Goal: Task Accomplishment & Management: Use online tool/utility

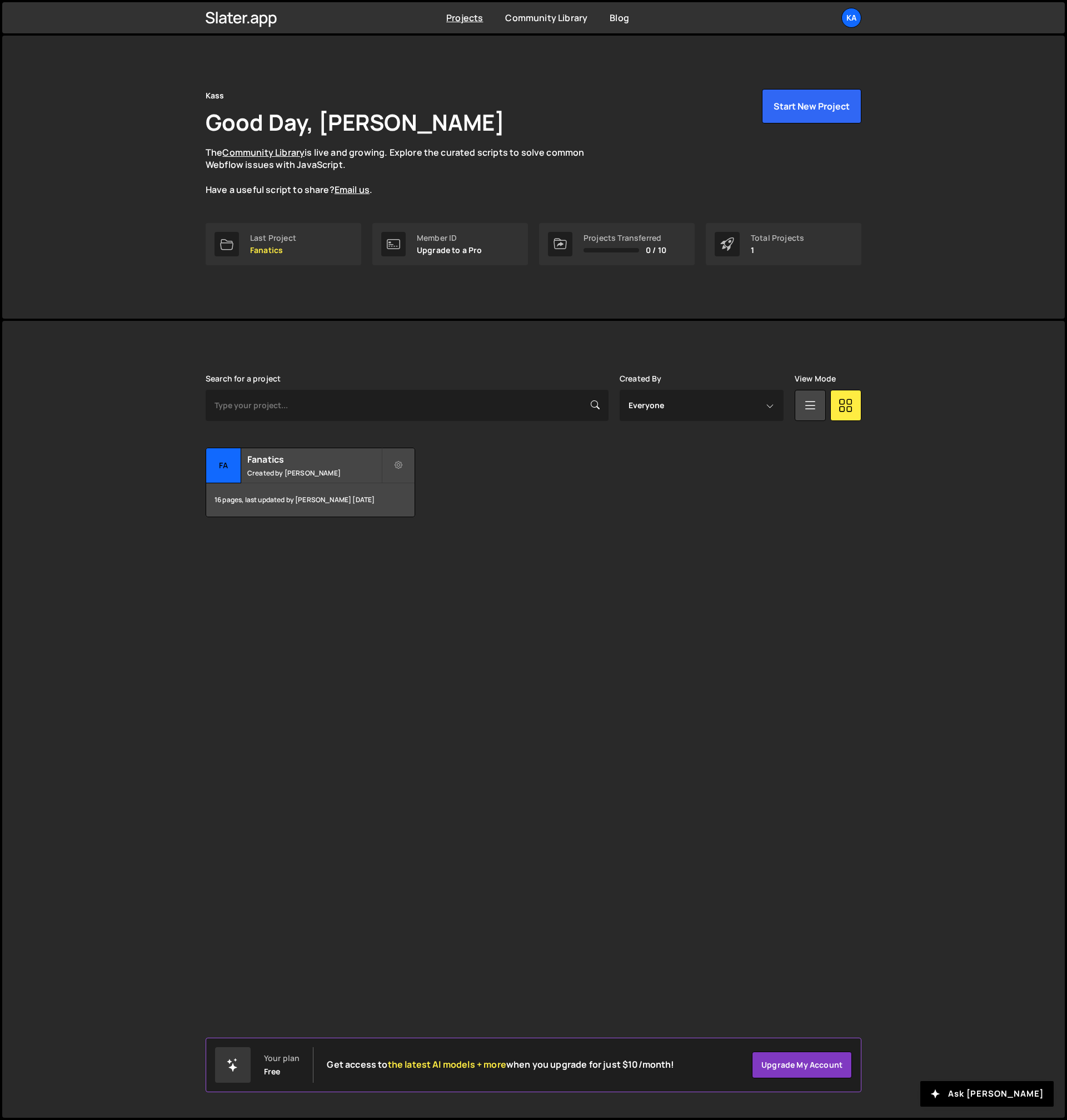
click at [119, 227] on div "Kass Good Day, Kass Moreno The Community Library is live and growing. Explore t…" at bounding box center [533, 176] width 1062 height 283
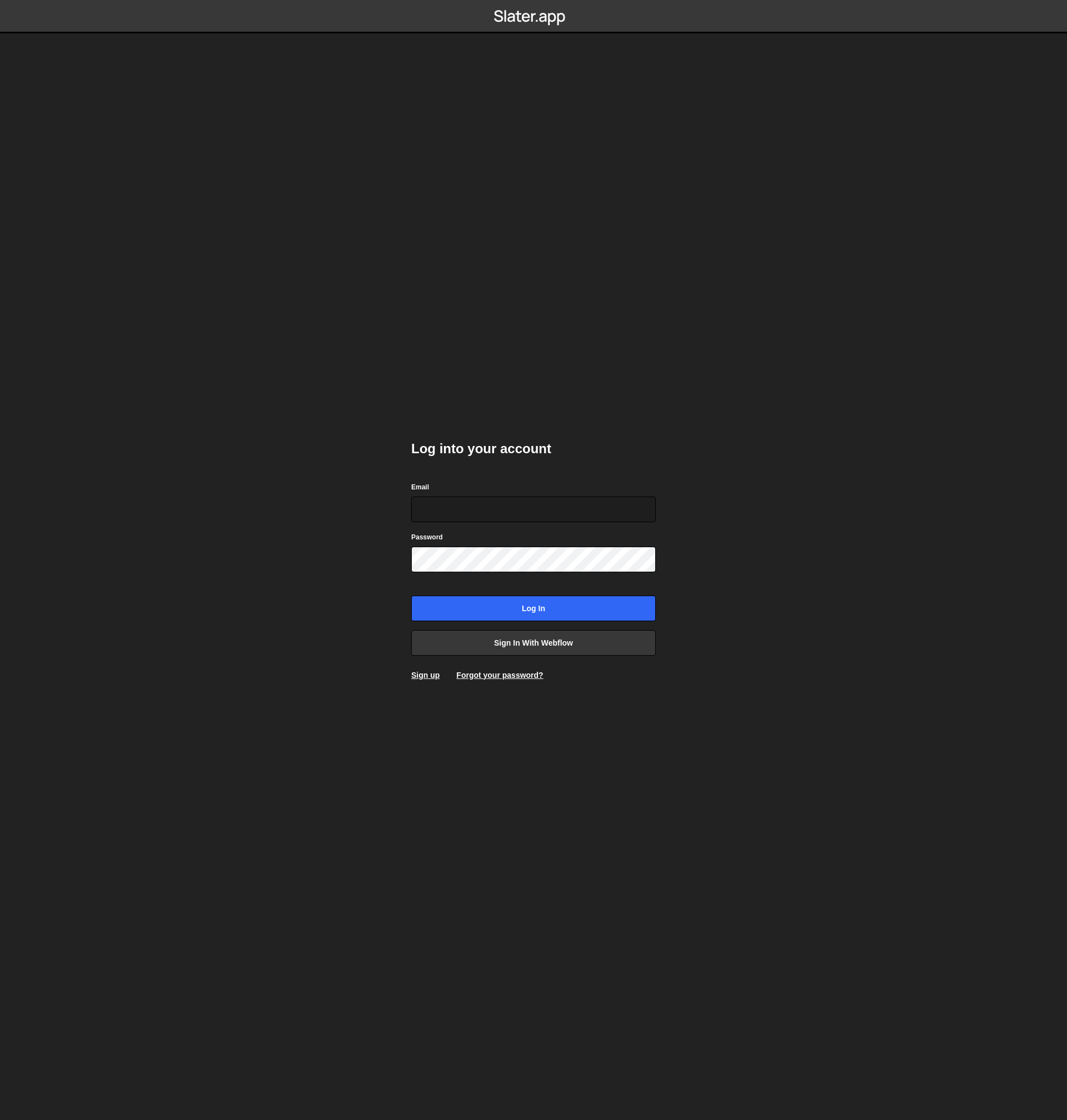
type input "[EMAIL_ADDRESS][DOMAIN_NAME]"
click at [497, 613] on input "Log in" at bounding box center [534, 609] width 245 height 26
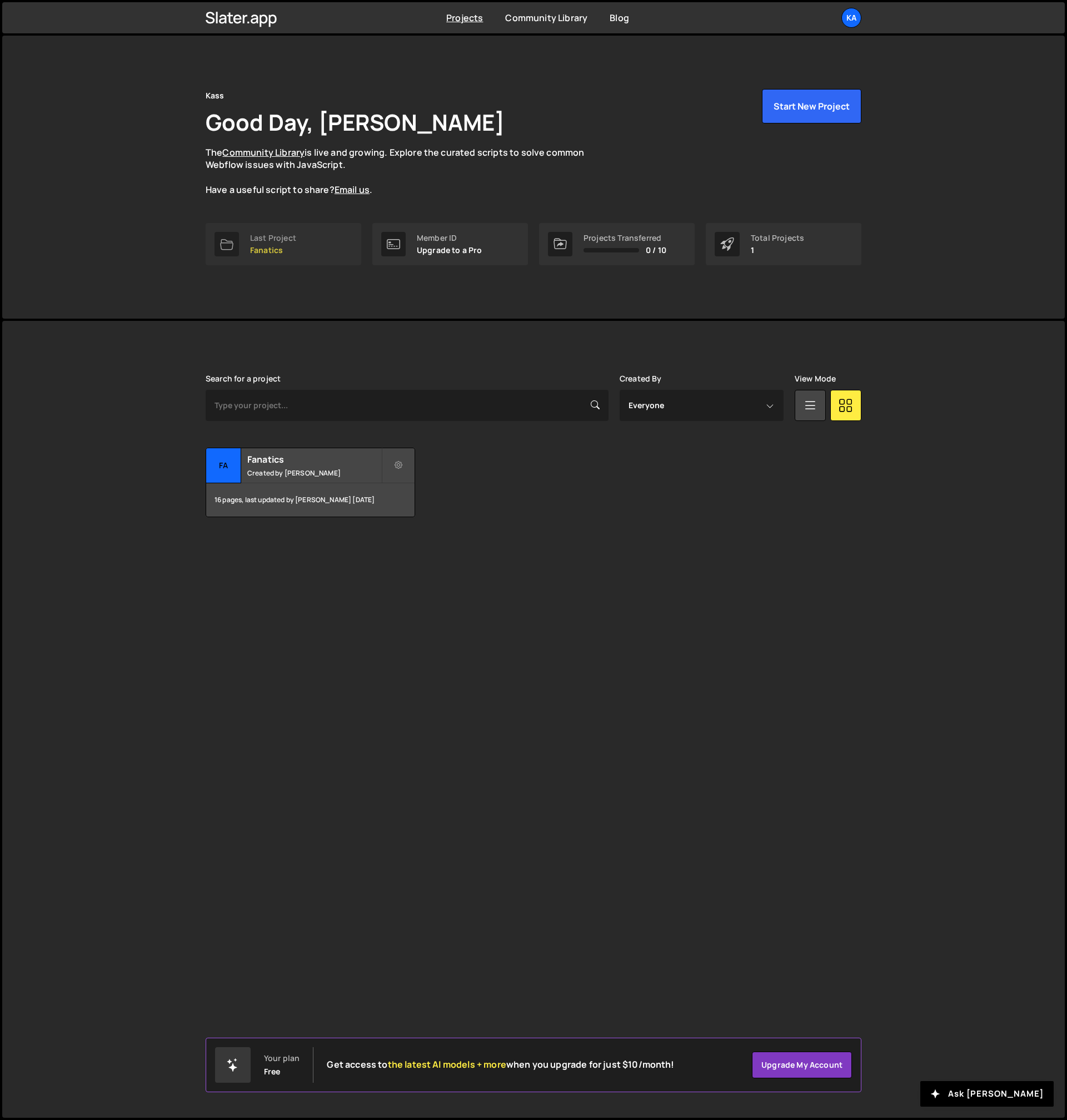
click at [287, 243] on div "Last Project" at bounding box center [273, 238] width 46 height 9
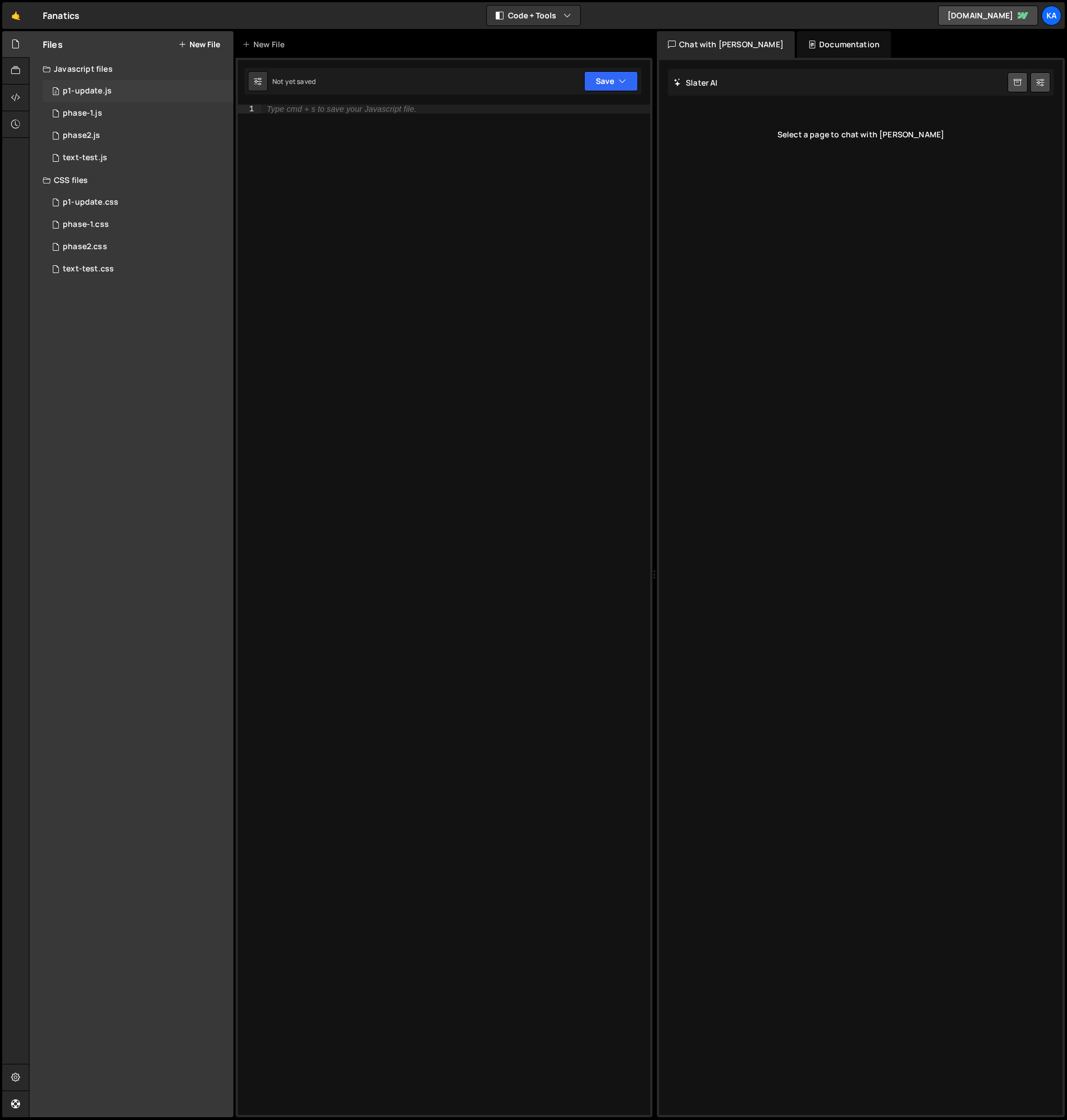
click at [79, 93] on div "p1-update.js" at bounding box center [87, 91] width 49 height 10
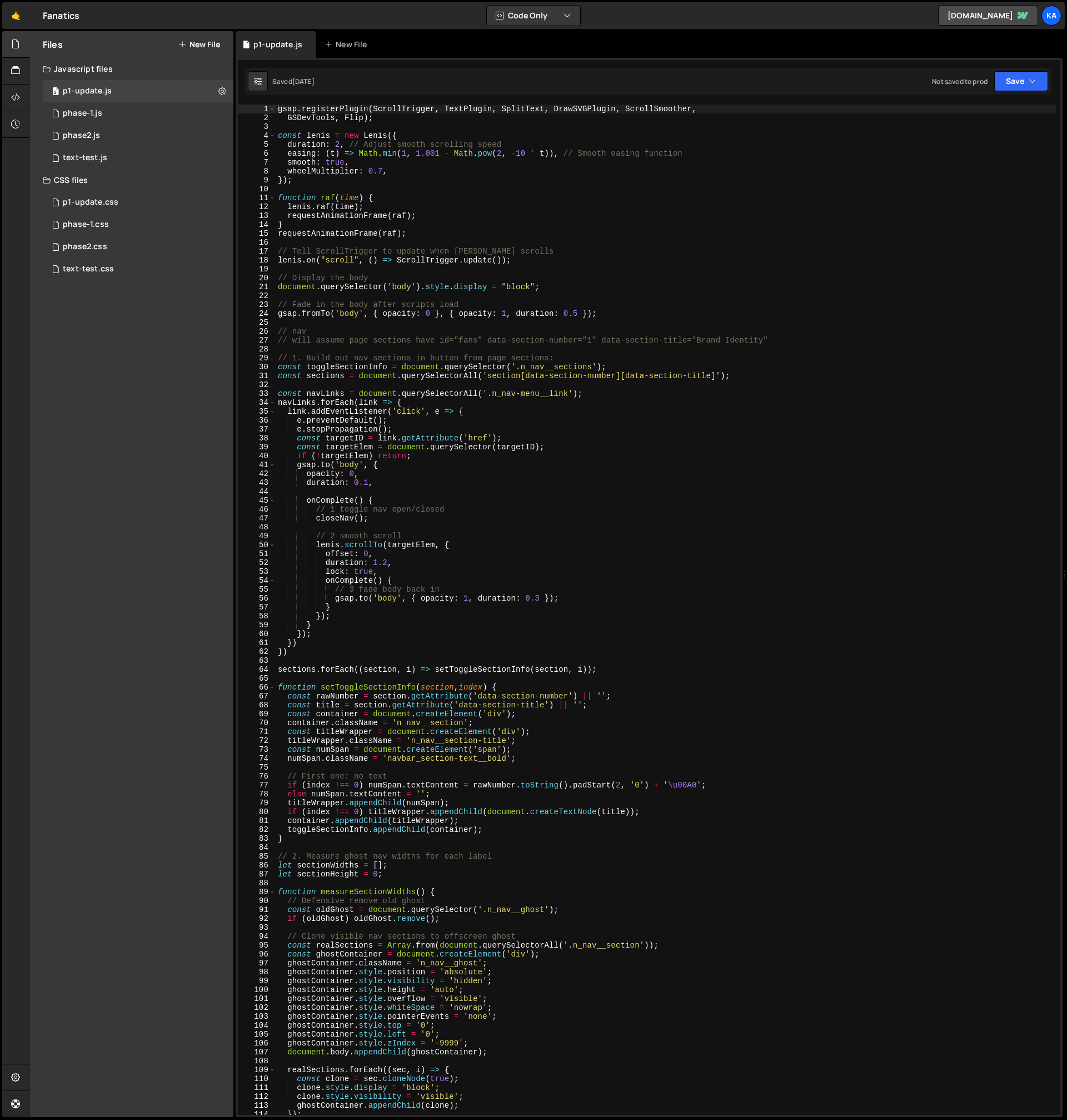
drag, startPoint x: 656, startPoint y: 213, endPoint x: 1050, endPoint y: 202, distance: 394.2
click at [1050, 202] on div "Files New File Javascript files 2 p1-update.js 0 1 phase-1.js 0 1 phase2.js 0 2" at bounding box center [547, 574] width 1038 height 1087
click at [101, 208] on div "p1-update.css 0" at bounding box center [138, 202] width 191 height 22
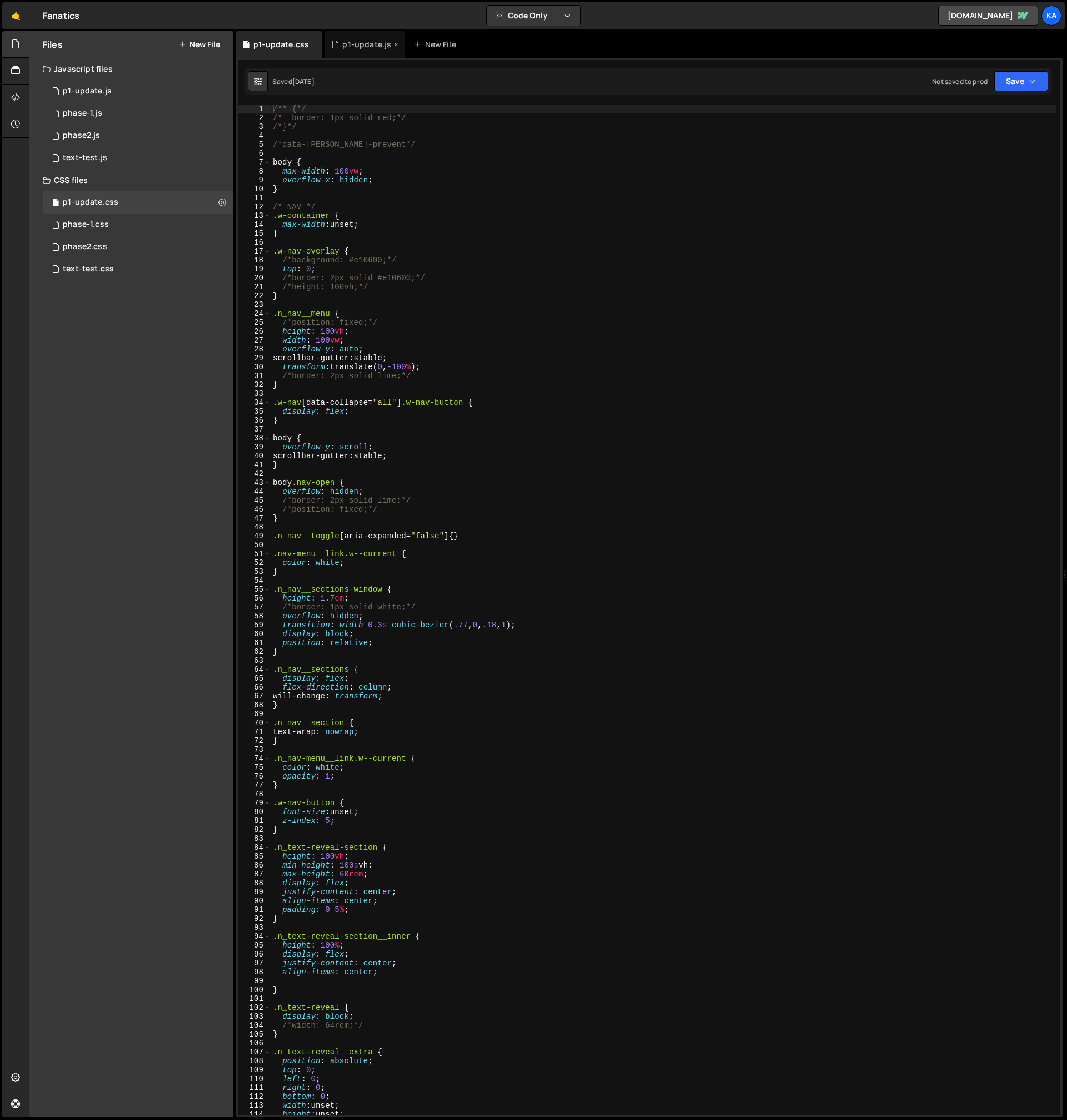
click at [359, 54] on div "p1-update.js" at bounding box center [364, 44] width 80 height 27
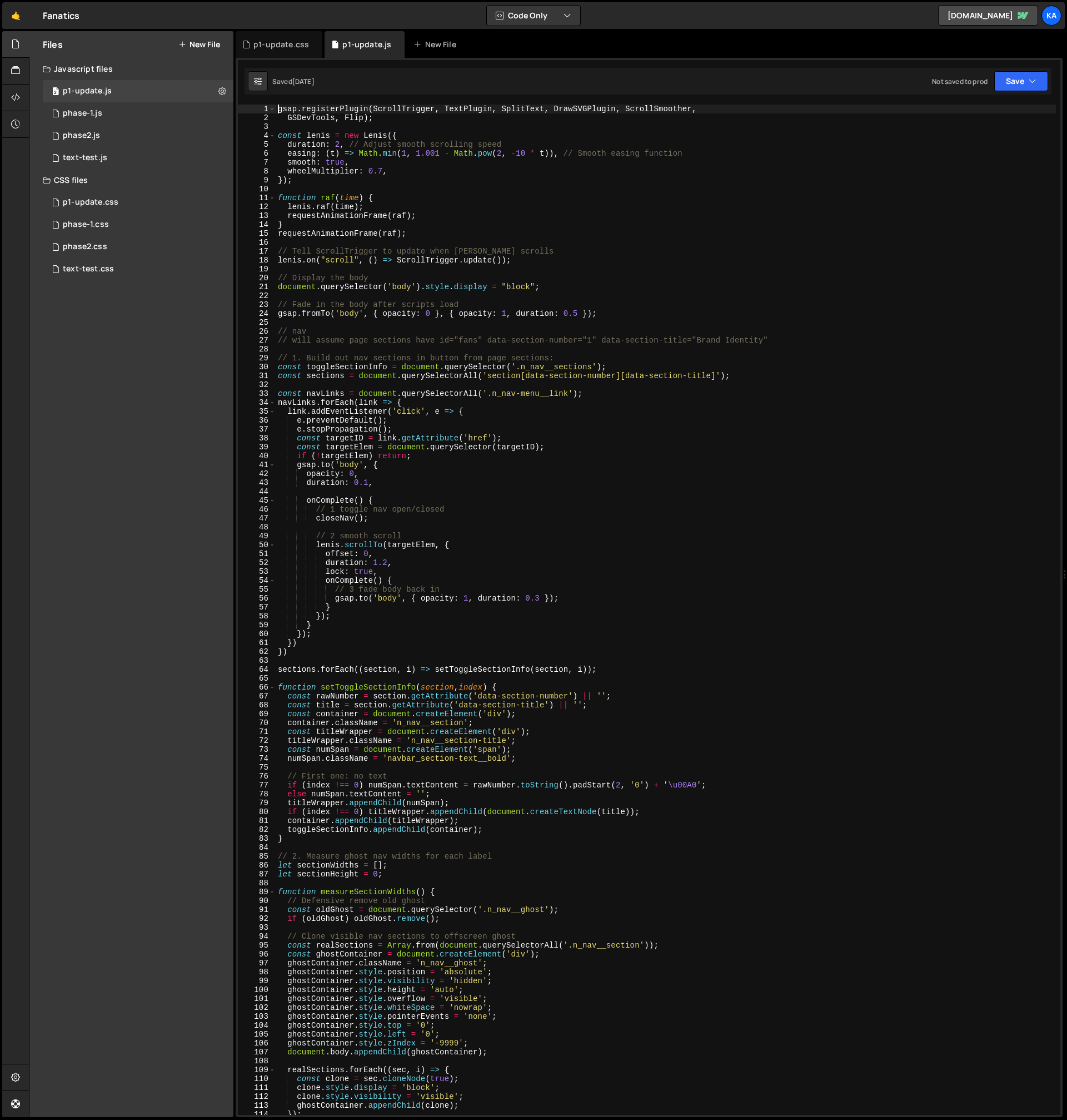
click at [279, 110] on div "gsap . registerPlugin ( ScrollTrigger , TextPlugin , SplitText , DrawSVGPlugin …" at bounding box center [666, 619] width 781 height 1028
type textarea "gsap.registerPlugin(ScrollTrigger, TextPlugin, SplitText, DrawSVGPlugin, Scroll…"
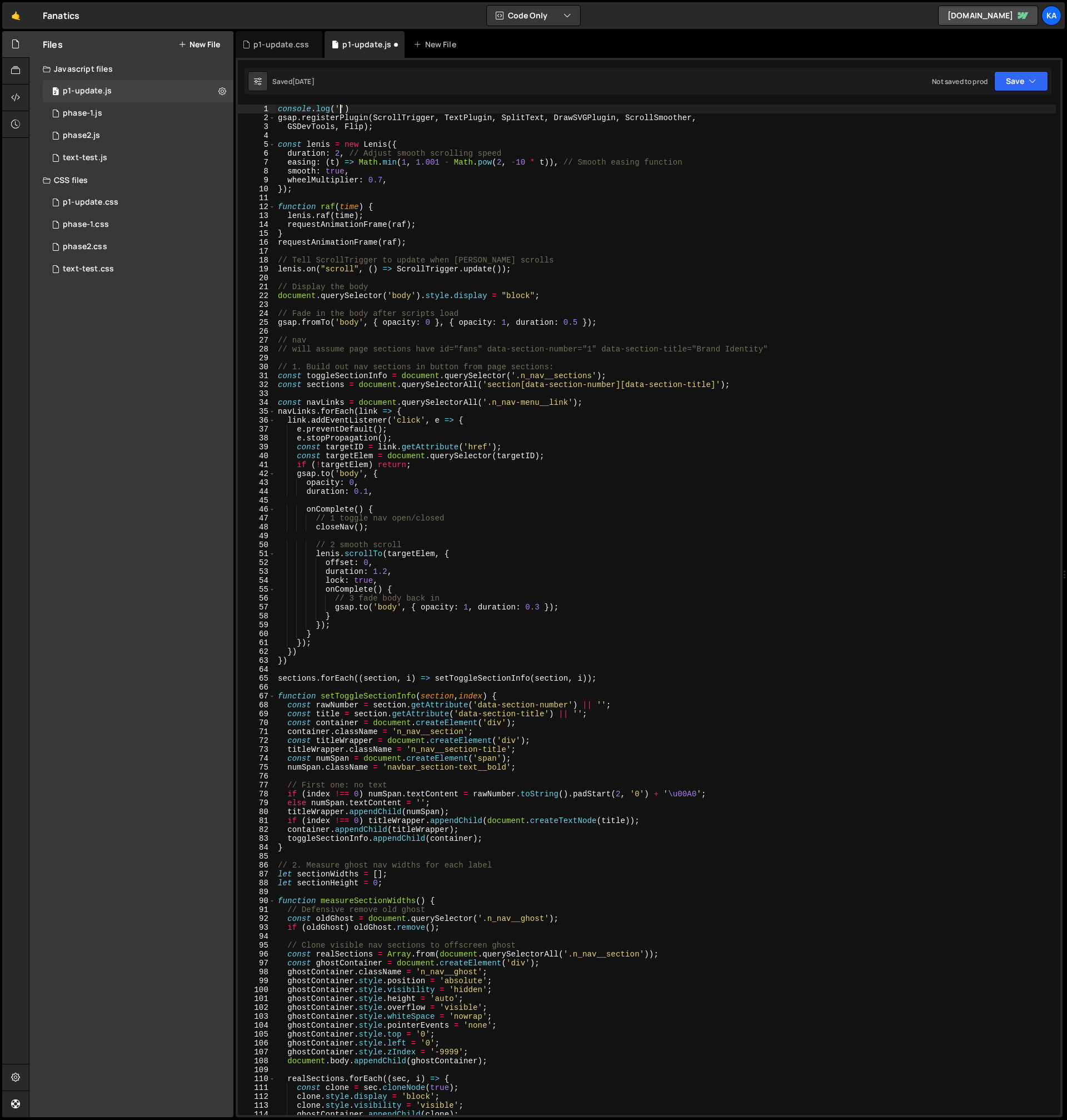
scroll to position [0, 5]
type textarea "console.log('hi')"
drag, startPoint x: 405, startPoint y: 105, endPoint x: 284, endPoint y: 102, distance: 121.0
click at [285, 102] on div "1 Type cmd + s to save your Javascript file. הההההההההההההההההההההההההההההההההה…" at bounding box center [648, 586] width 827 height 1059
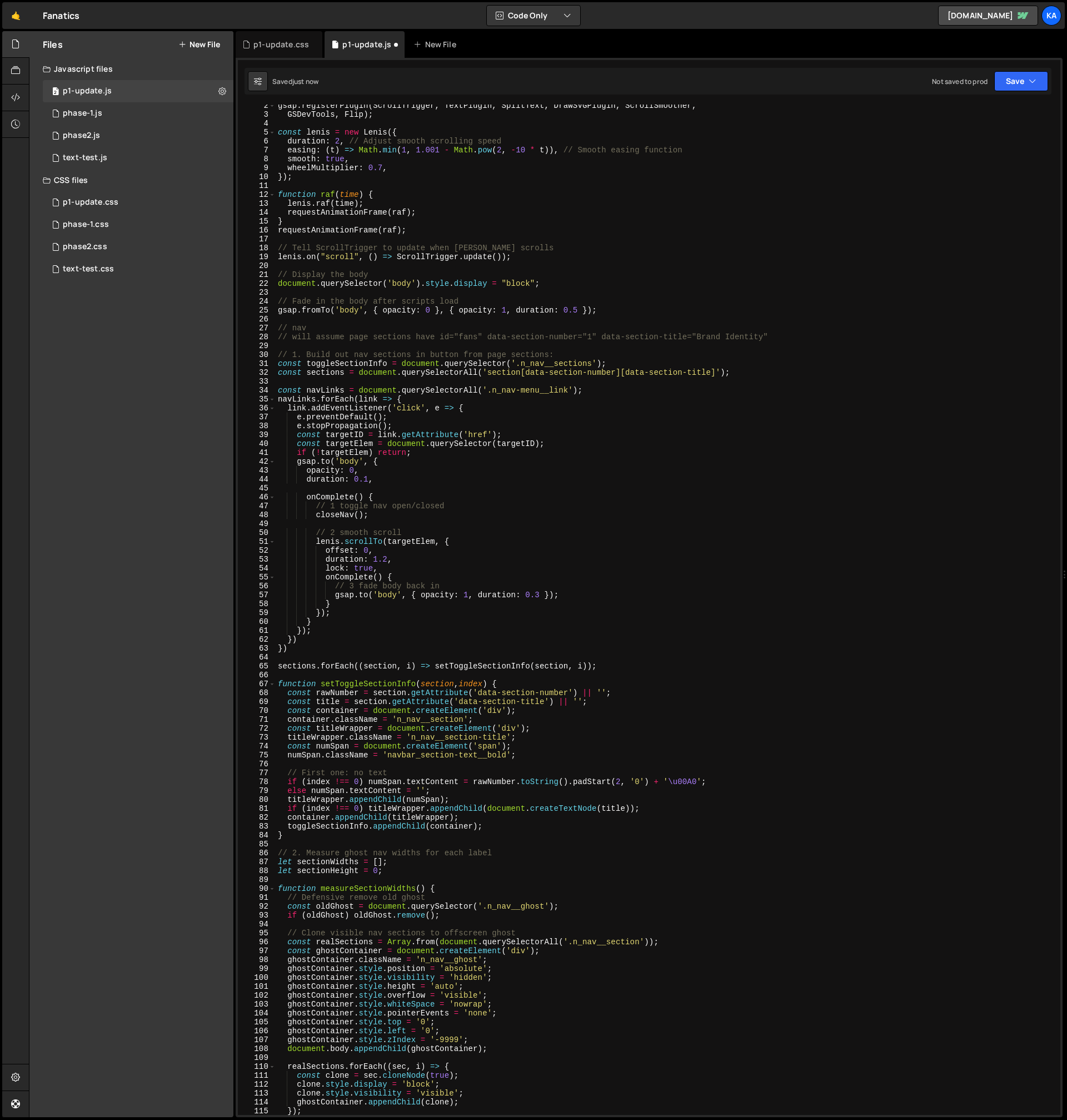
scroll to position [378, 0]
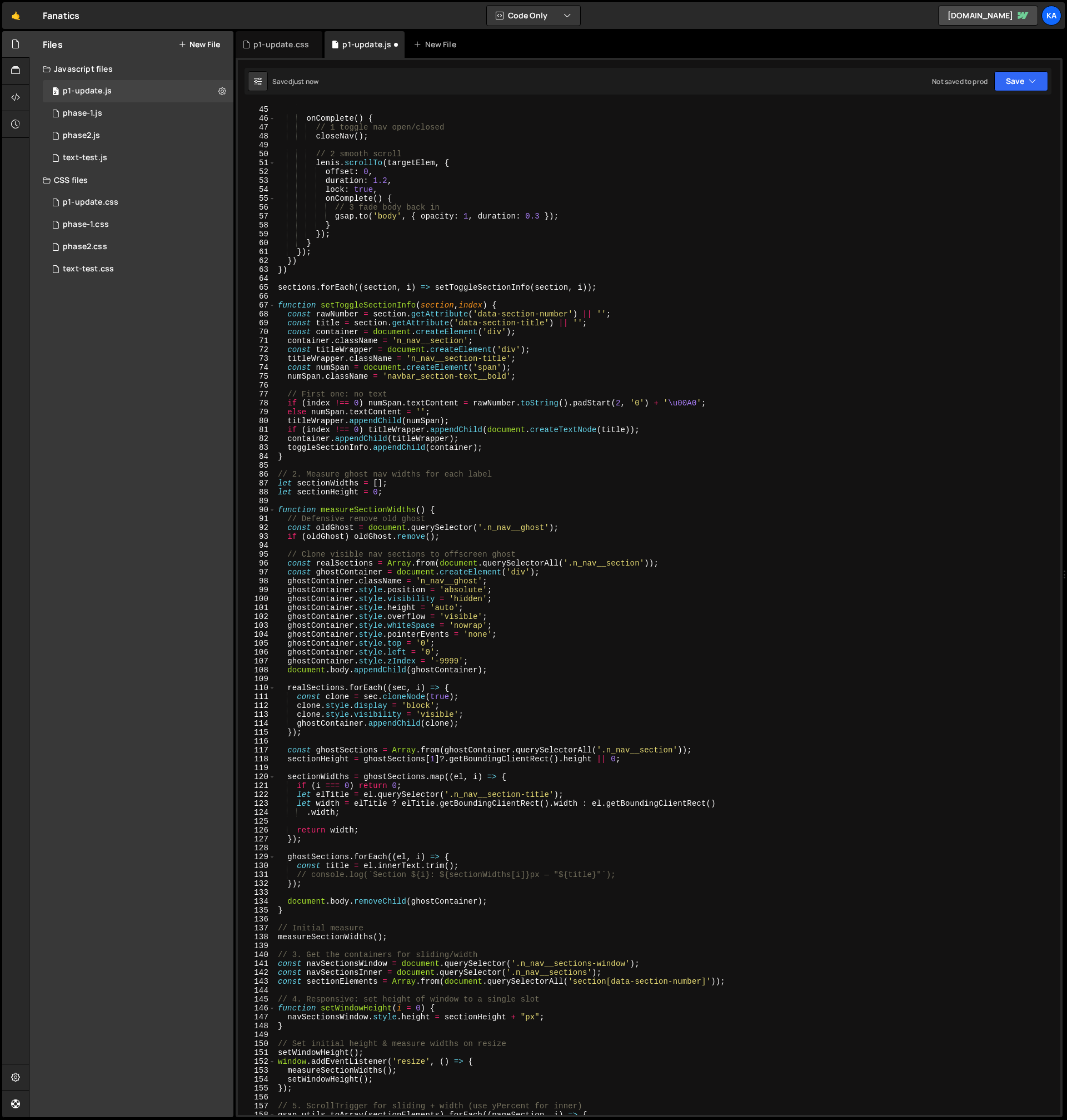
type textarea "gsap.registerPlugin(ScrollTrigger, TextPlugin, SplitText, DrawSVGPlugin, Scroll…"
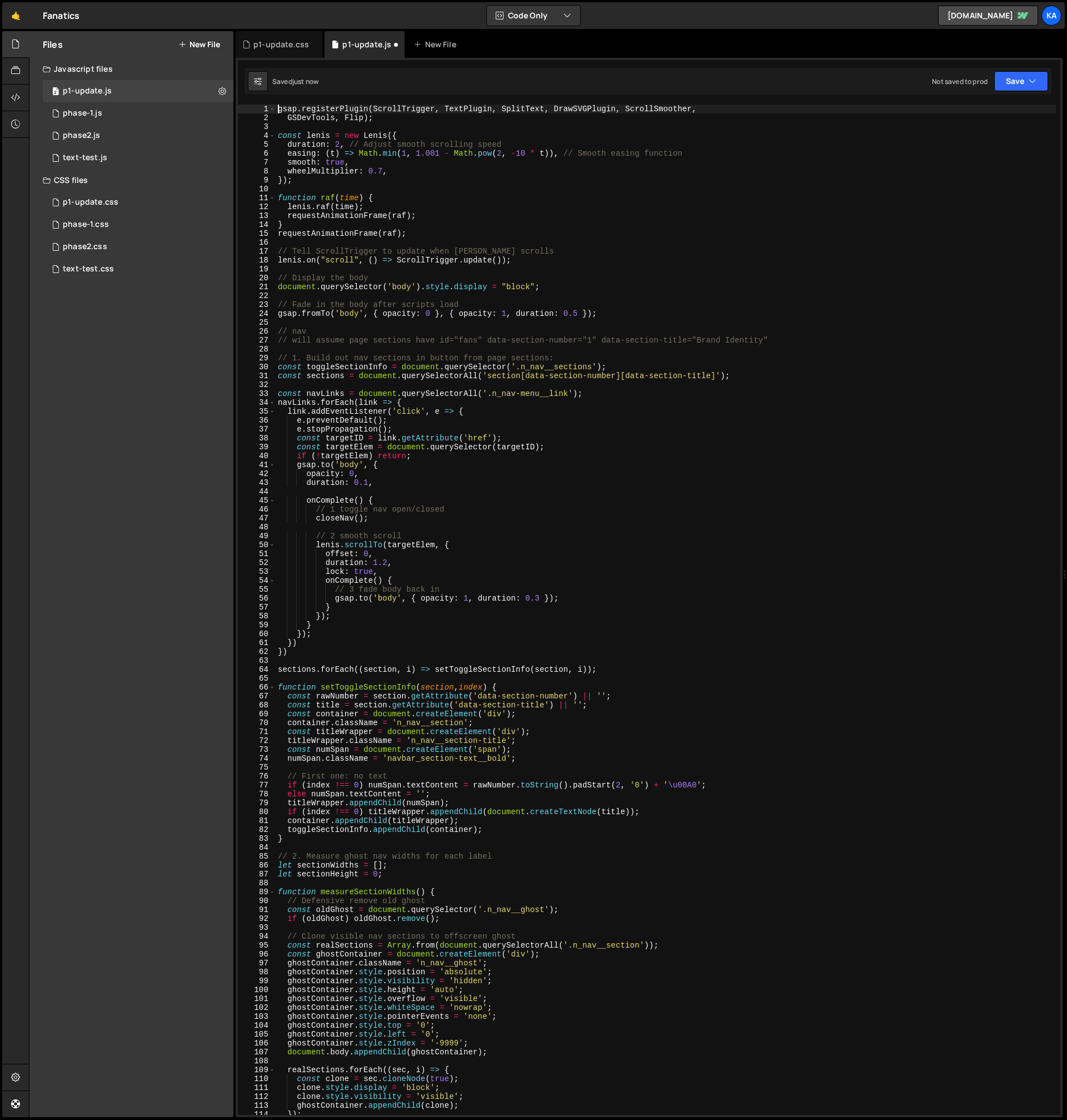
scroll to position [0, 0]
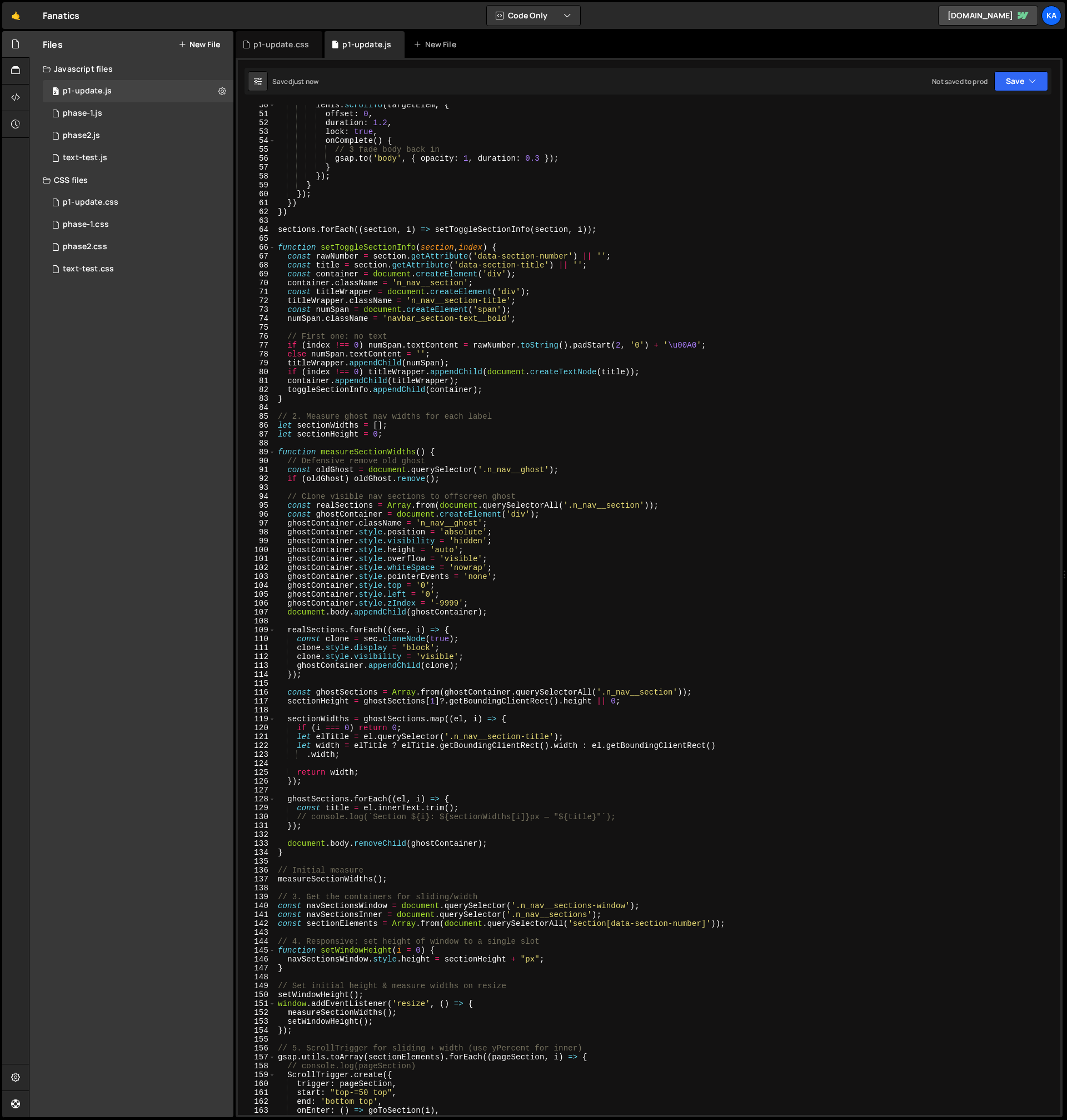
click at [451, 326] on div "[PERSON_NAME] . scrollTo ( targetElem , { offset : 0 , duration : 1.2 , lock : …" at bounding box center [666, 615] width 781 height 1028
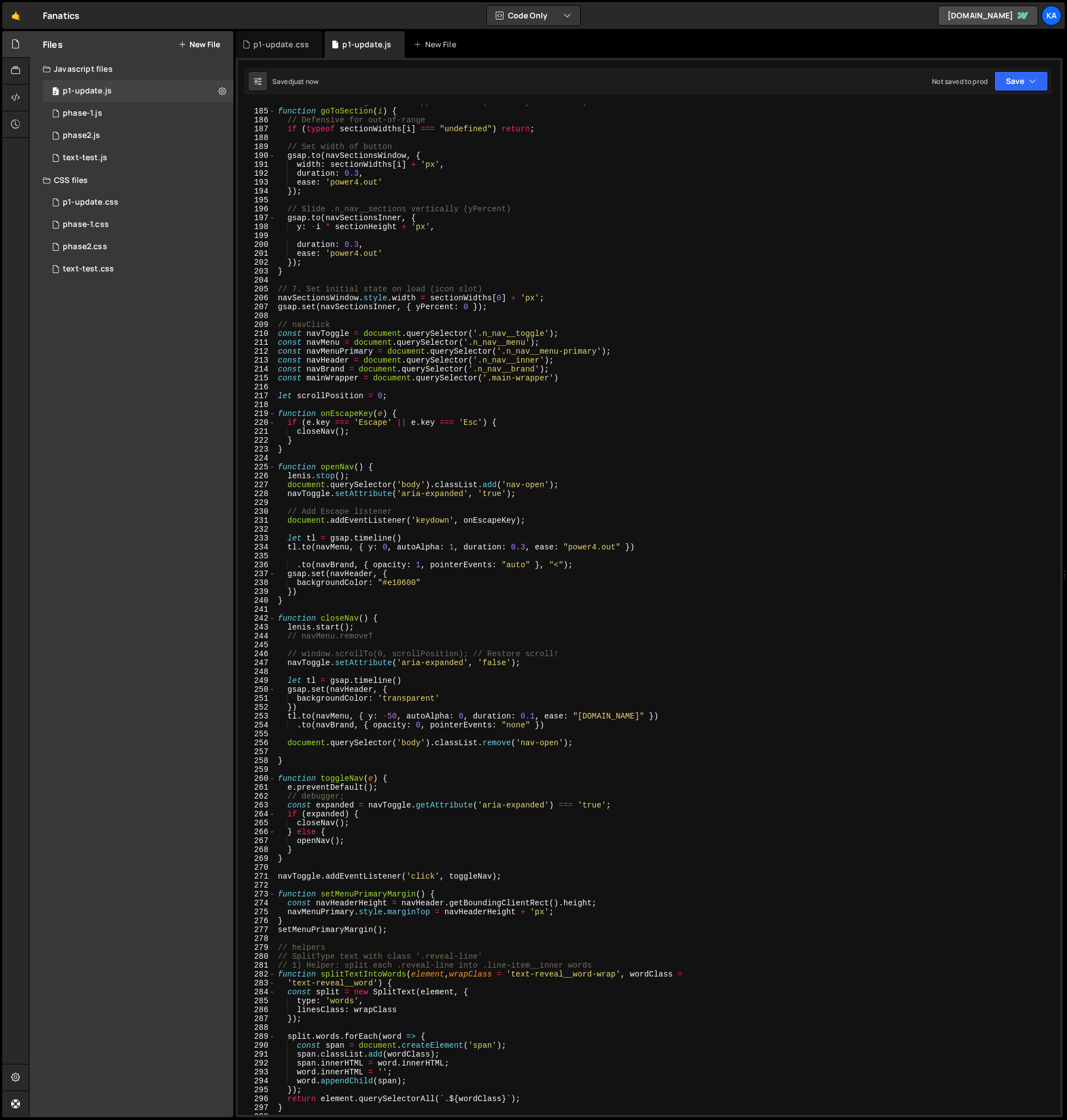
scroll to position [1776, 0]
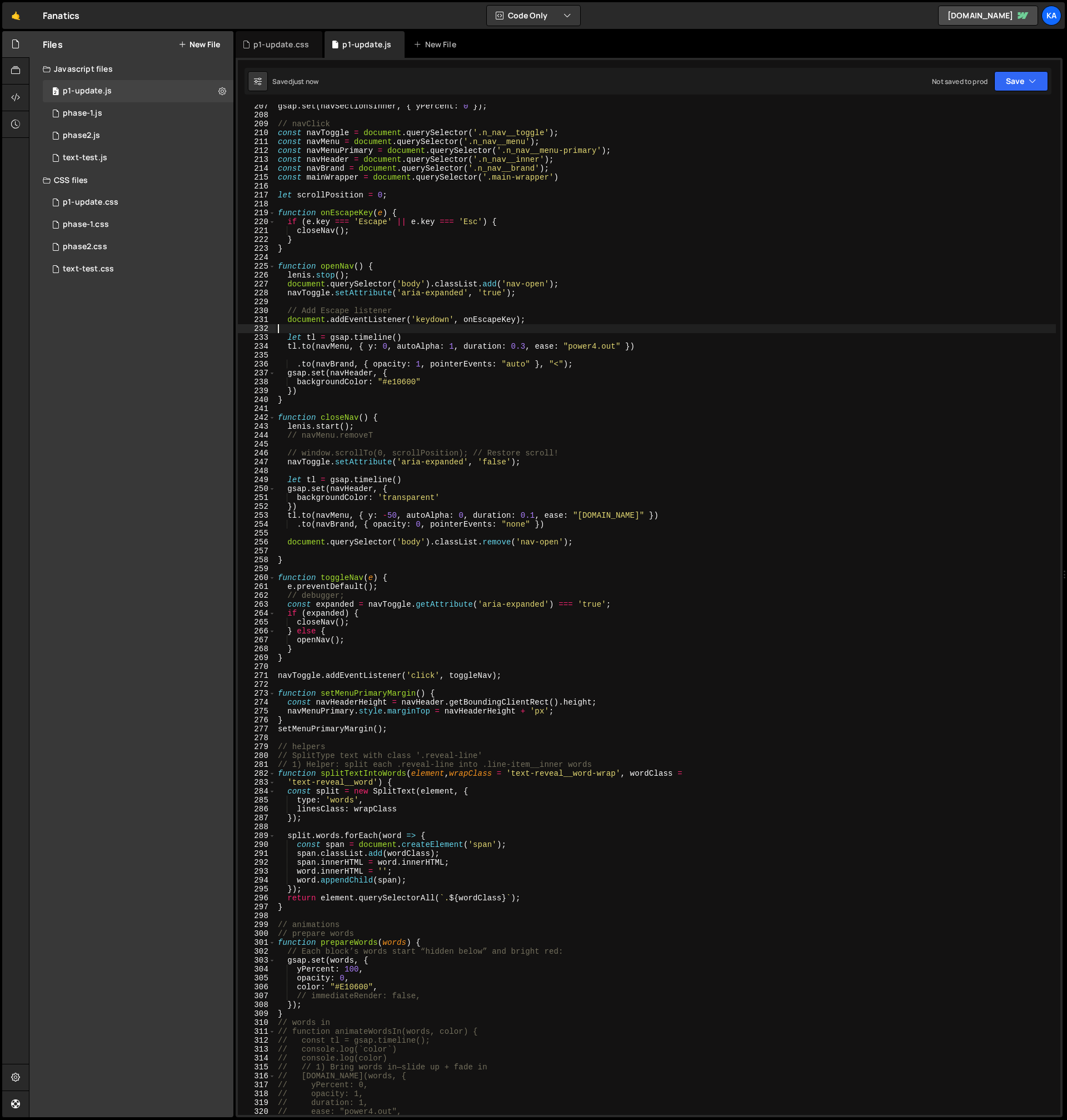
click at [462, 329] on div "gsap . set ( navSectionsInner , { yPercent : 0 }) ; // navClick const navToggle…" at bounding box center [666, 616] width 781 height 1028
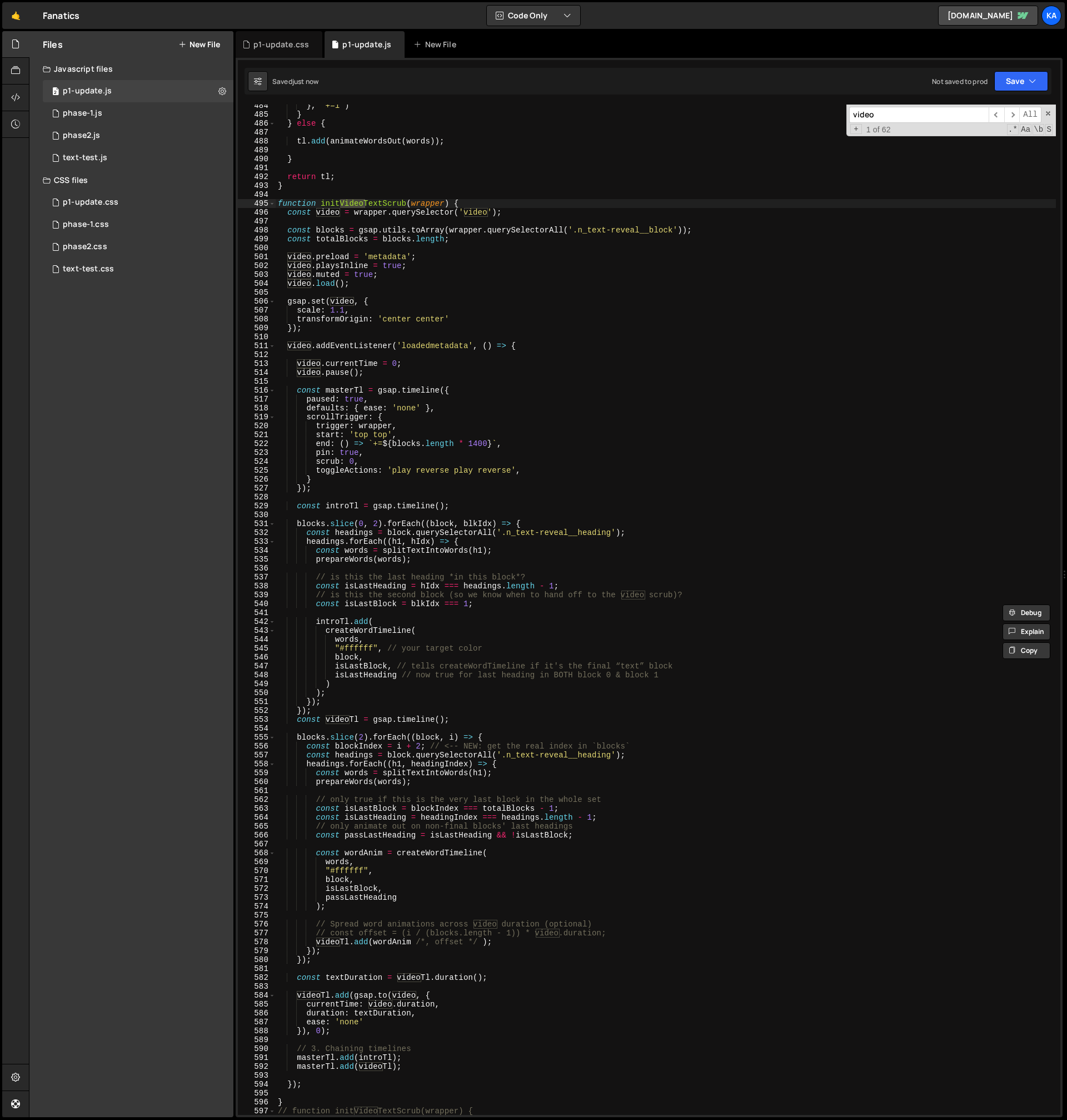
scroll to position [4161, 0]
type input "video"
type textarea "function initVideoTextScrub(wrapper) {"
click at [394, 204] on div "} , "+=1" ) } } else { tl . add ( animateWordsOut ( words )) ; } return tl ; } …" at bounding box center [666, 615] width 781 height 1028
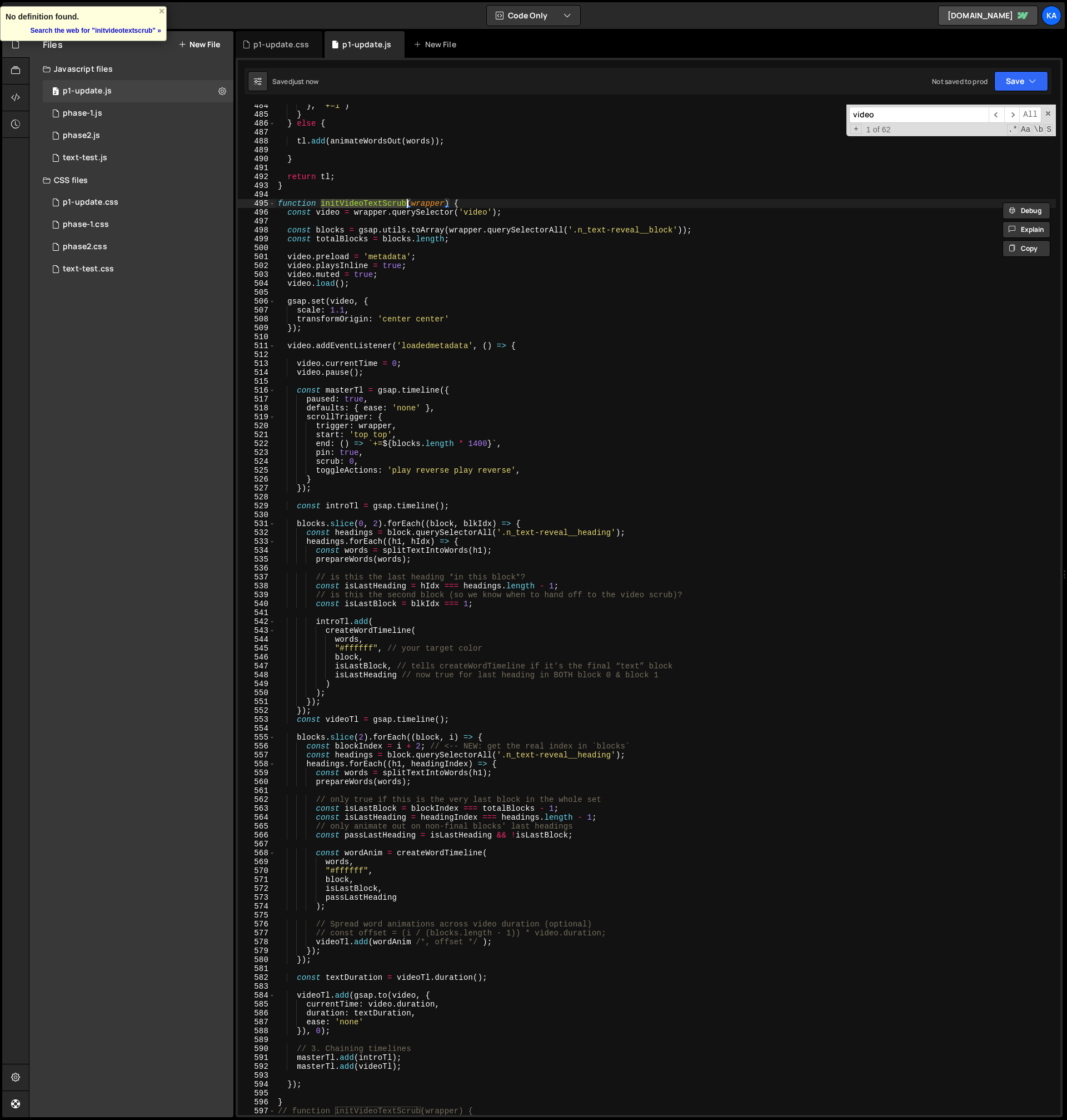
type input "initVideoTextScrub"
click at [1018, 115] on span "​" at bounding box center [1011, 114] width 16 height 16
click at [1001, 116] on span "​" at bounding box center [997, 114] width 16 height 16
click at [1017, 115] on span "​" at bounding box center [1011, 114] width 16 height 16
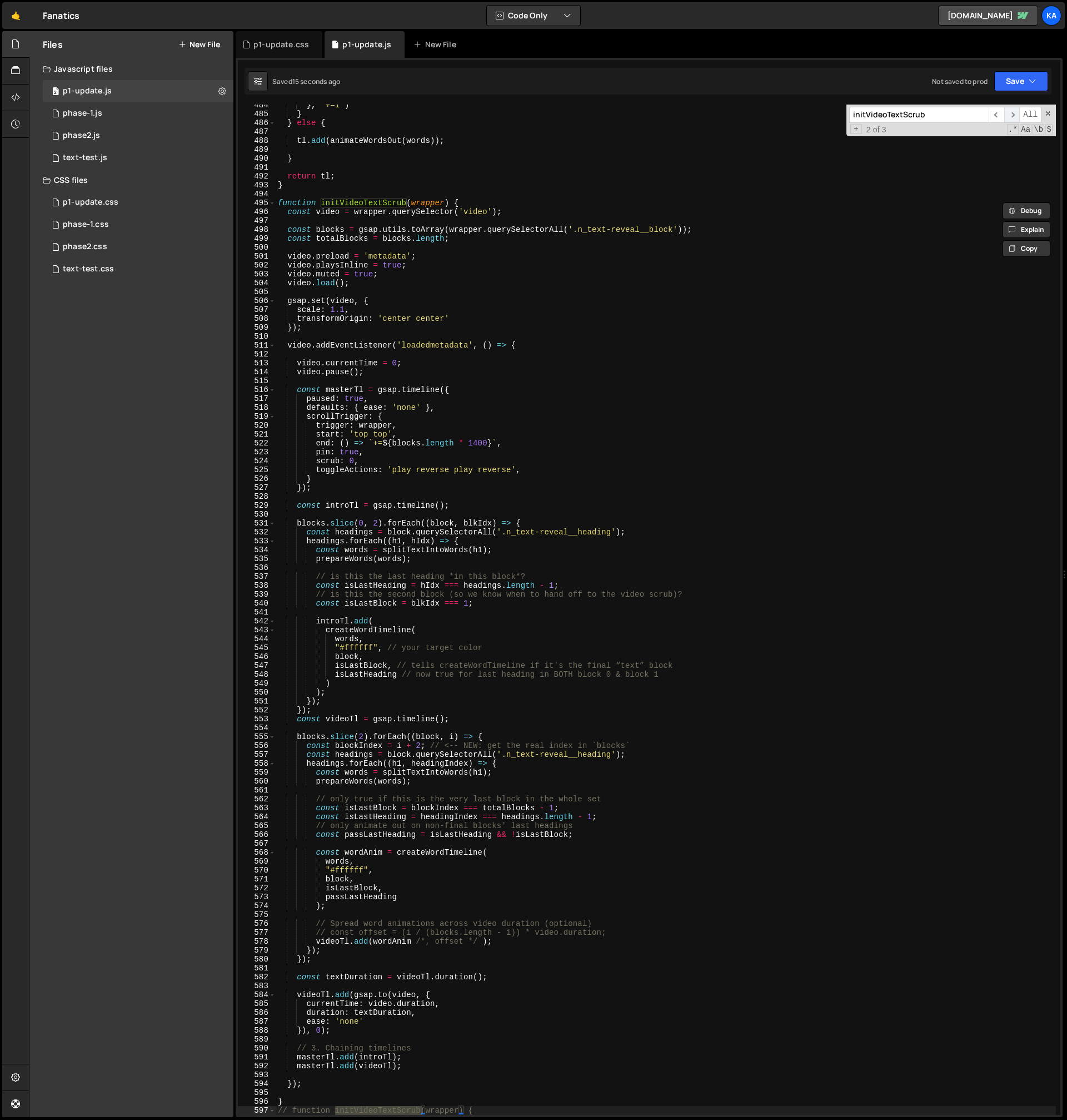
click at [1017, 115] on span "​" at bounding box center [1011, 114] width 16 height 16
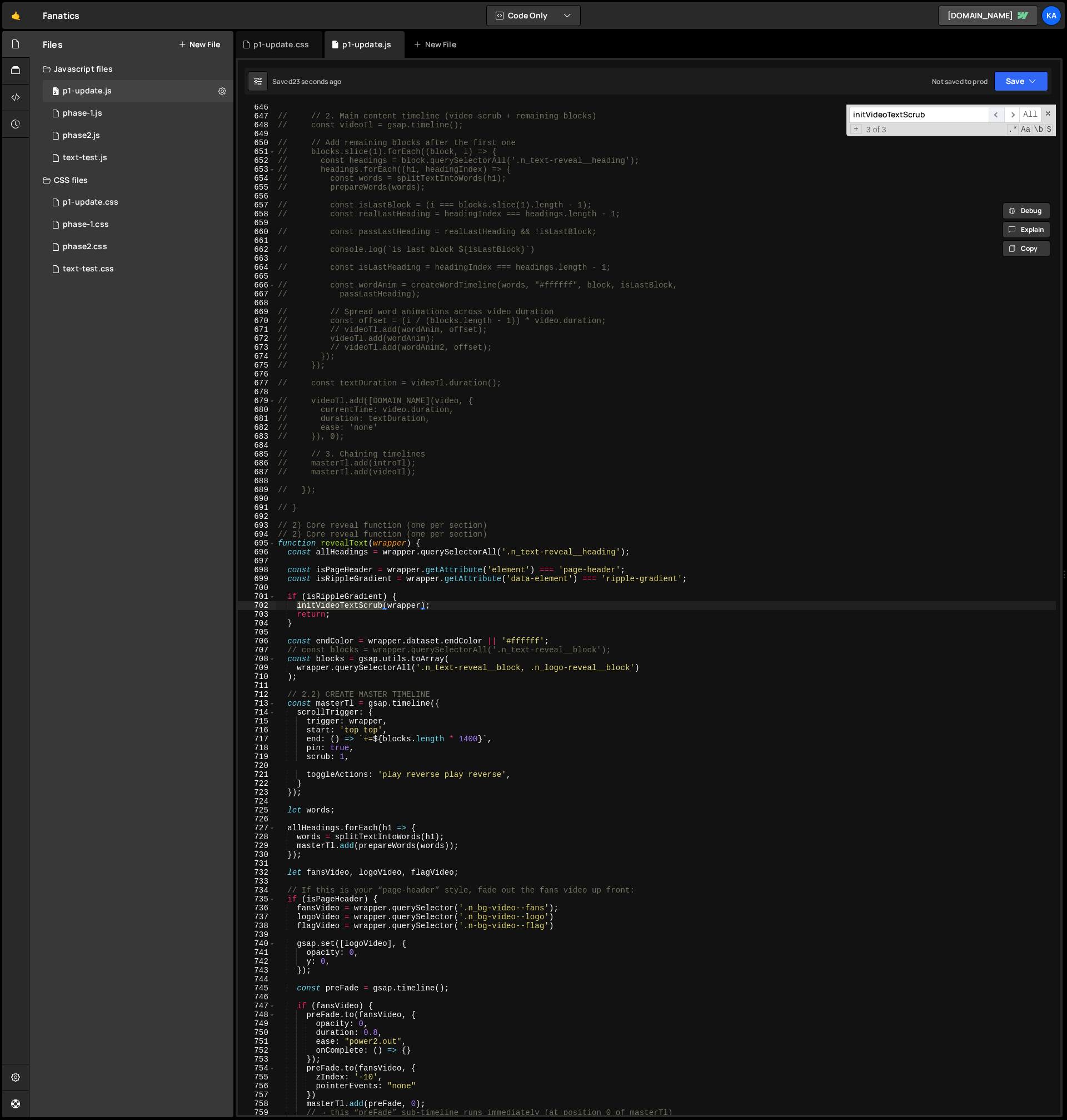
click at [998, 118] on span "​" at bounding box center [997, 114] width 16 height 16
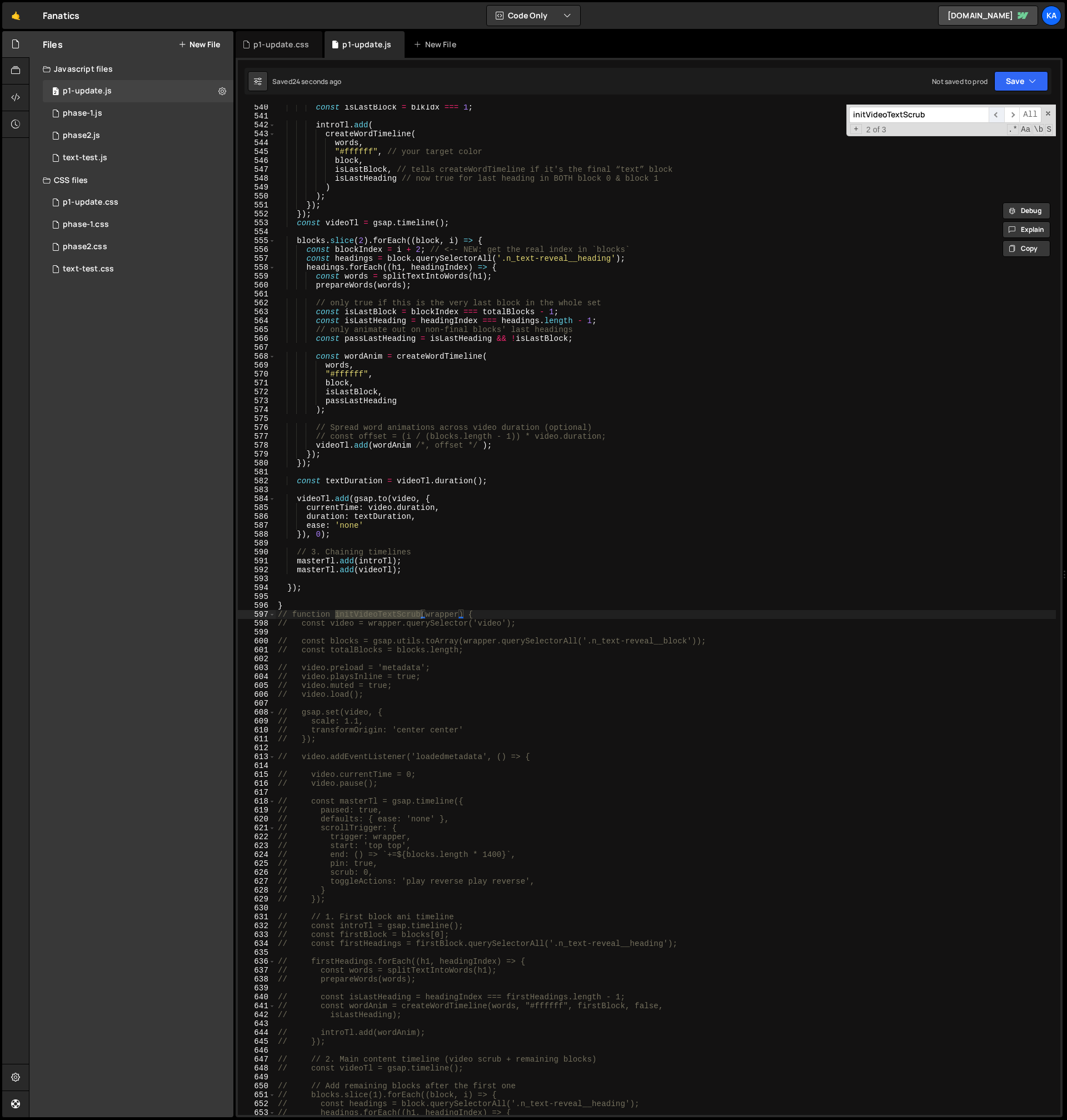
click at [998, 118] on span "​" at bounding box center [997, 114] width 16 height 16
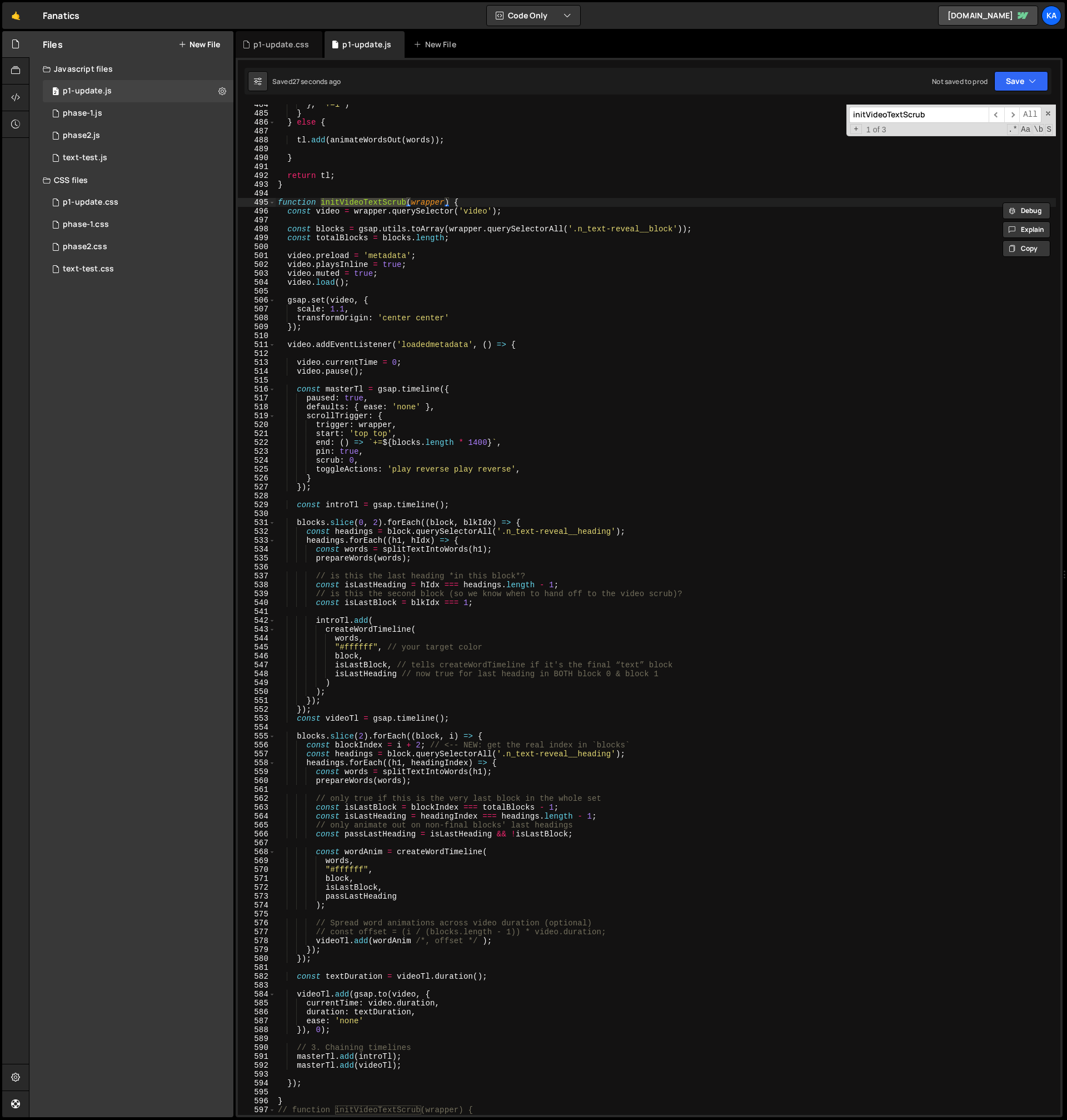
scroll to position [4173, 0]
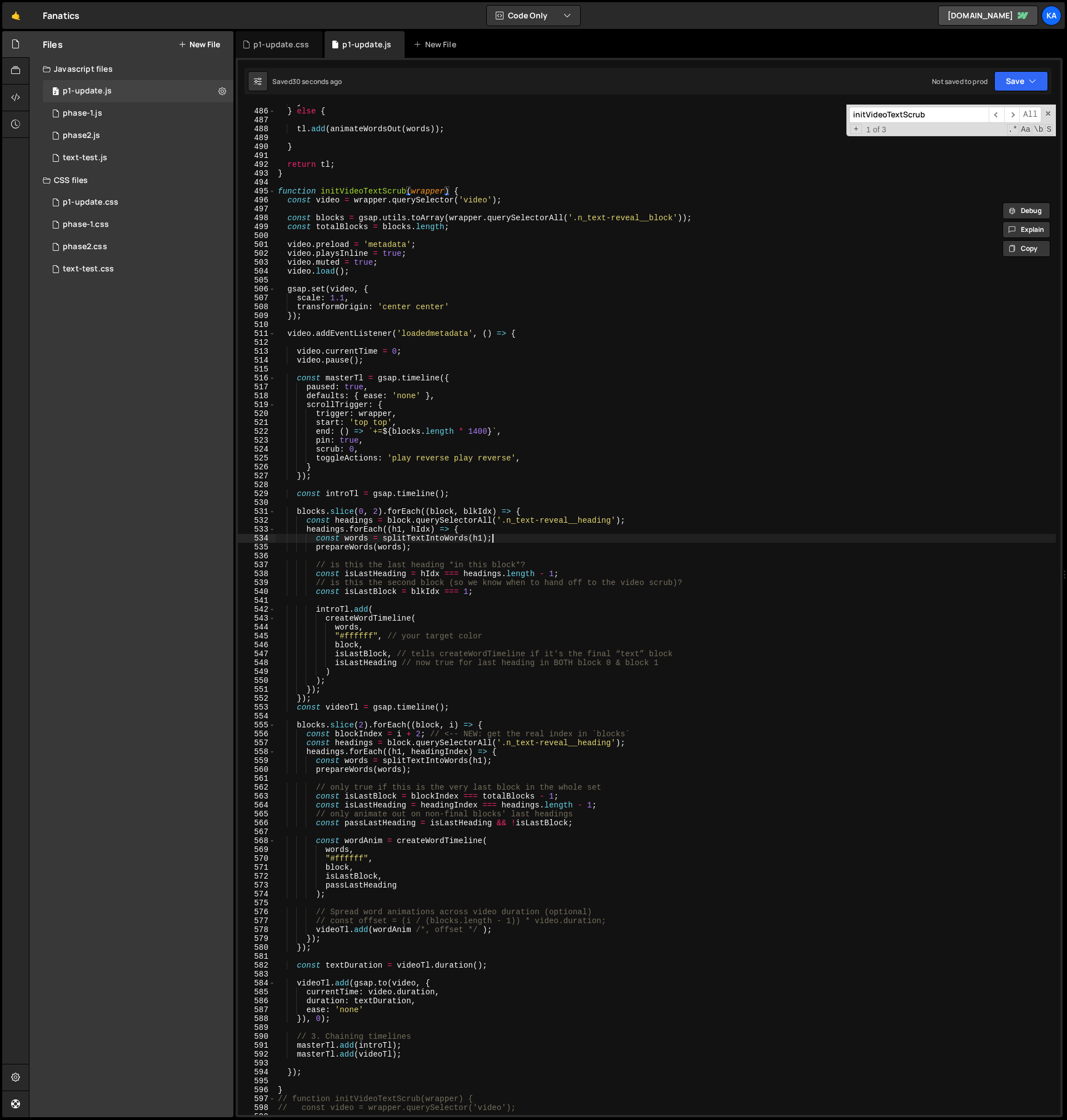
click at [621, 535] on div "} } else { tl . add ( animateWordsOut ( words )) ; } return tl ; } function ini…" at bounding box center [666, 612] width 781 height 1028
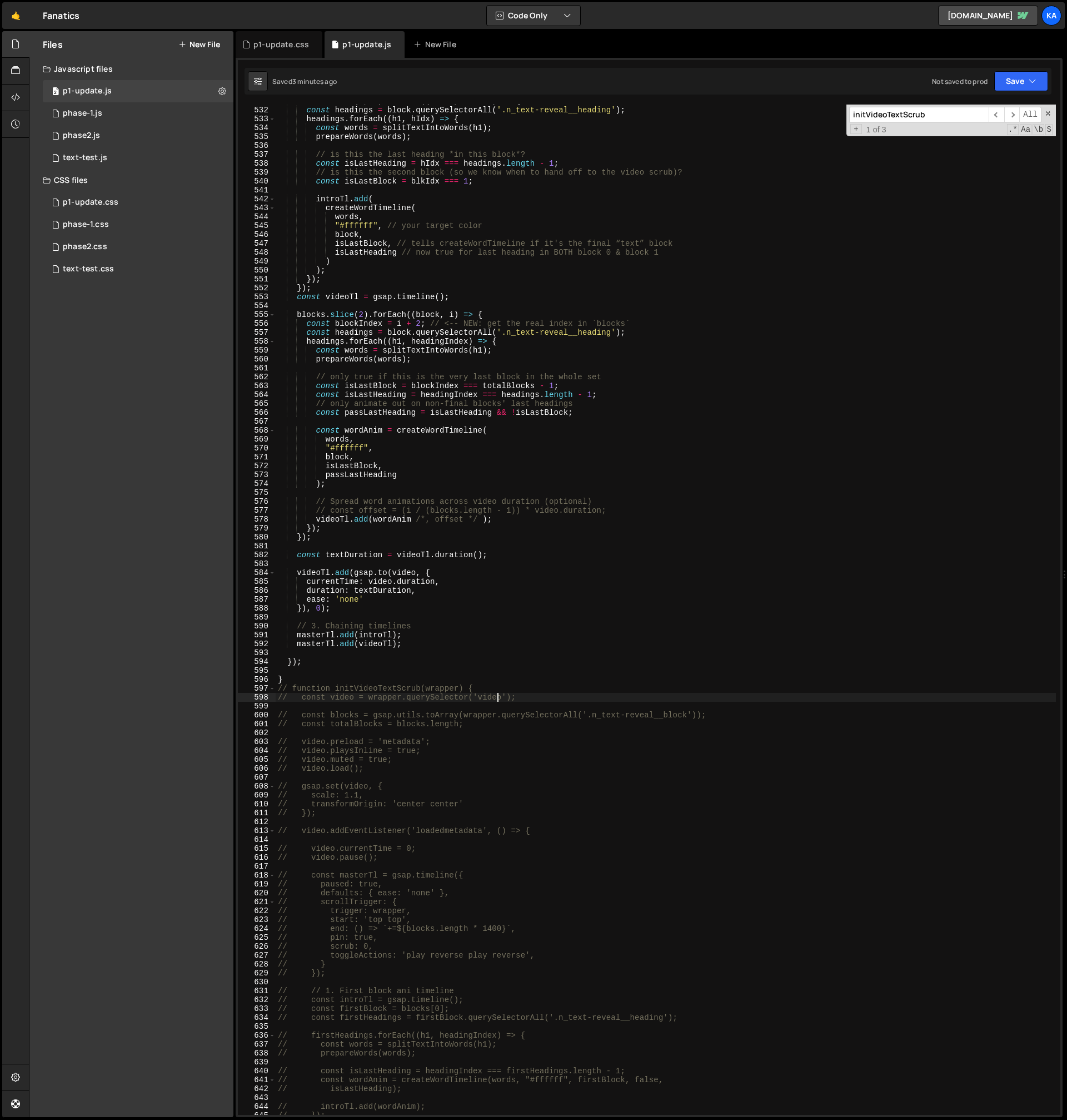
click at [497, 698] on div "blocks . slice ( 0 , 2 ) . forEach (( block , blkIdx ) => { const headings = bl…" at bounding box center [666, 610] width 781 height 1028
type textarea "// const video = wrapper.querySelector('video');"
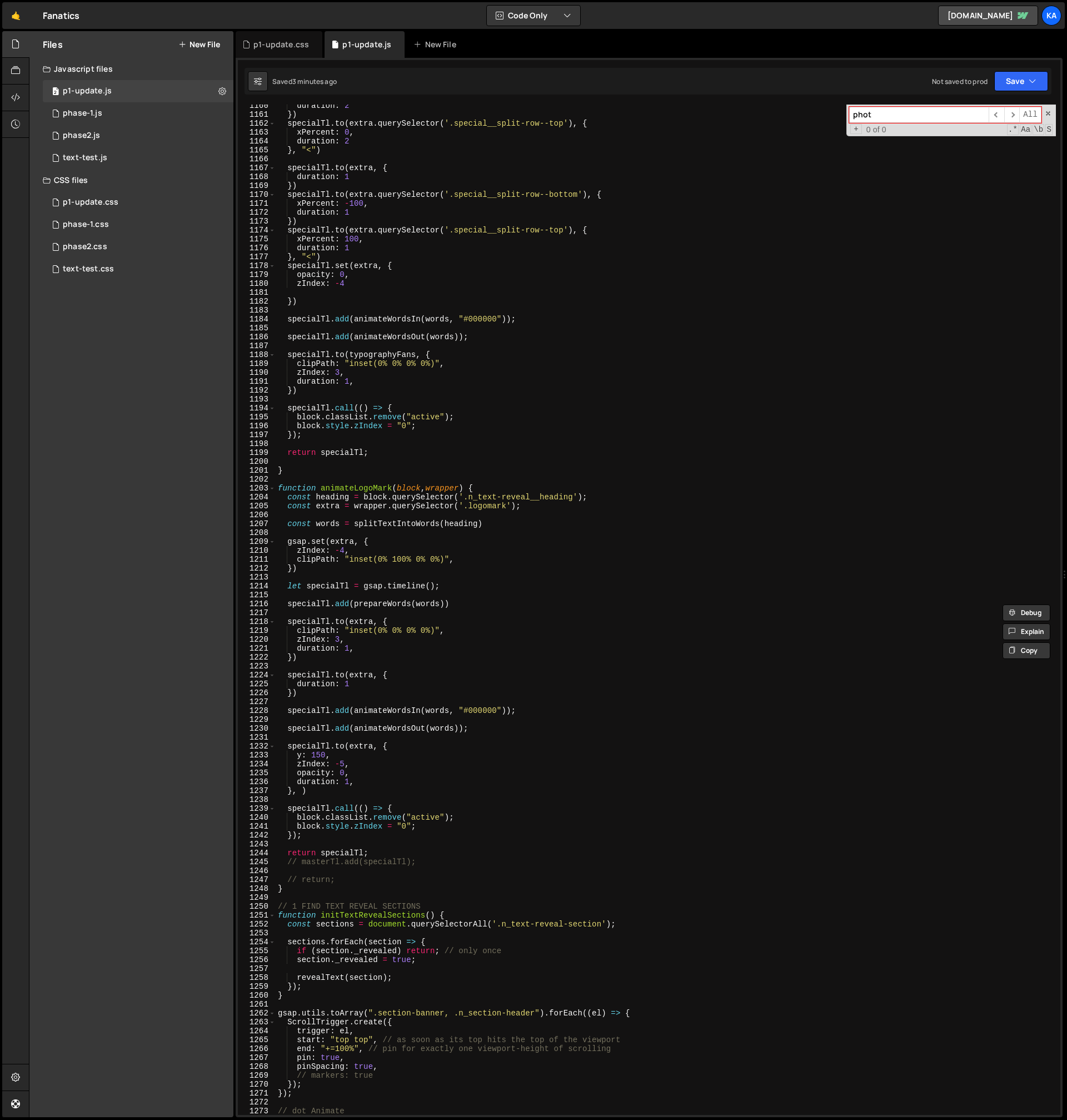
scroll to position [10491, 0]
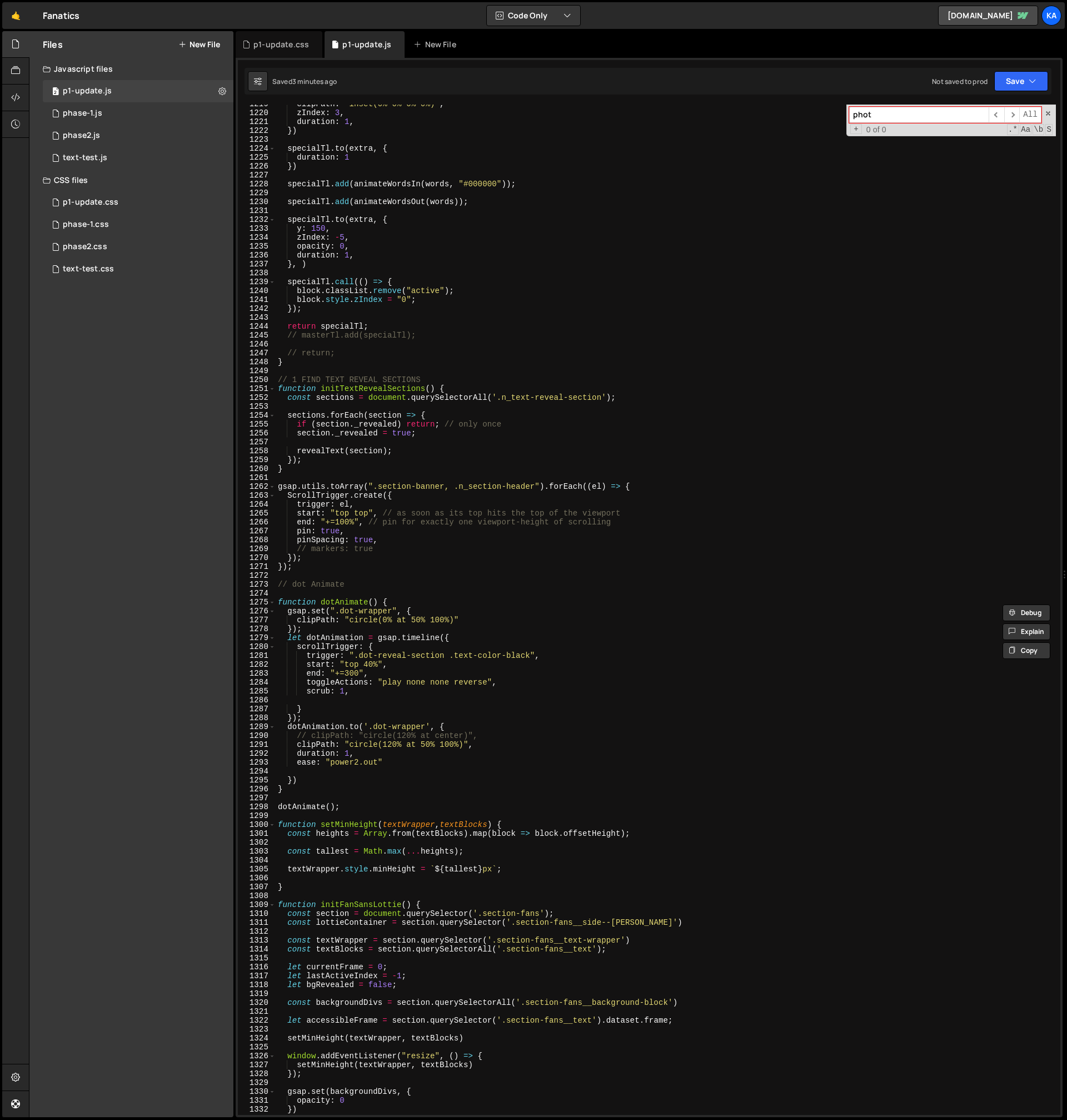
type input "phot"
type textarea "});"
click at [559, 717] on div "clipPath : "inset(0% 0% 0% 0%)" , zIndex : 3 , duration : 1 , }) specialTl . to…" at bounding box center [666, 613] width 781 height 1028
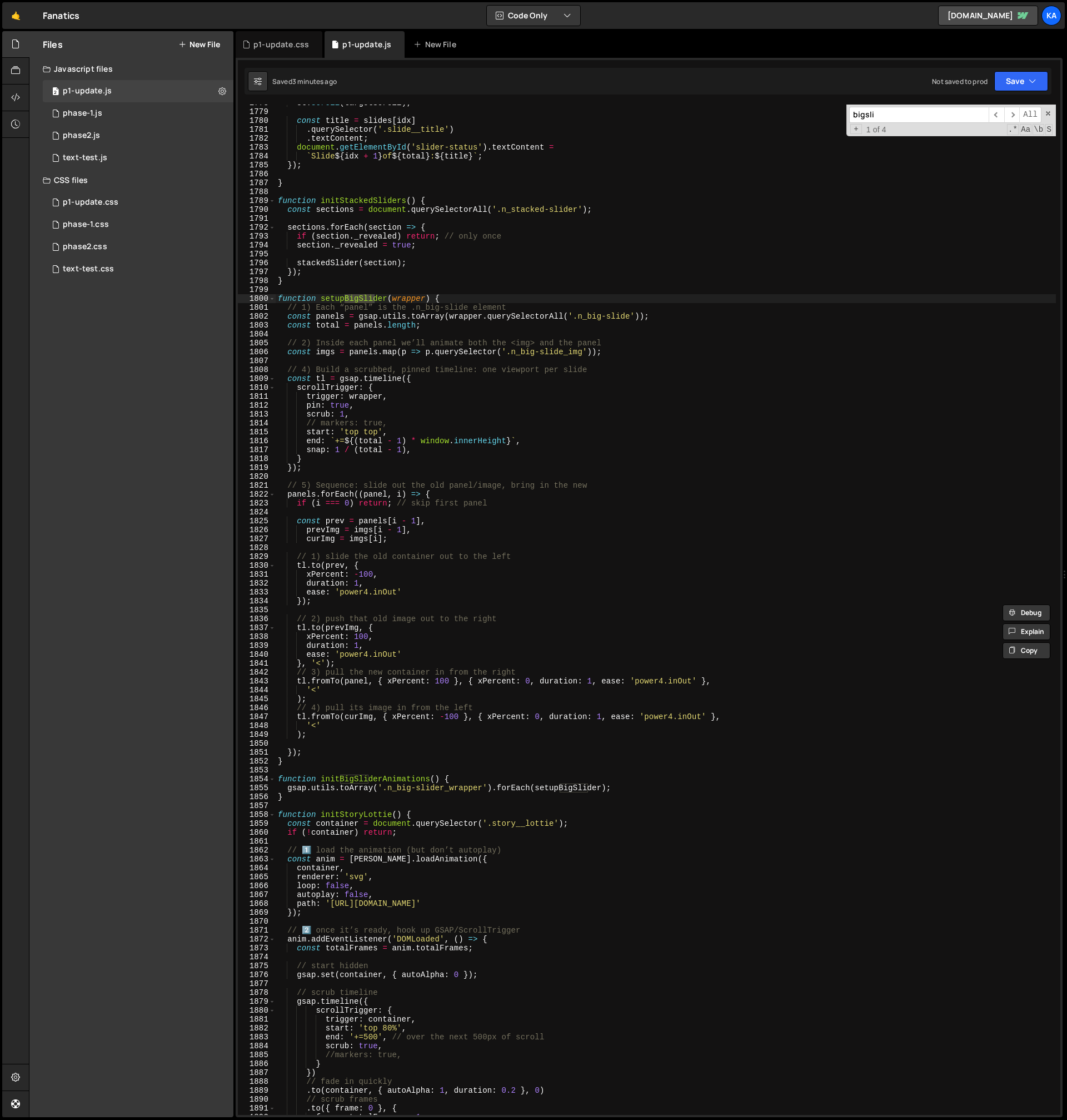
scroll to position [15254, 0]
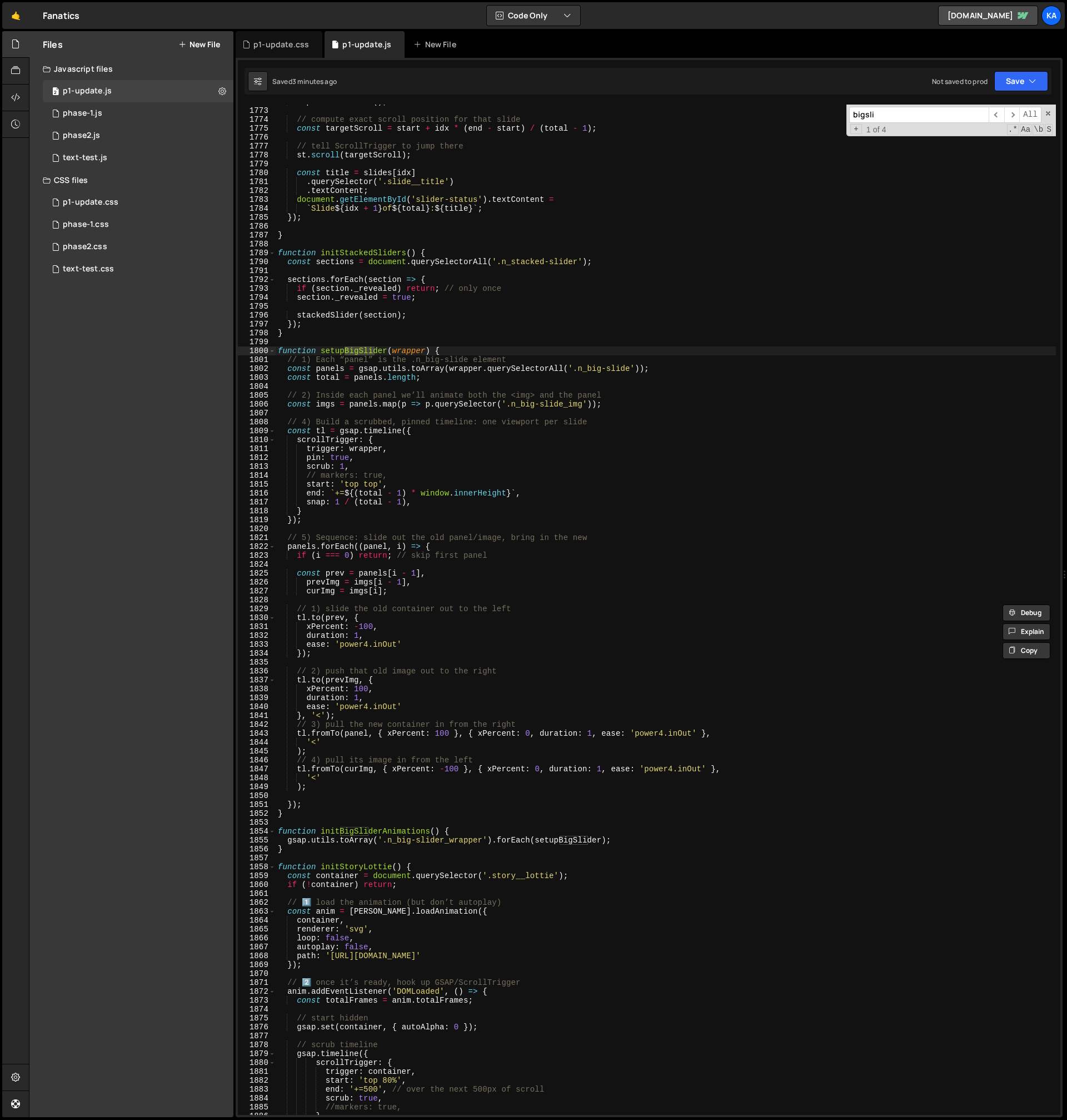
type input "bigsli"
click at [354, 351] on div "e . preventDefault ( ) ; // compute exact scroll position for that slide const …" at bounding box center [666, 610] width 781 height 1010
click at [354, 351] on div "e . preventDefault ( ) ; // compute exact scroll position for that slide const …" at bounding box center [666, 611] width 781 height 1028
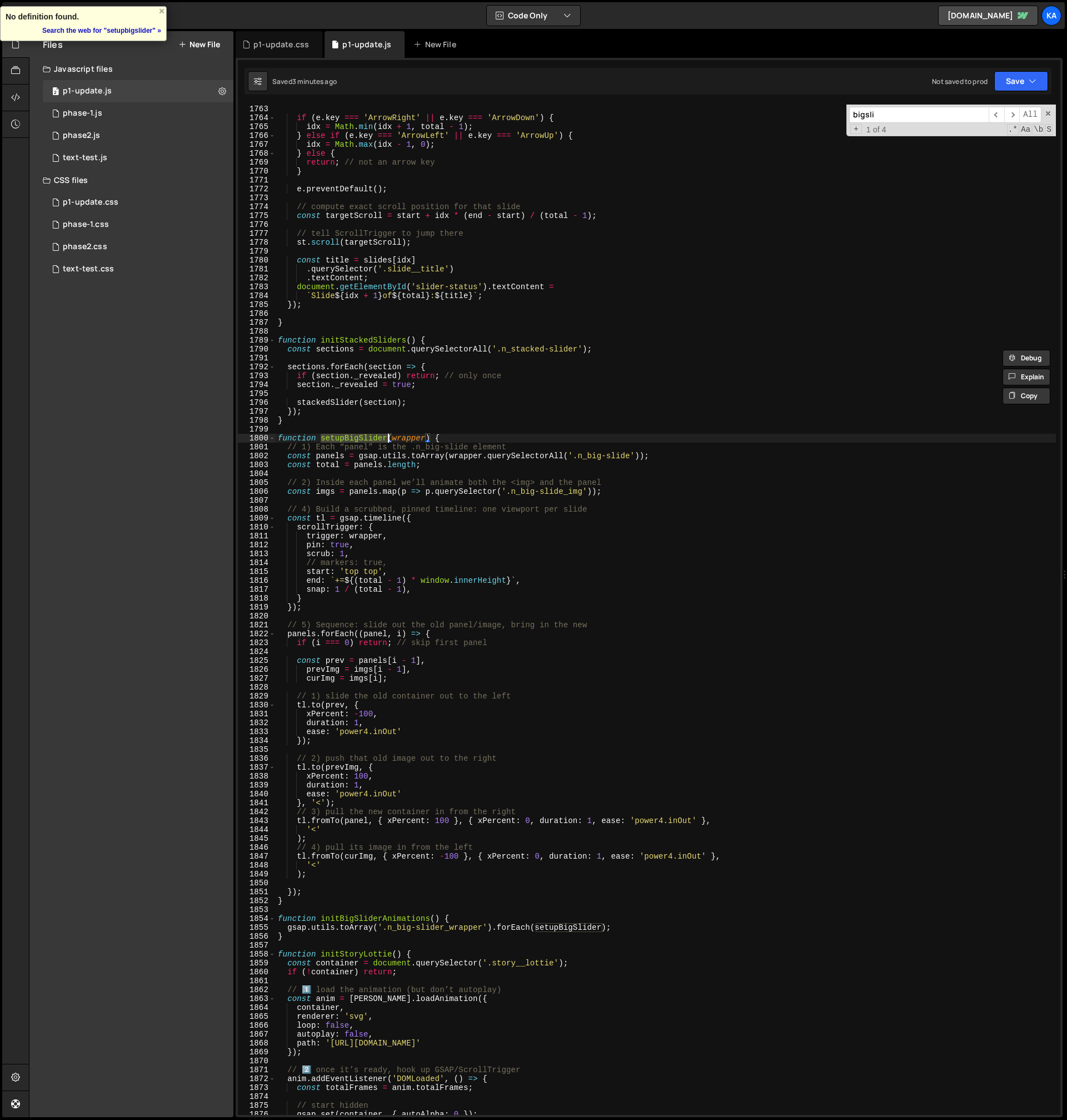
scroll to position [15226, 0]
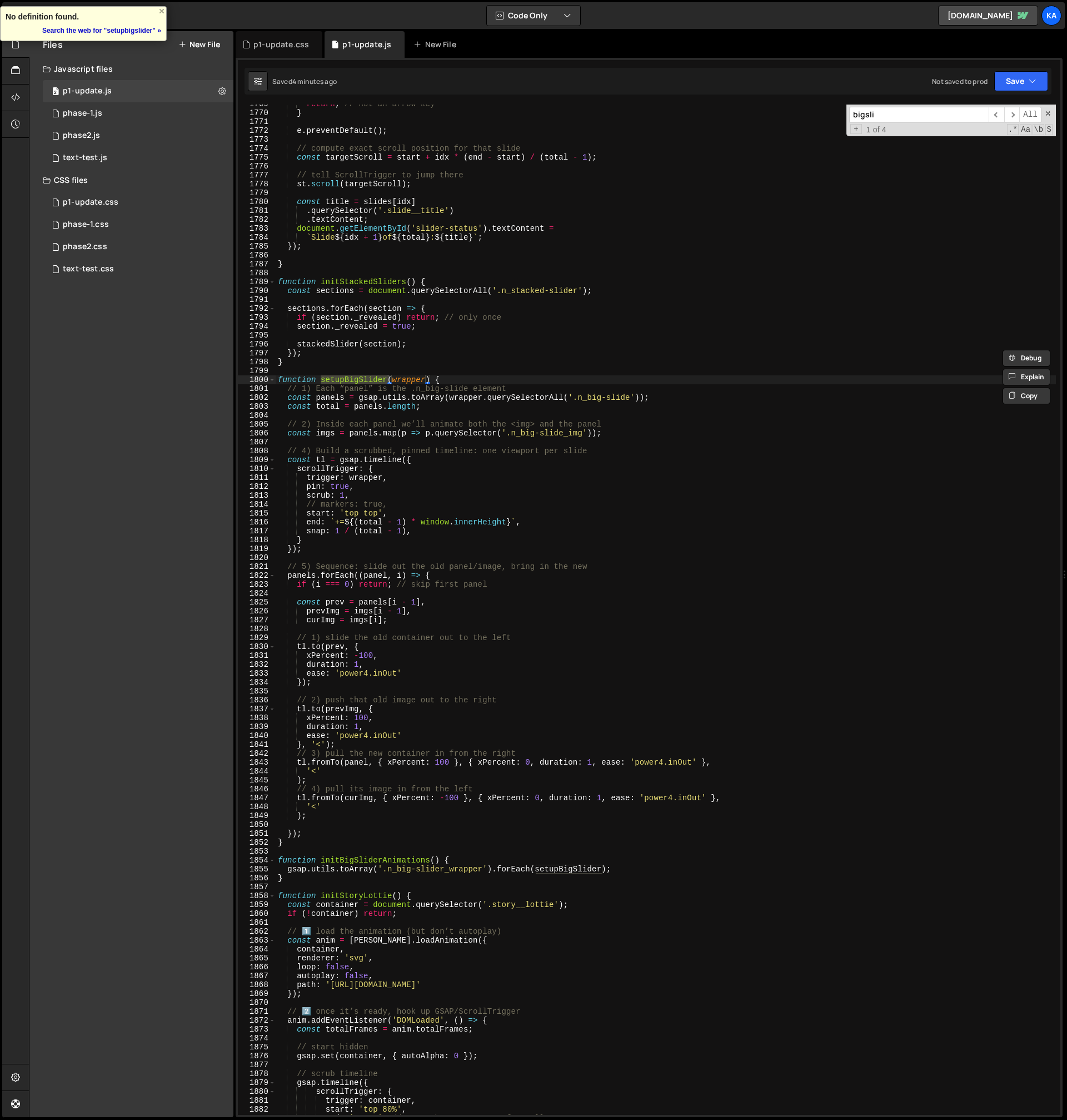
click at [382, 408] on div "return ; // not an arrow key } e . preventDefault ( ) ; // compute exact scroll…" at bounding box center [666, 613] width 781 height 1028
type textarea "const total = panels.length;"
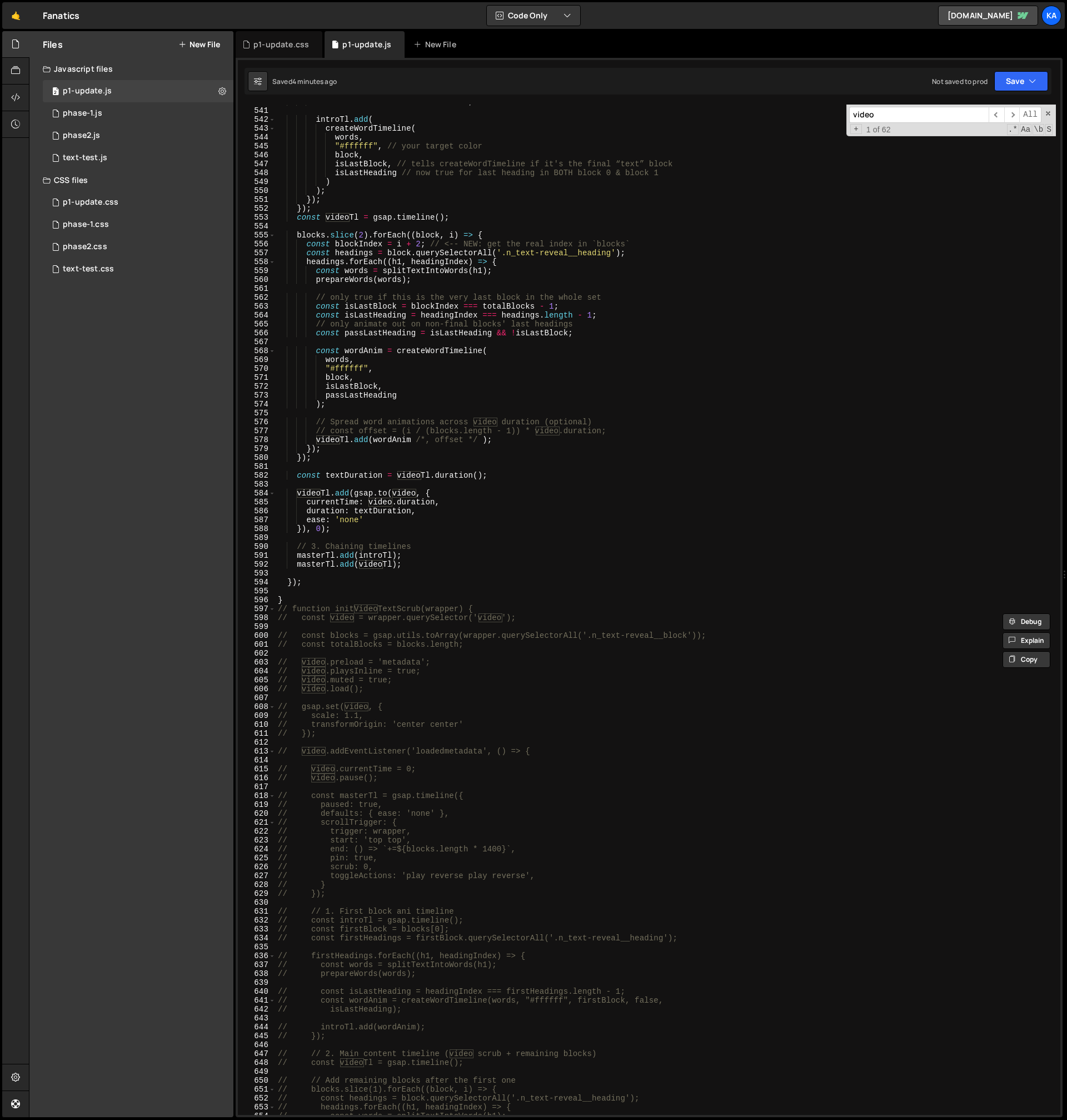
scroll to position [5067, 0]
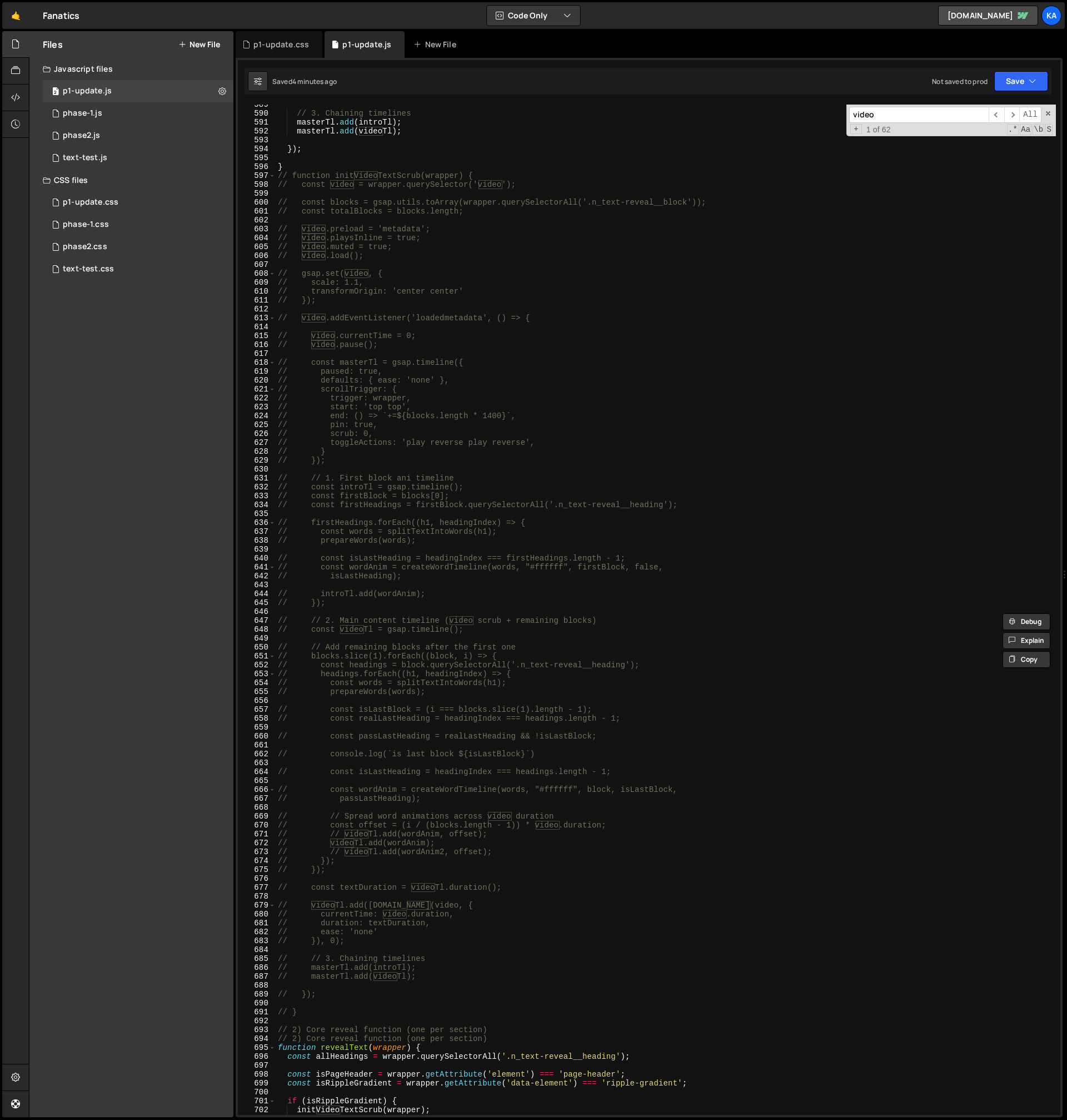
type input "video"
click at [321, 936] on div "// 3. Chaining timelines masterTl . add ( introTl ) ; masterTl . add ( videoTl …" at bounding box center [666, 614] width 781 height 1028
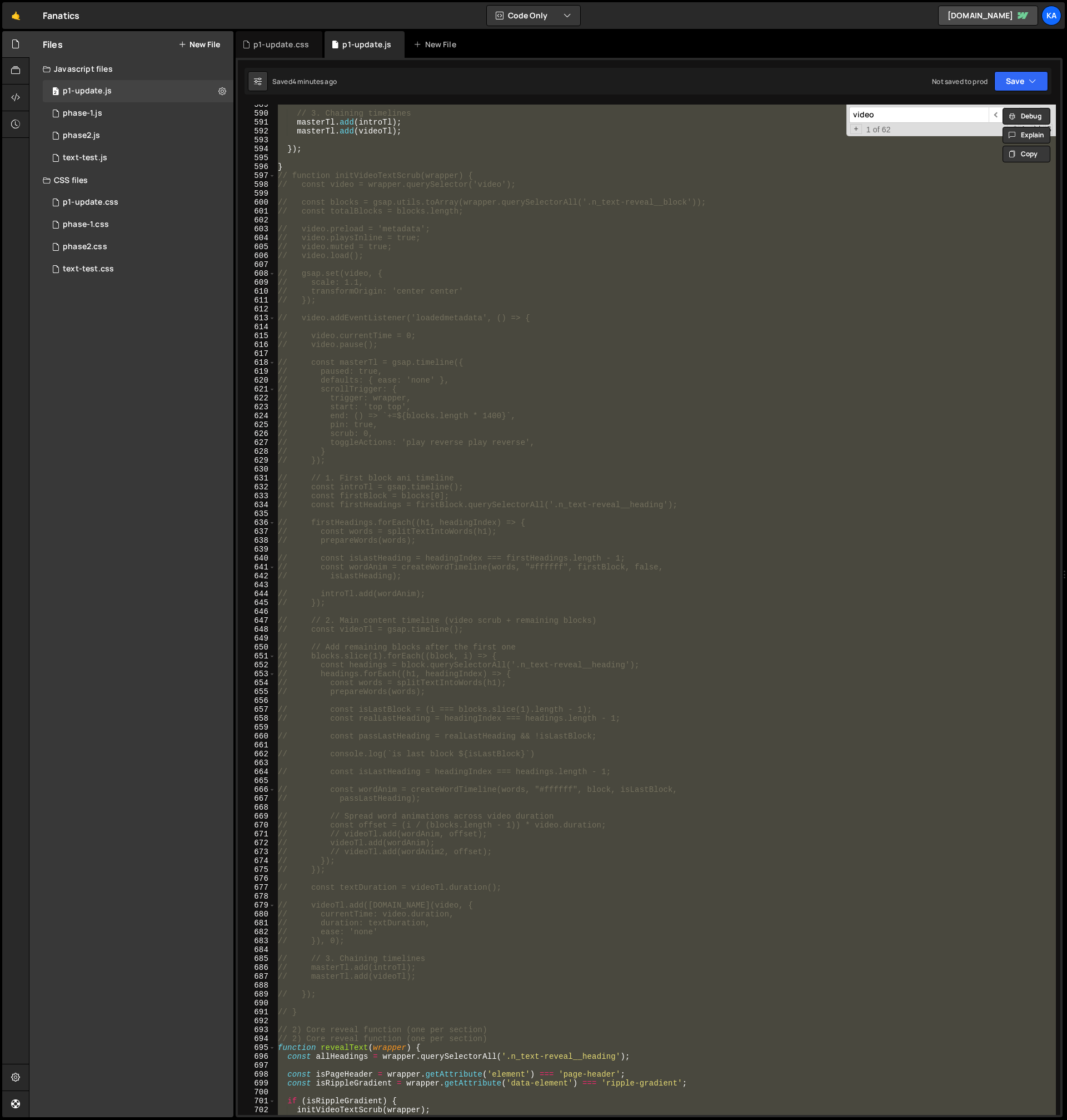
click at [483, 520] on div "// 3. Chaining timelines masterTl . add ( introTl ) ; masterTl . add ( videoTl …" at bounding box center [666, 610] width 781 height 1010
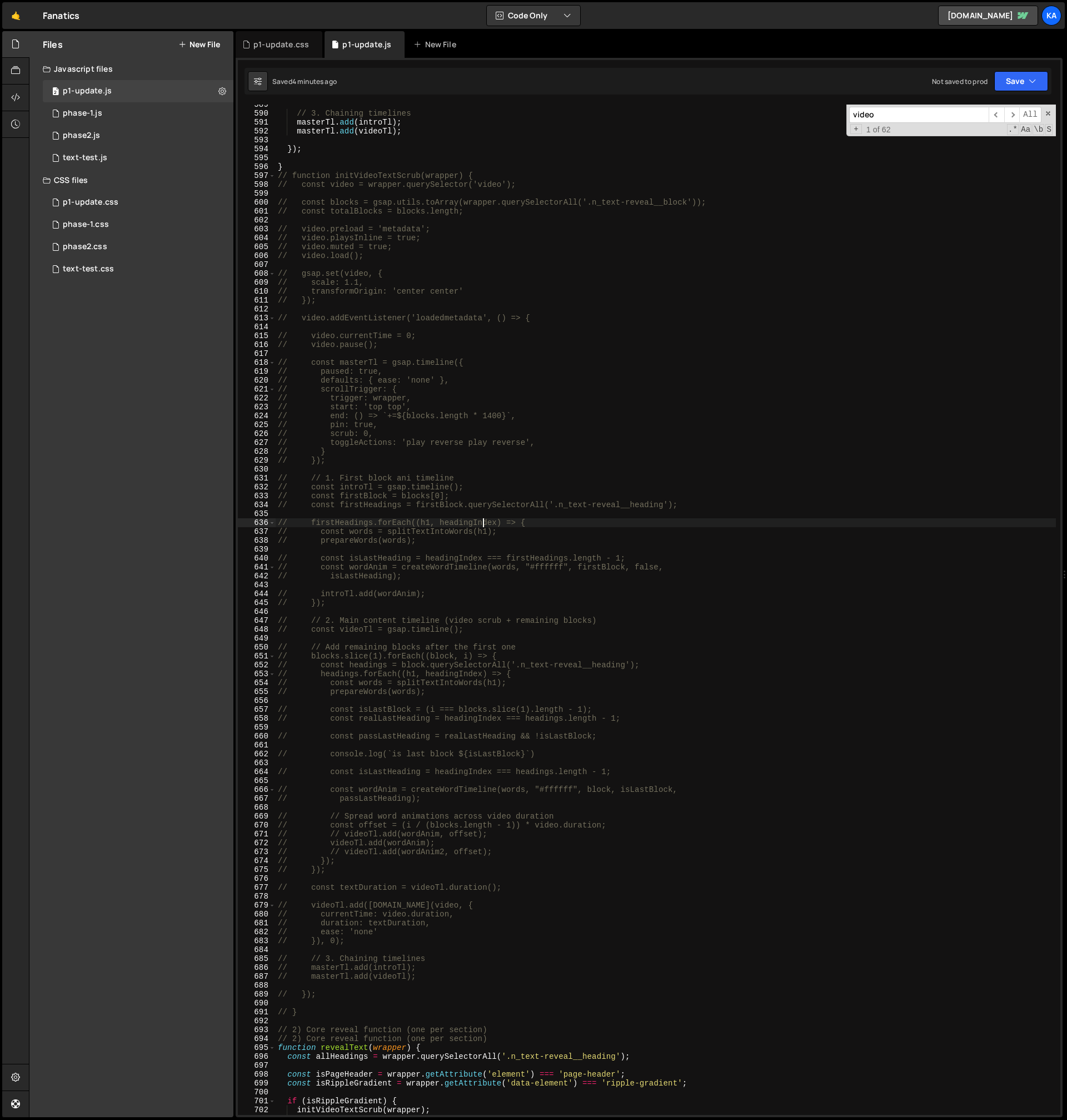
type textarea "// [URL][DOMAIN_NAME]"
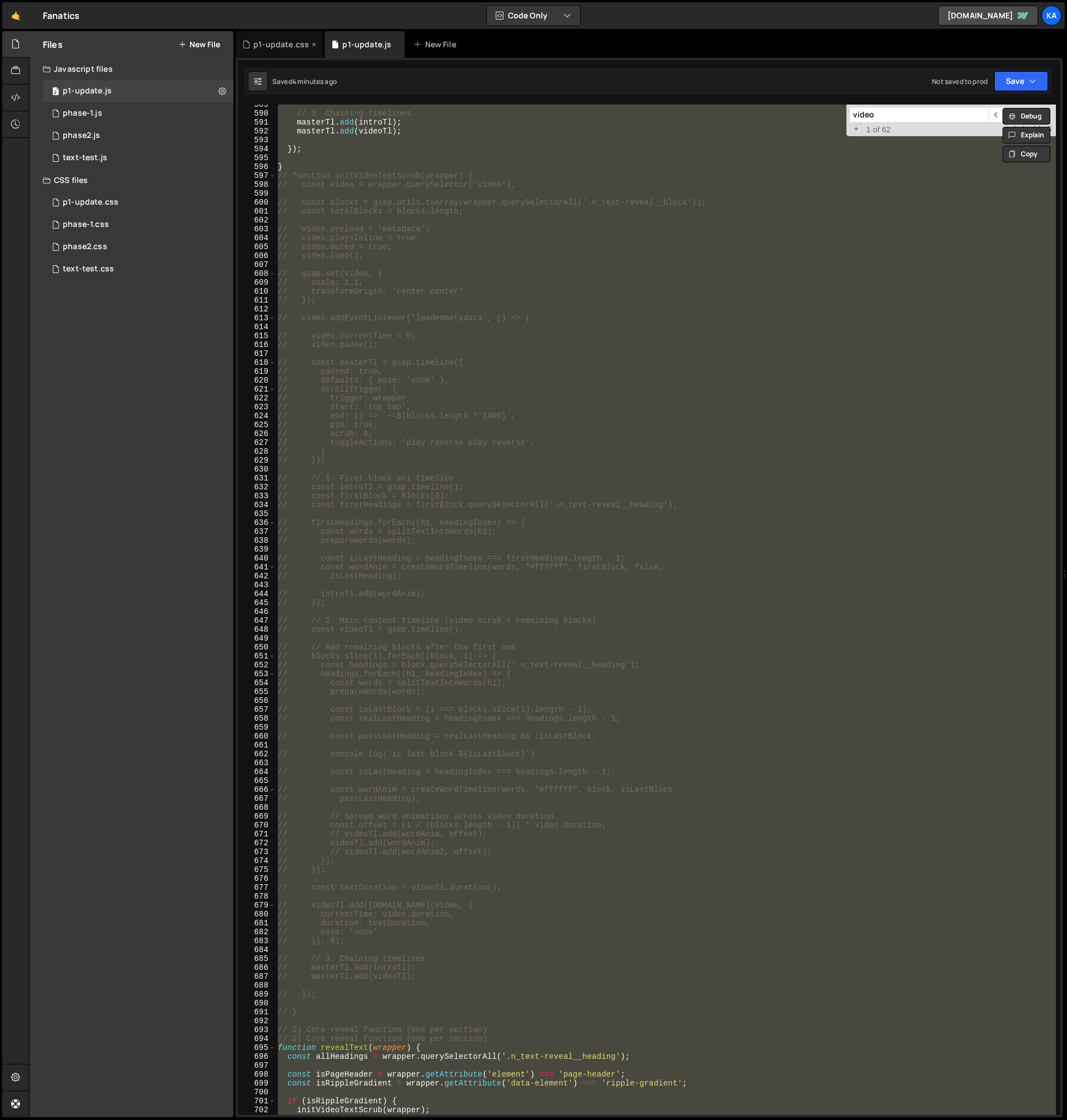
click at [271, 50] on div "p1-update.css" at bounding box center [279, 44] width 87 height 27
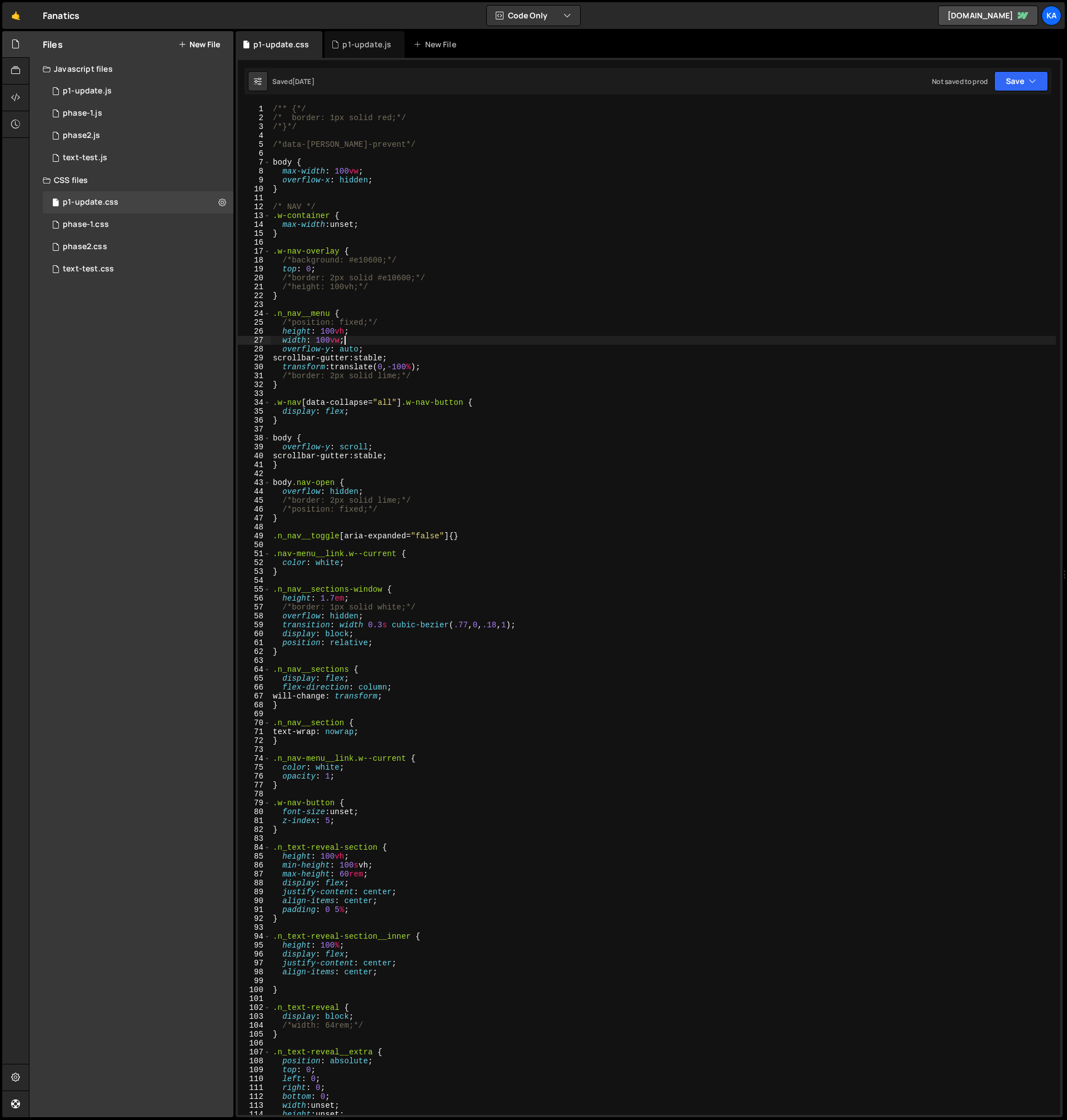
click at [424, 337] on div "/** {*/ /* border: 1px solid red;*/ /*}*/ /*data-[PERSON_NAME]-prevent*/ body {…" at bounding box center [663, 619] width 785 height 1028
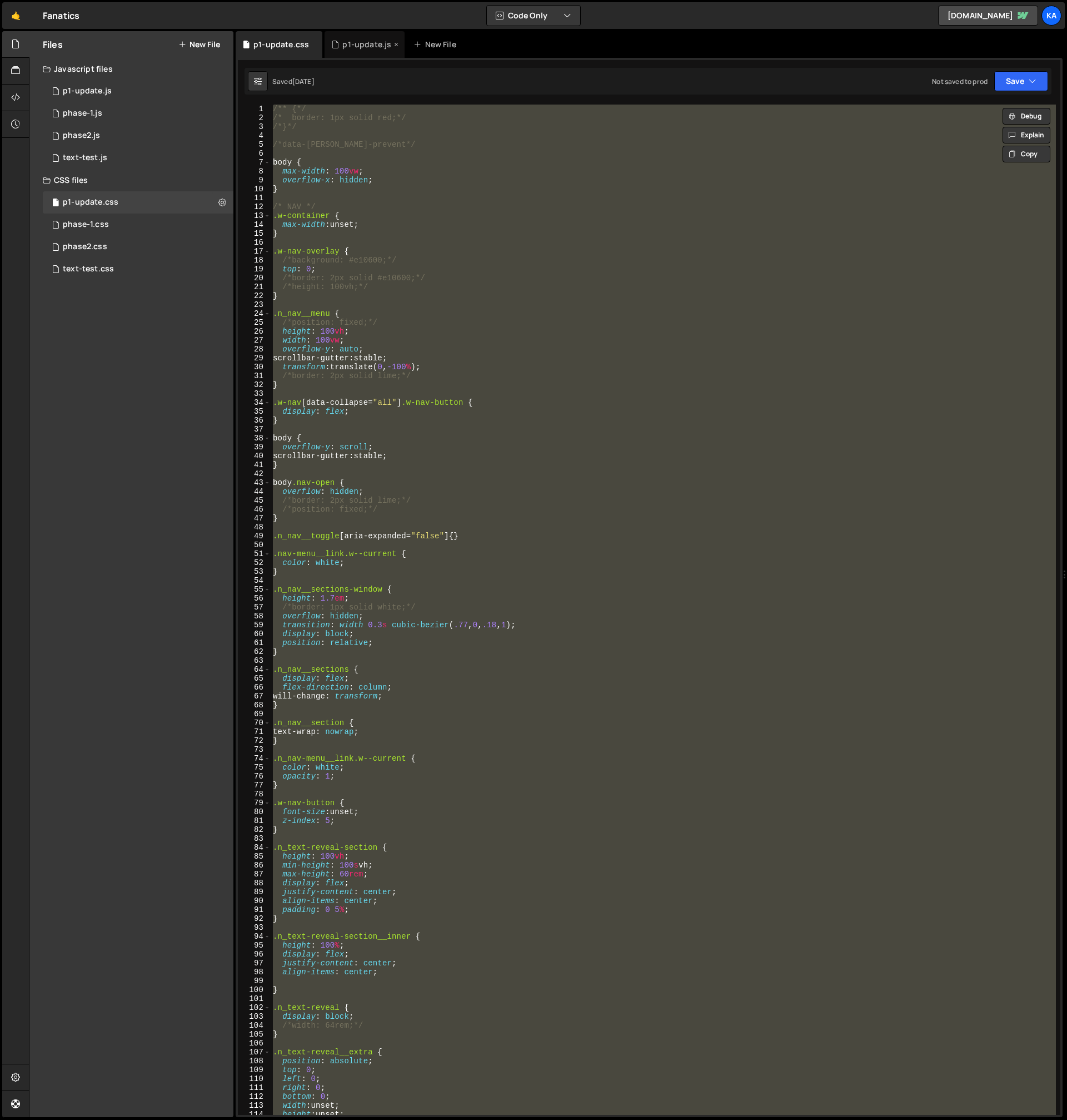
click at [357, 55] on div "p1-update.js" at bounding box center [364, 44] width 80 height 27
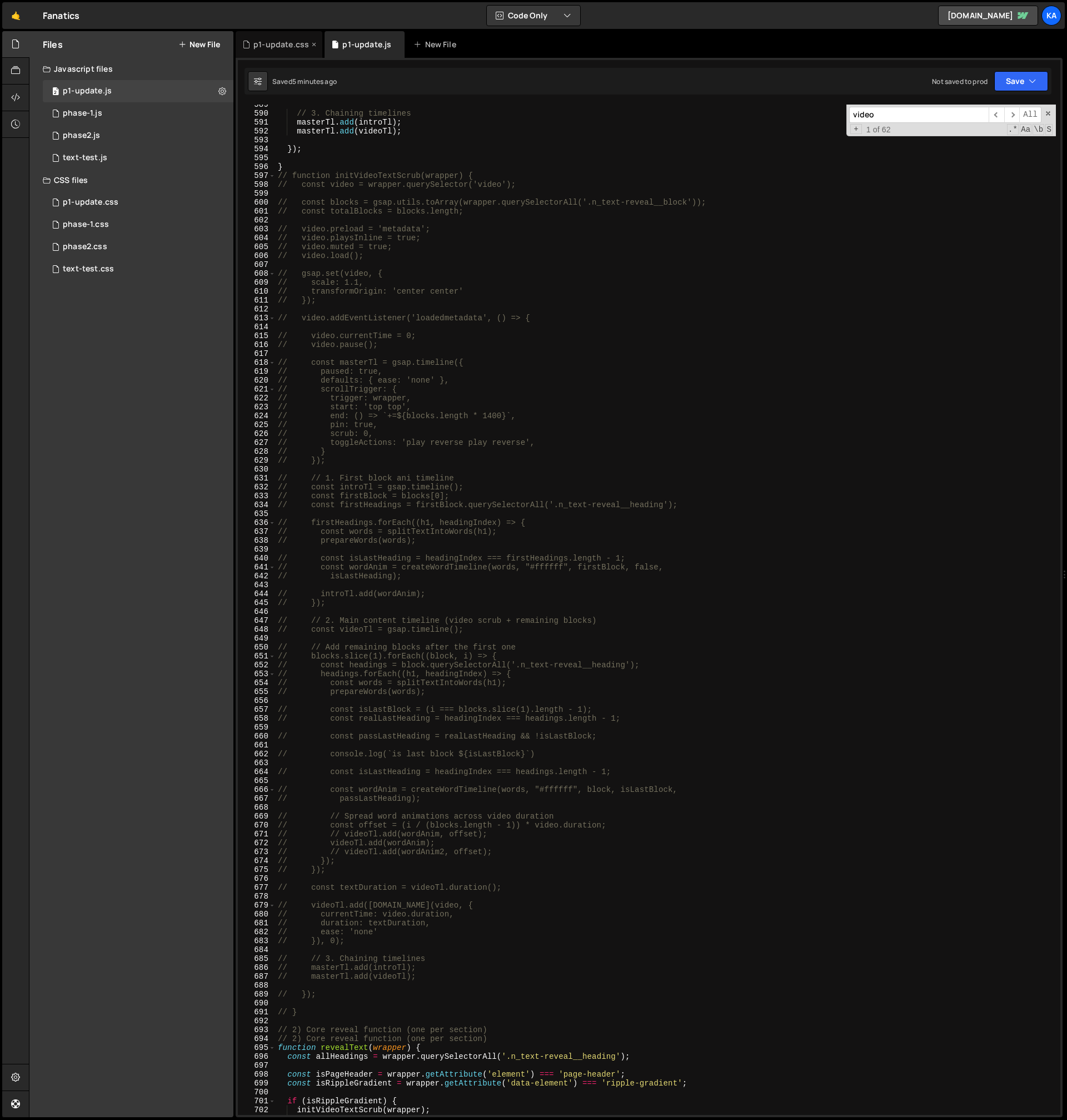
click at [290, 55] on div "p1-update.css" at bounding box center [279, 44] width 87 height 27
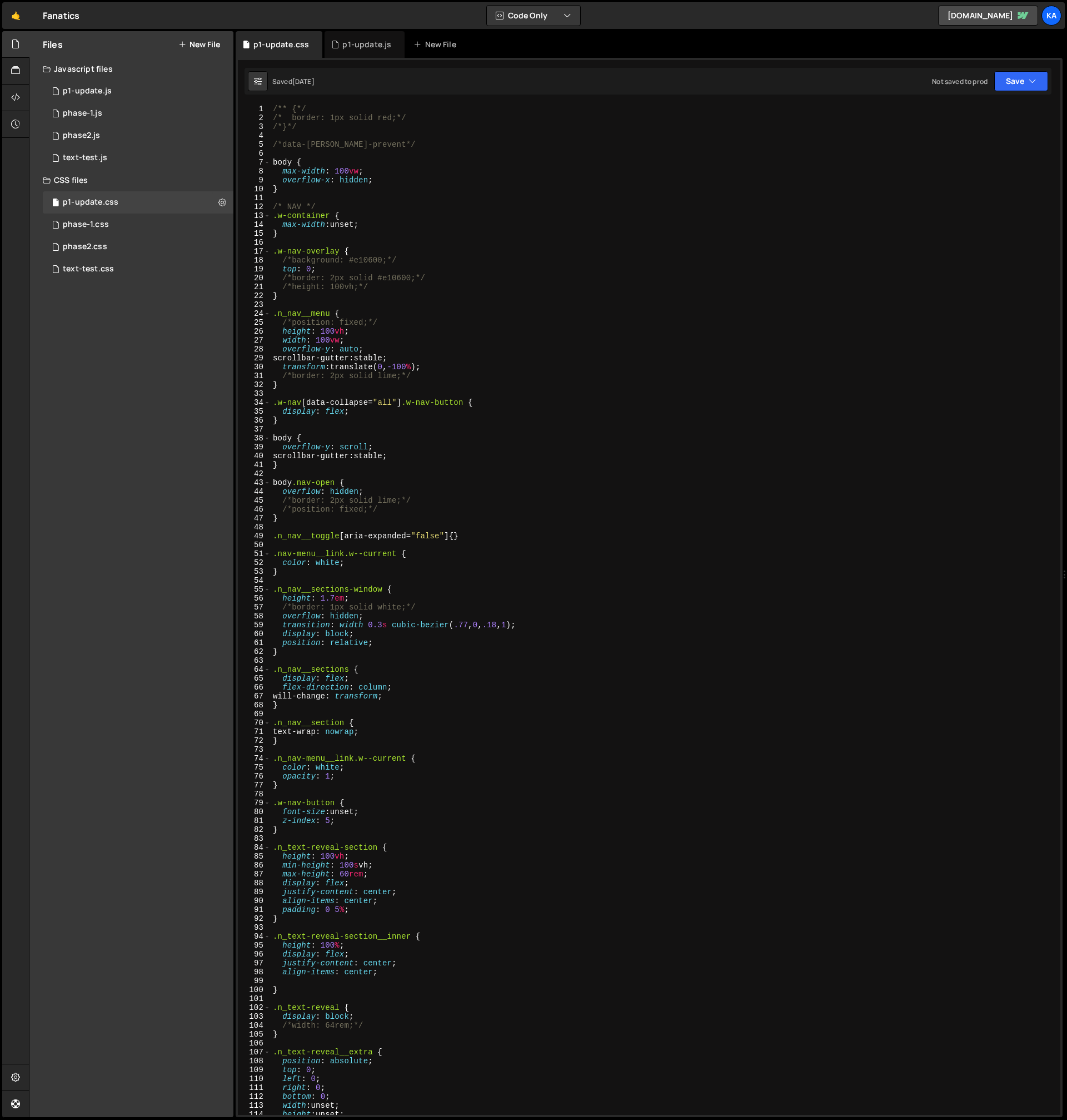
type textarea "height: 100vh;"
click at [457, 331] on div "/** {*/ /* border: 1px solid red;*/ /*}*/ /*data-[PERSON_NAME]-prevent*/ body {…" at bounding box center [663, 619] width 785 height 1028
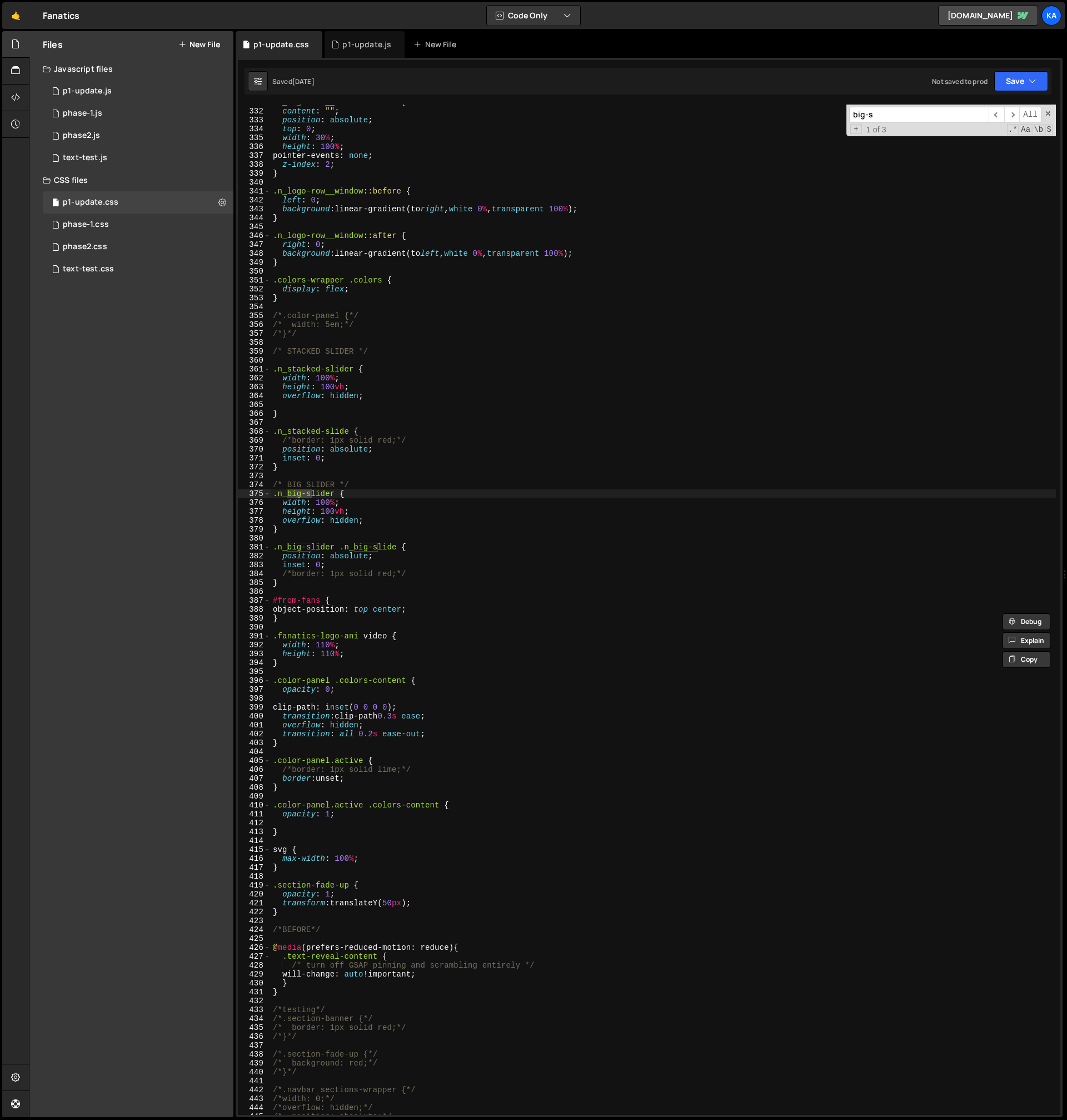
scroll to position [2967, 0]
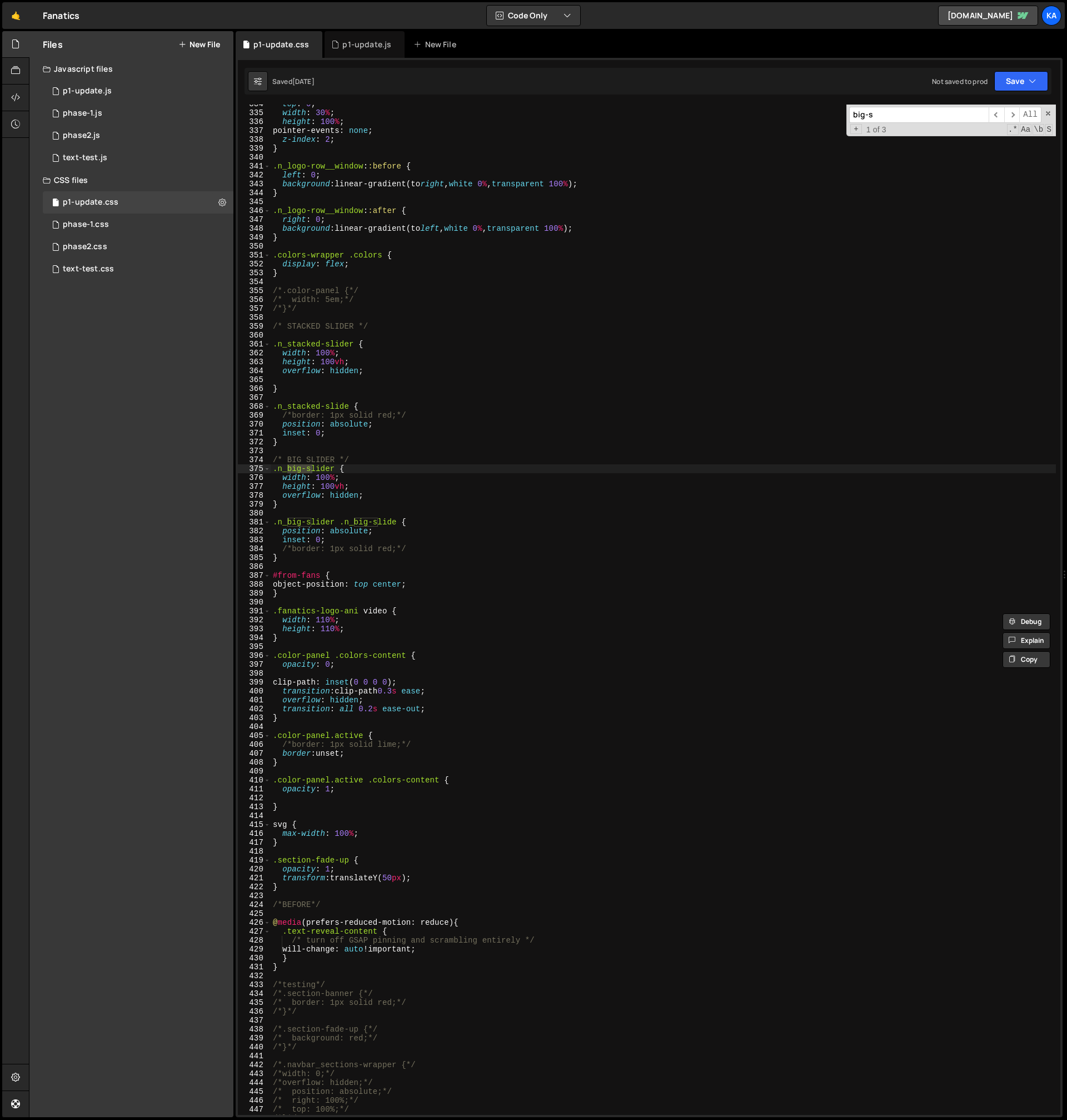
type input "big-s"
type textarea "}"
click at [295, 560] on div "top : 0 ; width : 30 % ; height : 100 % ; pointer-events : none ; z-index : 2 ;…" at bounding box center [663, 613] width 785 height 1028
click at [290, 439] on div "top : 0 ; width : 30 % ; height : 100 % ; pointer-events : none ; z-index : 2 ;…" at bounding box center [663, 613] width 785 height 1028
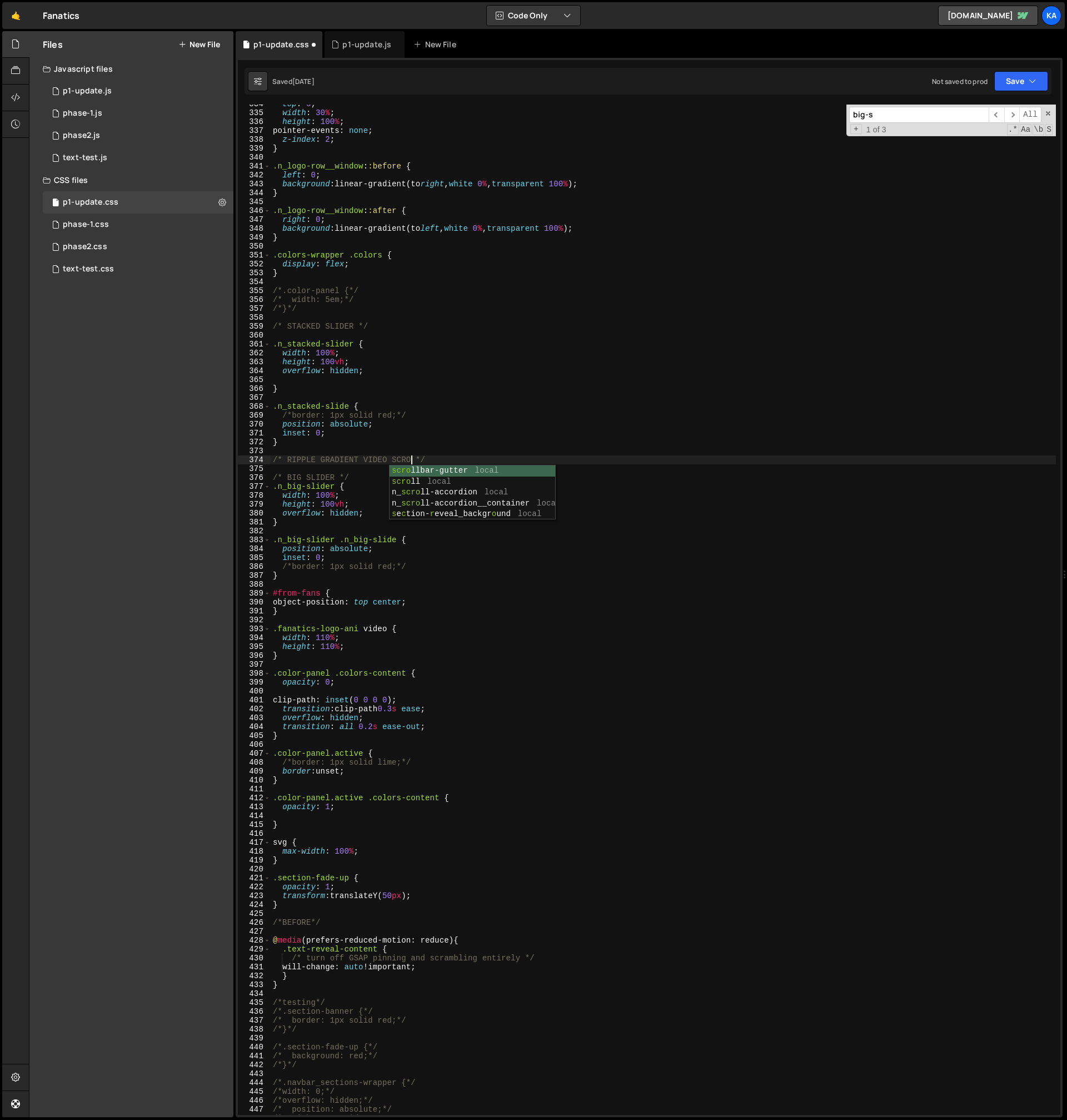
scroll to position [0, 10]
type textarea "/* RIPPLE GRADIENT VIDEO SCROLL */"
click at [457, 451] on div "top : 0 ; width : 30 % ; height : 100 % ; pointer-events : none ; z-index : 2 ;…" at bounding box center [663, 613] width 785 height 1028
click at [457, 459] on div "top : 0 ; width : 30 % ; height : 100 % ; pointer-events : none ; z-index : 2 ;…" at bounding box center [663, 613] width 785 height 1028
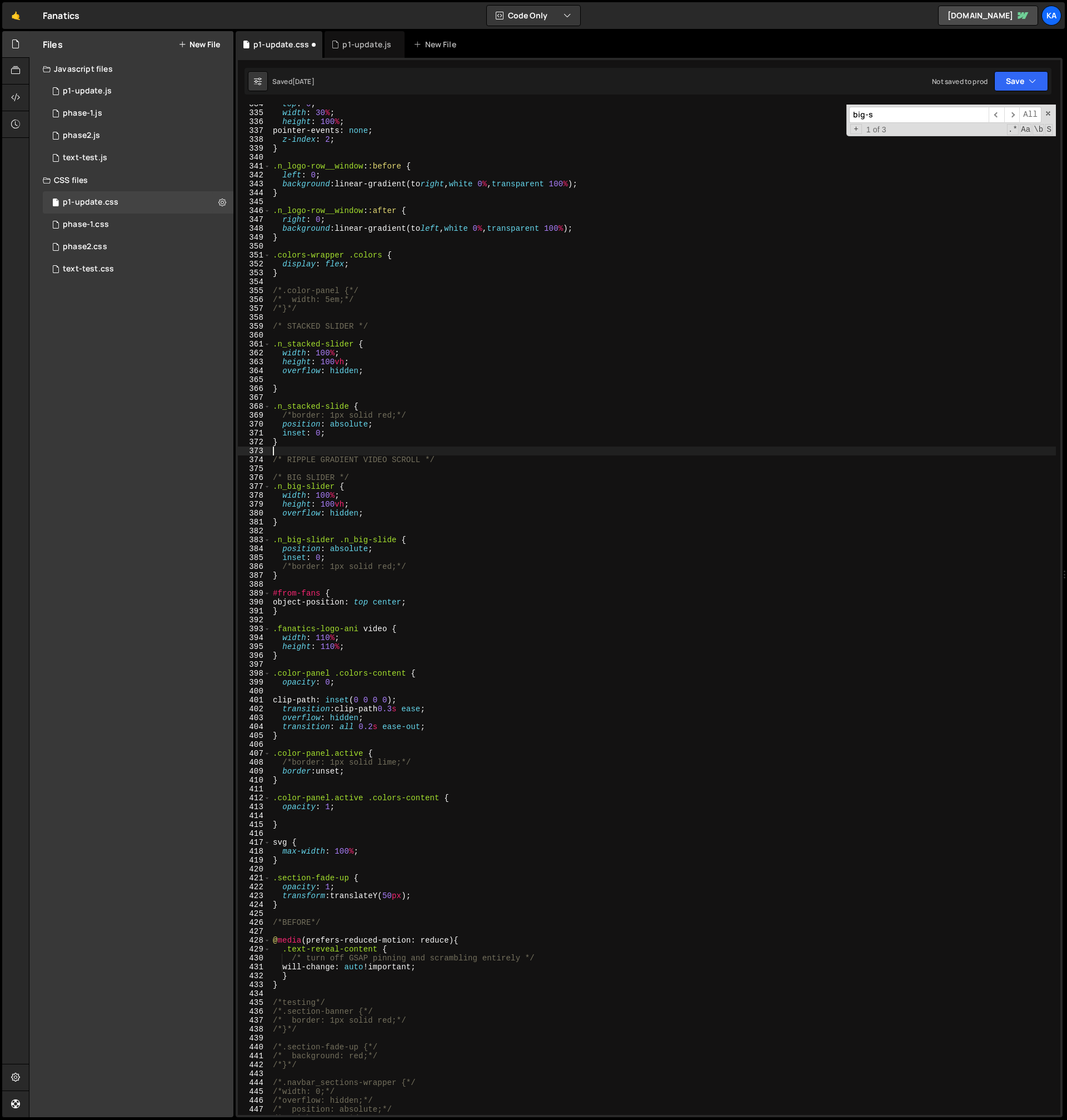
type textarea "/* RIPPLE GRADIENT VIDEO SCROLL */"
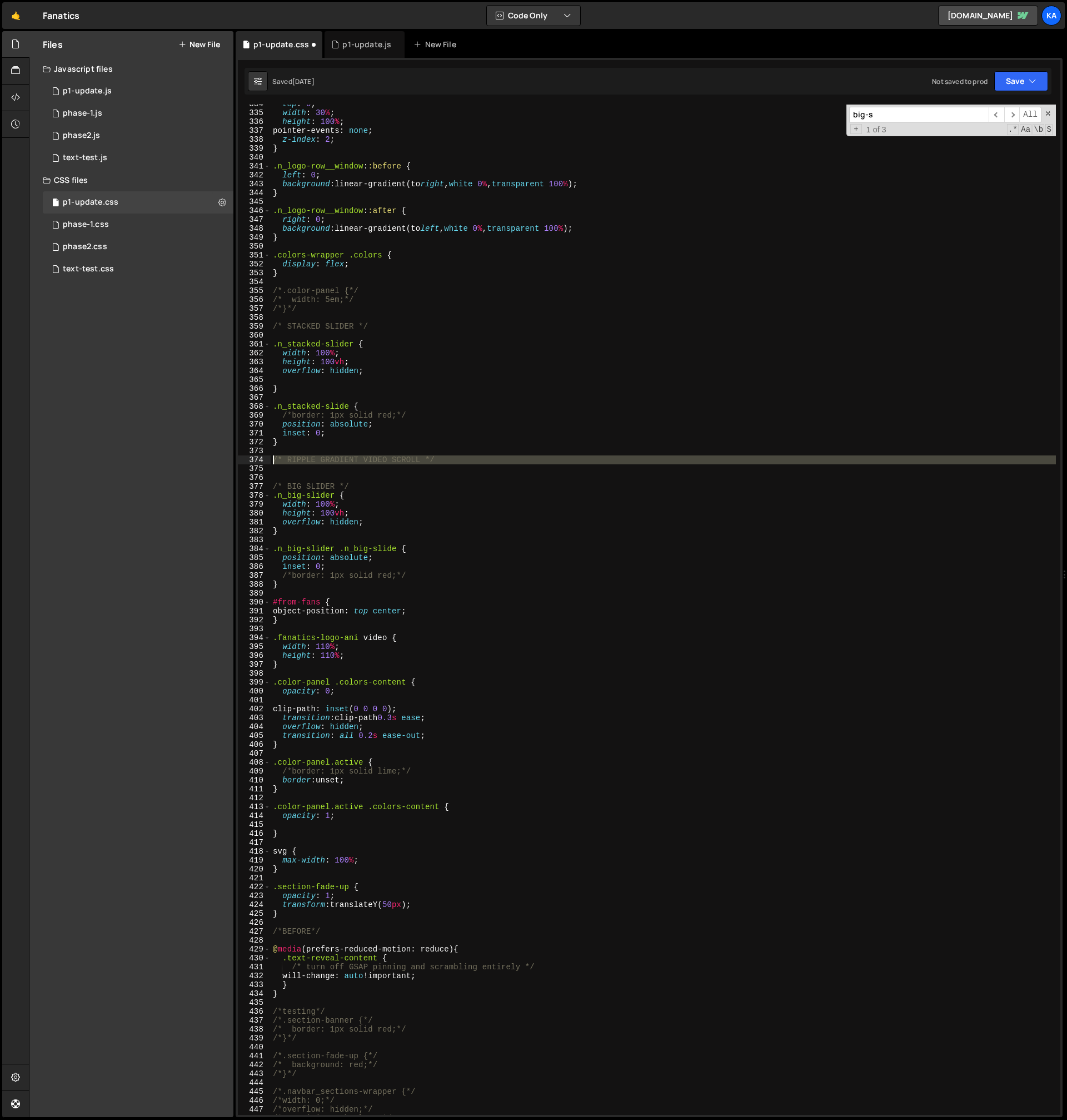
drag, startPoint x: 353, startPoint y: 467, endPoint x: 265, endPoint y: 460, distance: 88.3
click at [265, 460] on div "334 335 336 337 338 339 340 341 342 343 344 345 346 347 348 349 350 351 352 353…" at bounding box center [649, 610] width 822 height 1010
type textarea "/* RIPPLE GRADIENT VIDEO SCROLL */"
click at [360, 43] on div "p1-update.js" at bounding box center [367, 44] width 49 height 11
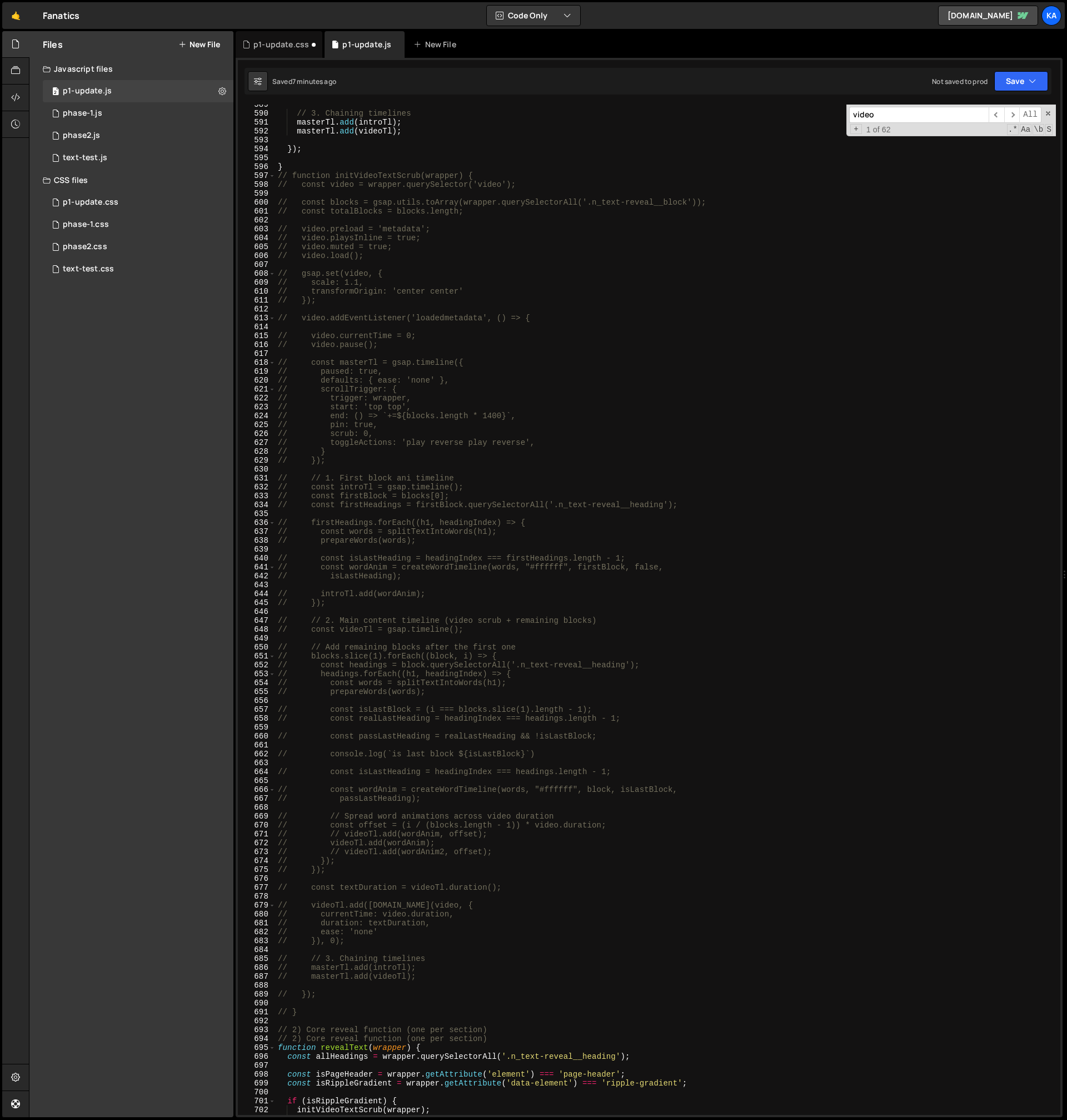
type textarea "// video.load();"
click at [413, 252] on div "// 3. Chaining timelines masterTl . add ( introTl ) ; masterTl . add ( videoTl …" at bounding box center [666, 614] width 781 height 1028
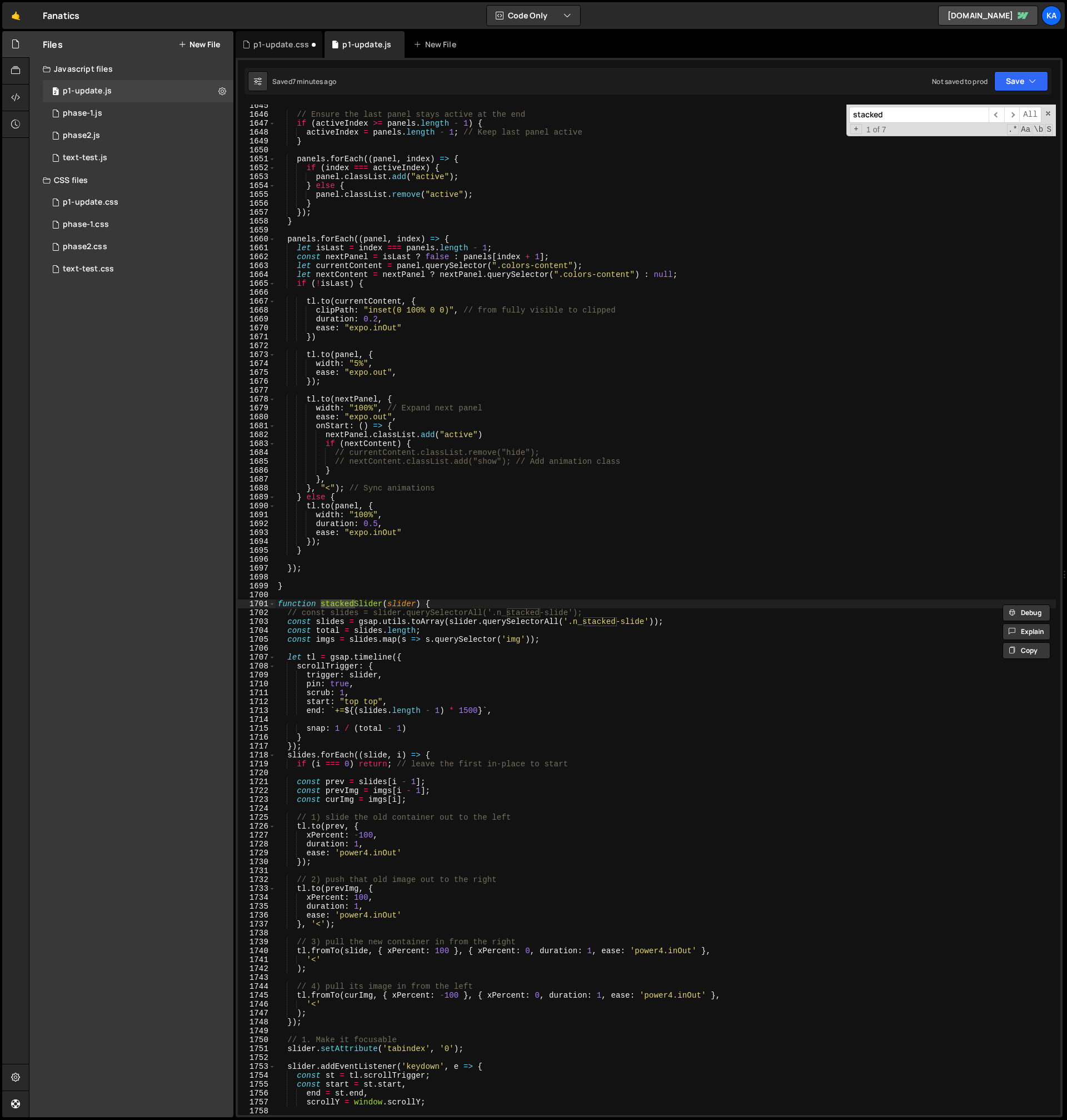
scroll to position [14455, 0]
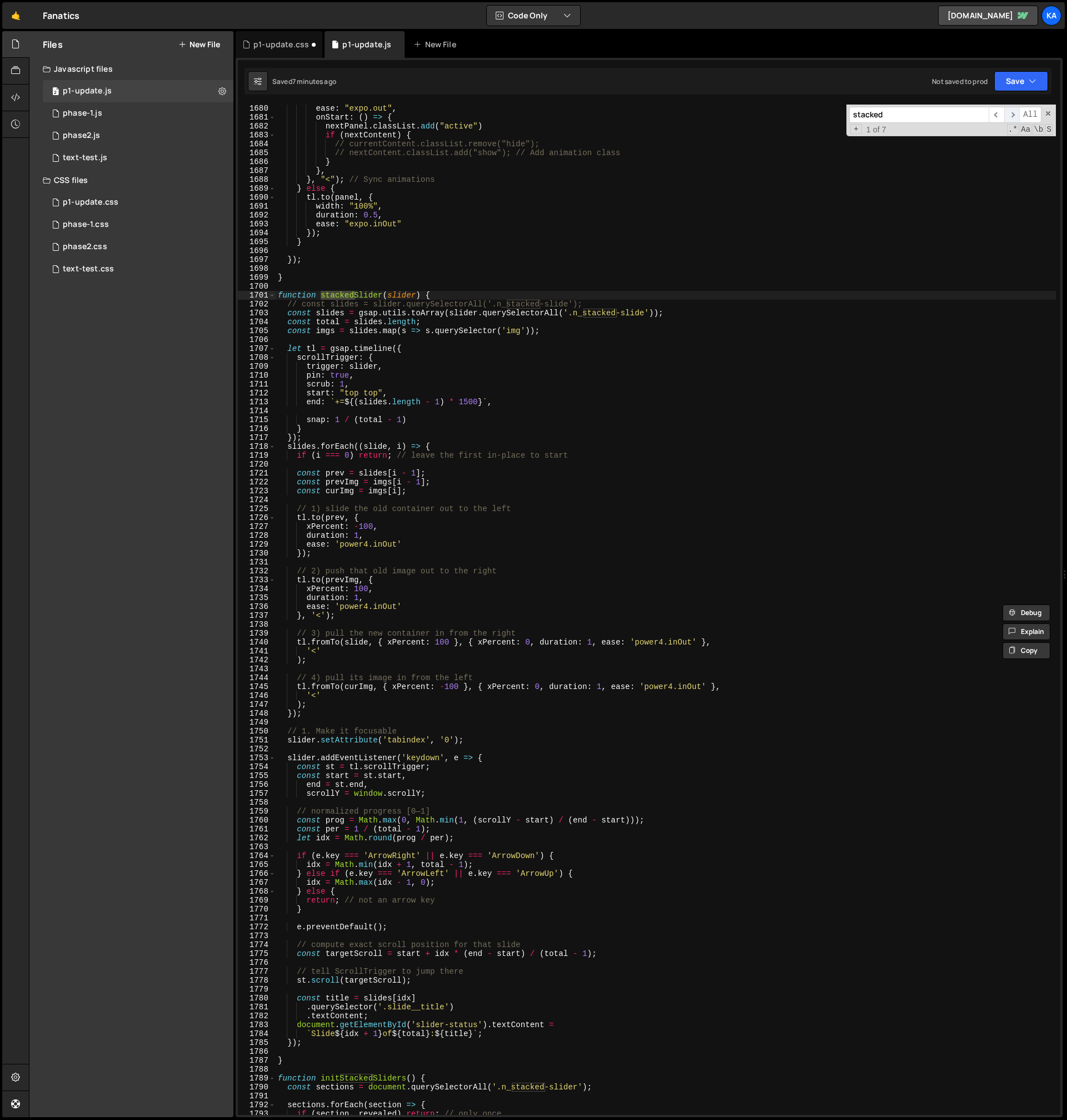
type input "stacked"
click at [1011, 118] on span "​" at bounding box center [1011, 114] width 16 height 16
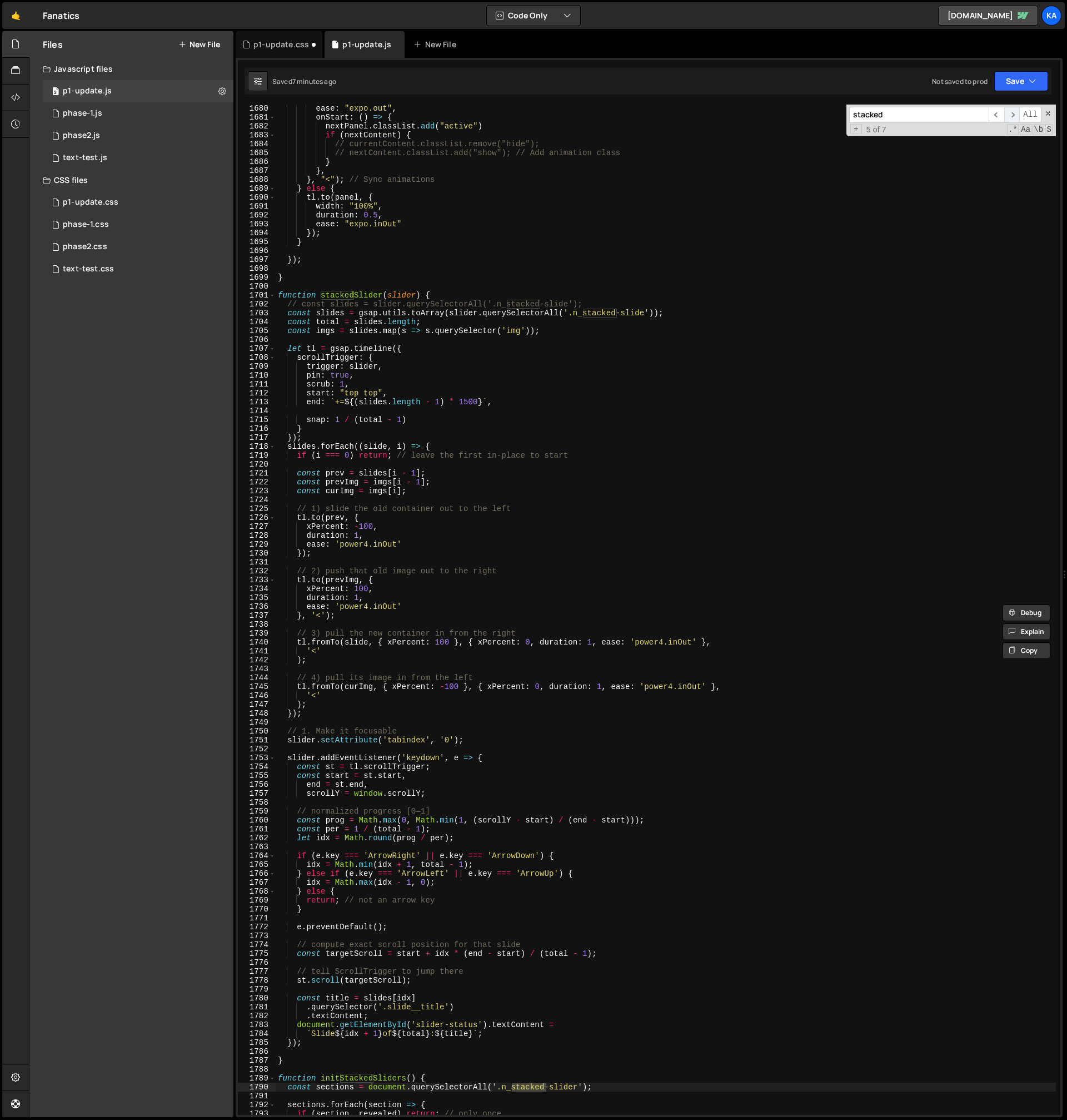
click at [1012, 118] on span "​" at bounding box center [1011, 114] width 16 height 16
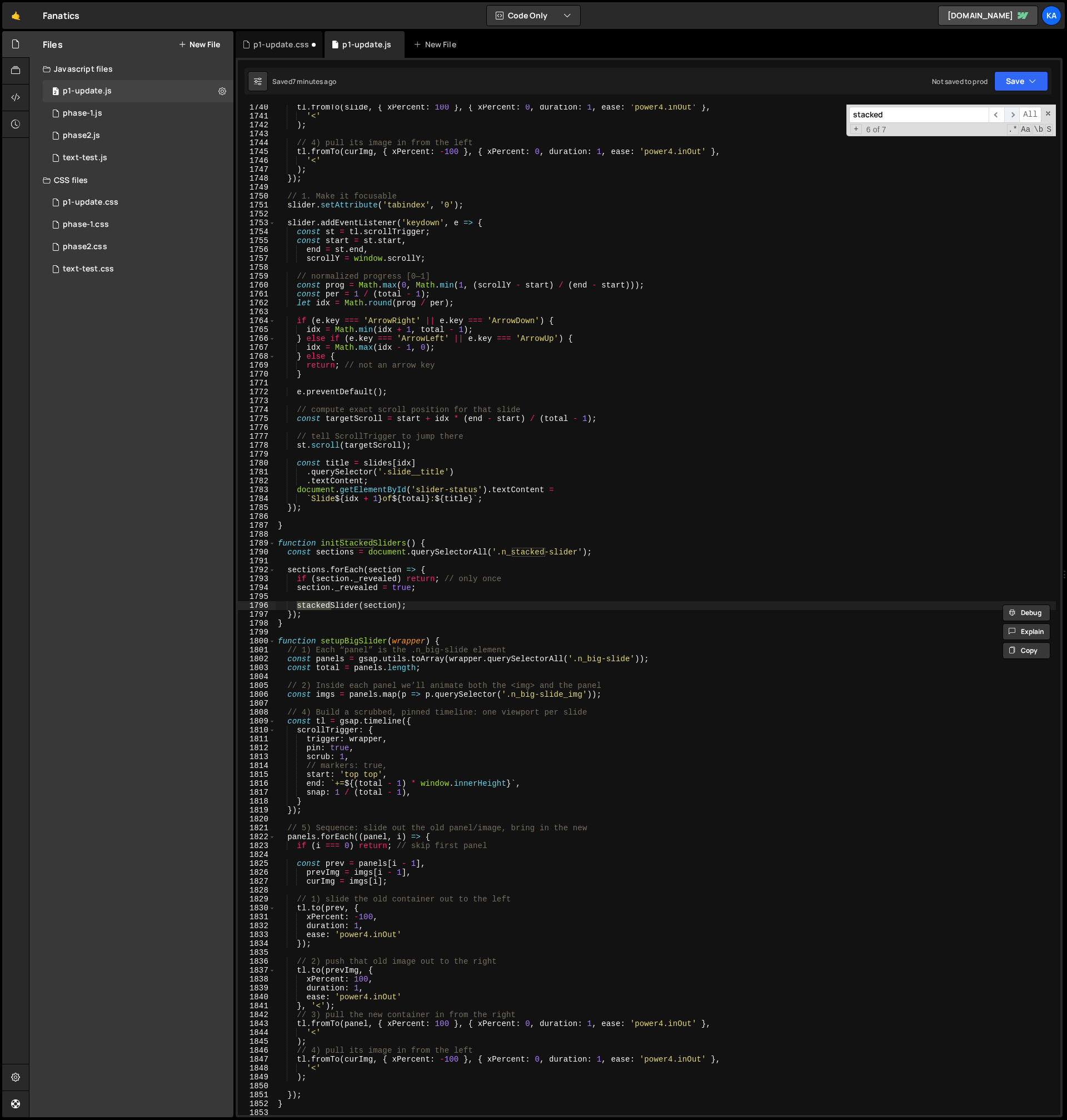
scroll to position [14973, 0]
click at [1012, 118] on span "​" at bounding box center [1011, 114] width 16 height 16
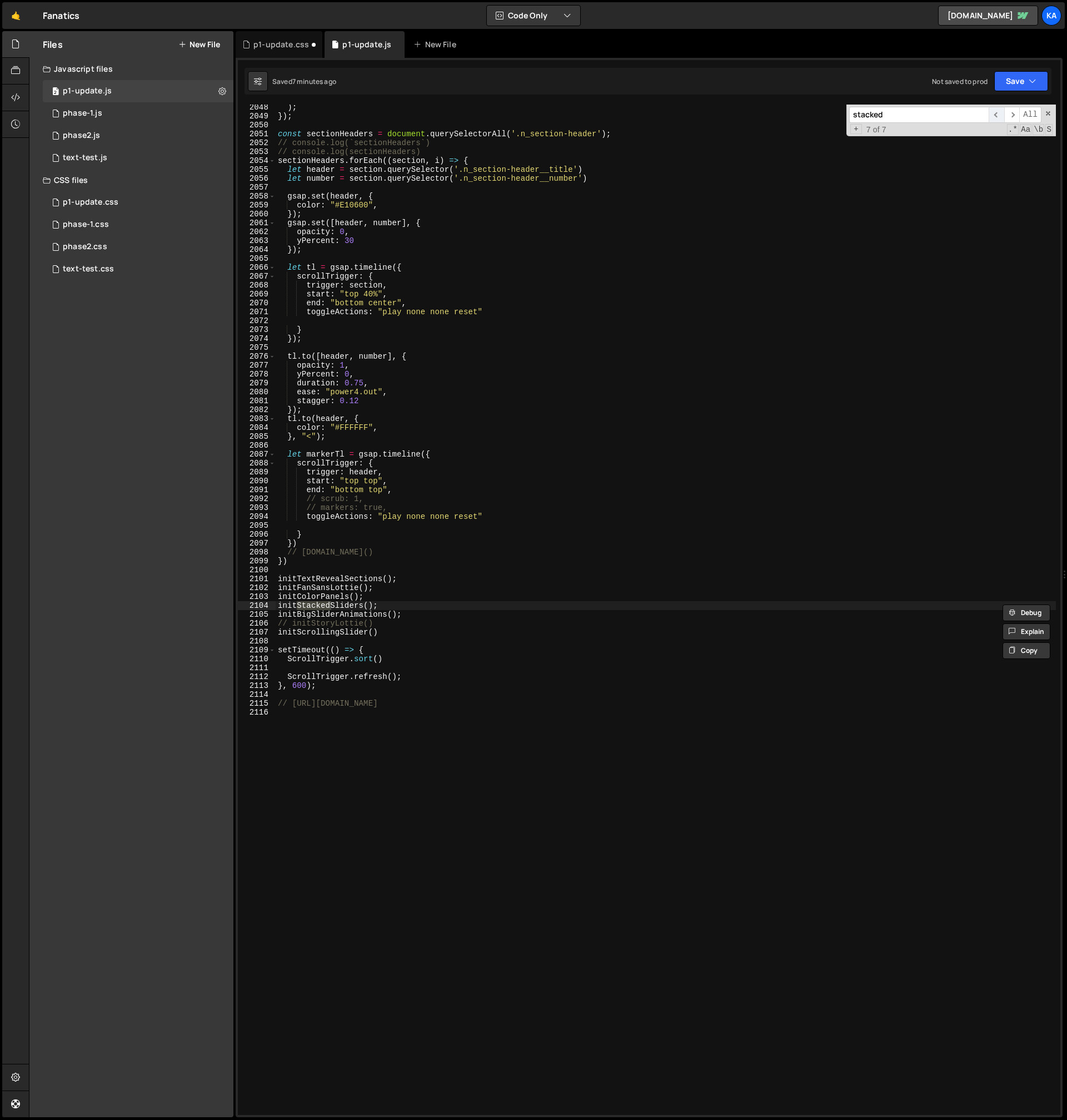
click at [998, 119] on span "​" at bounding box center [997, 114] width 16 height 16
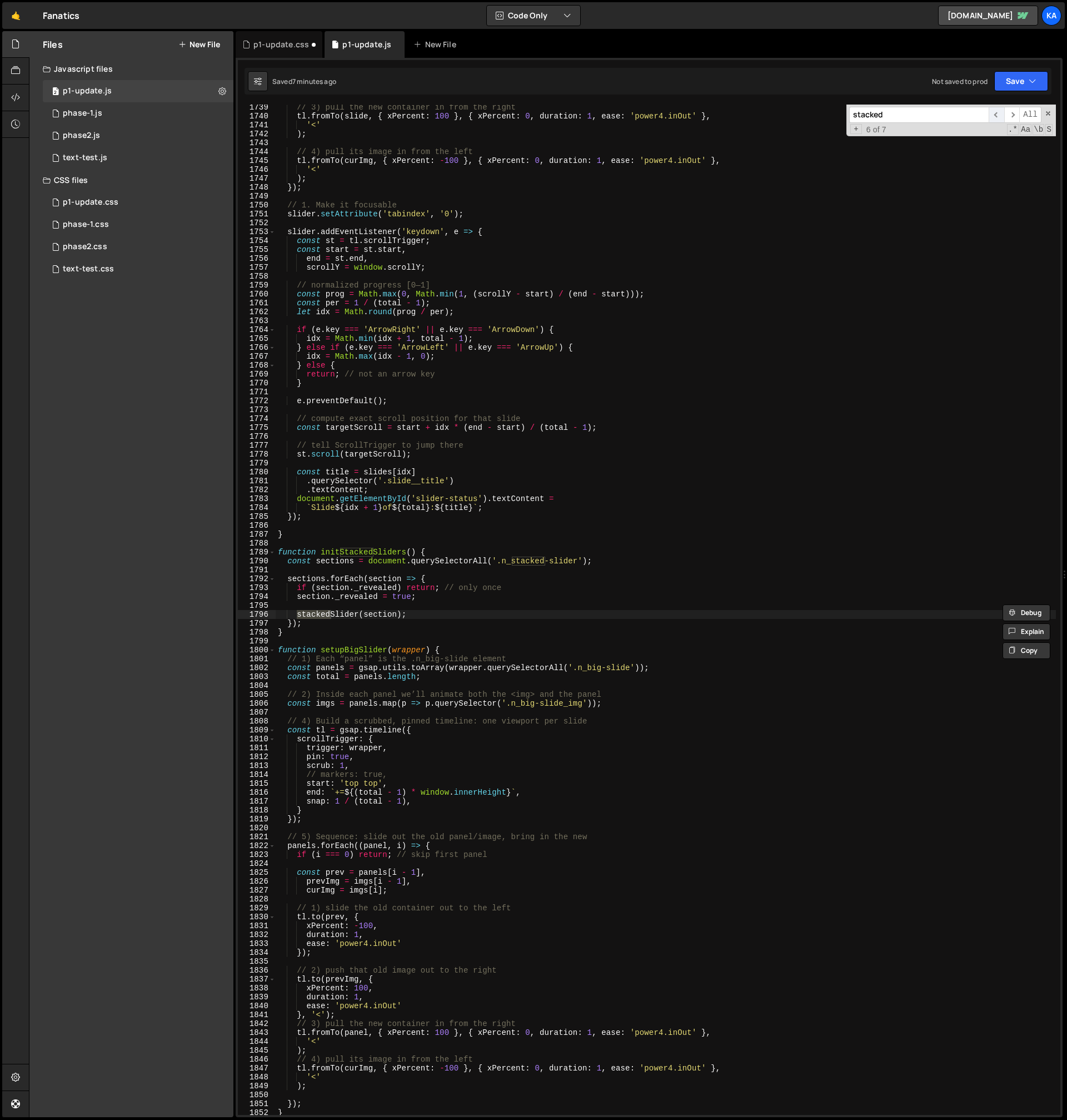
click at [998, 119] on span "​" at bounding box center [997, 114] width 16 height 16
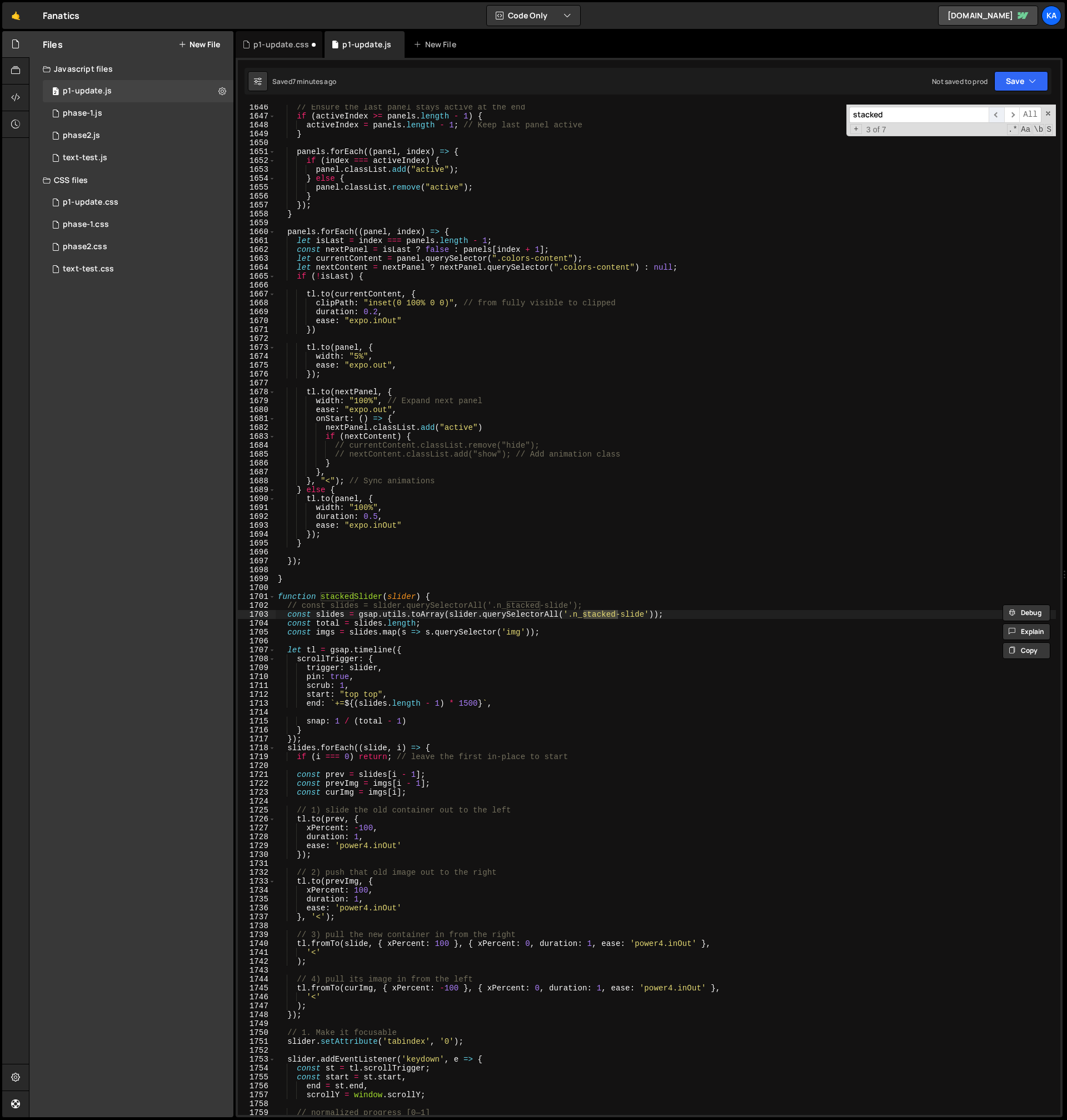
click at [998, 119] on span "​" at bounding box center [997, 114] width 16 height 16
click at [273, 44] on div "p1-update.css" at bounding box center [282, 44] width 56 height 11
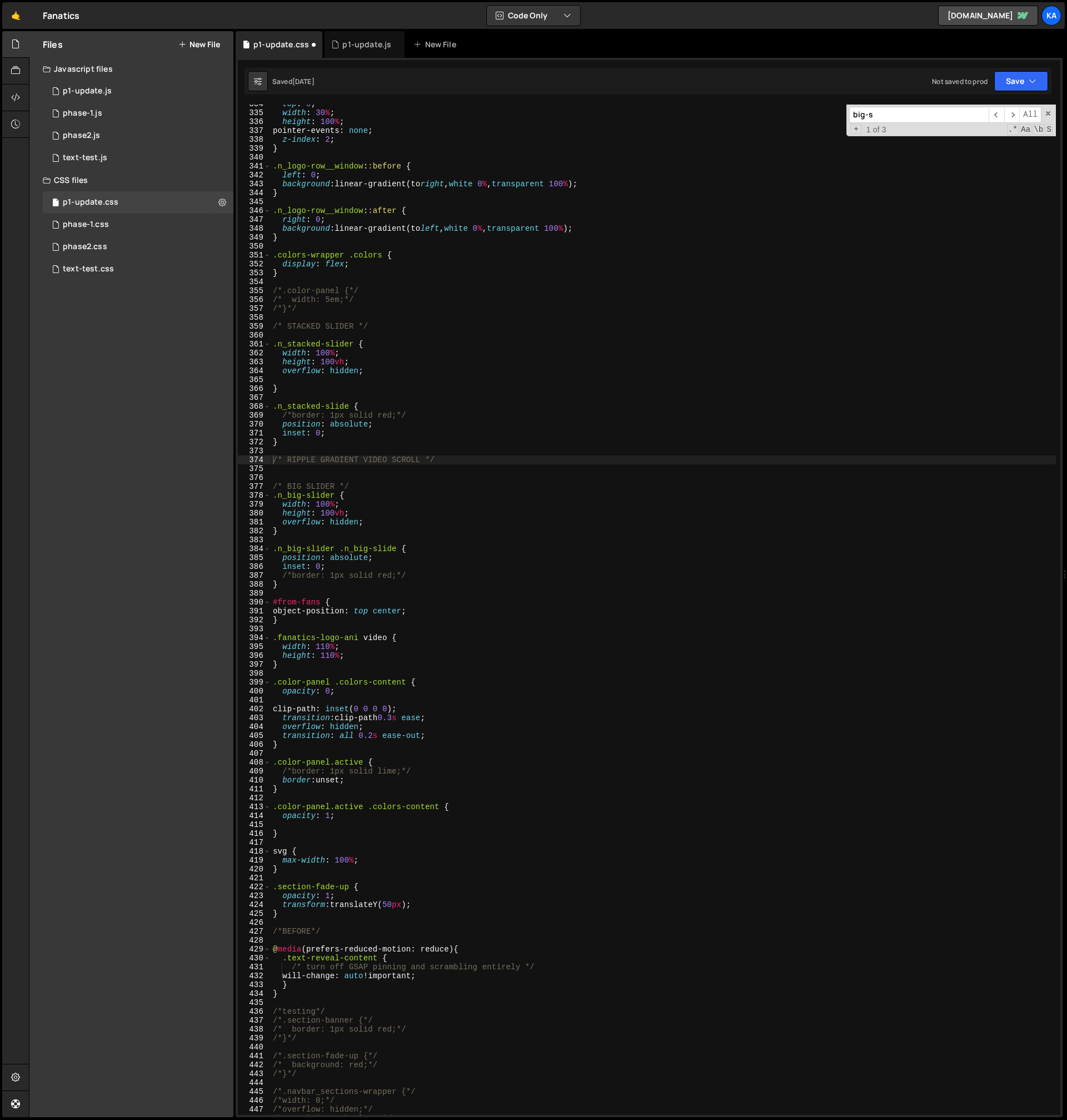
click at [295, 479] on div "top : 0 ; width : 30 % ; height : 100 % ; pointer-events : none ; z-index : 2 ;…" at bounding box center [663, 613] width 785 height 1028
drag, startPoint x: 453, startPoint y: 459, endPoint x: 249, endPoint y: 457, distance: 204.0
click at [249, 457] on div "334 335 336 337 338 339 340 341 342 343 344 345 346 347 348 349 350 351 352 353…" at bounding box center [649, 610] width 822 height 1010
type textarea "/* RIPPLE GRADIENT VIDEO SCROLL */"
click at [298, 462] on div "top : 0 ; width : 30 % ; height : 100 % ; pointer-events : none ; z-index : 2 ;…" at bounding box center [663, 610] width 785 height 1010
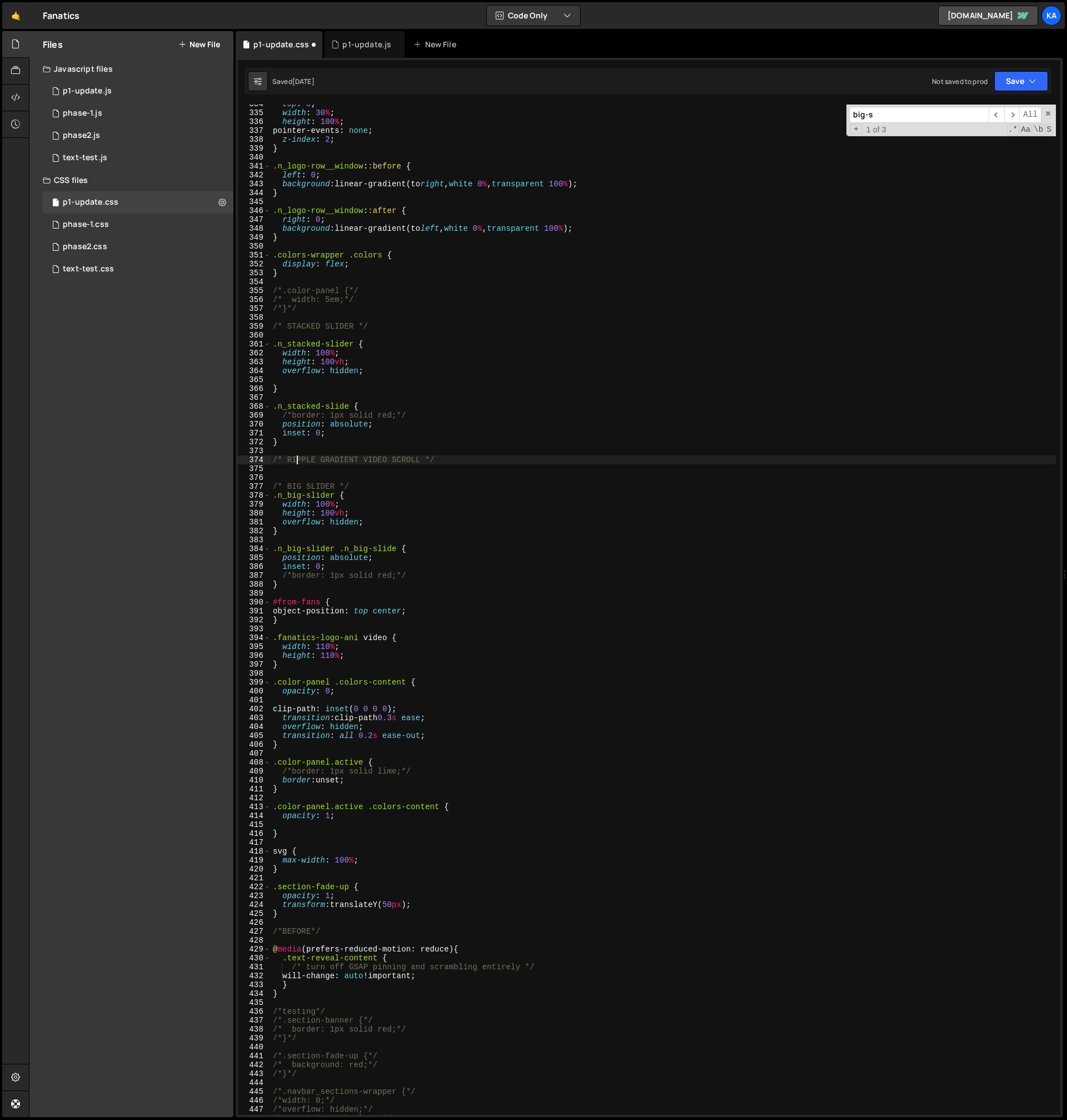
click at [297, 468] on div "top : 0 ; width : 30 % ; height : 100 % ; pointer-events : none ; z-index : 2 ;…" at bounding box center [663, 613] width 785 height 1028
paste textarea "ripple-gradient__bg-wrapper"
type textarea ".ripple-gradient__bg-wrapper{"
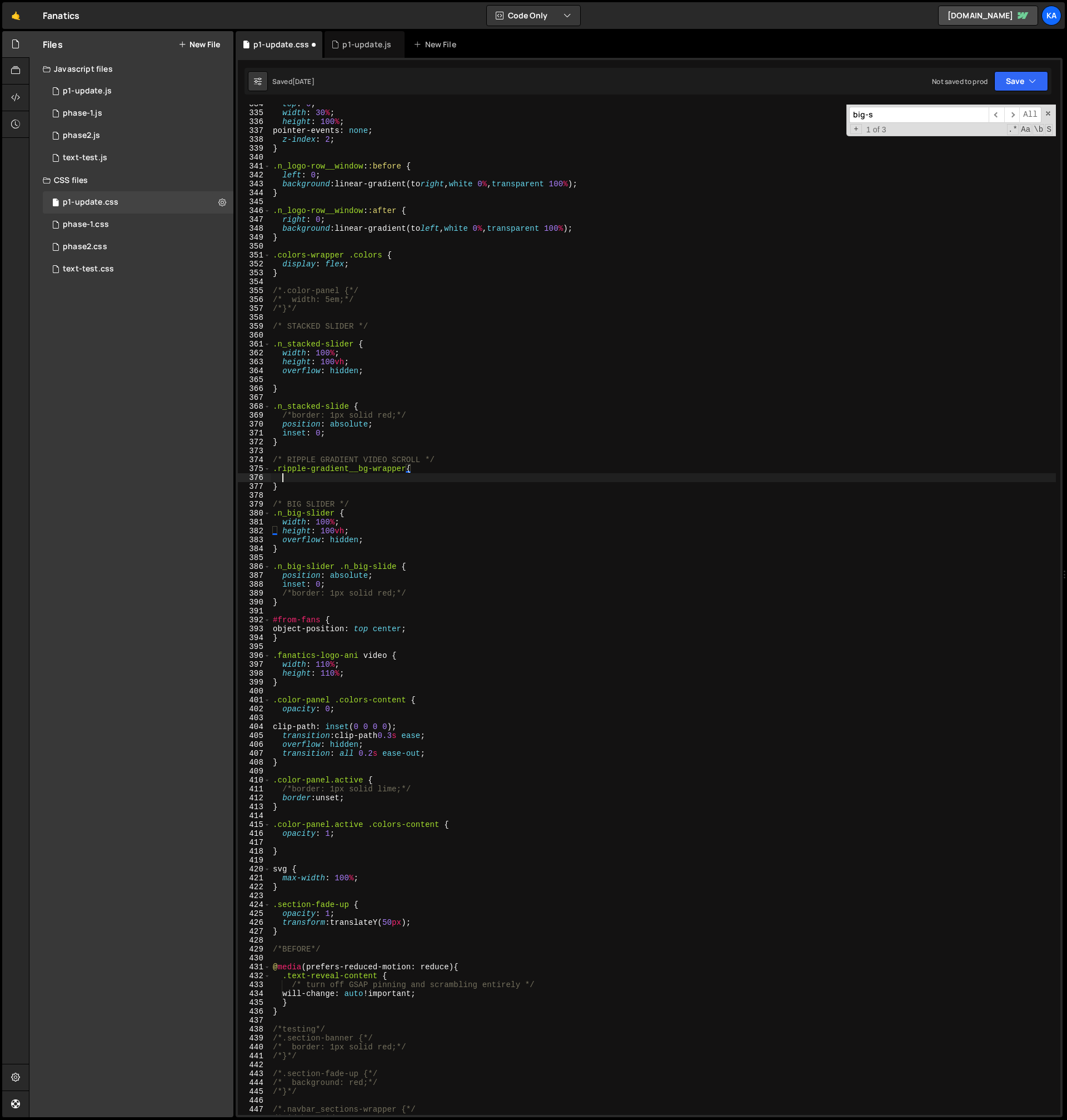
scroll to position [0, 0]
click at [288, 487] on div "top : 0 ; width : 30 % ; height : 100 % ; pointer-events : none ; z-index : 2 ;…" at bounding box center [663, 613] width 785 height 1028
type textarea "}"
click at [358, 44] on div "p1-update.js" at bounding box center [367, 44] width 49 height 11
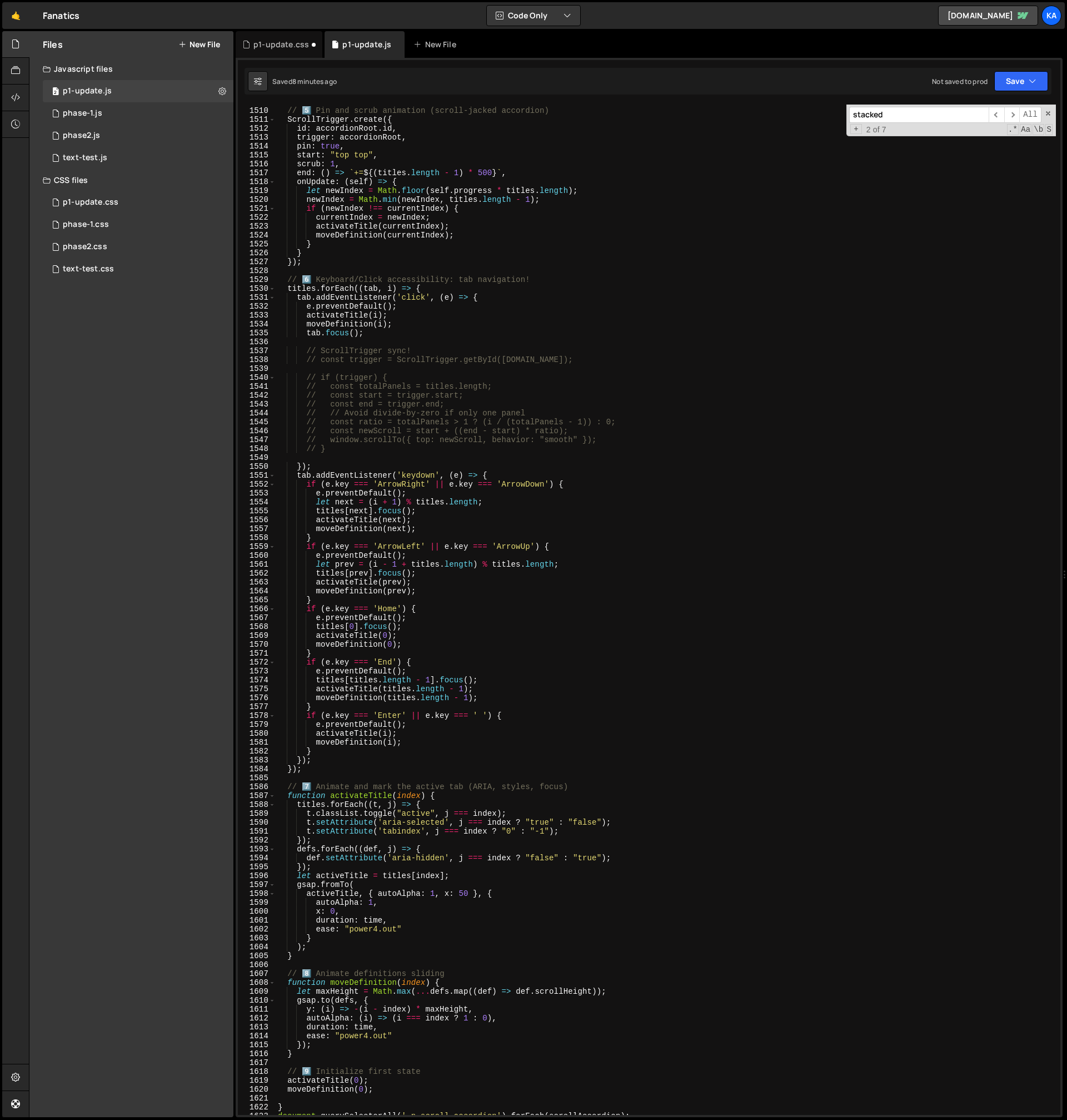
scroll to position [12583, 0]
type textarea "}"
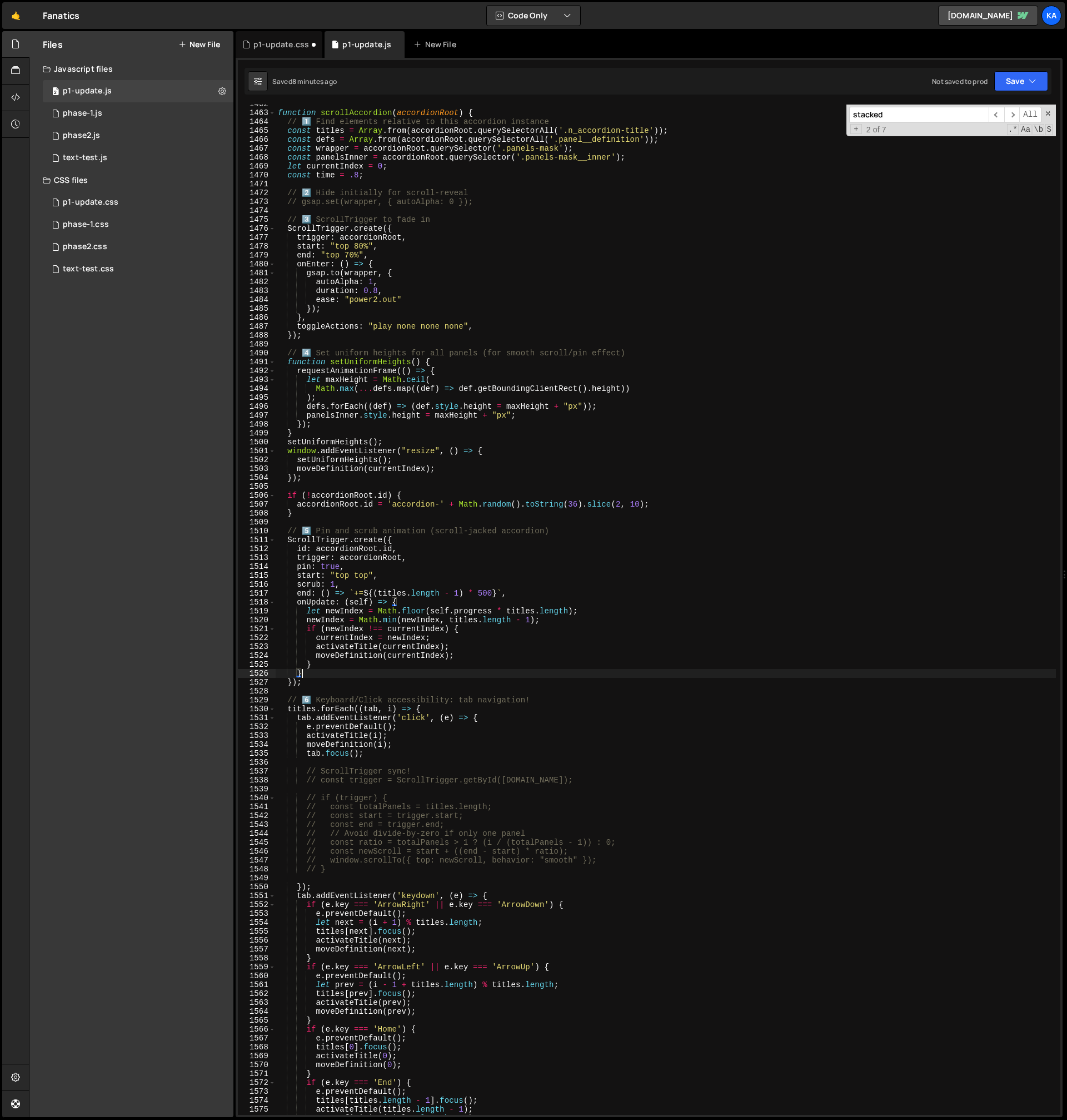
click at [450, 674] on div "function scrollAccordion ( accordionRoot ) { // 1️⃣ Find elements relative to t…" at bounding box center [666, 613] width 781 height 1028
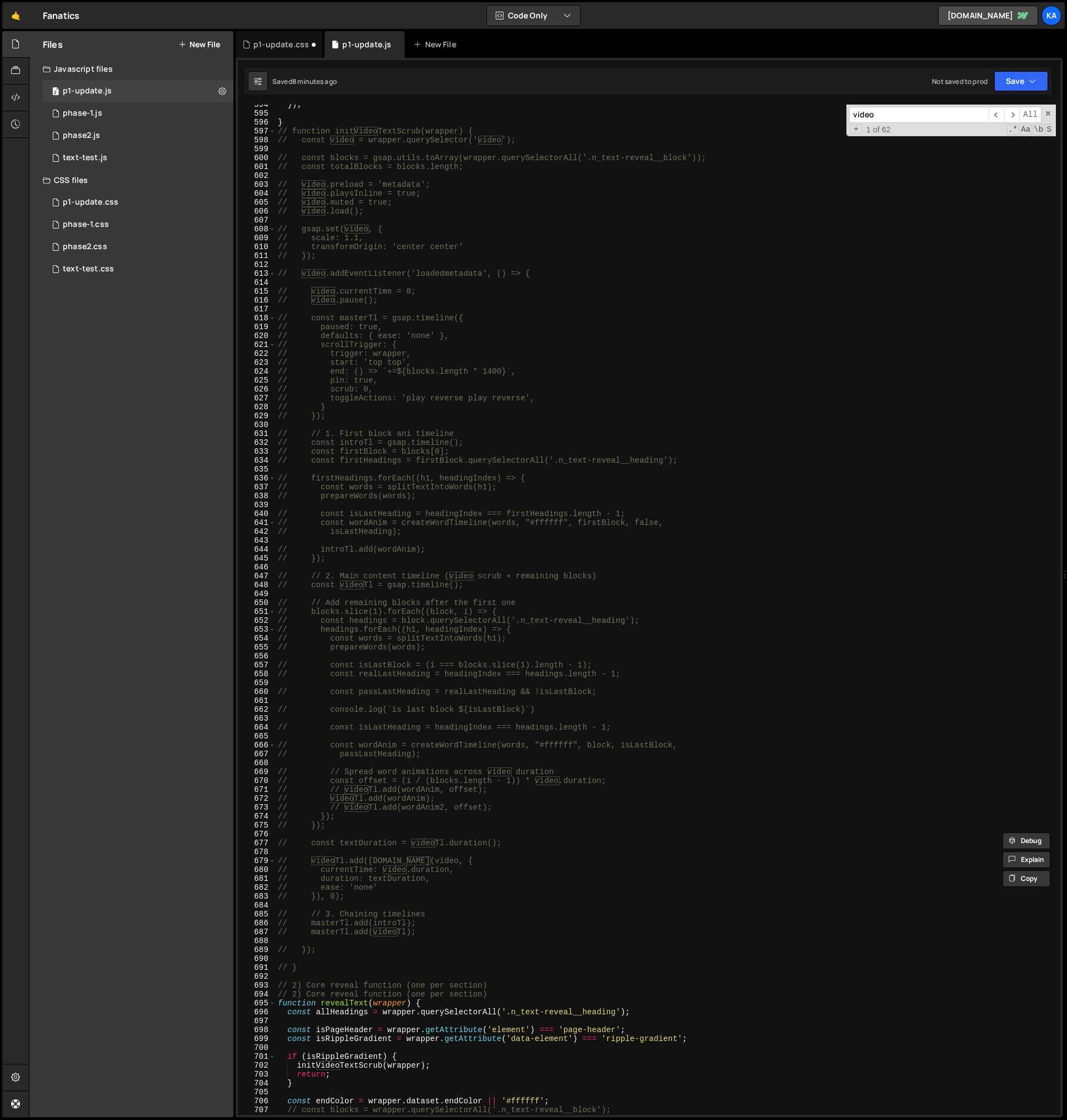
scroll to position [5251, 0]
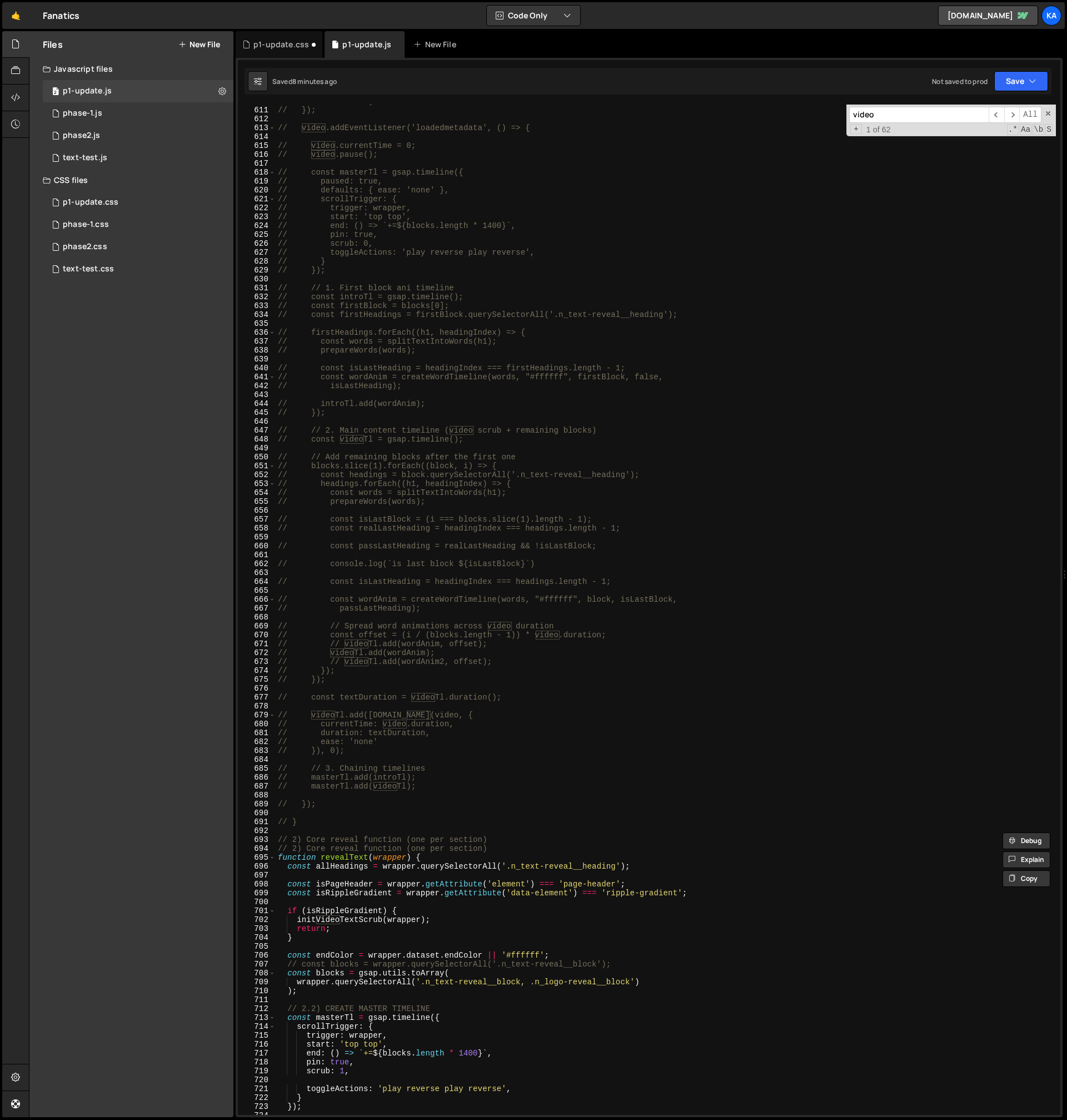
type input "video"
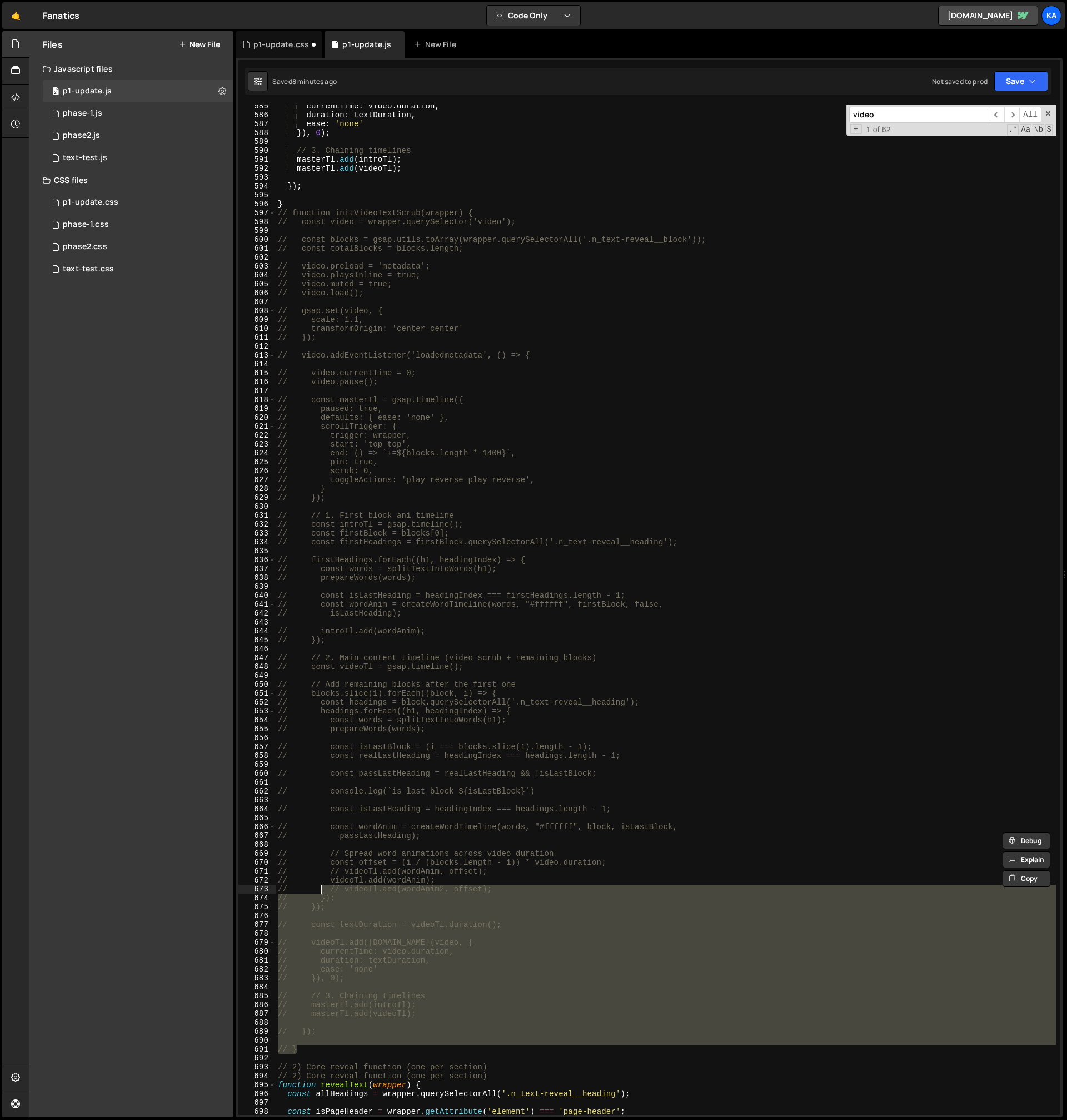
scroll to position [4840, 0]
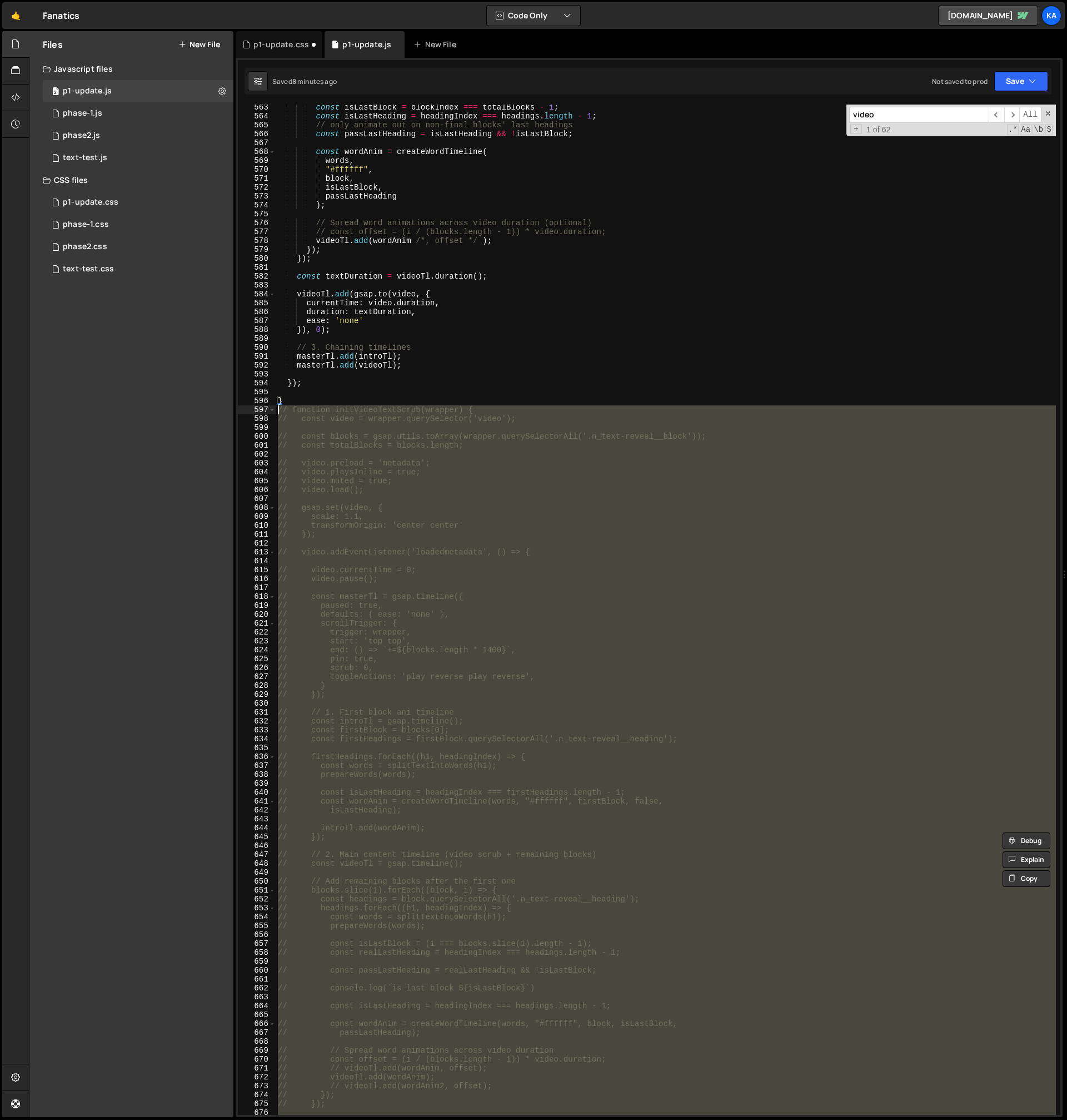
drag, startPoint x: 321, startPoint y: 818, endPoint x: 234, endPoint y: 407, distance: 420.1
click at [234, 407] on div "Files New File Javascript files 2 p1-update.js 0 1 phase-1.js 0 1 phase2.js 0 2" at bounding box center [547, 574] width 1038 height 1087
type textarea "// function initVideoTextScrub(wrapper) { // const video = wrapper.querySelecto…"
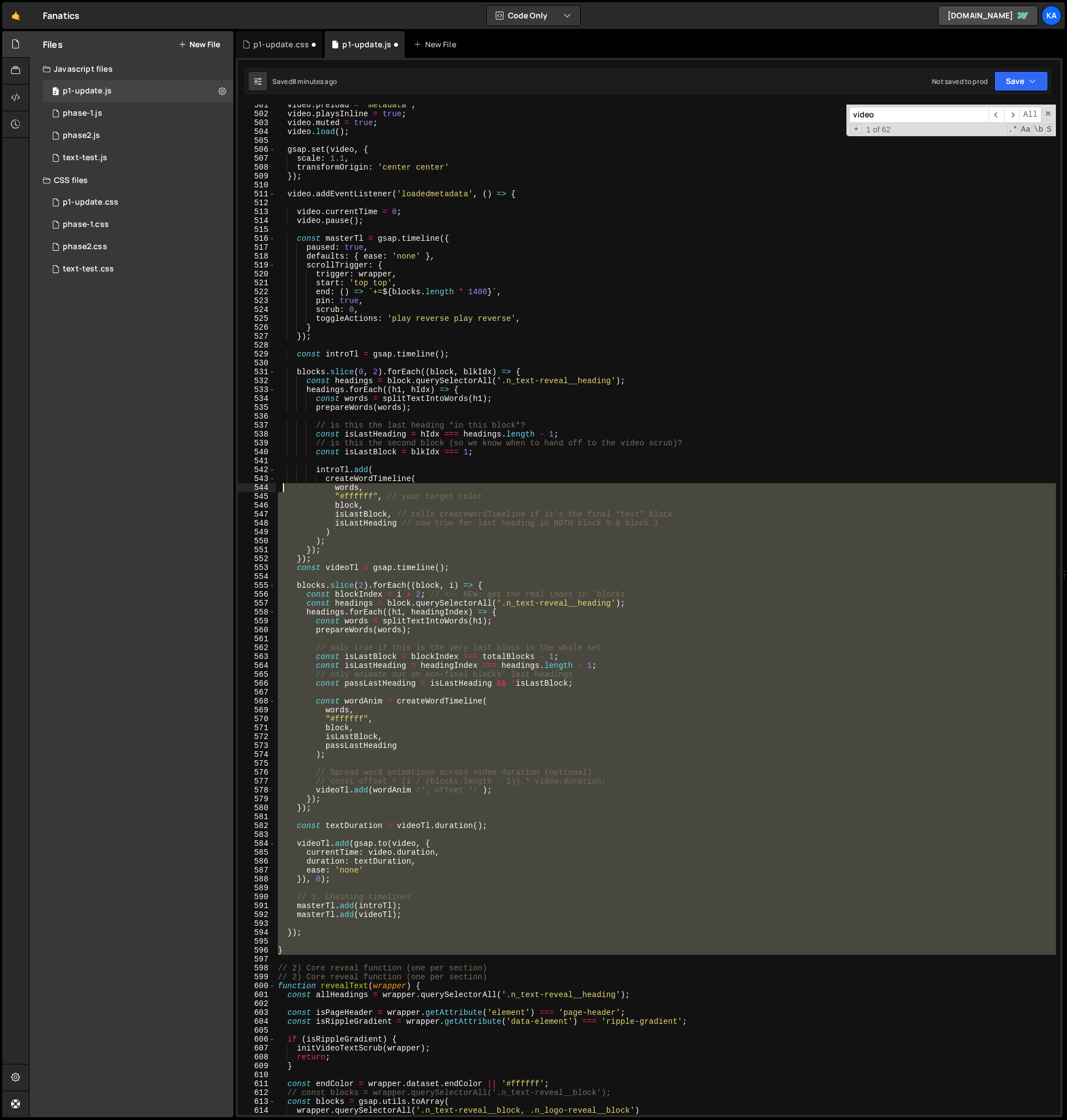
scroll to position [4224, 0]
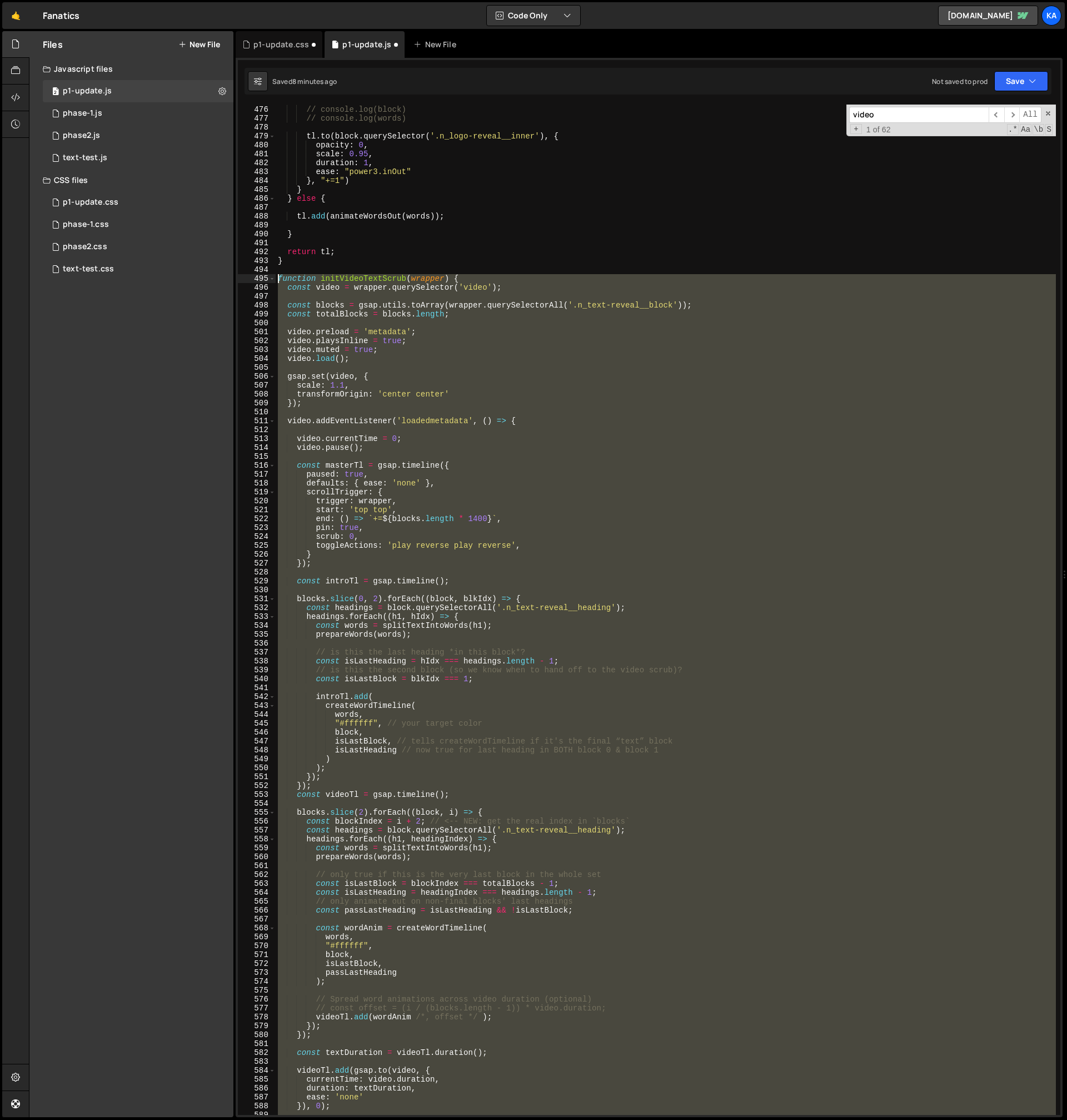
drag, startPoint x: 304, startPoint y: 449, endPoint x: 257, endPoint y: 277, distance: 178.3
click at [257, 277] on div "} 475 476 477 478 479 480 481 482 483 484 485 486 487 488 489 490 491 492 493 4…" at bounding box center [649, 610] width 822 height 1010
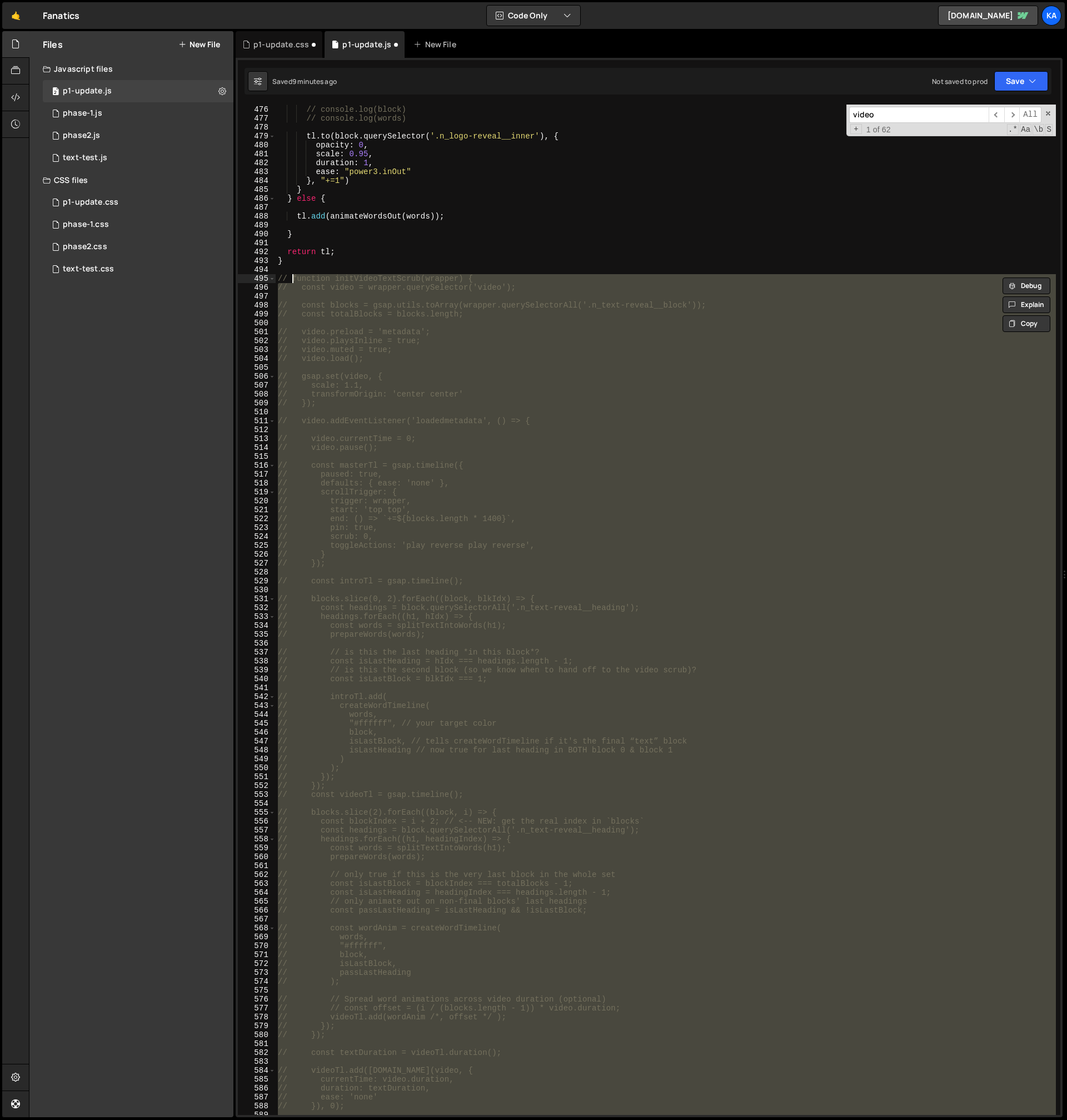
click at [298, 259] on div "// console.log('not last block') // console.log(block) // console.log(words) tl…" at bounding box center [666, 610] width 781 height 1028
type textarea "}"
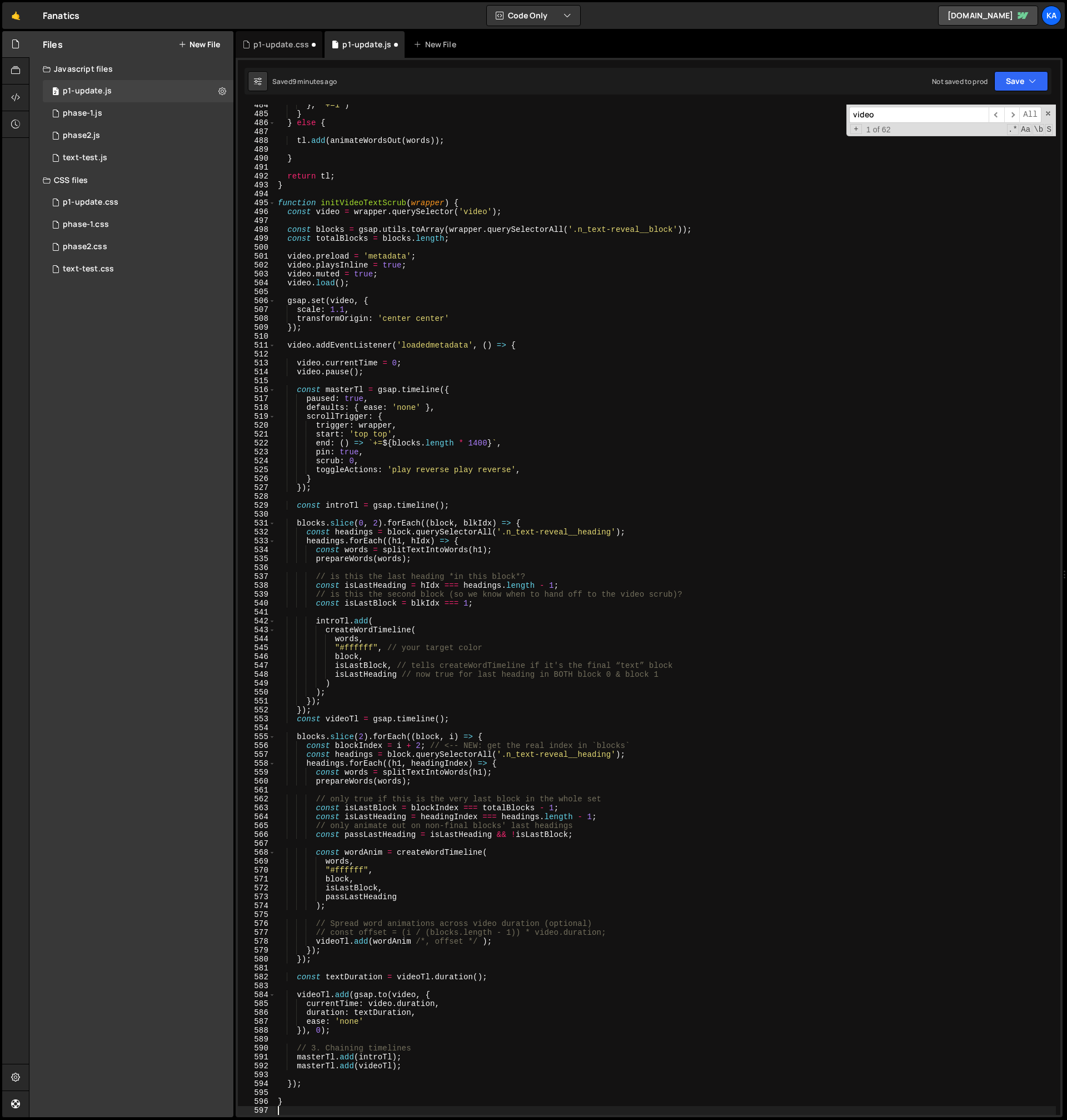
scroll to position [4145, 0]
drag, startPoint x: 429, startPoint y: 1065, endPoint x: 322, endPoint y: 1074, distance: 107.4
click at [320, 1076] on div "} , "+=1" ) } } else { tl . add ( animateWordsOut ( words )) ; } return tl ; } …" at bounding box center [666, 615] width 781 height 1028
type textarea "masterTl.add(videoTl);"
click at [485, 196] on div "} , "+=1" ) } } else { tl . add ( animateWordsOut ( words )) ; } return tl ; } …" at bounding box center [666, 615] width 781 height 1028
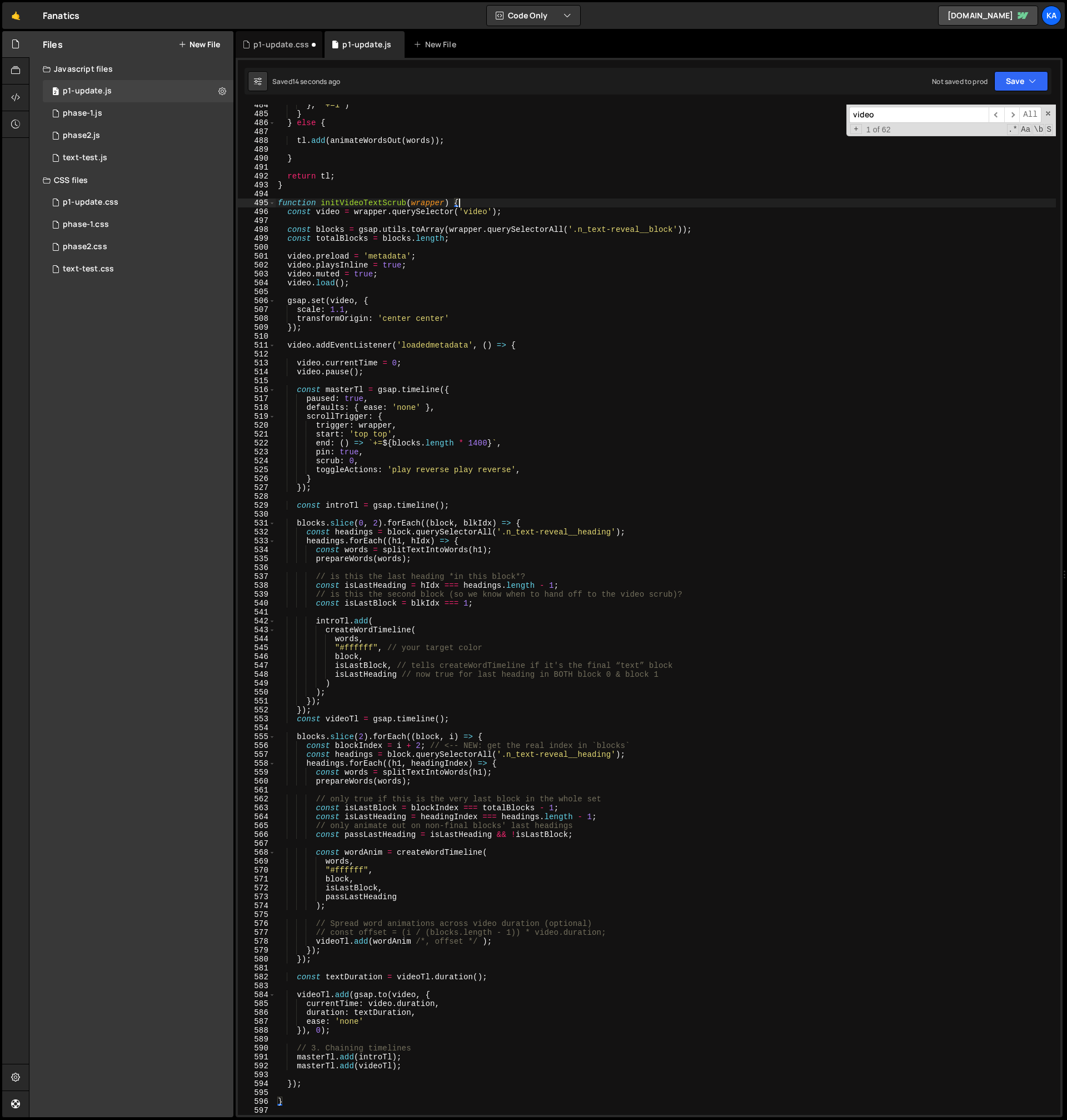
click at [484, 199] on div "} , "+=1" ) } } else { tl . add ( animateWordsOut ( words )) ; } return tl ; } …" at bounding box center [666, 615] width 781 height 1028
type textarea "function initVideoTextScrub(wrapper) {"
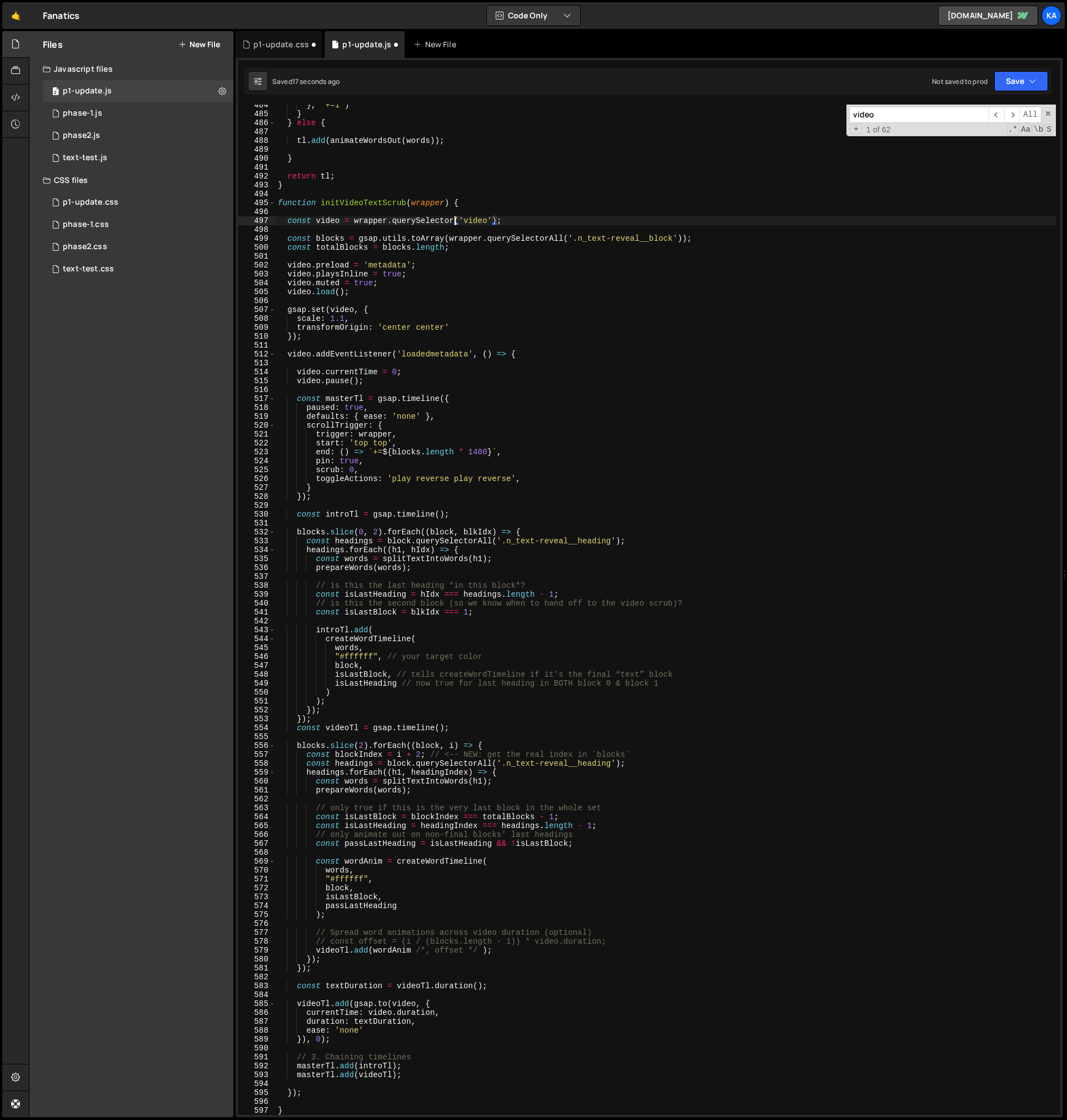
click at [454, 220] on div "} , "+=1" ) } } else { tl . add ( animateWordsOut ( words )) ; } return tl ; } …" at bounding box center [666, 615] width 781 height 1028
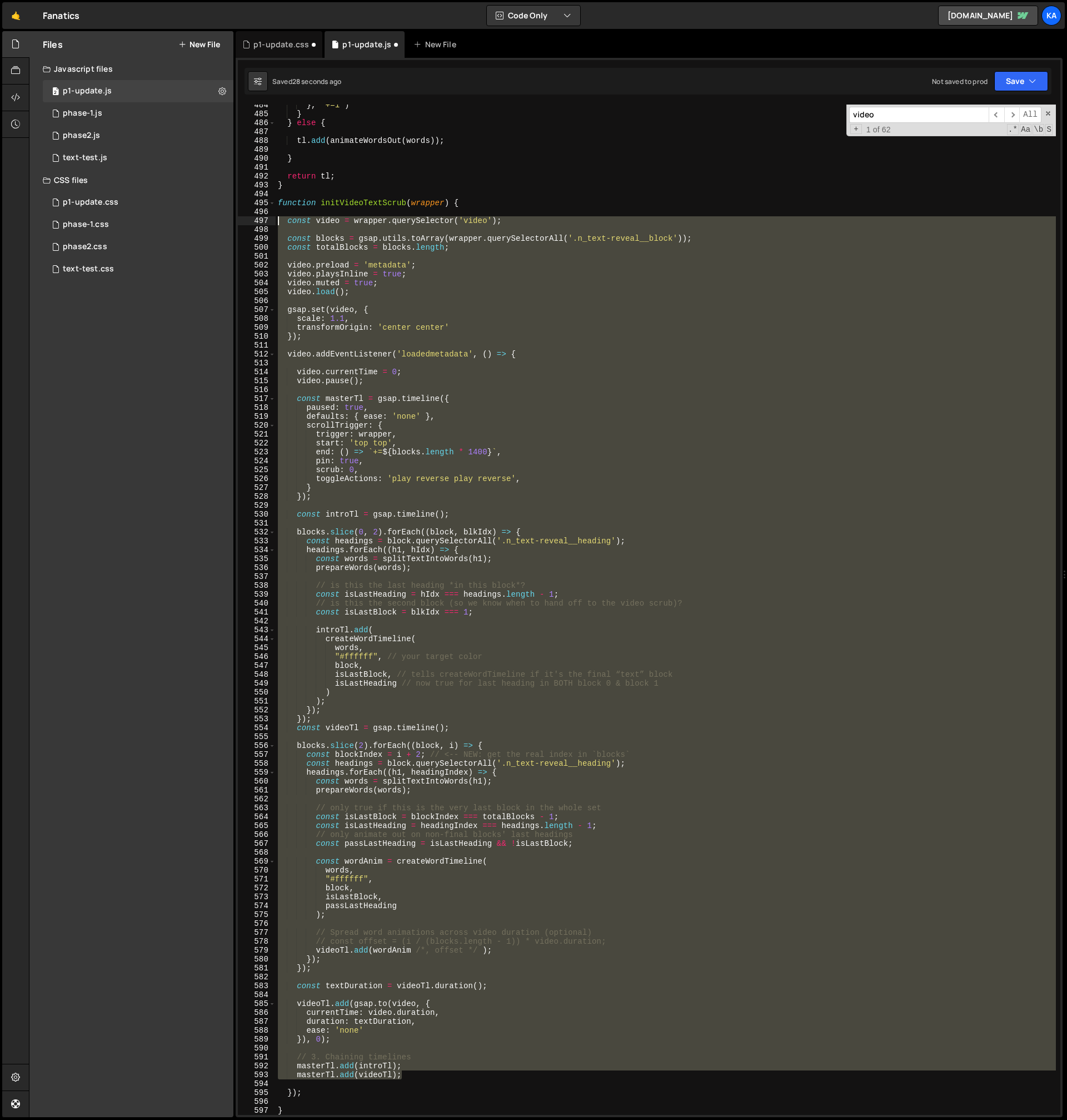
drag, startPoint x: 413, startPoint y: 1077, endPoint x: 244, endPoint y: 222, distance: 871.5
click at [244, 222] on div "const video = wrapper.querySelector('video'); 484 485 486 487 488 489 490 491 4…" at bounding box center [649, 610] width 822 height 1010
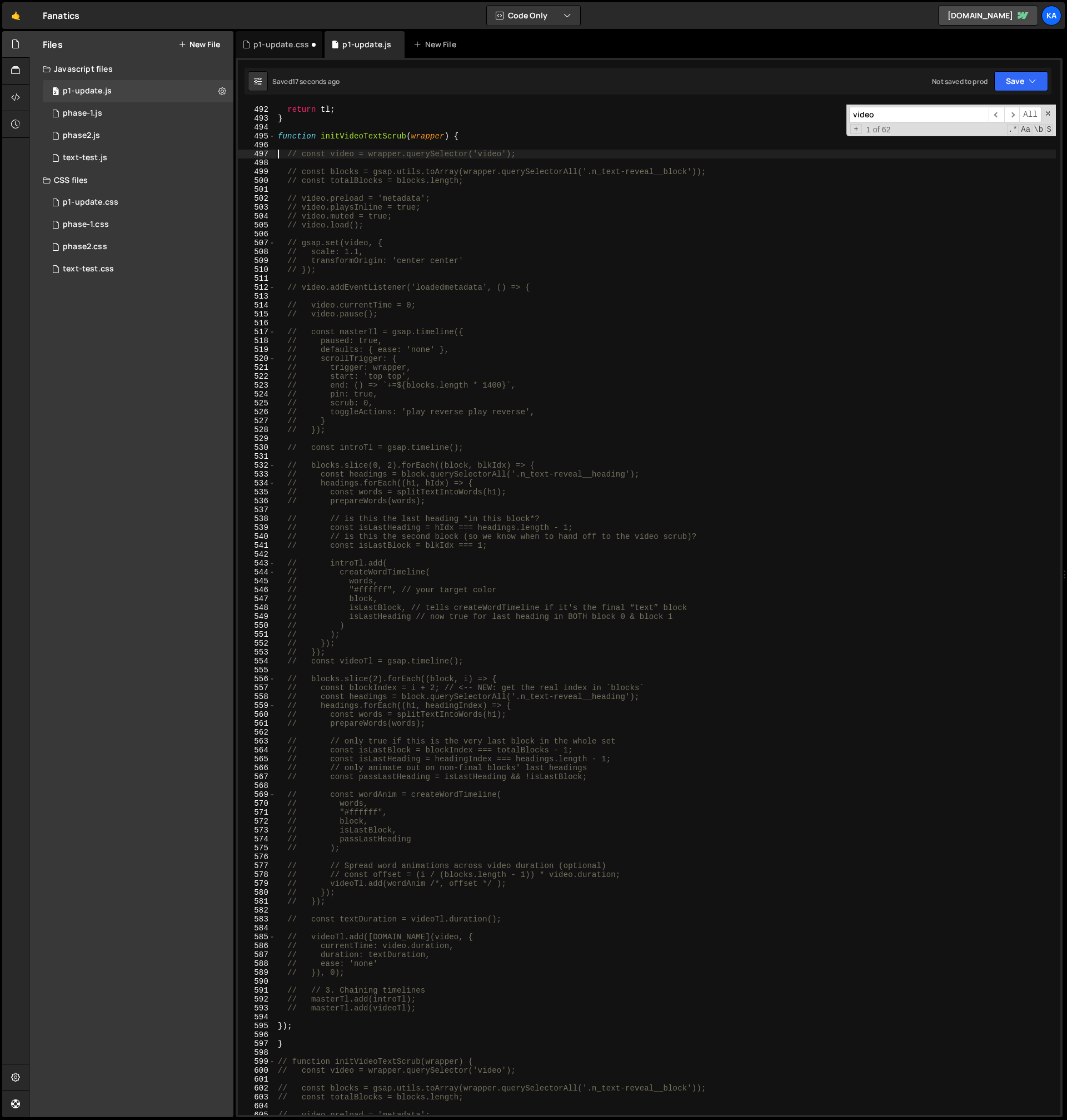
scroll to position [17207, 0]
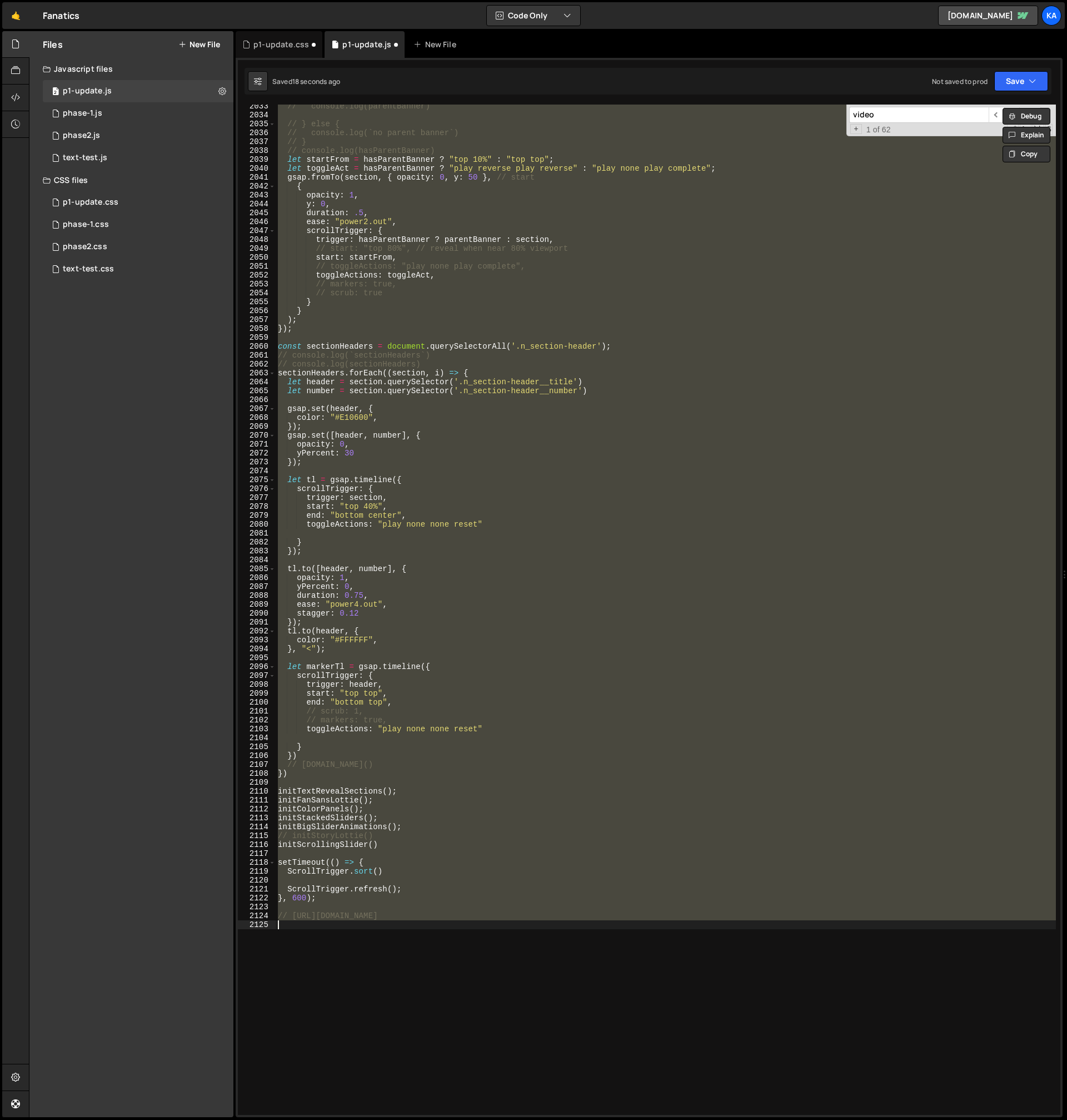
click at [393, 874] on div "// console.log(parentBanner) // } else { // console.log(`no parent banner`) // …" at bounding box center [666, 610] width 781 height 1010
type textarea "ScrollTrigger.sort()"
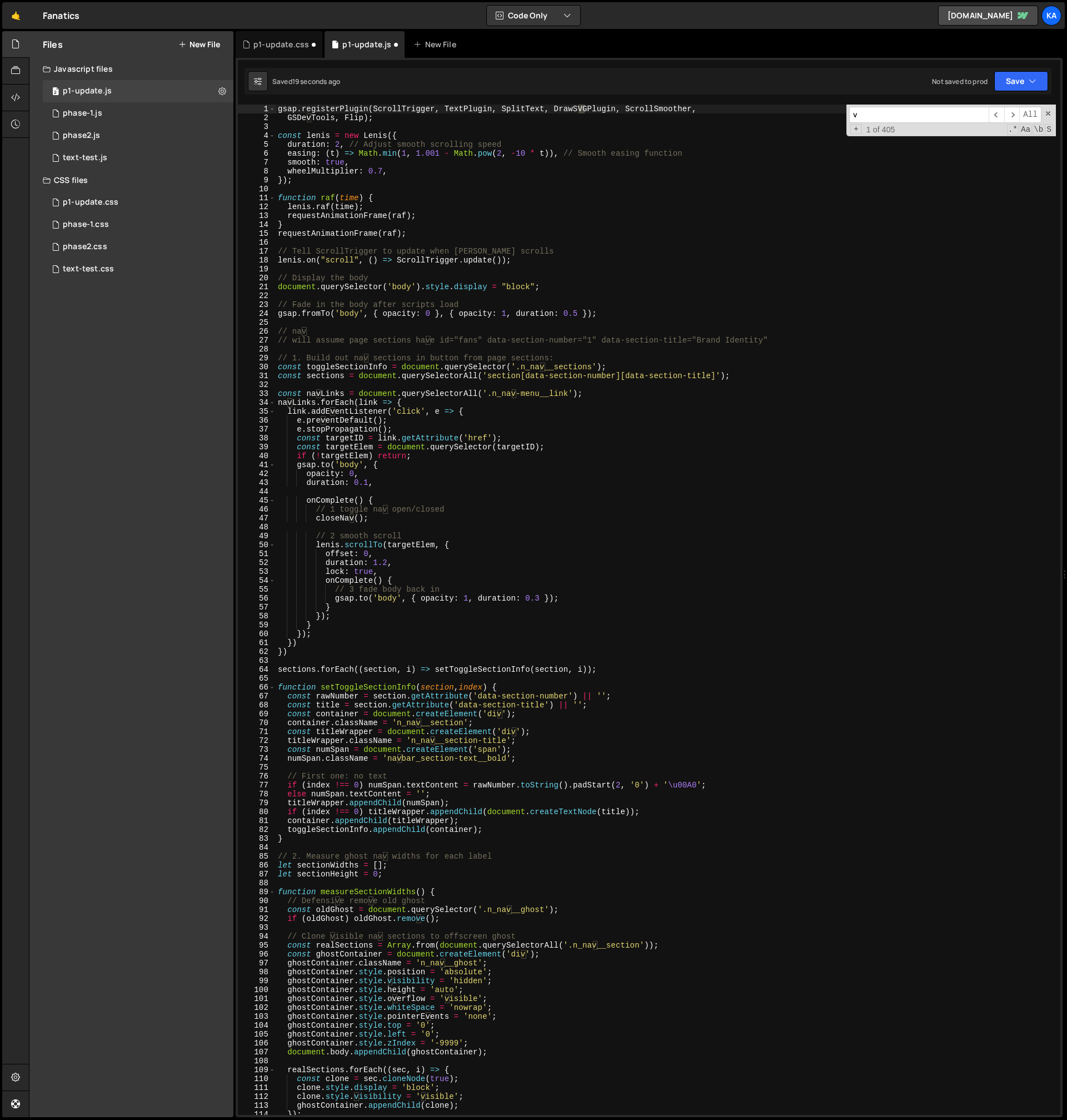
scroll to position [0, 0]
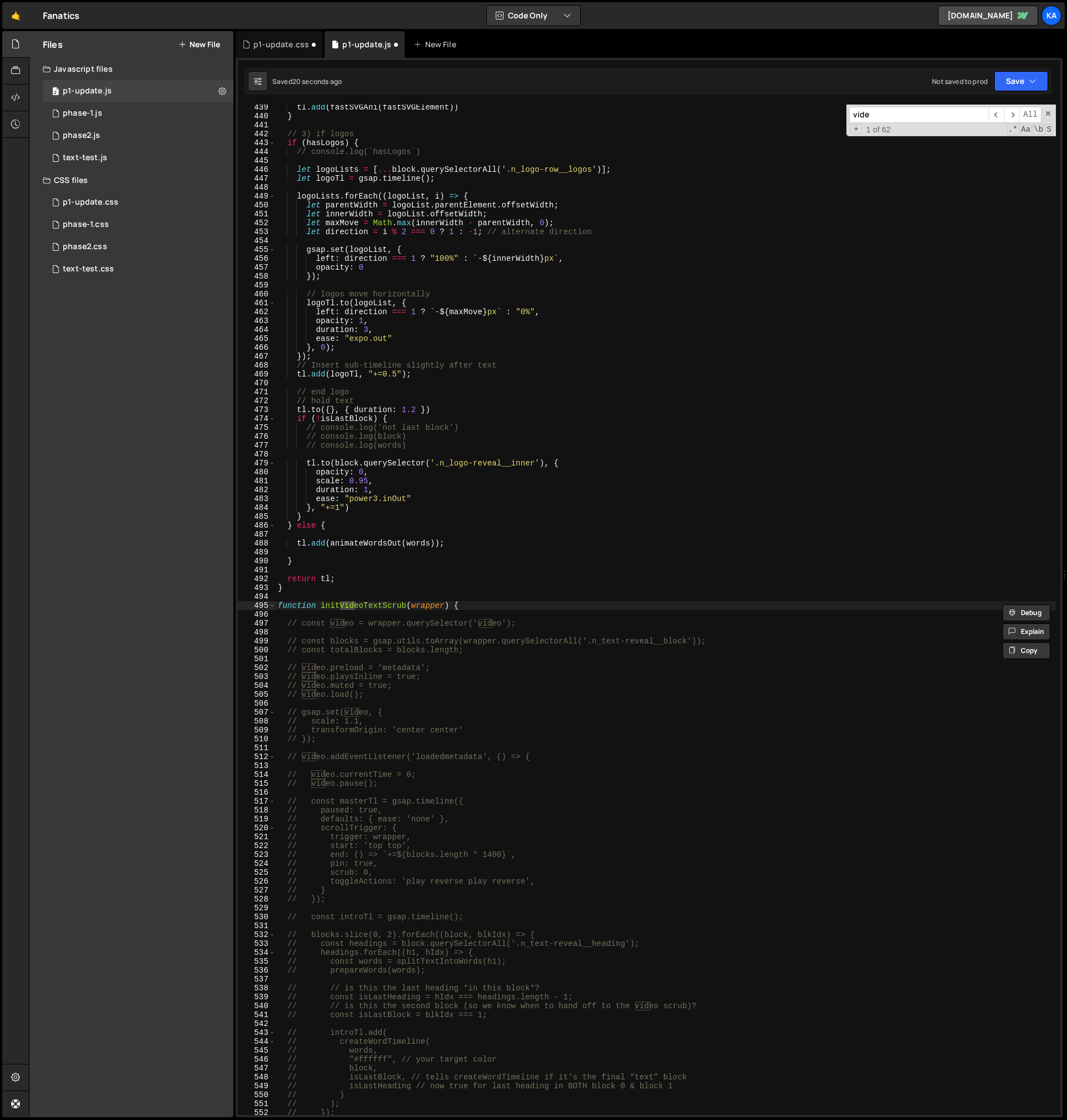
type input "video"
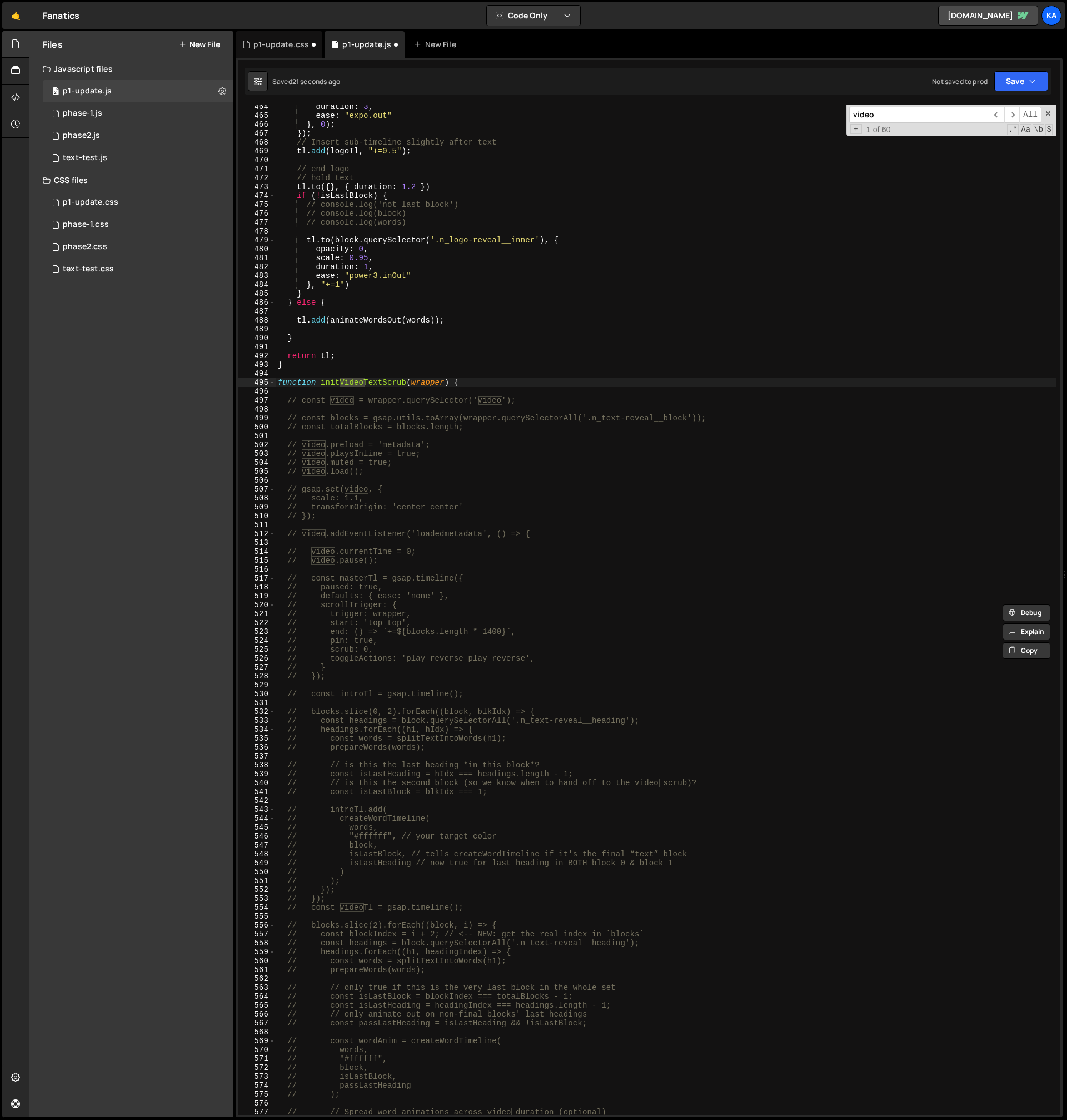
click at [450, 818] on div "duration : 3 , ease : "expo.out" } , 0 ) ; }) ; // Insert sub-timeline slightly…" at bounding box center [666, 616] width 781 height 1028
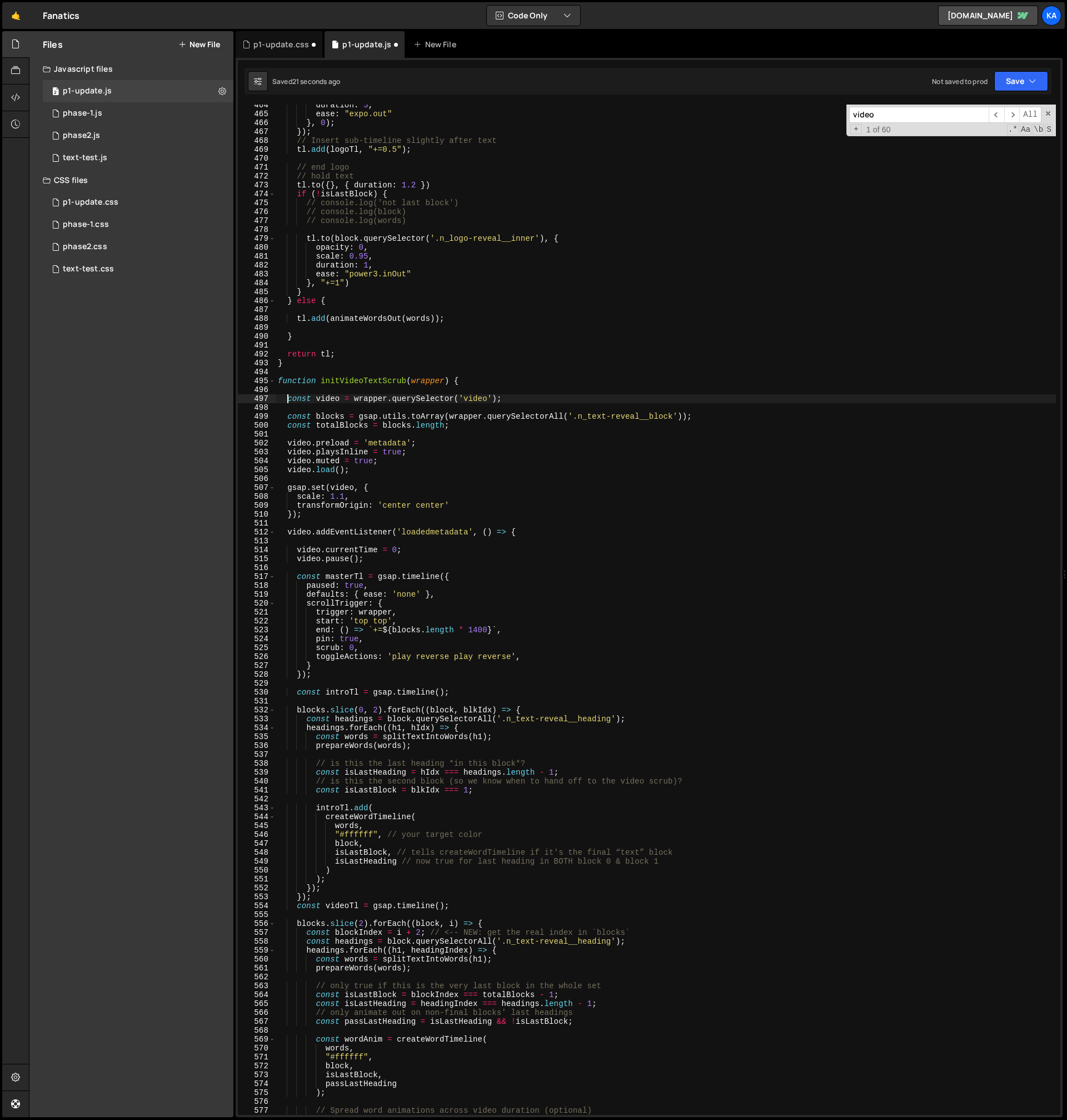
scroll to position [4240, 0]
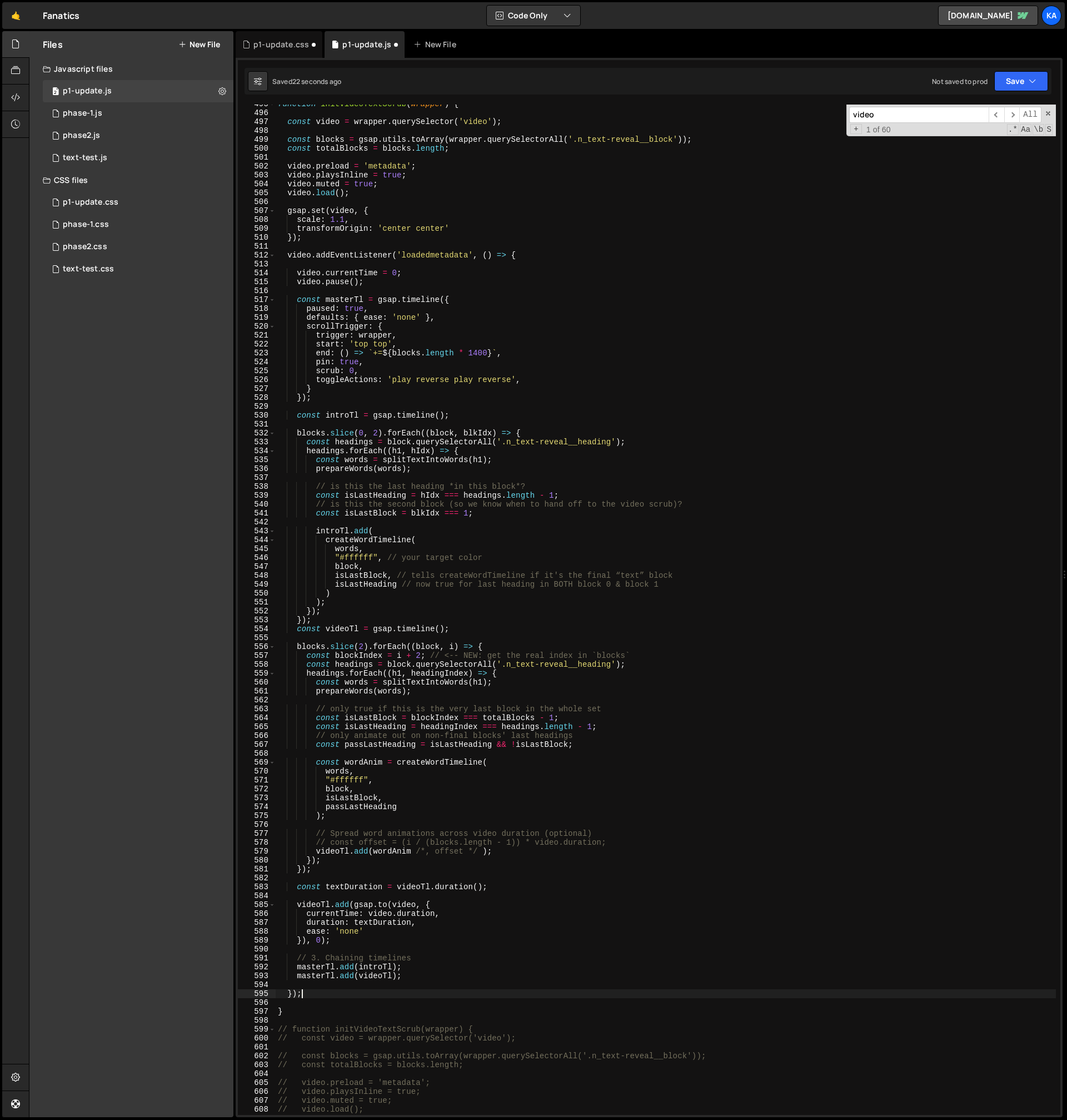
click at [310, 989] on div "function initVideoTextScrub ( wrapper ) { const video = wrapper . querySelector…" at bounding box center [666, 613] width 781 height 1028
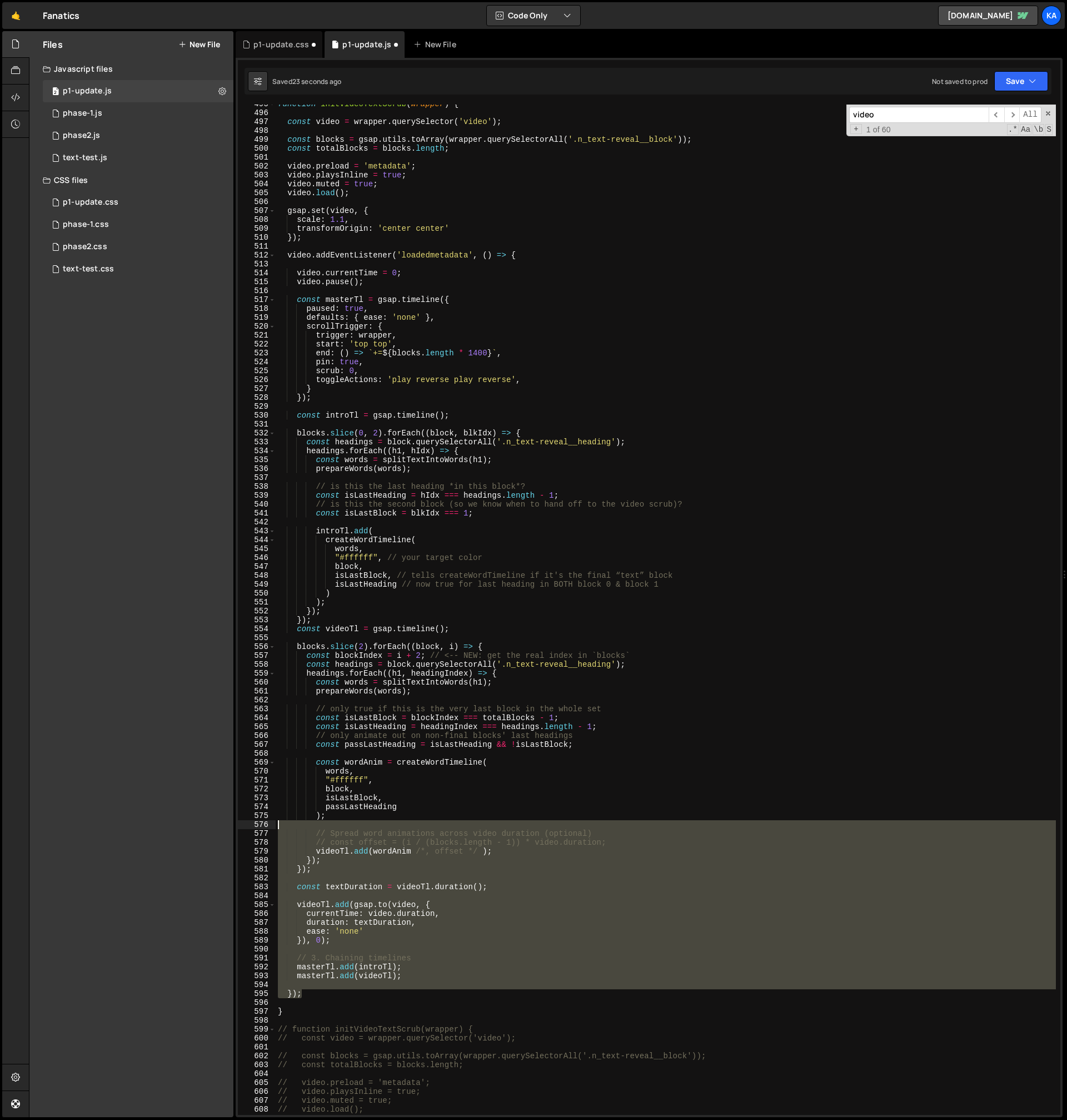
scroll to position [4026, 0]
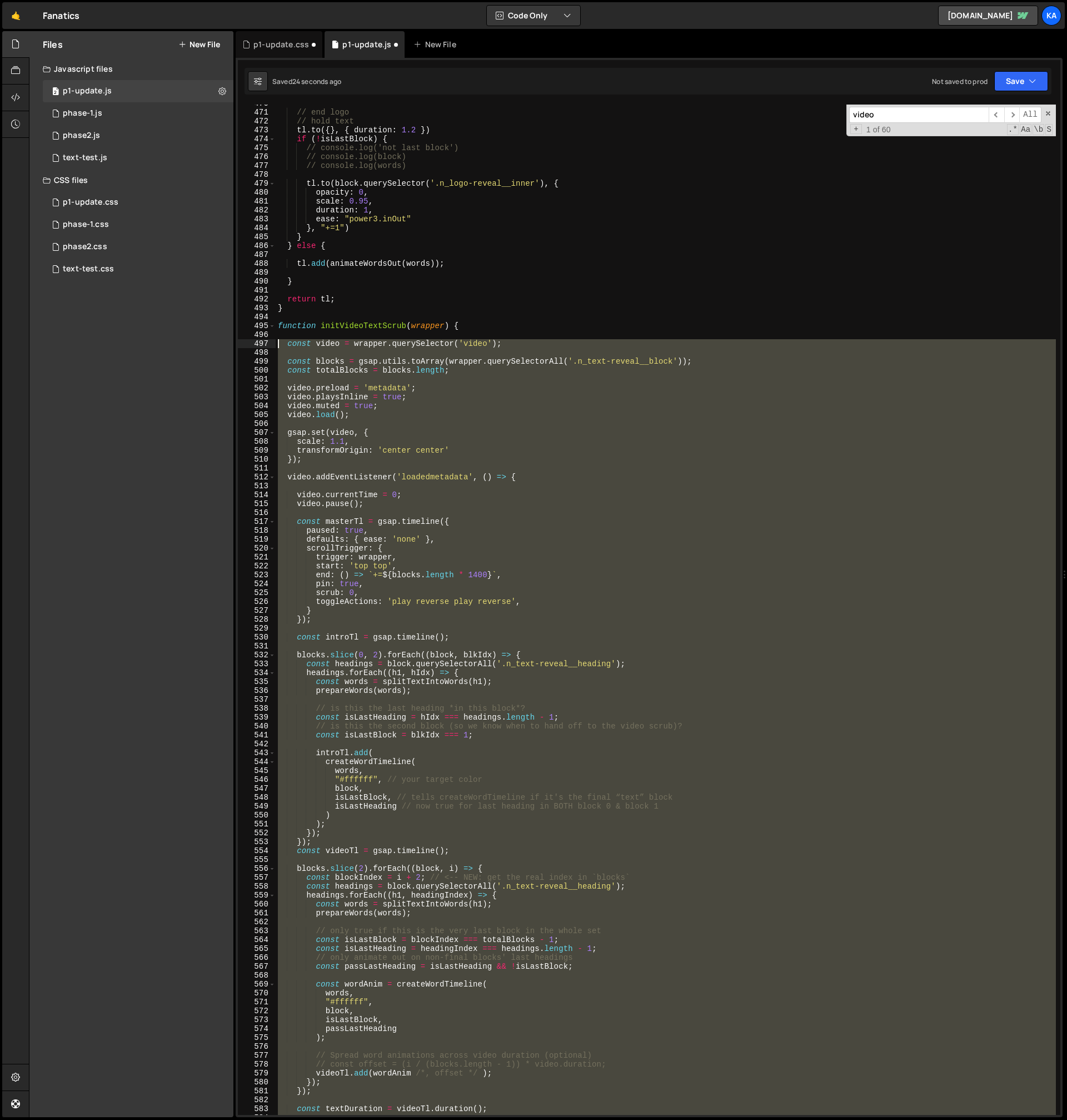
drag, startPoint x: 302, startPoint y: 912, endPoint x: 255, endPoint y: 340, distance: 573.9
click at [255, 341] on div "}); 470 471 472 473 474 475 476 477 478 479 480 481 482 483 484 485 486 487 488…" at bounding box center [649, 610] width 822 height 1010
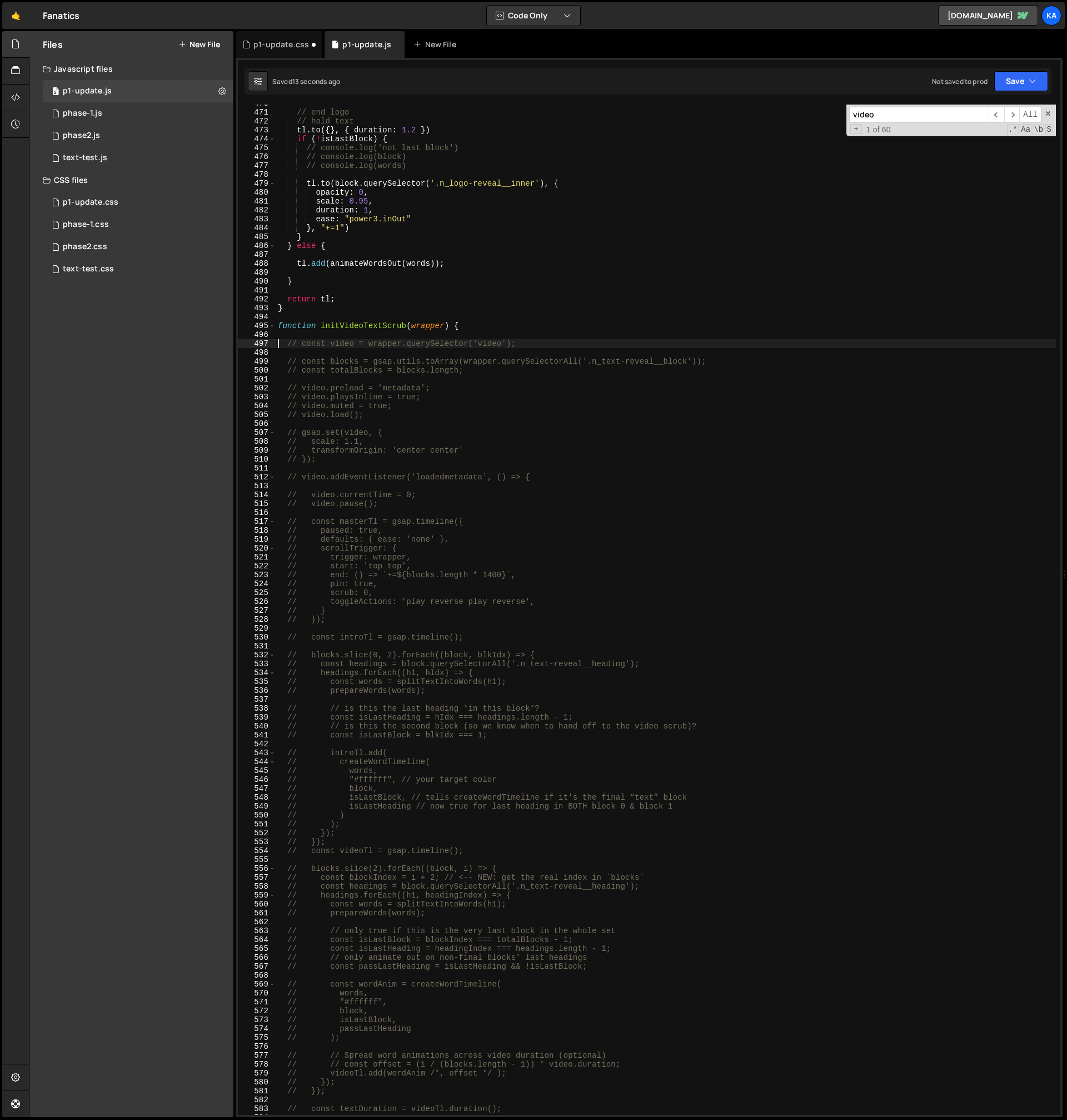
click at [521, 326] on div "// end logo // hold text tl . to ({ } , { duration : 1.2 }) if ( ! isLastBlock …" at bounding box center [666, 613] width 781 height 1028
type textarea "function initVideoTextScrub(wrapper) {"
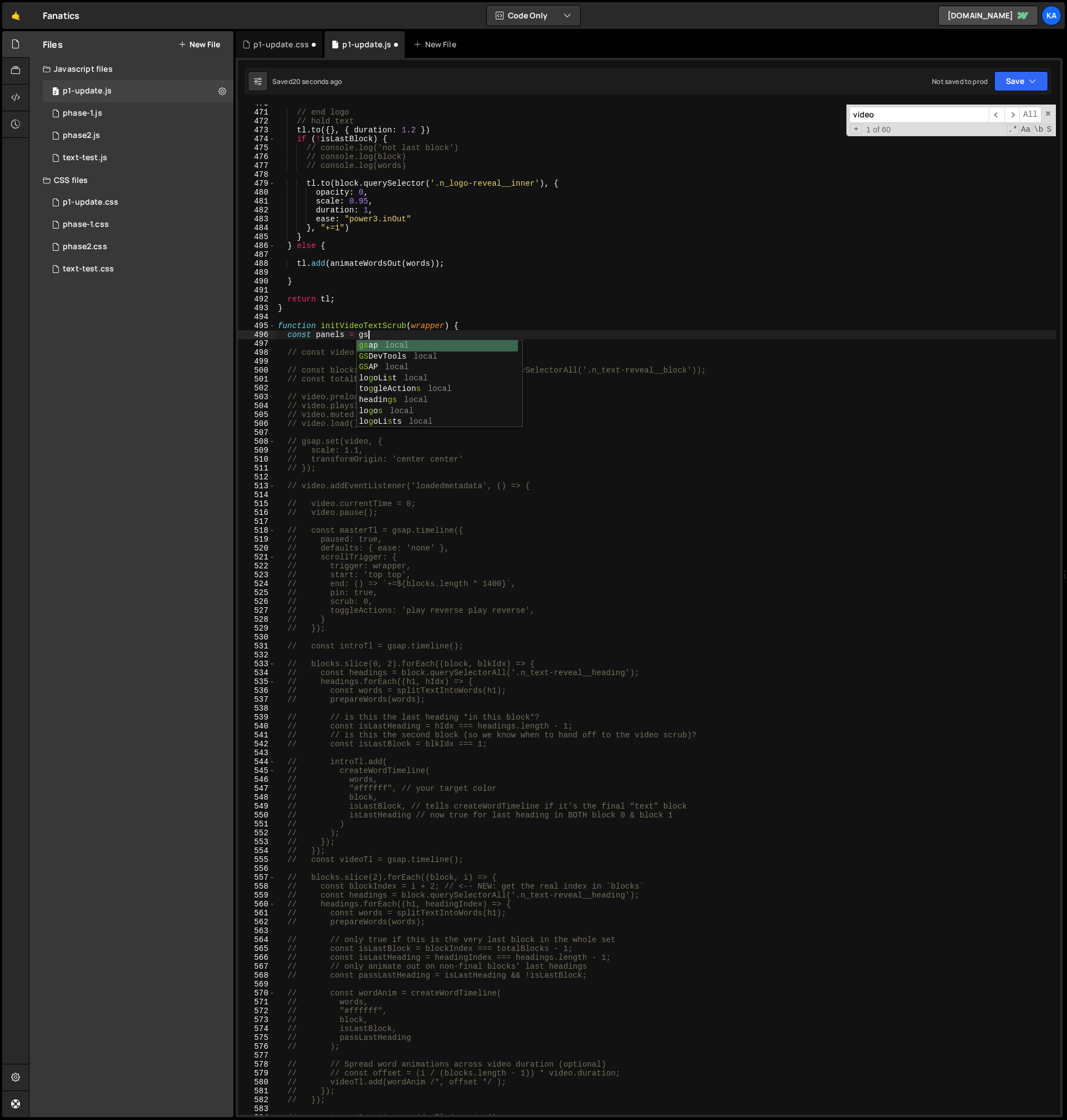
scroll to position [0, 6]
drag, startPoint x: 381, startPoint y: 334, endPoint x: 360, endPoint y: 335, distance: 21.0
click at [380, 334] on div "// end logo // hold text tl . to ({ } , { duration : 1.2 }) if ( ! isLastBlock …" at bounding box center [666, 613] width 781 height 1028
drag, startPoint x: 387, startPoint y: 333, endPoint x: 288, endPoint y: 337, distance: 99.1
click at [288, 337] on div "// end logo // hold text tl . to ({ } , { duration : 1.2 }) if ( ! isLastBlock …" at bounding box center [666, 613] width 781 height 1028
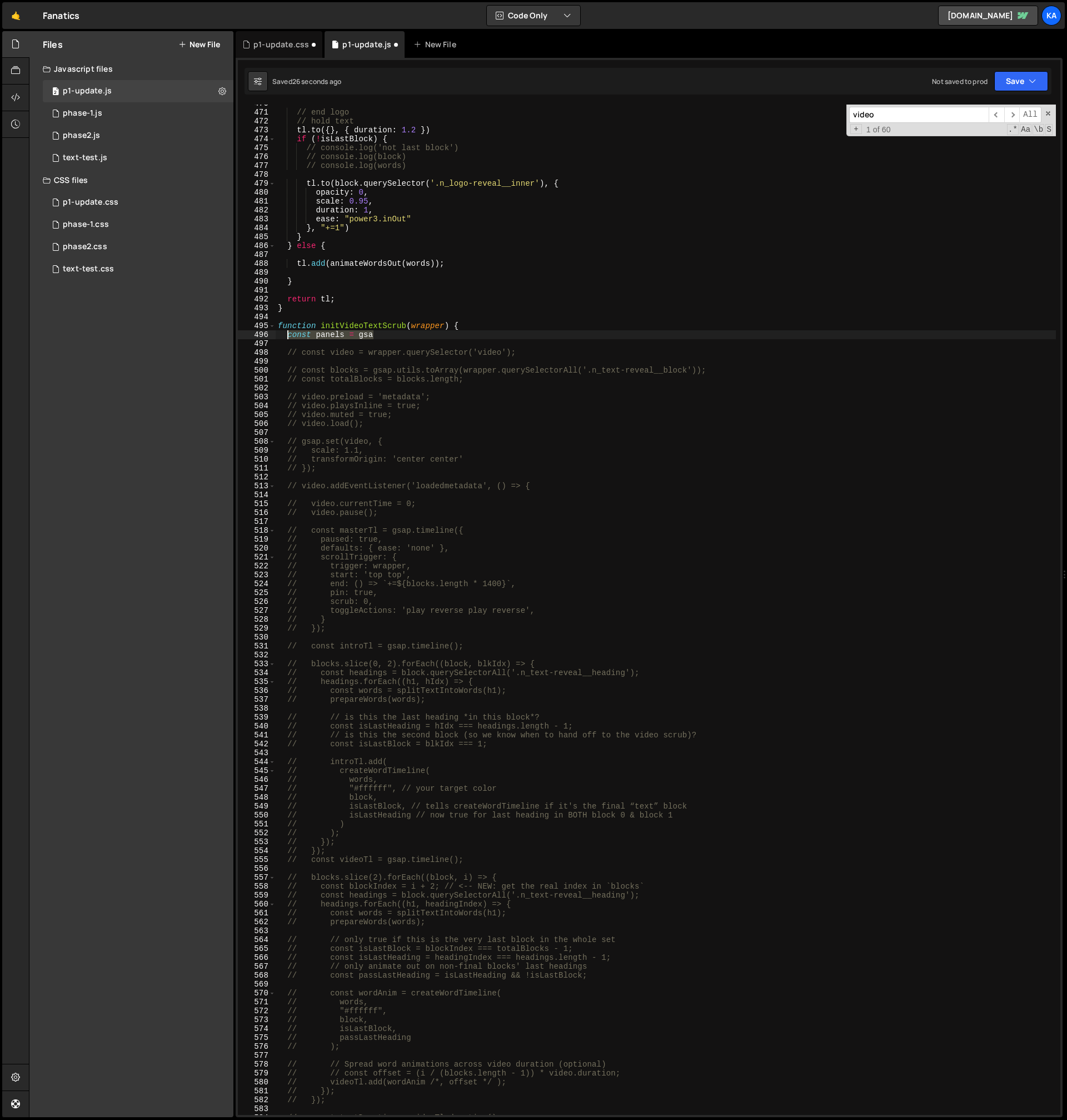
paste textarea "p.utils.toArray(wrapper.querySelectorAll('.n_big-slide'));"
click at [626, 329] on div "// end logo // hold text tl . to ({ } , { duration : 1.2 }) if ( ! isLastBlock …" at bounding box center [666, 613] width 781 height 1028
click at [625, 334] on div "// end logo // hold text tl . to ({ } , { duration : 1.2 }) if ( ! isLastBlock …" at bounding box center [666, 613] width 781 height 1028
click at [637, 348] on div "// end logo // hold text tl . to ({ } , { duration : 1.2 }) if ( ! isLastBlock …" at bounding box center [666, 613] width 781 height 1028
drag, startPoint x: 634, startPoint y: 335, endPoint x: 577, endPoint y: 338, distance: 57.1
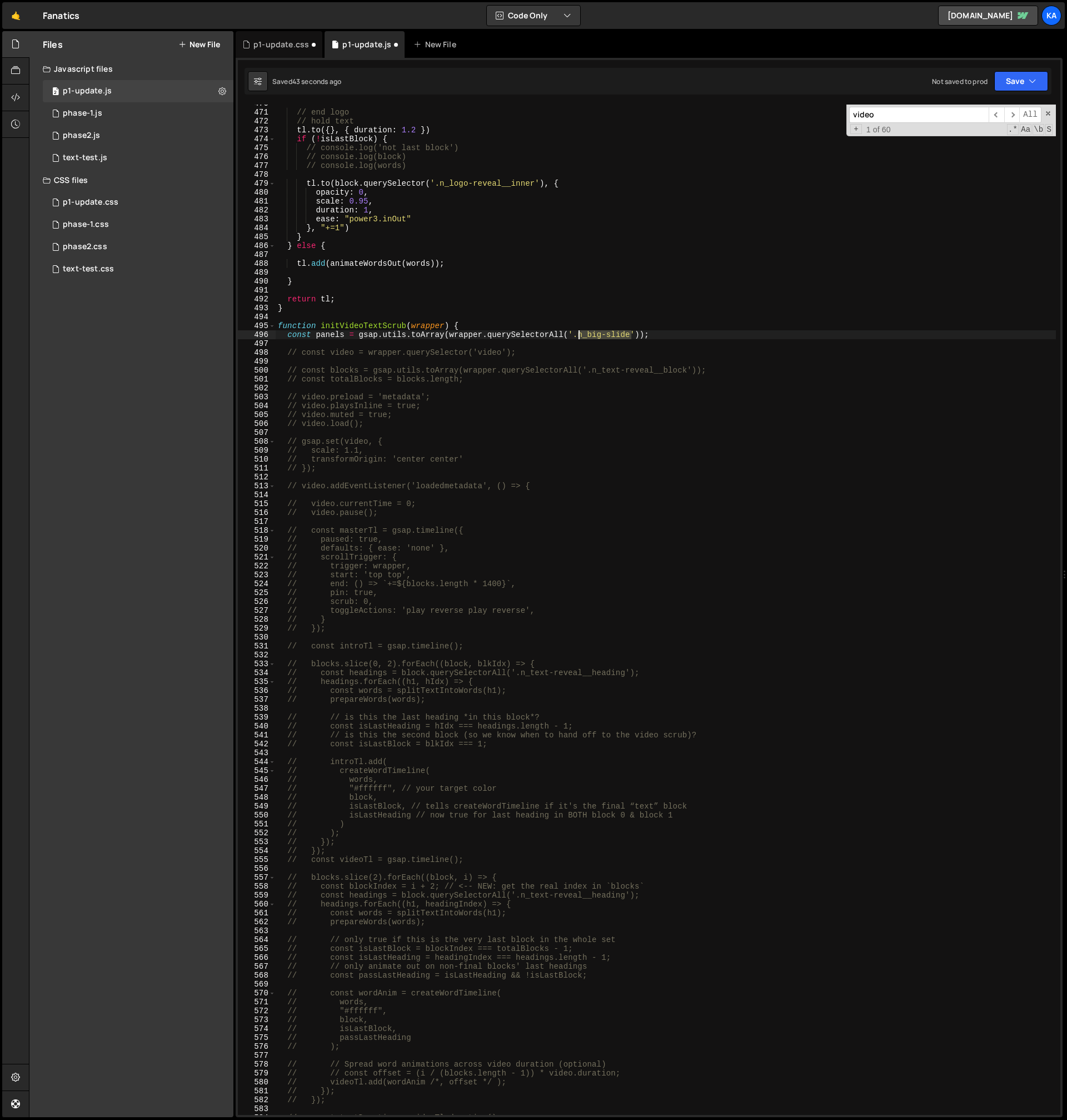
click at [577, 338] on div "// end logo // hold text tl . to ({ } , { duration : 1.2 }) if ( ! isLastBlock …" at bounding box center [666, 613] width 781 height 1028
paste textarea "ripple-gradient__bg-wrapper"
paste textarea "ripple-gradient"
type textarea "const panels = gsap.utils.toArray(wrapper.querySelectorAll('.ripple-gradient__b…"
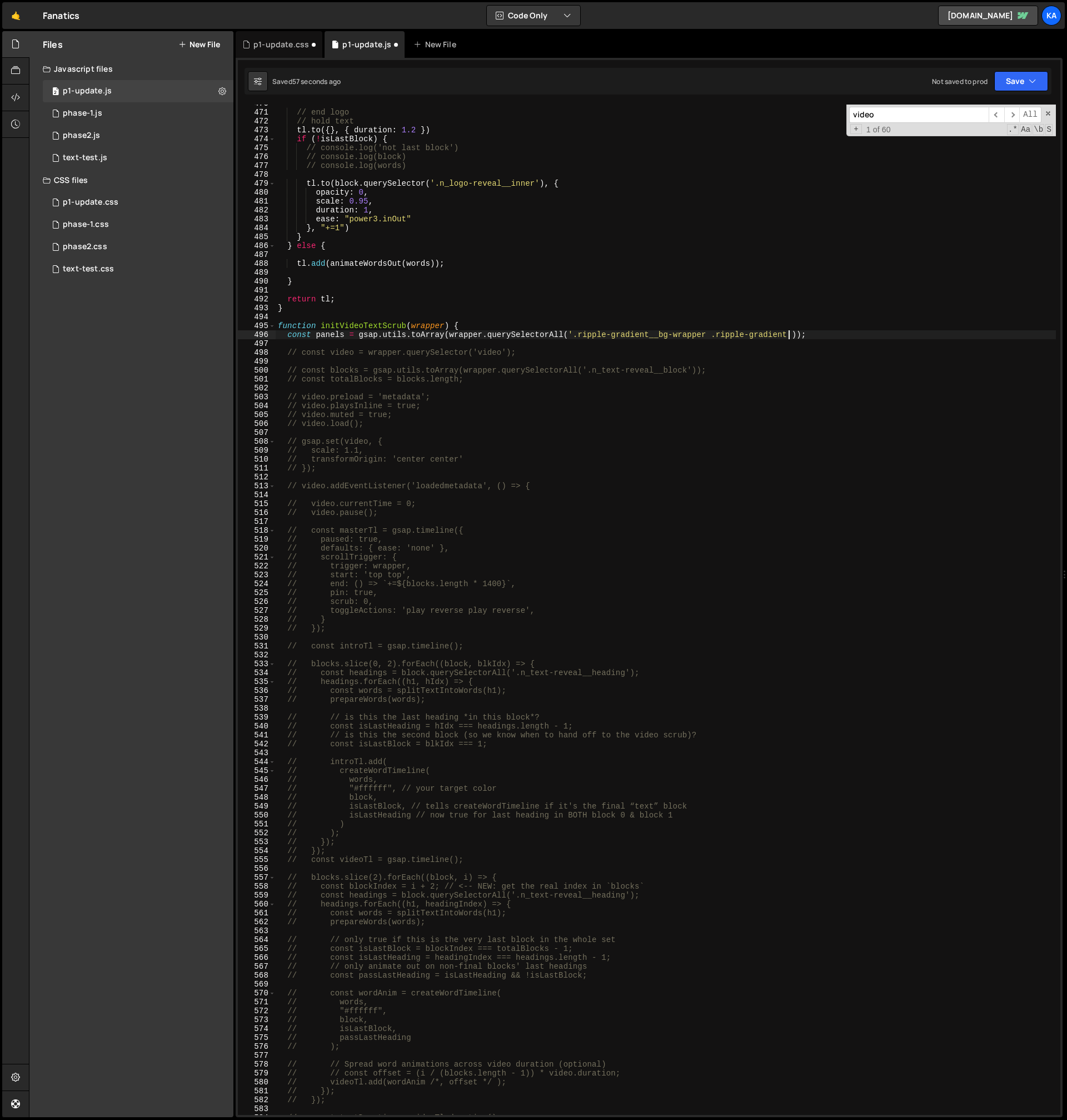
click at [832, 332] on div "// end logo // hold text tl . to ({ } , { duration : 1.2 }) if ( ! isLastBlock …" at bounding box center [666, 613] width 781 height 1028
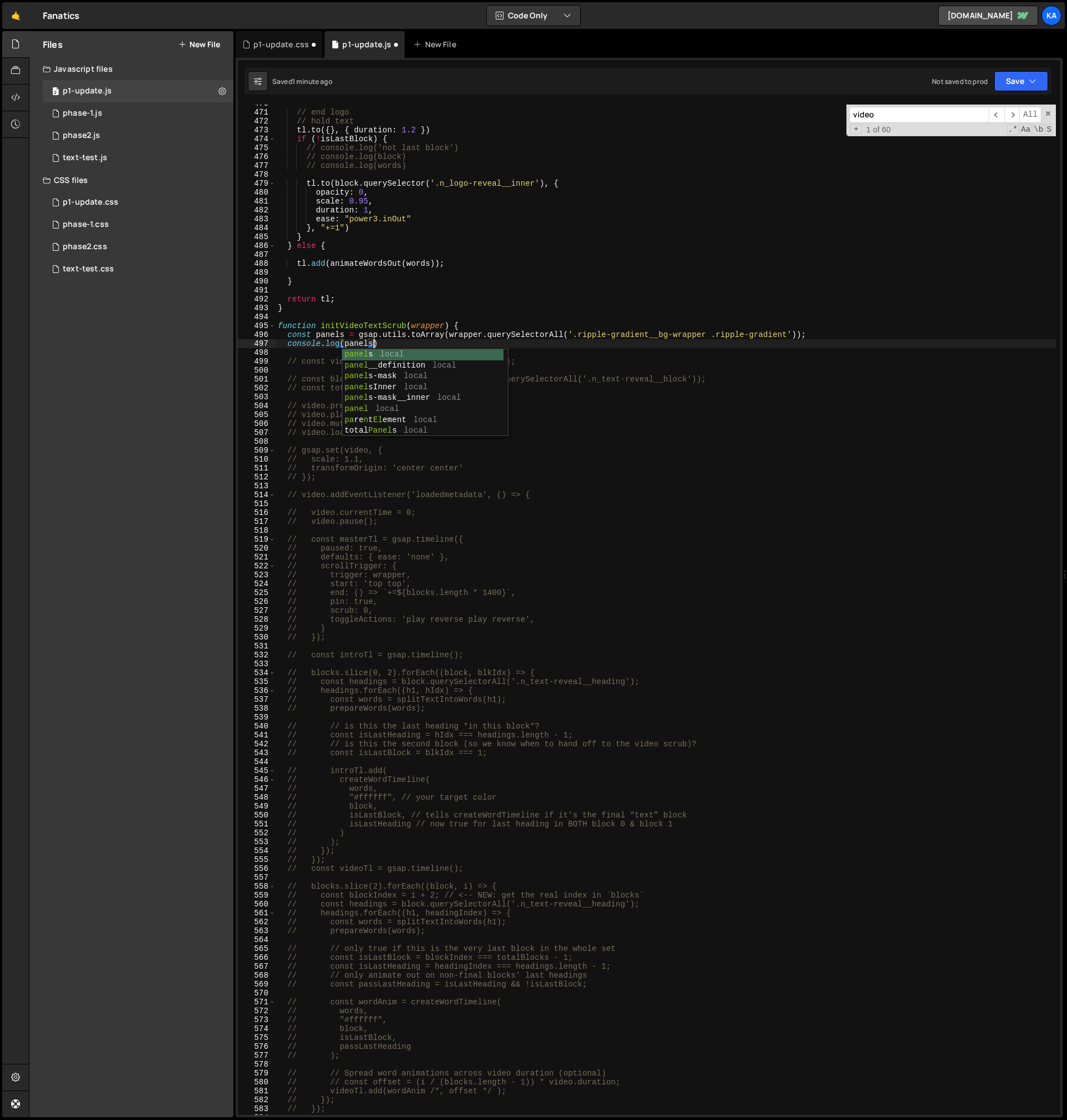
scroll to position [0, 6]
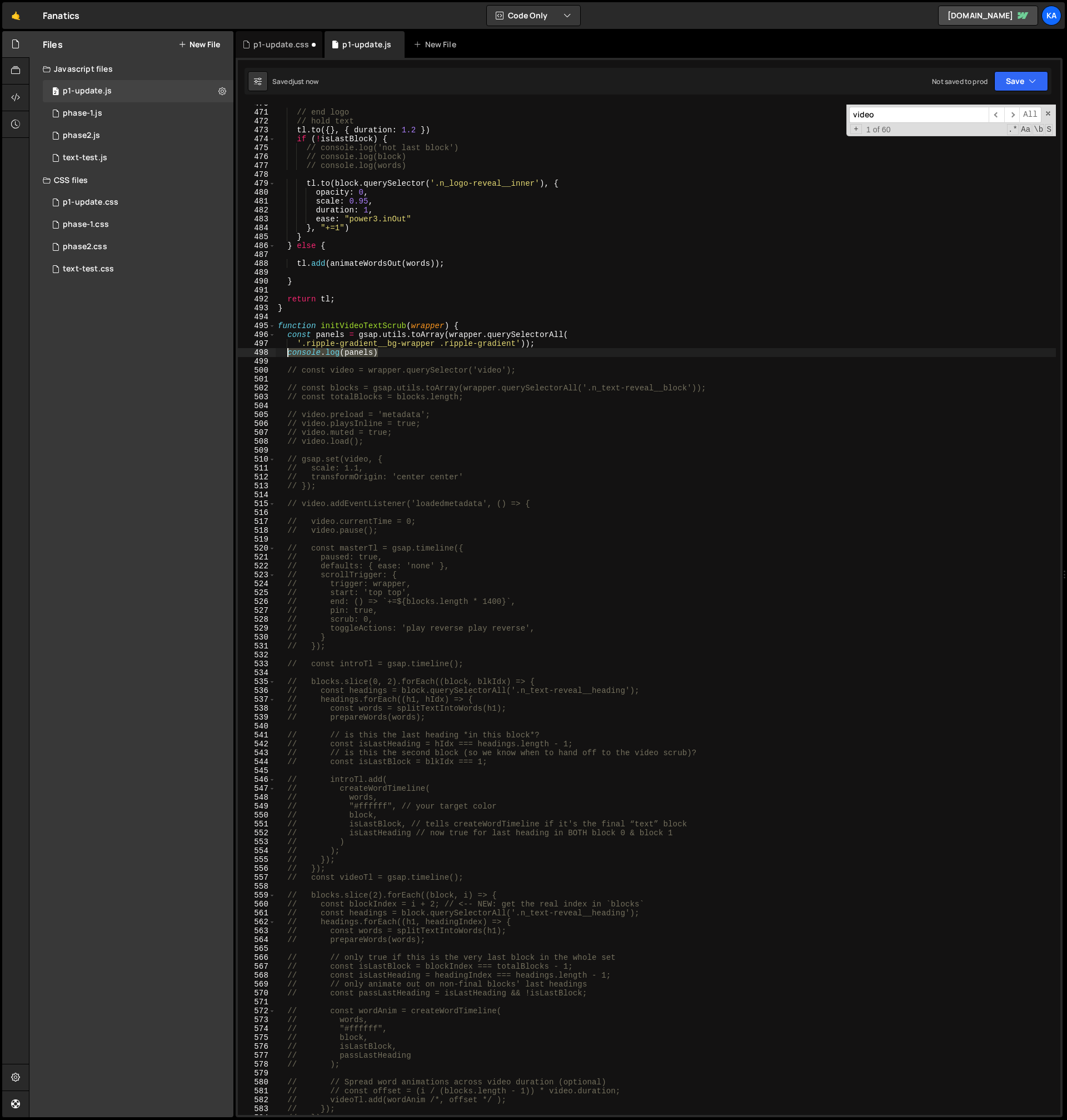
drag, startPoint x: 396, startPoint y: 352, endPoint x: 286, endPoint y: 352, distance: 110.0
click at [286, 352] on div "// end logo // hold text tl . to ({ } , { duration : 1.2 }) if ( ! isLastBlock …" at bounding box center [666, 613] width 781 height 1028
type textarea "c"
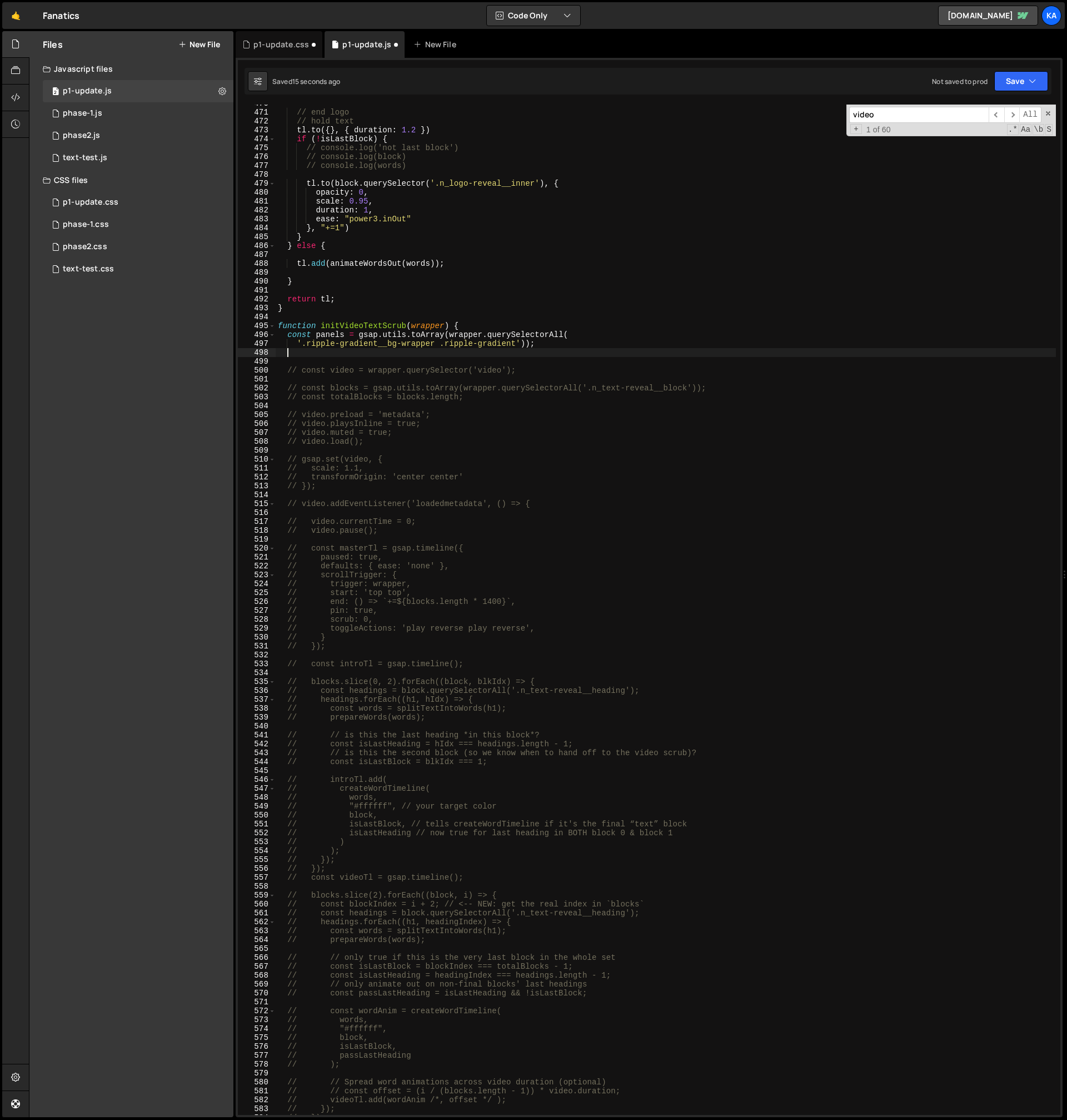
paste textarea "const total = panels.length;"
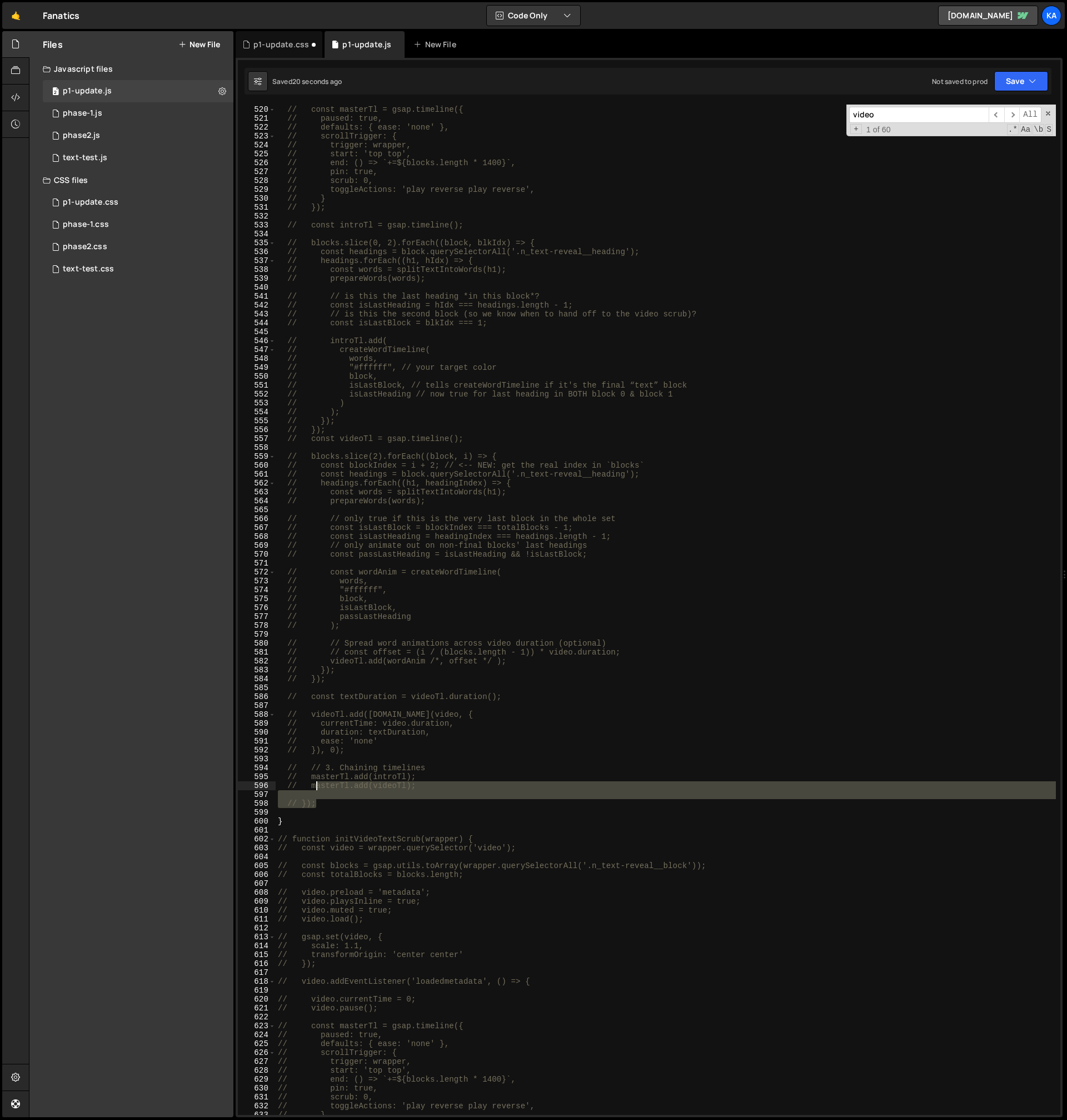
scroll to position [4033, 0]
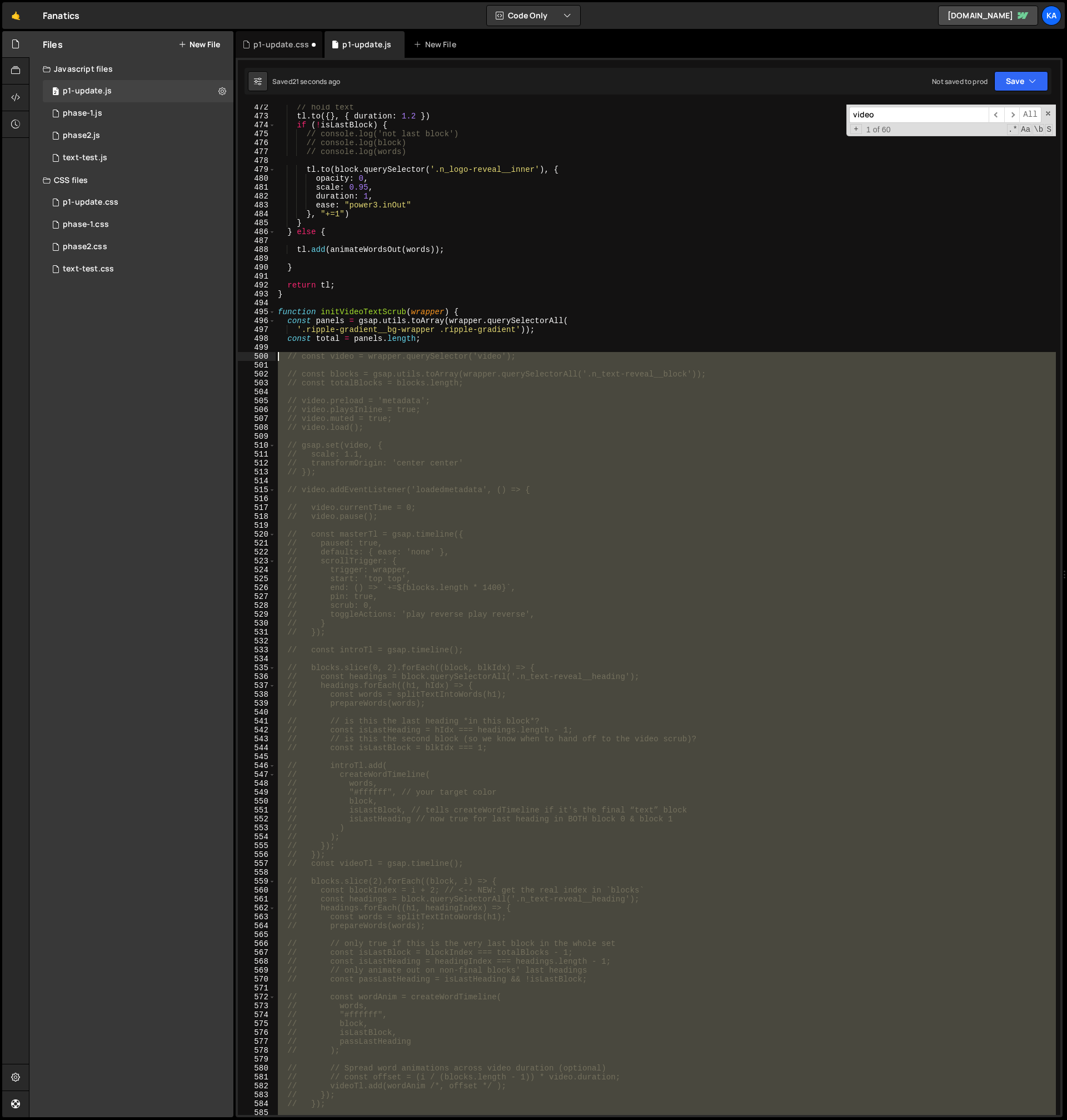
drag, startPoint x: 329, startPoint y: 803, endPoint x: 276, endPoint y: 359, distance: 447.2
click at [276, 359] on div "// hold text tl . to ({ } , { duration : 1.2 }) if ( ! isLastBlock ) { // conso…" at bounding box center [666, 617] width 781 height 1028
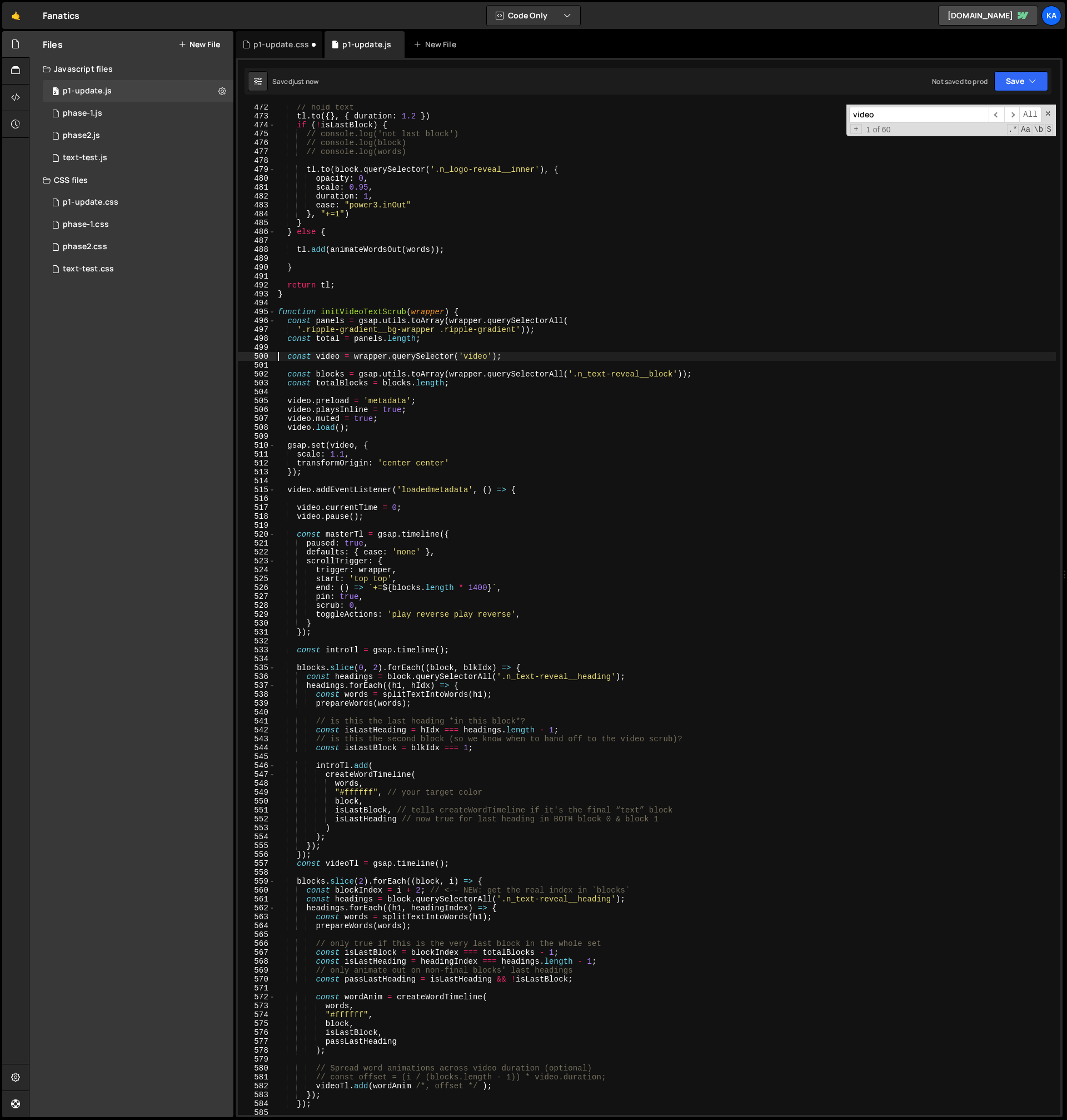
scroll to position [4224, 0]
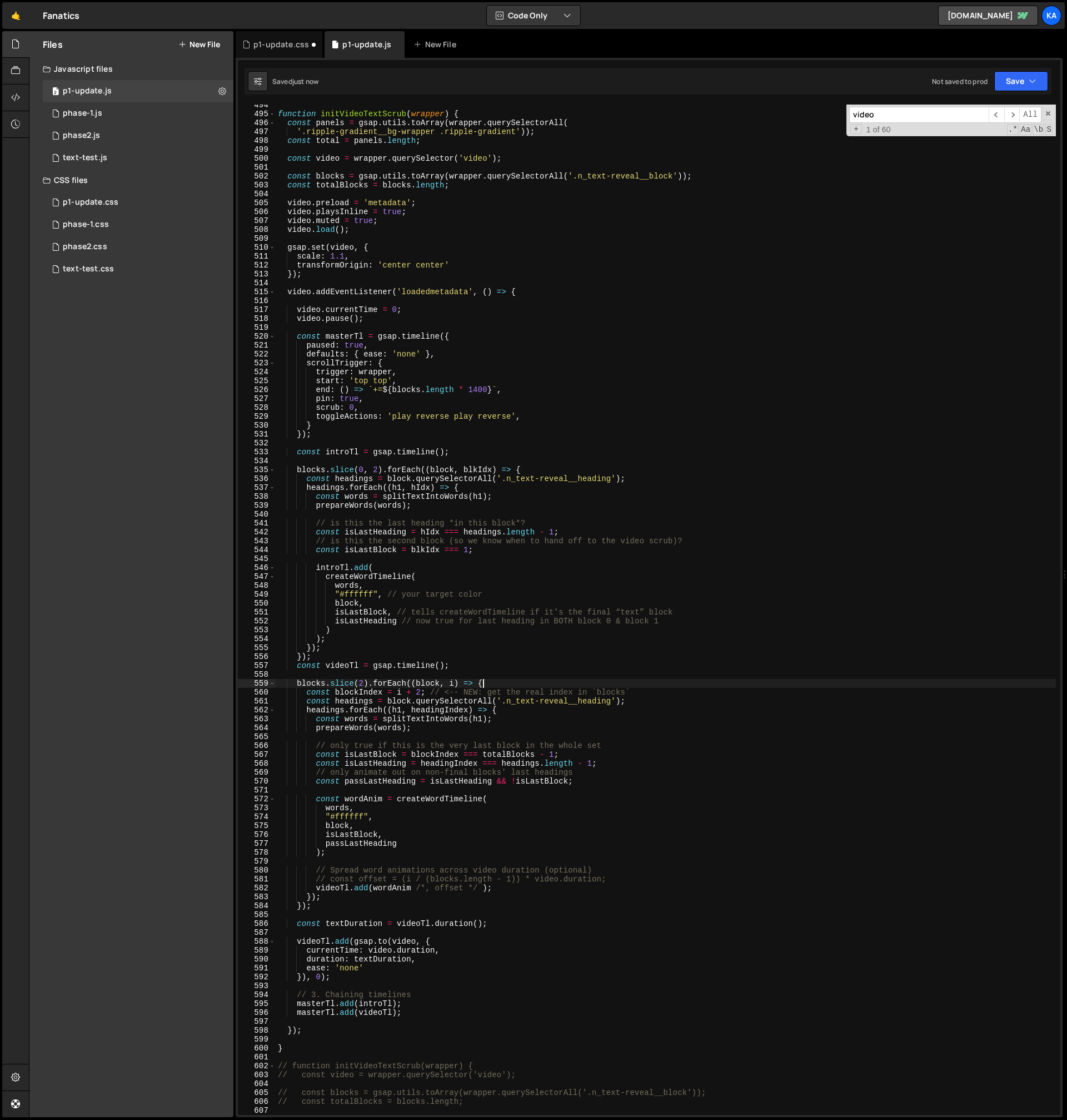
click at [492, 681] on div "function initVideoTextScrub ( wrapper ) { const panels = gsap . utils . toArray…" at bounding box center [666, 615] width 781 height 1028
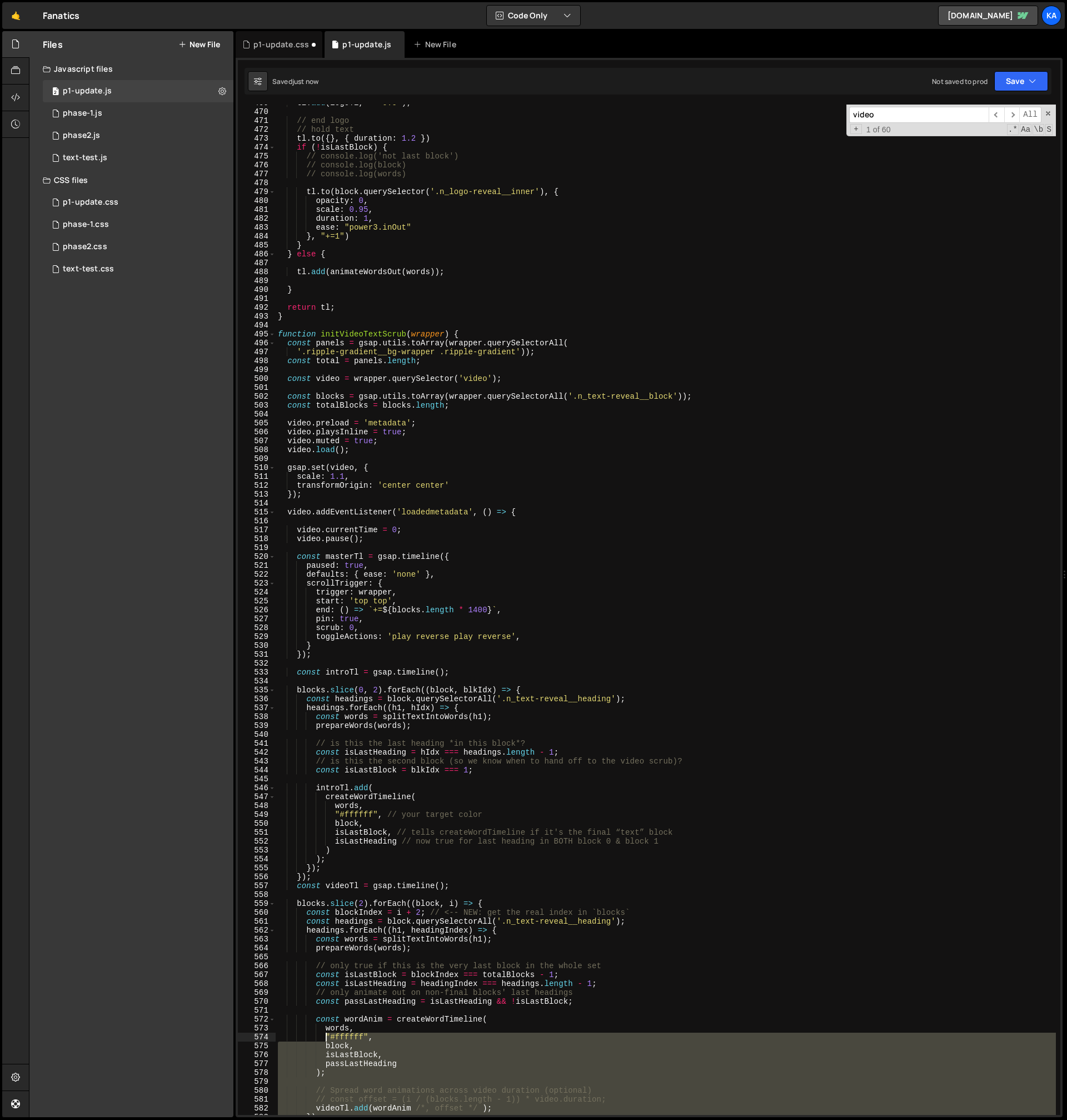
scroll to position [3929, 0]
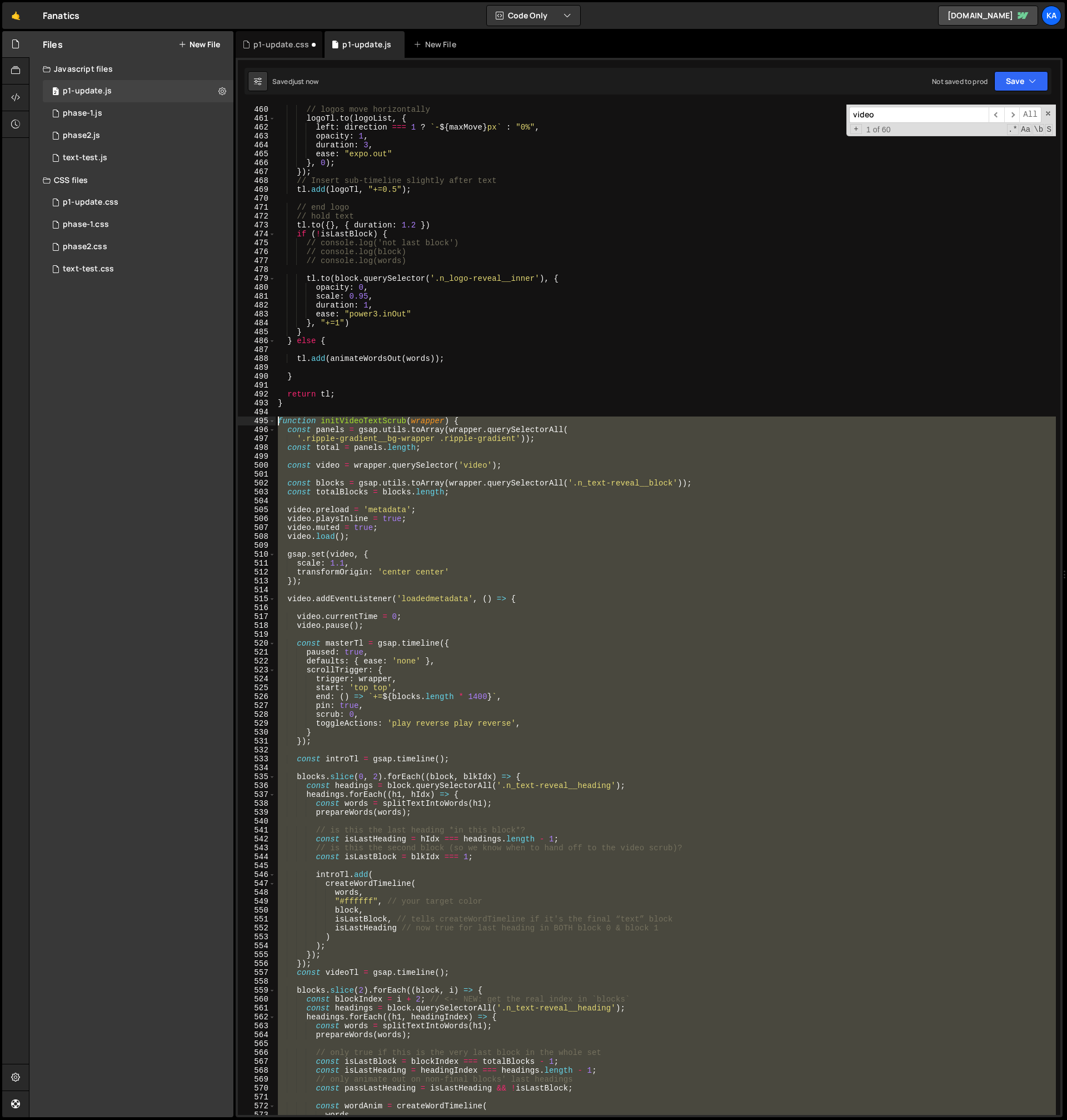
drag, startPoint x: 323, startPoint y: 1047, endPoint x: 183, endPoint y: 418, distance: 644.4
click at [183, 418] on div "Files New File Javascript files 2 p1-update.js 0 1 phase-1.js 0 1 phase2.js 0 2" at bounding box center [547, 574] width 1038 height 1087
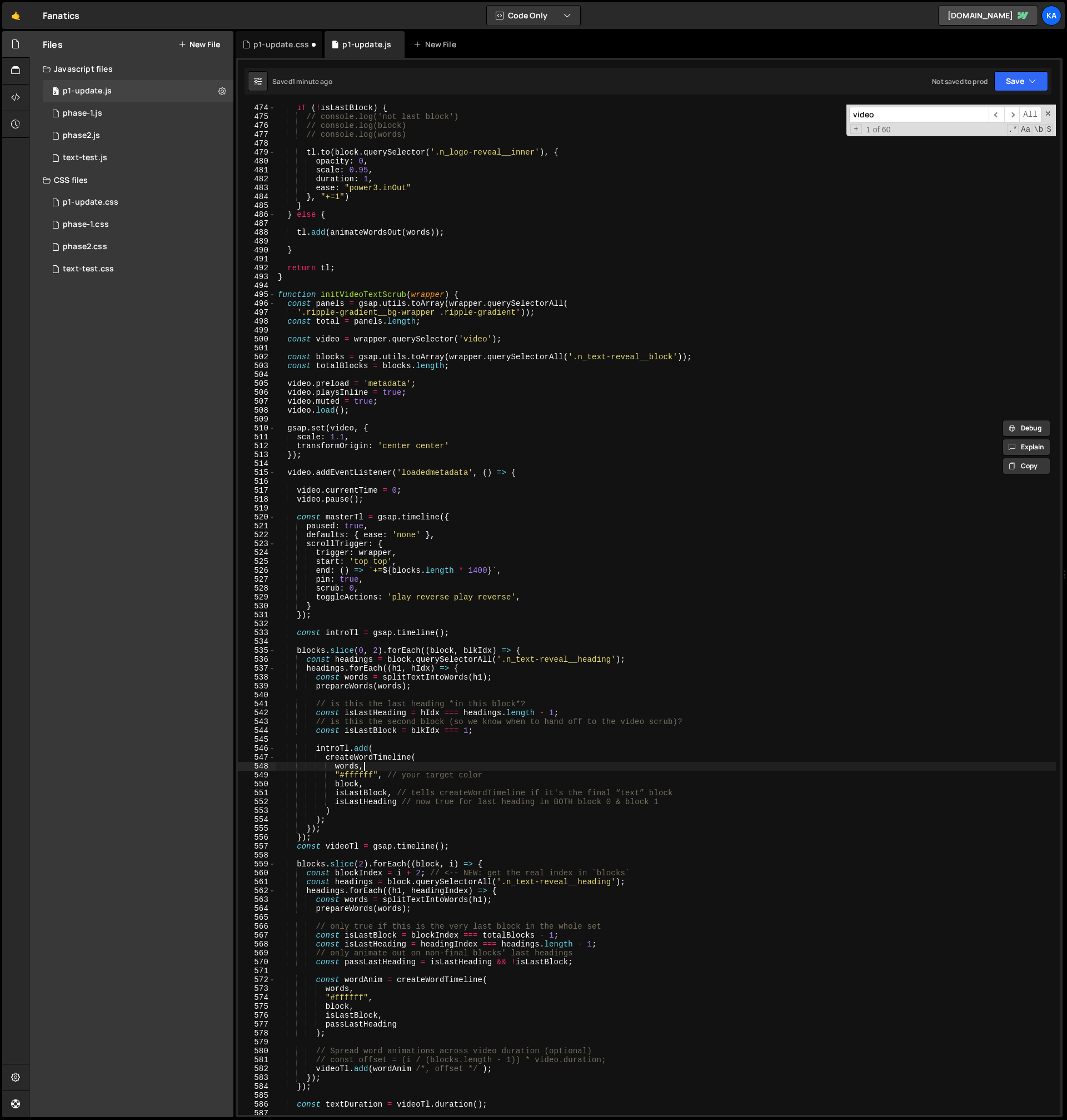
click at [404, 769] on div "if ( ! isLastBlock ) { // console.log('not last block') // console.log(block) /…" at bounding box center [666, 618] width 781 height 1028
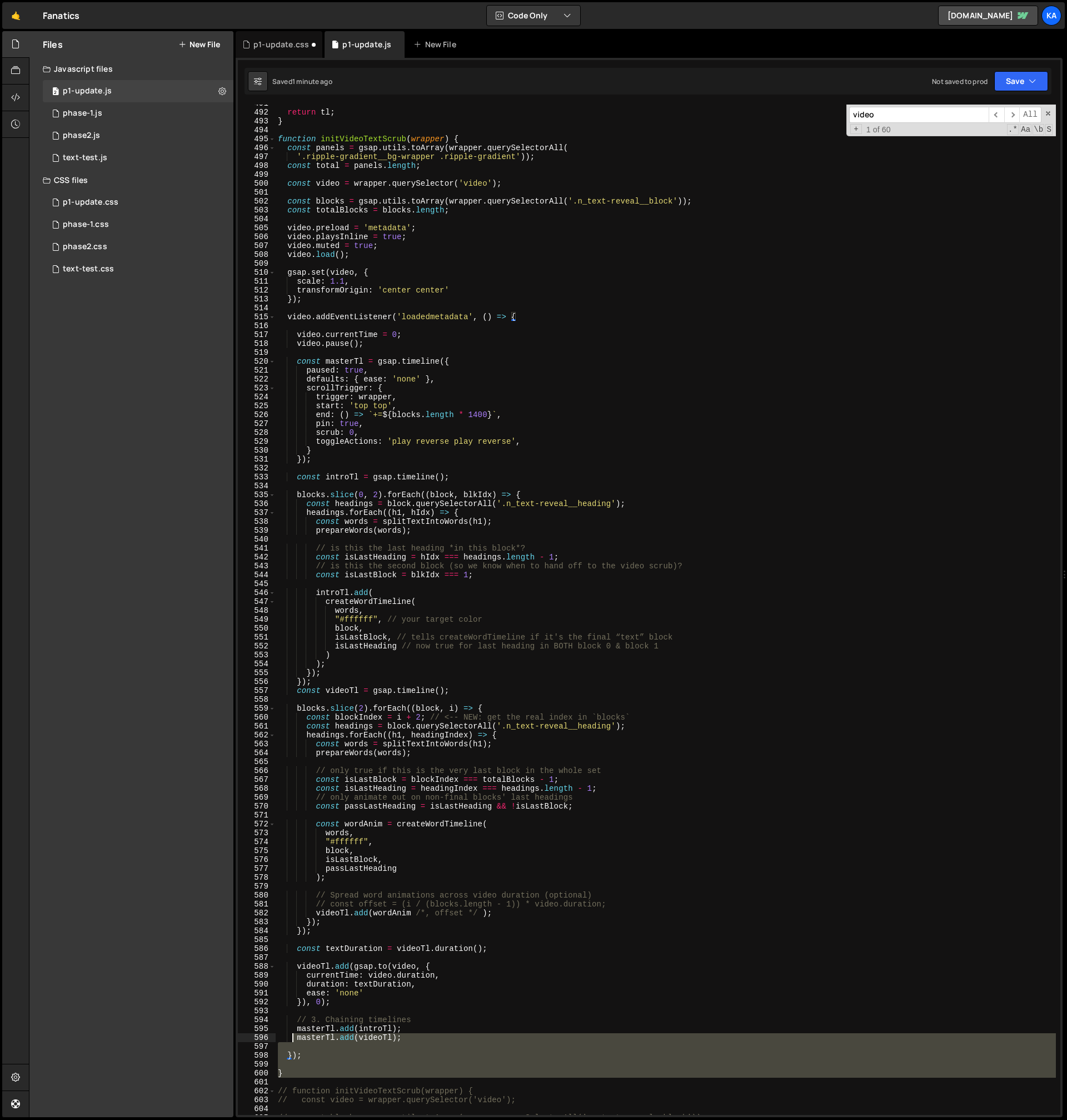
scroll to position [4121, 0]
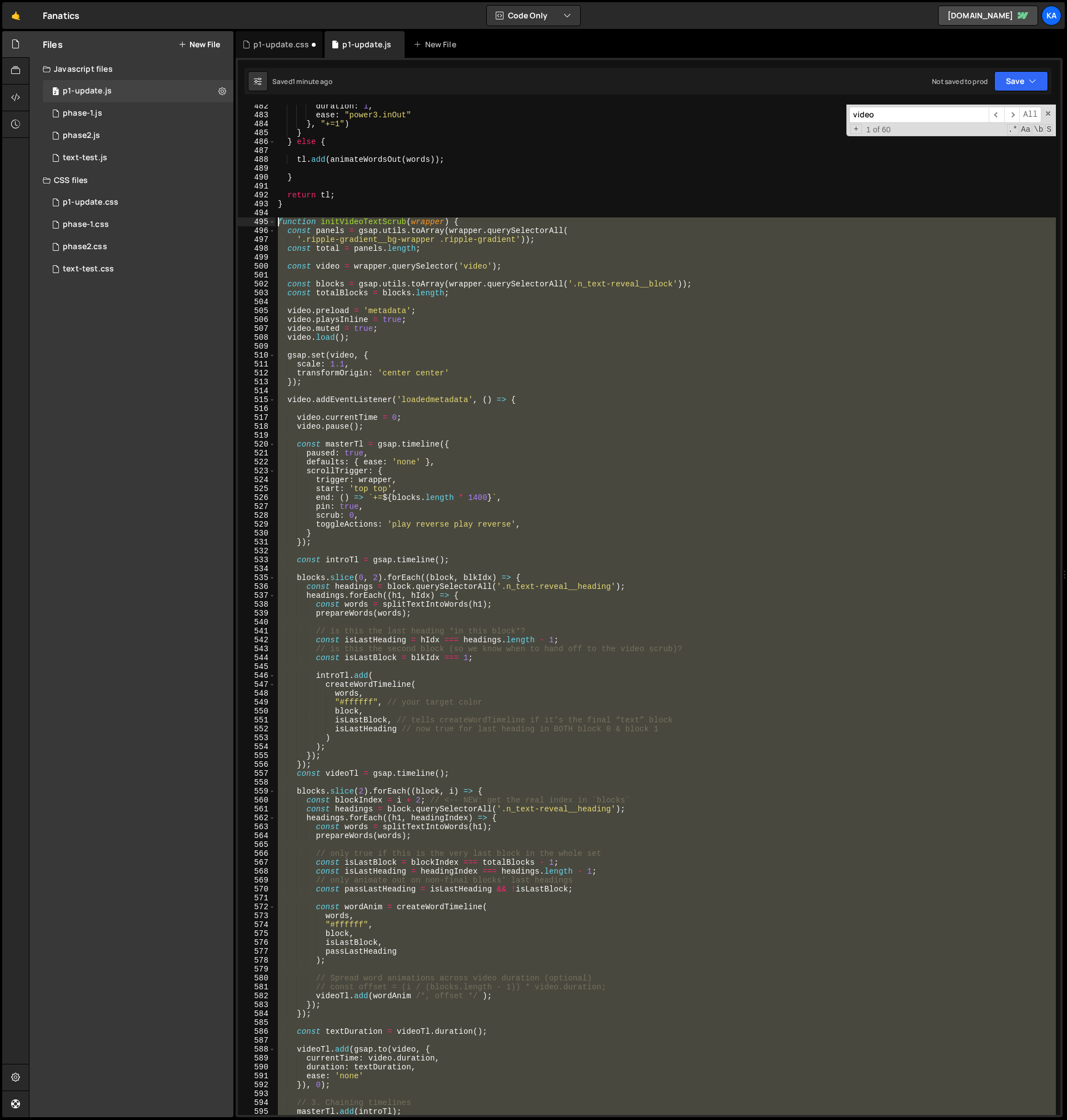
drag, startPoint x: 295, startPoint y: 935, endPoint x: 241, endPoint y: 220, distance: 717.0
click at [241, 220] on div "words, 482 483 484 485 486 487 488 489 490 491 492 493 494 495 496 497 498 499 …" at bounding box center [649, 610] width 822 height 1010
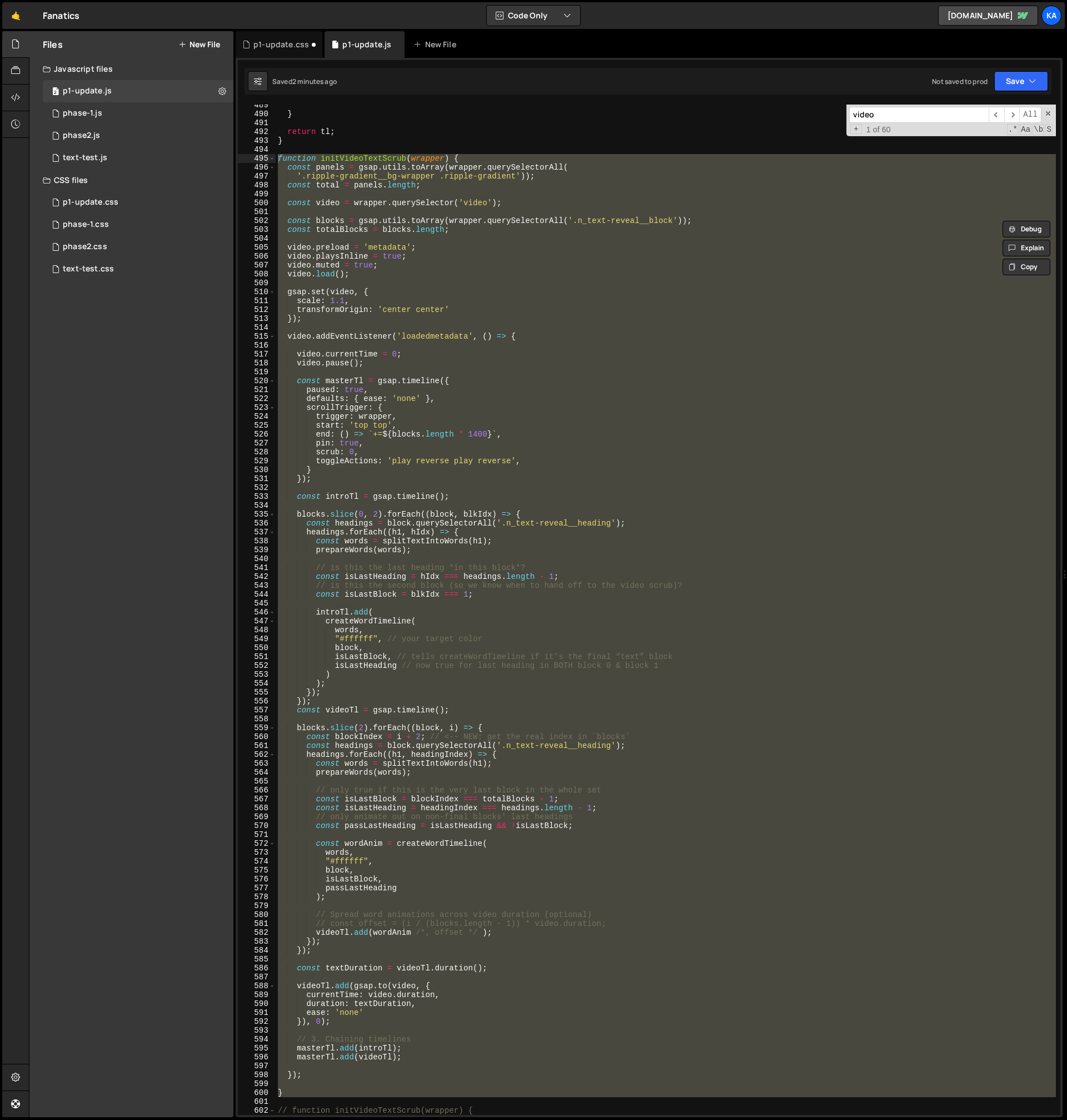
scroll to position [4182, 0]
click at [559, 431] on div "} return tl ; } function initVideoTextScrub ( wrapper ) { const panels = gsap .…" at bounding box center [666, 610] width 781 height 1010
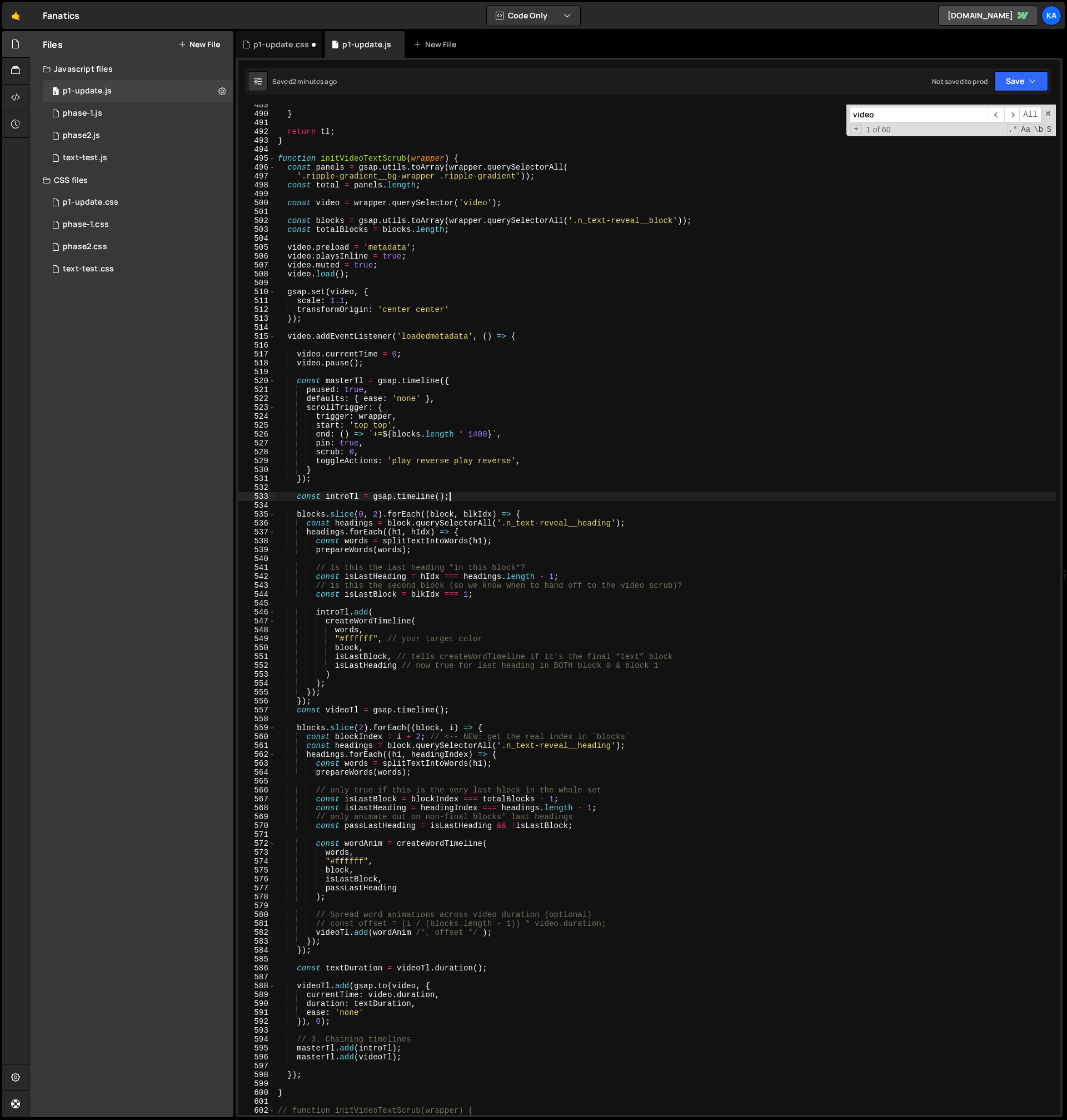
click at [473, 501] on div "} return tl ; } function initVideoTextScrub ( wrapper ) { const panels = gsap .…" at bounding box center [666, 615] width 781 height 1028
click at [534, 512] on div "} return tl ; } function initVideoTextScrub ( wrapper ) { const panels = gsap .…" at bounding box center [666, 615] width 781 height 1028
click at [338, 954] on div "} return tl ; } function initVideoTextScrub ( wrapper ) { const panels = gsap .…" at bounding box center [666, 615] width 781 height 1028
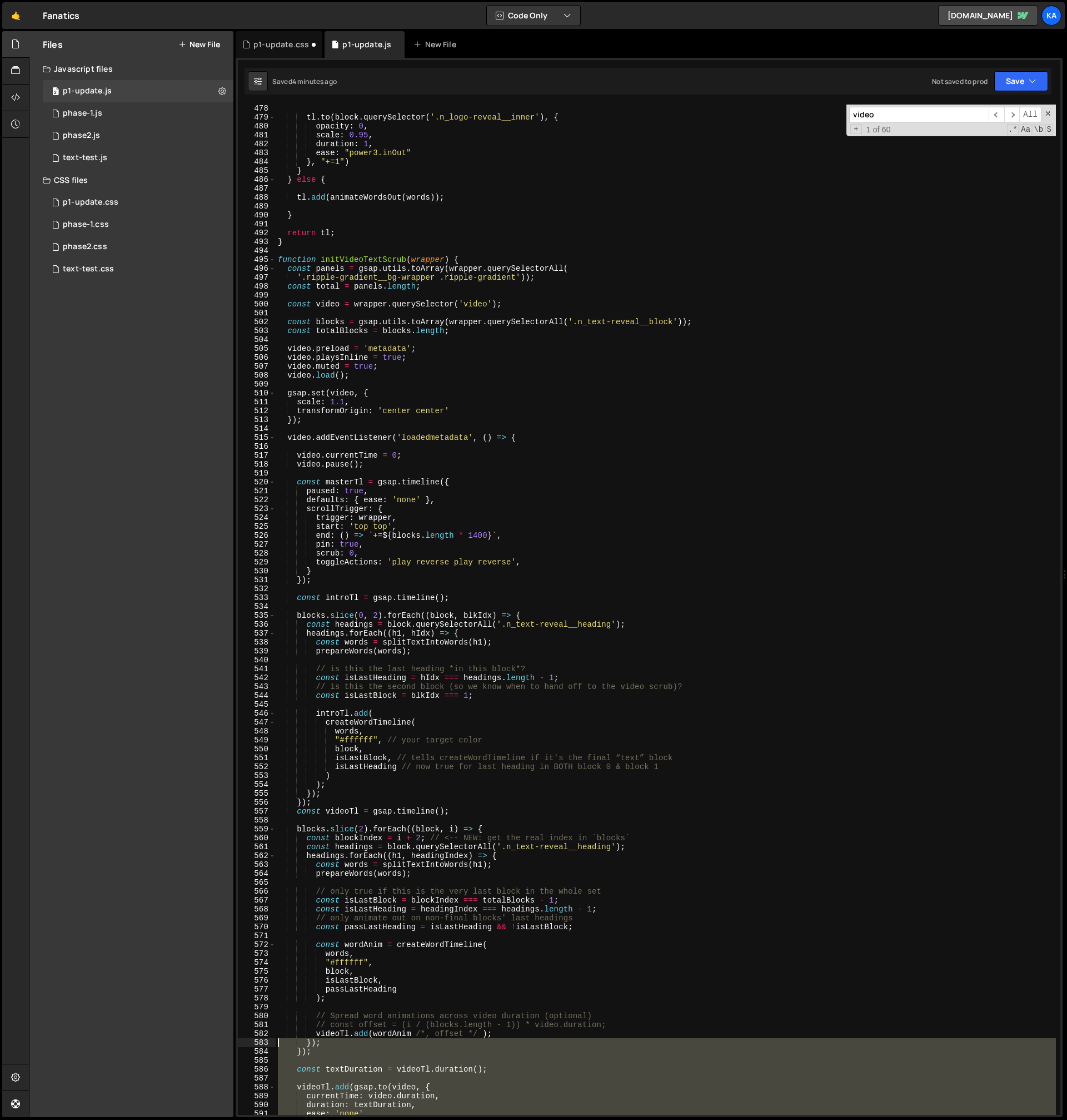
scroll to position [3910, 0]
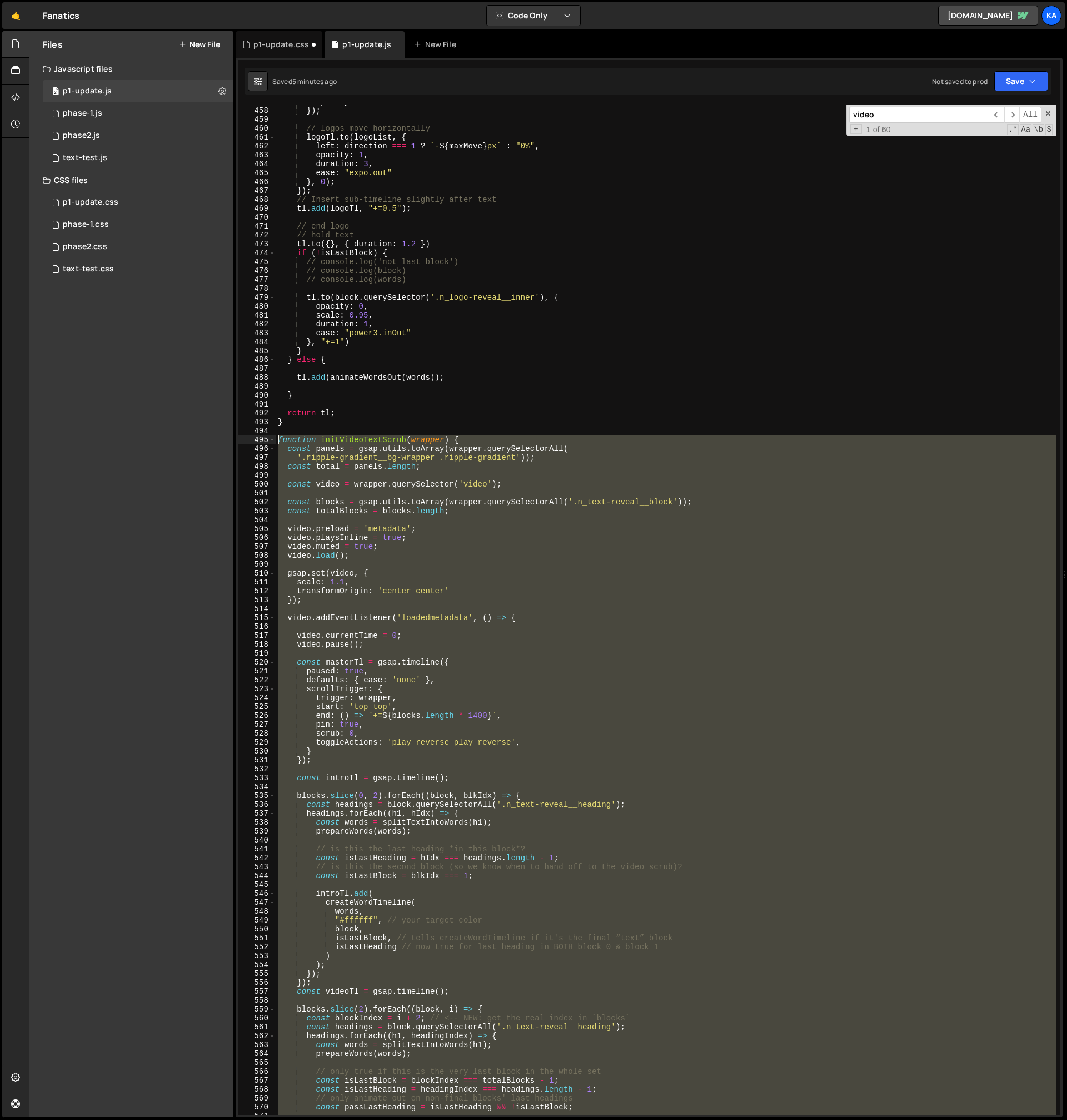
drag, startPoint x: 305, startPoint y: 1050, endPoint x: 251, endPoint y: 438, distance: 614.4
click at [251, 438] on div "}); 457 458 459 460 461 462 463 464 465 466 467 468 469 470 471 472 473 474 475…" at bounding box center [649, 610] width 822 height 1010
type textarea "// function initVideoTextScrub(wrapper) { // const panels = gsap.utils.toArray(…"
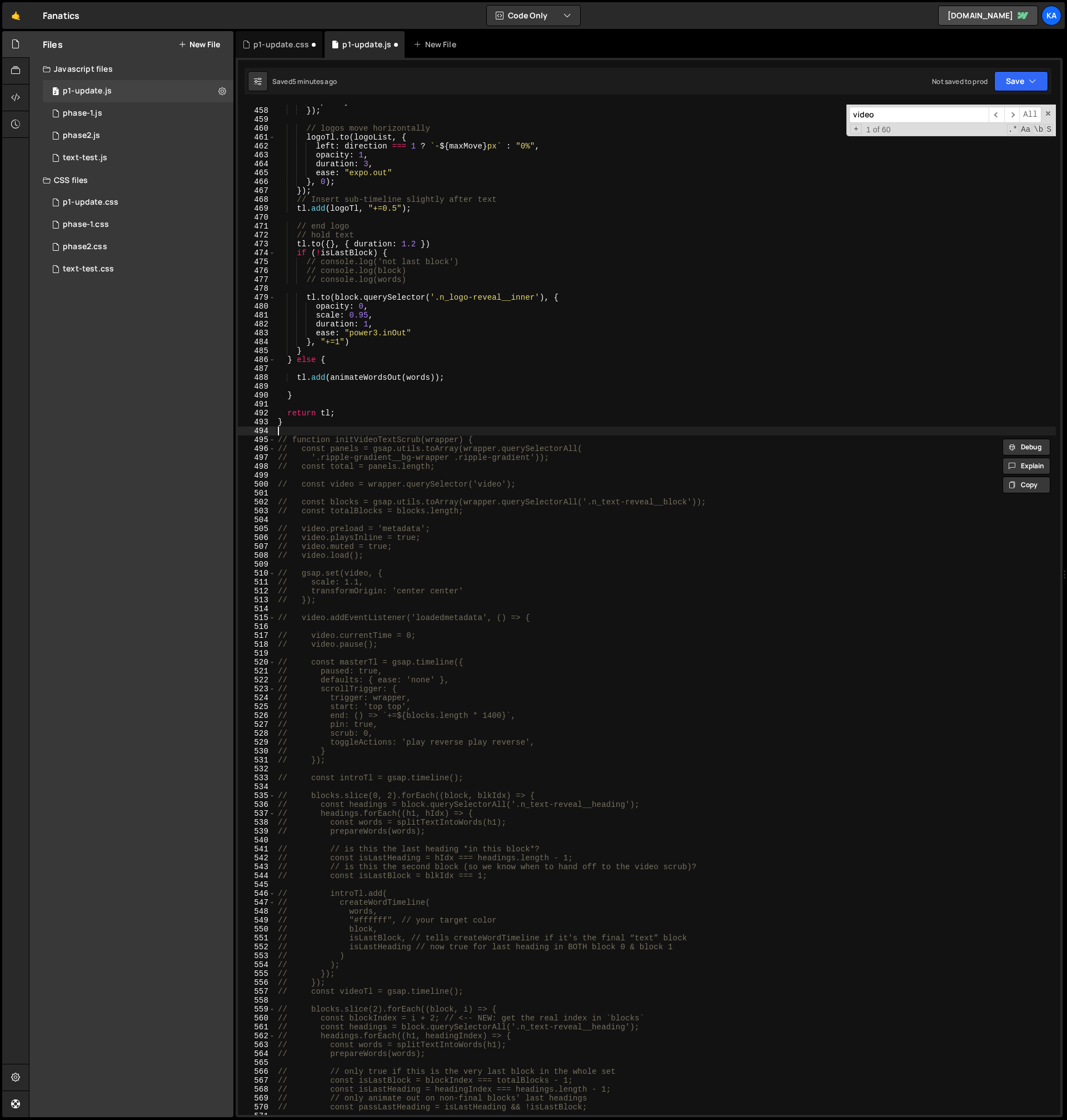
paste textarea "}"
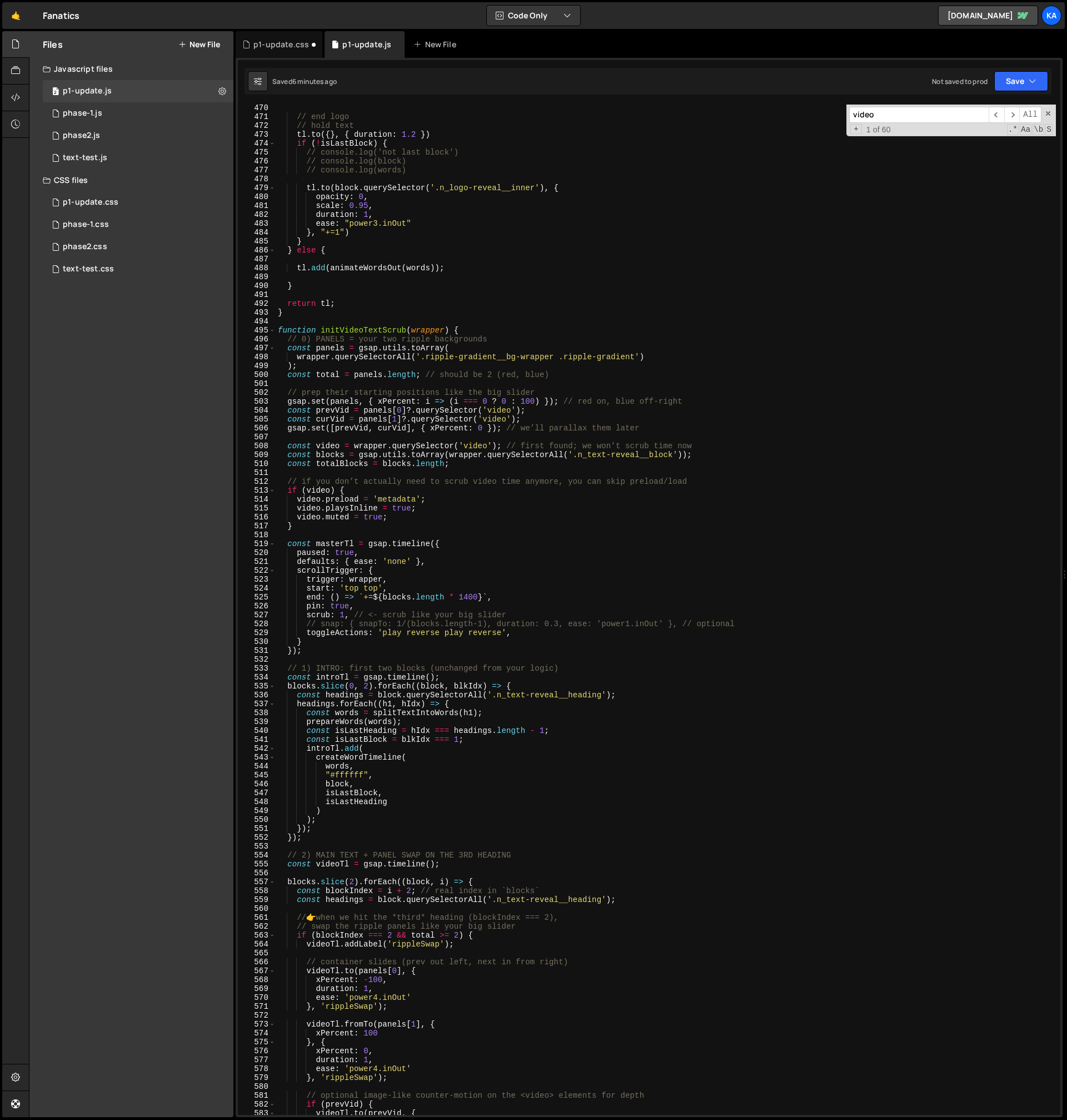
scroll to position [3786, 0]
click at [521, 484] on div "// end logo // hold text tl . to ({ } , { duration : 1.2 }) if ( ! isLastBlock …" at bounding box center [666, 618] width 781 height 1028
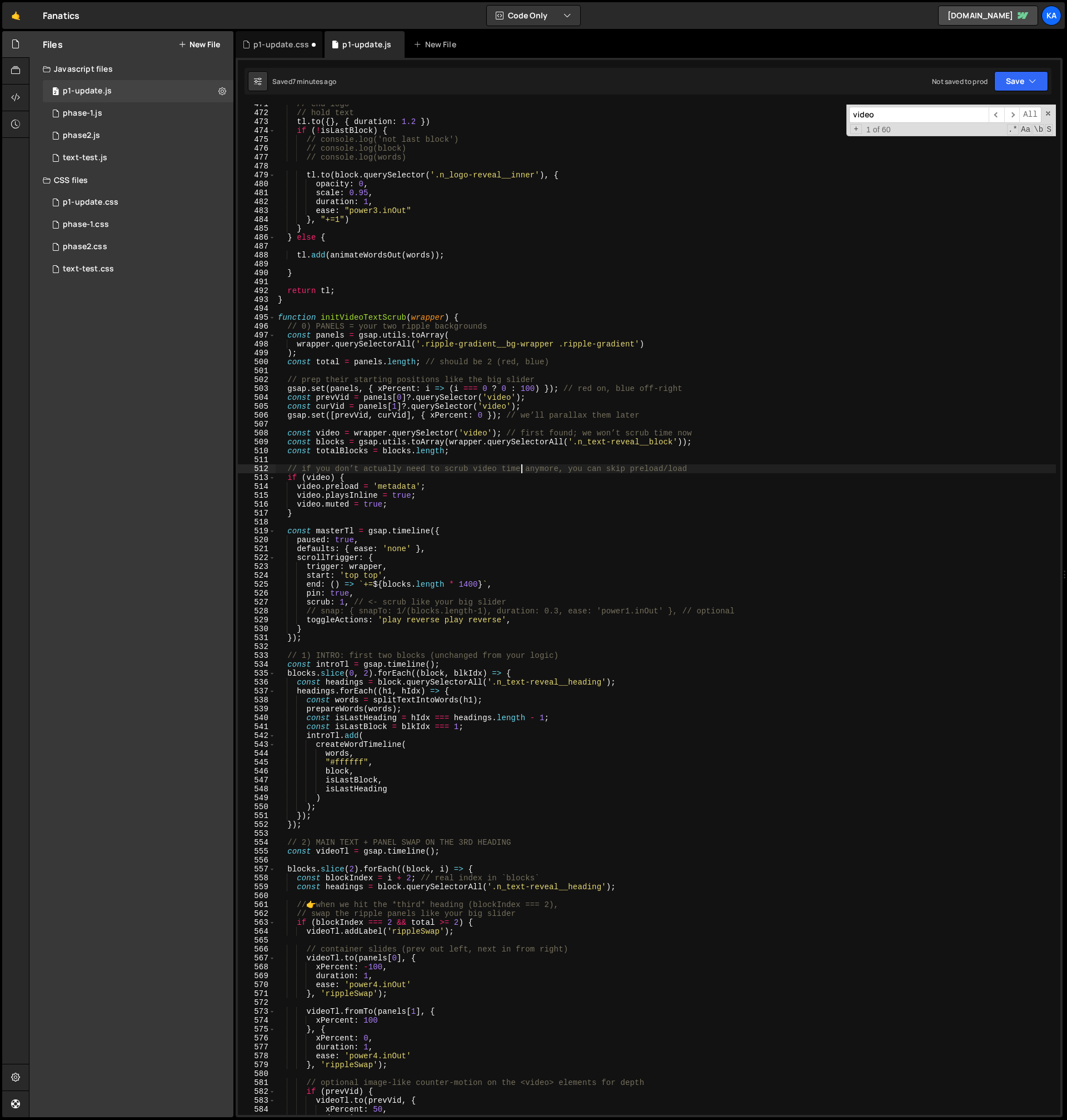
scroll to position [4259, 0]
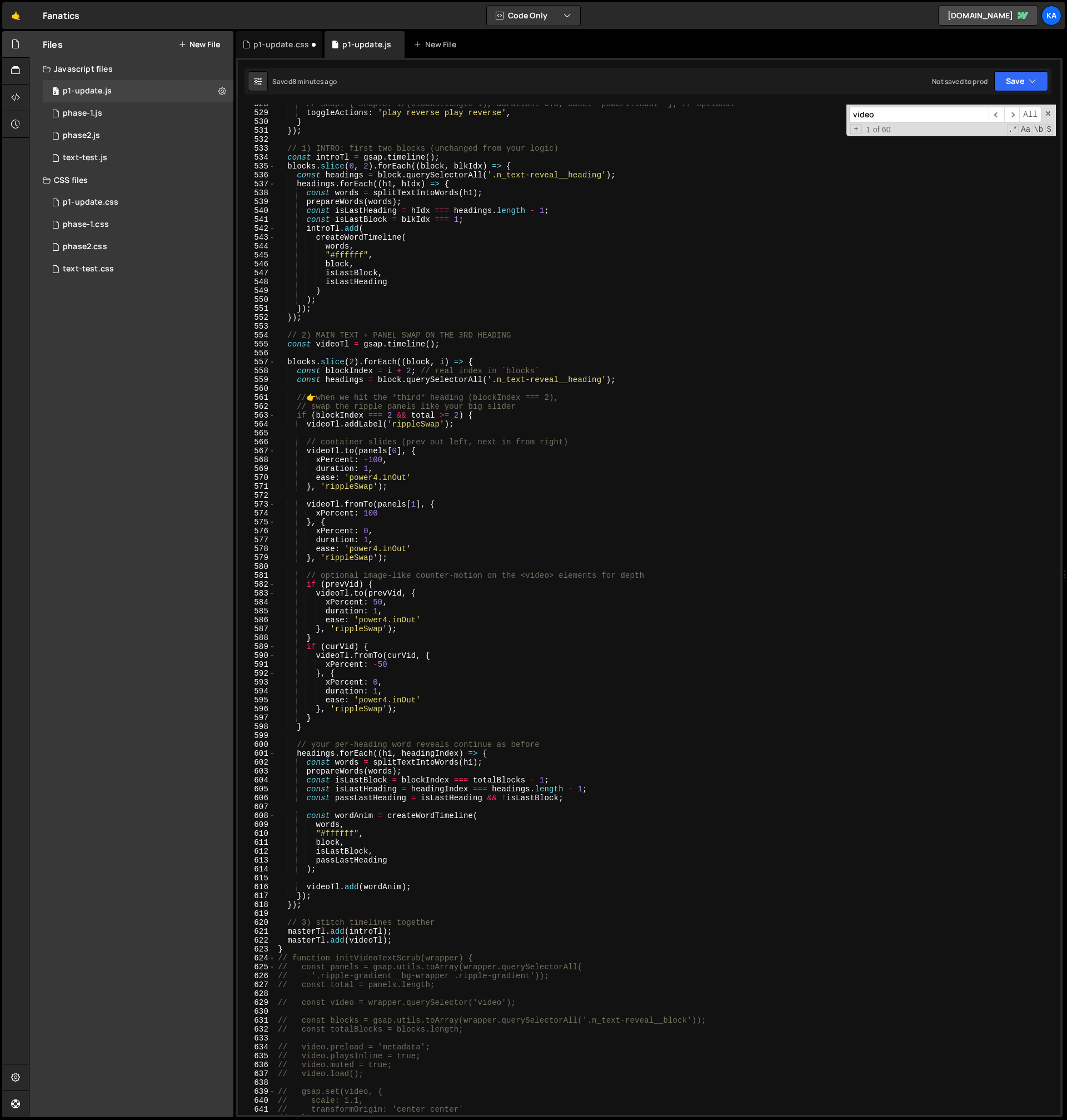
drag, startPoint x: 349, startPoint y: 960, endPoint x: 334, endPoint y: 955, distance: 15.8
click at [348, 959] on div "// snap: { snapTo: 1/(blocks.length-1), duration: 0.3, ease: 'power1.inOut' }, …" at bounding box center [666, 613] width 781 height 1028
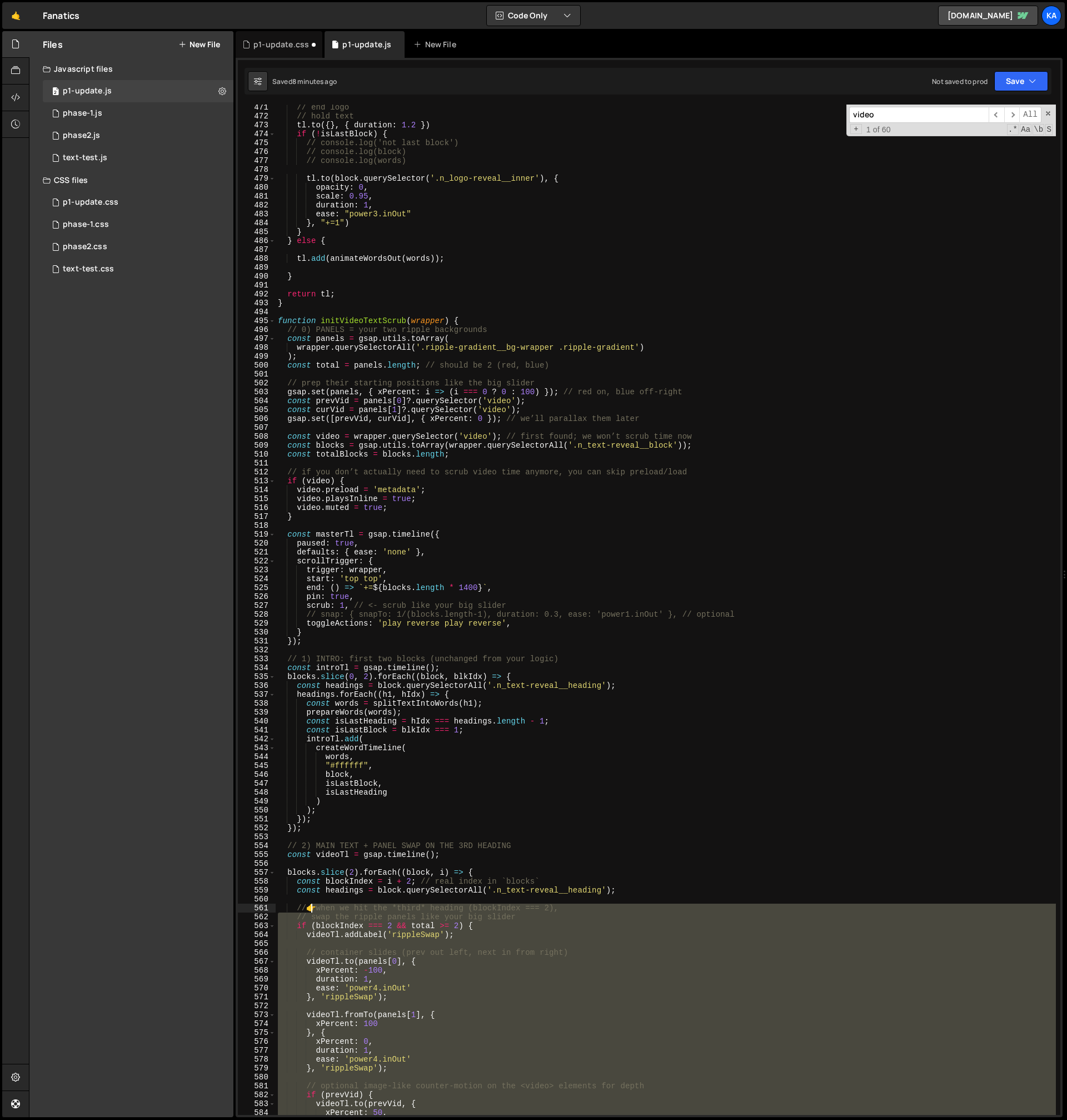
scroll to position [3590, 0]
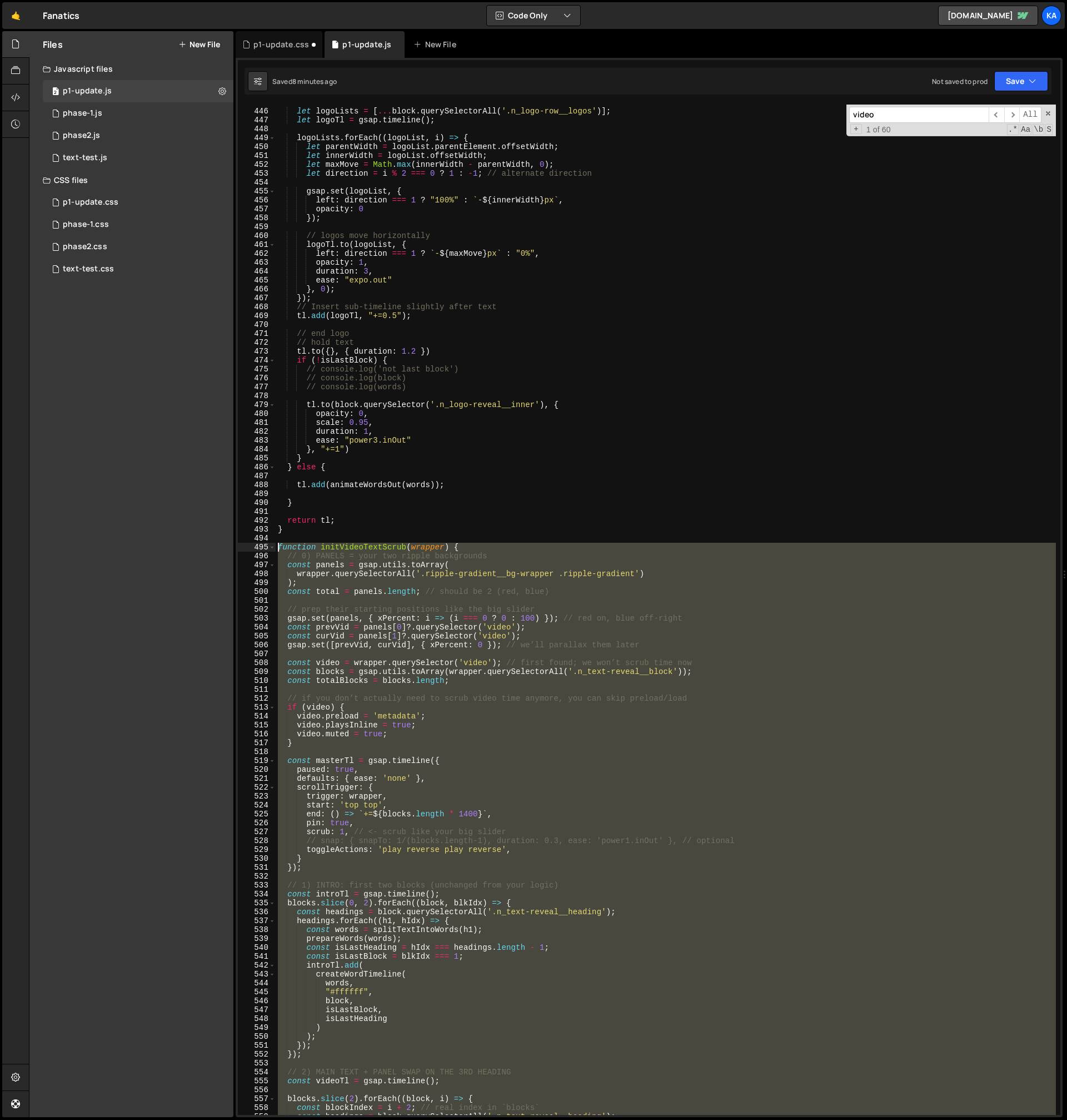
drag, startPoint x: 318, startPoint y: 943, endPoint x: 262, endPoint y: 545, distance: 401.9
click at [260, 546] on div "// function initVideoTextScrub(wrapper) { 445 446 447 448 449 450 451 452 453 4…" at bounding box center [649, 610] width 822 height 1010
type textarea "// function initVideoTextScrub(wrapper) { // // 0) PANELS = your two ripple bac…"
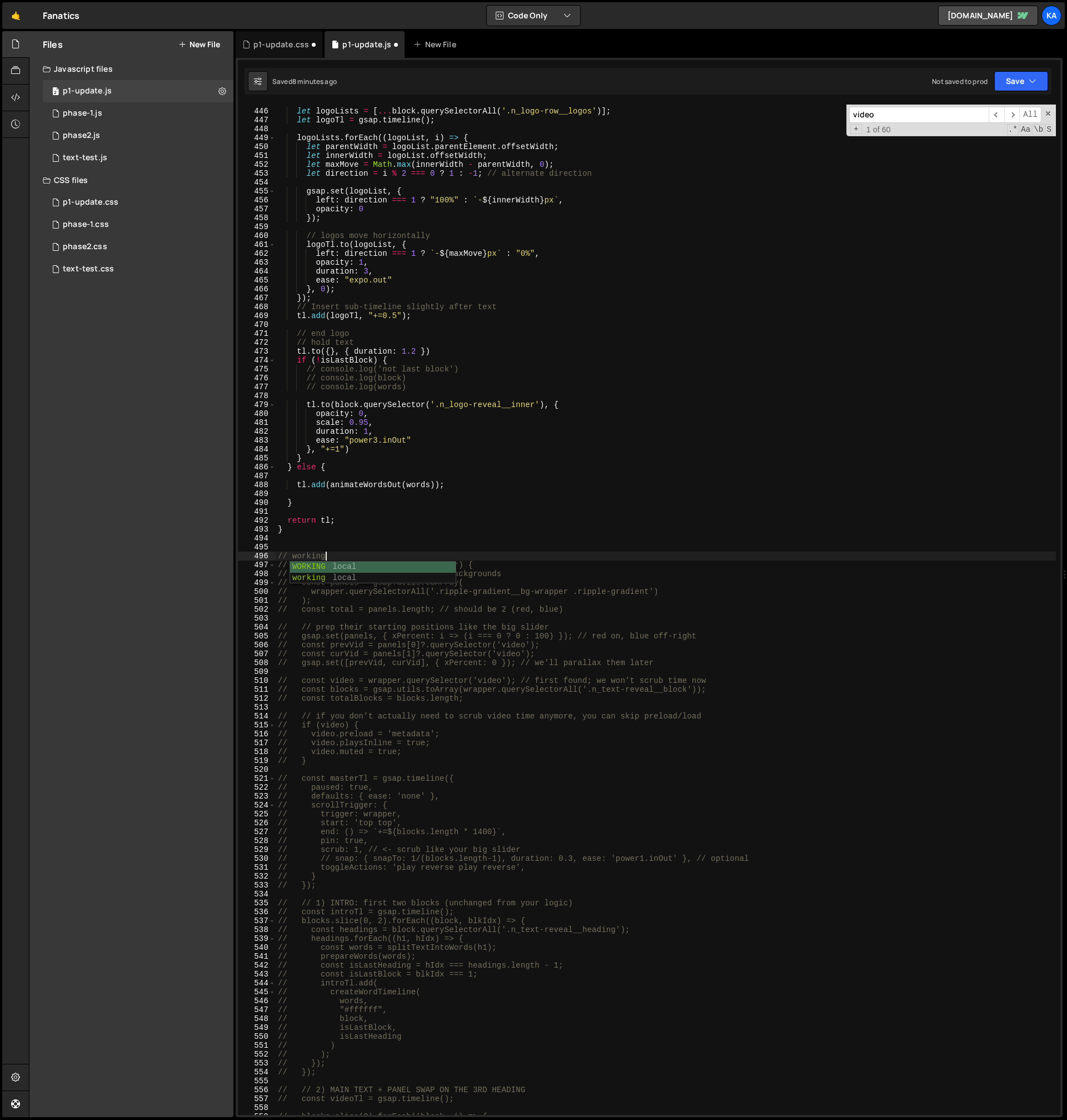
scroll to position [0, 3]
type textarea "// WORKING"
paste textarea "}"
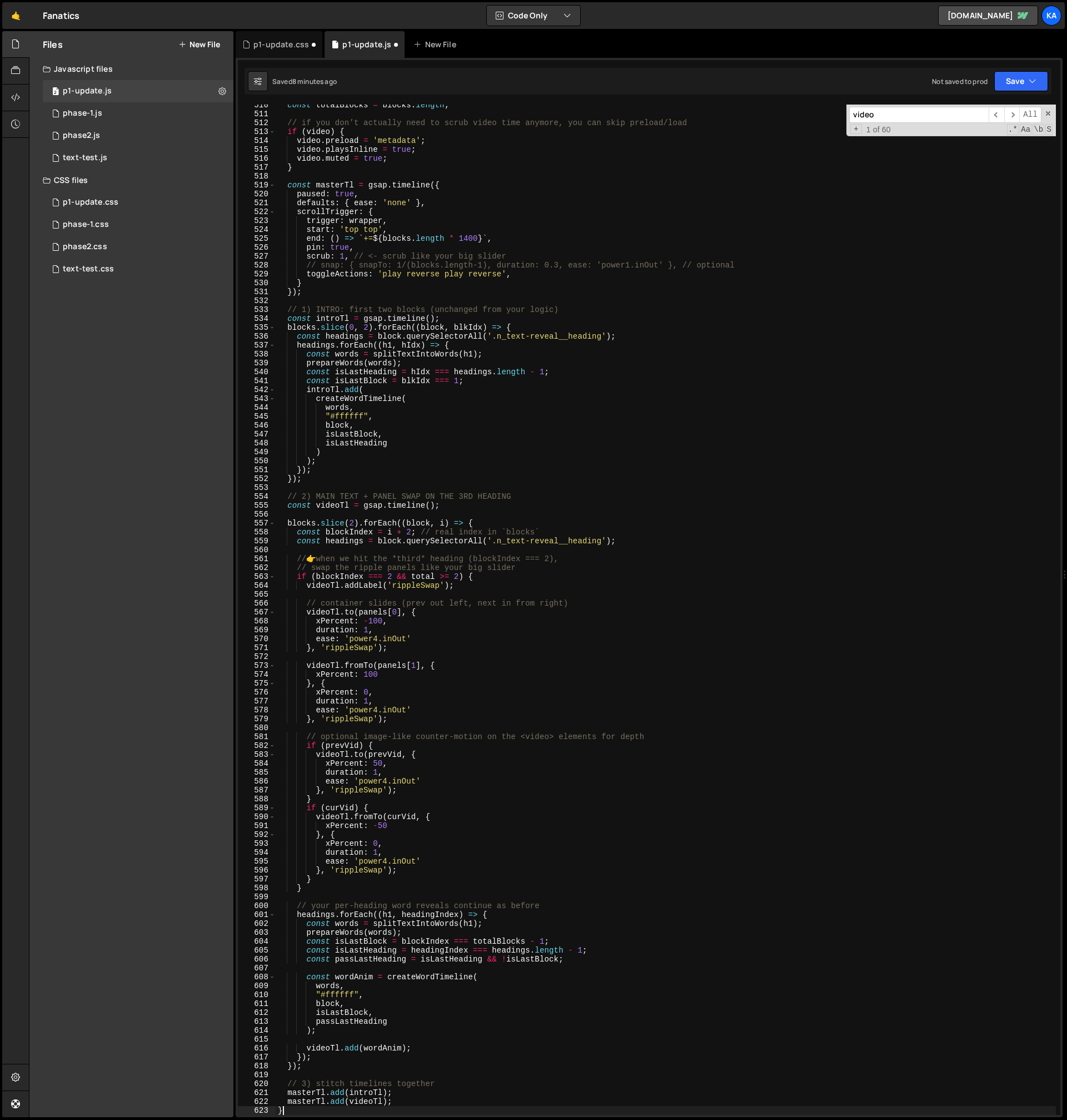
scroll to position [3888, 0]
type textarea "}"
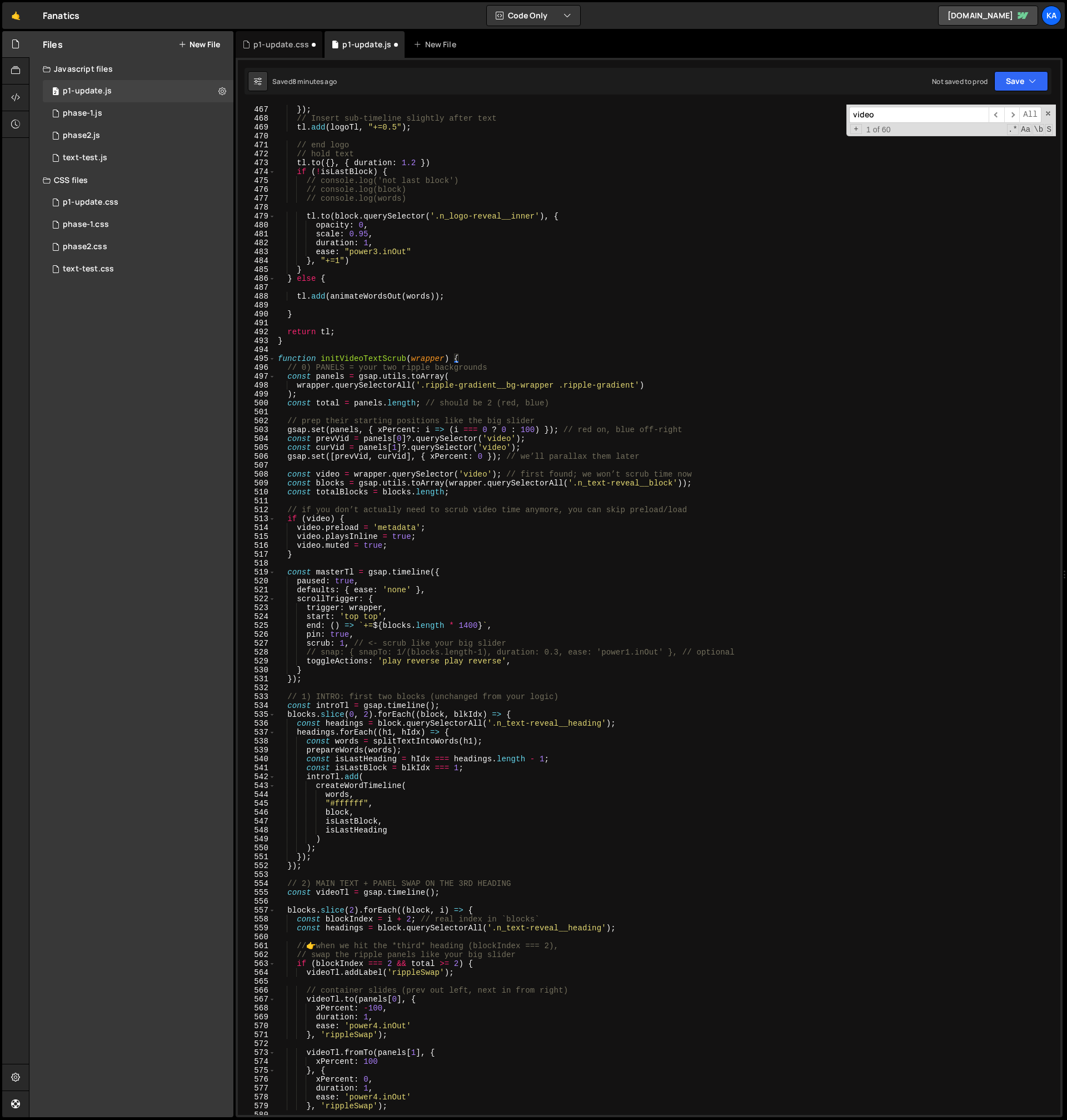
click at [363, 341] on div "} , 0 ) ; }) ; // Insert sub-timeline slightly after text tl . add ( logoTl , "…" at bounding box center [666, 610] width 781 height 1028
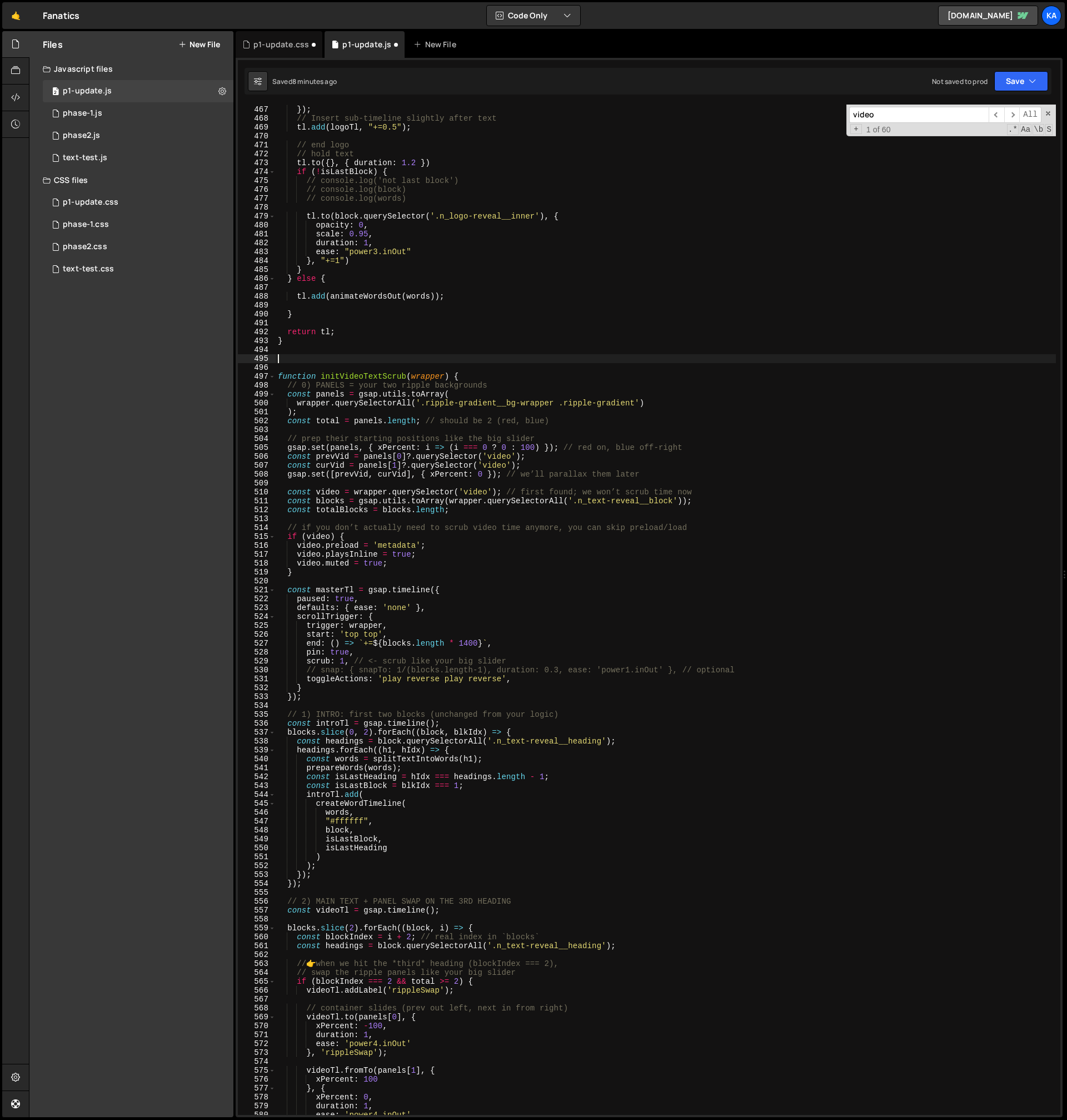
paste textarea "}"
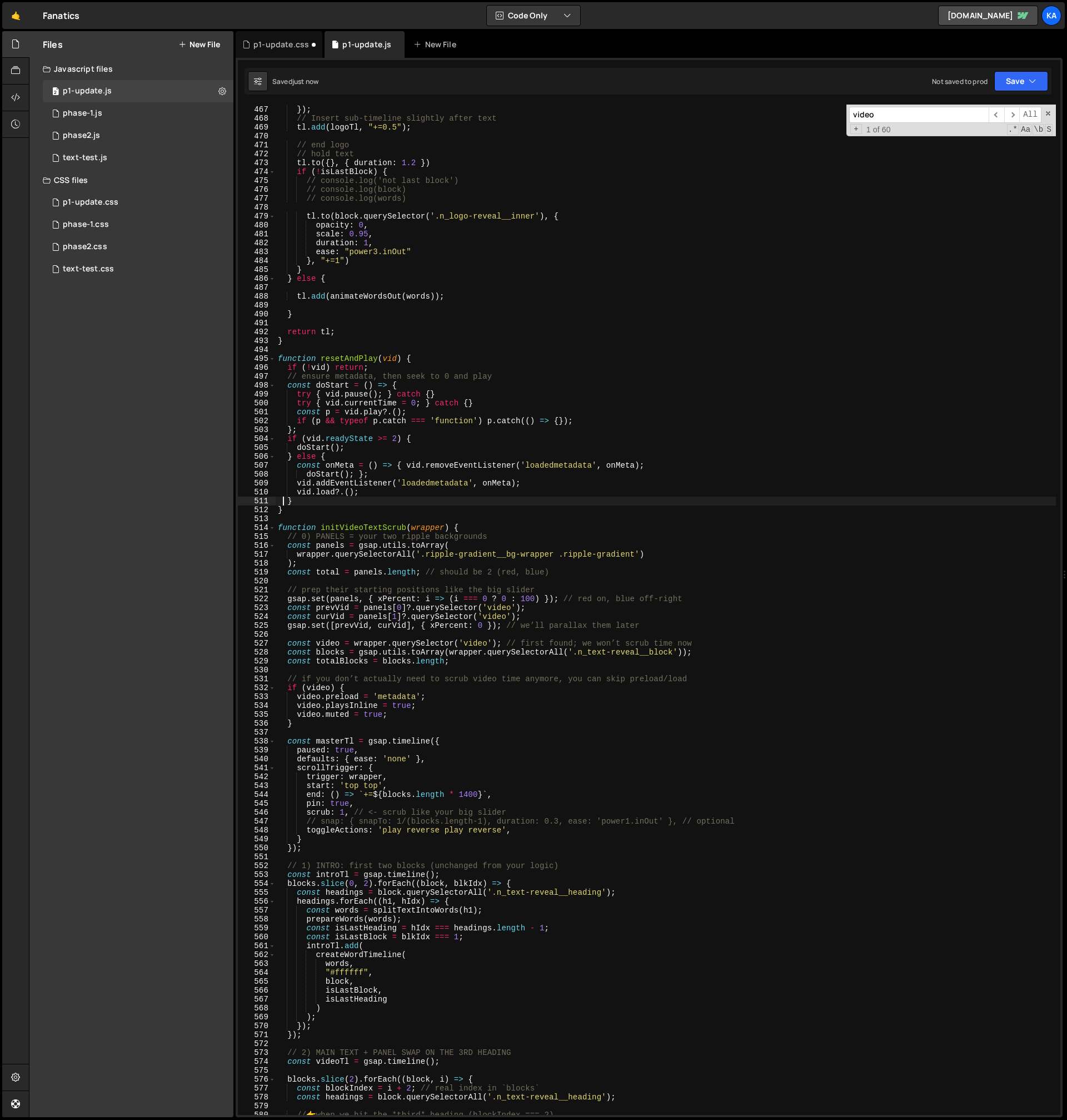
click at [508, 539] on div "} , 0 ) ; }) ; // Insert sub-timeline slightly after text tl . add ( logoTl , "…" at bounding box center [666, 610] width 781 height 1028
type textarea "// 0) PANELS = your two ripple backgrounds"
paste input "Tl.addLabel('rippleSwap');"
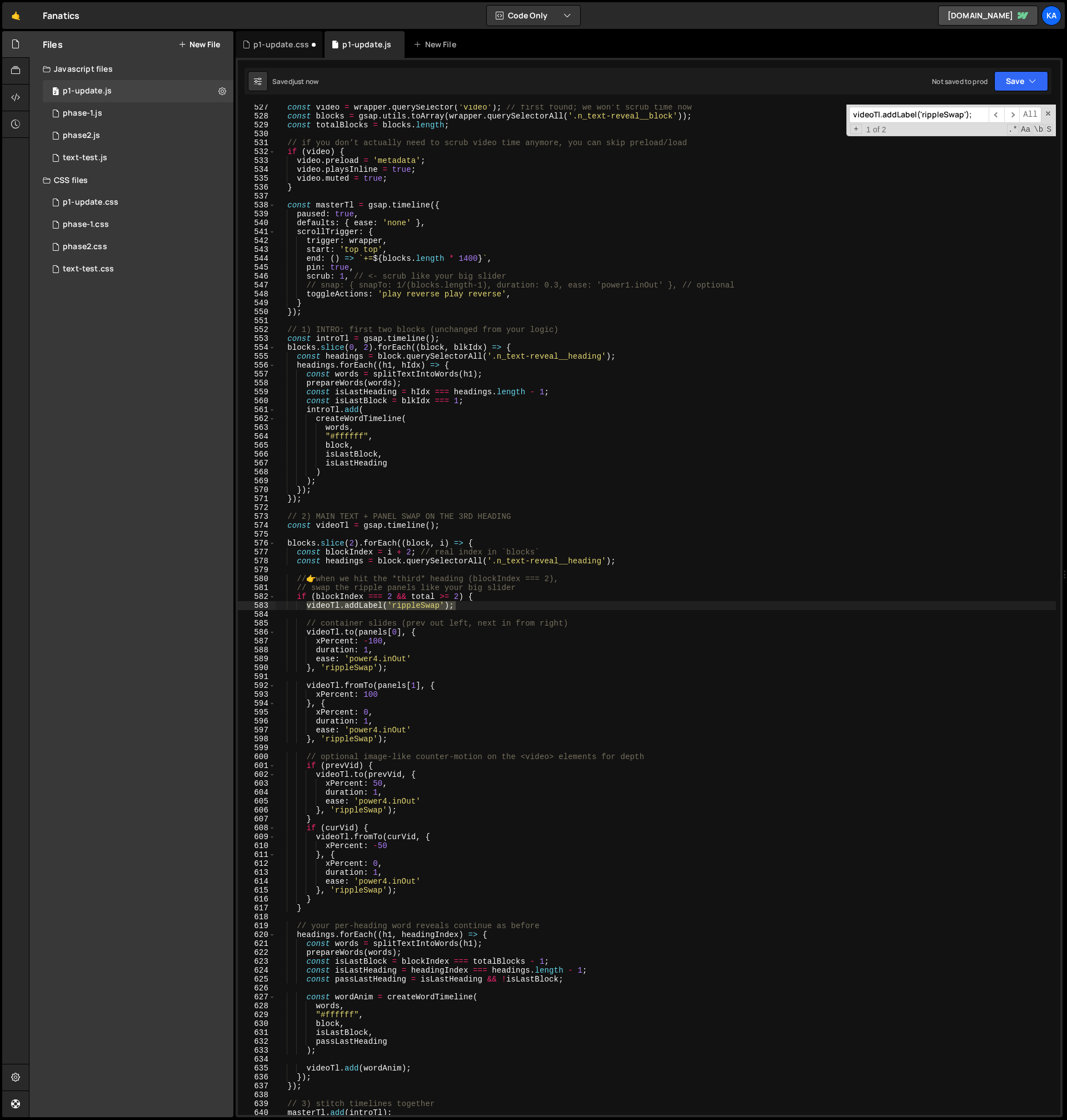
scroll to position [3984, 0]
type input "videoTl.addLabel('rippleSwap');"
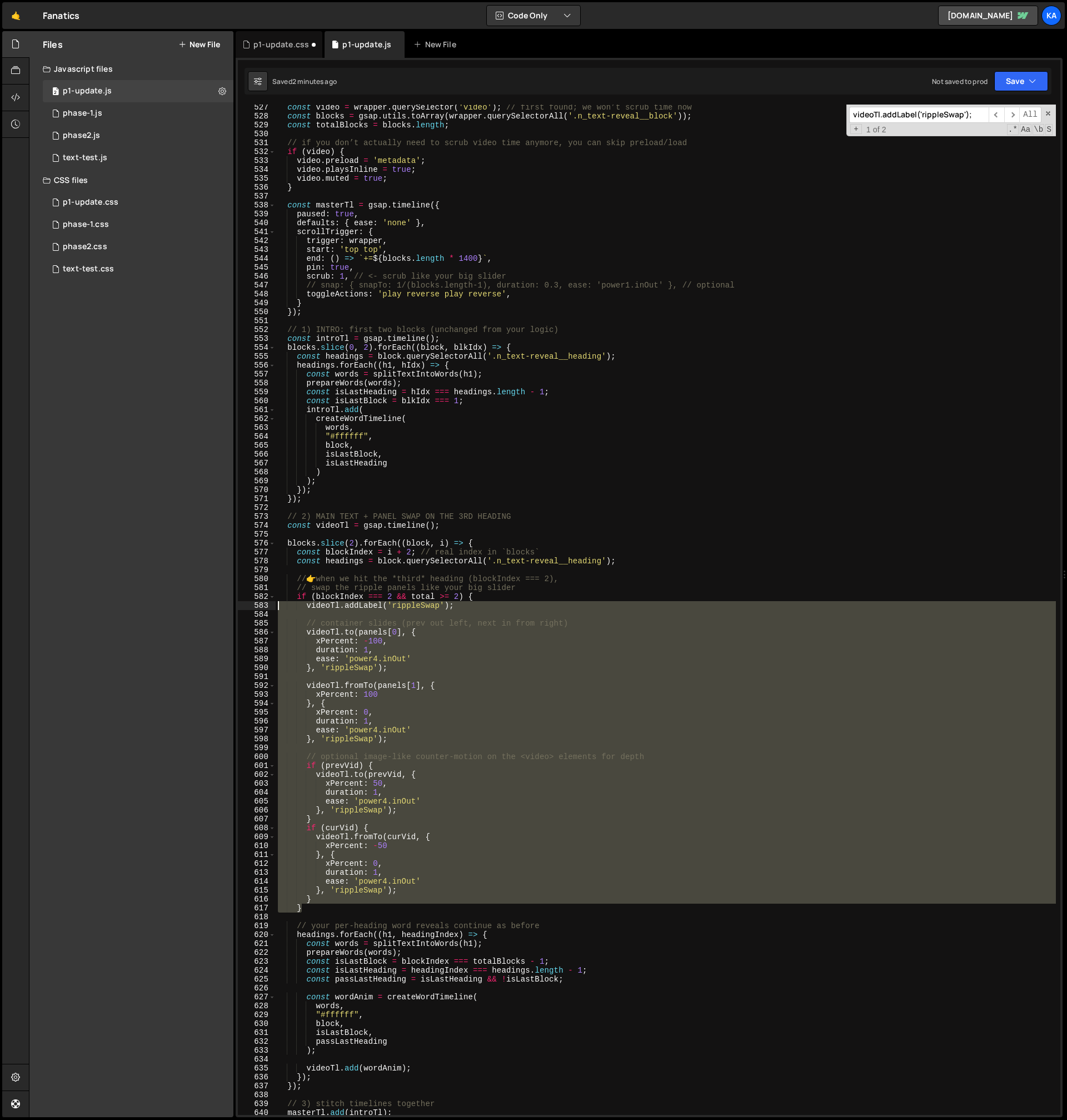
drag, startPoint x: 313, startPoint y: 903, endPoint x: 333, endPoint y: 764, distance: 140.4
click at [273, 604] on div "} 527 528 529 530 531 532 533 534 535 536 537 538 539 540 541 542 543 544 545 5…" at bounding box center [649, 610] width 822 height 1010
click at [379, 897] on div "const video = wrapper . querySelector ( 'video' ) ; // first found; we won’t sc…" at bounding box center [666, 610] width 781 height 1010
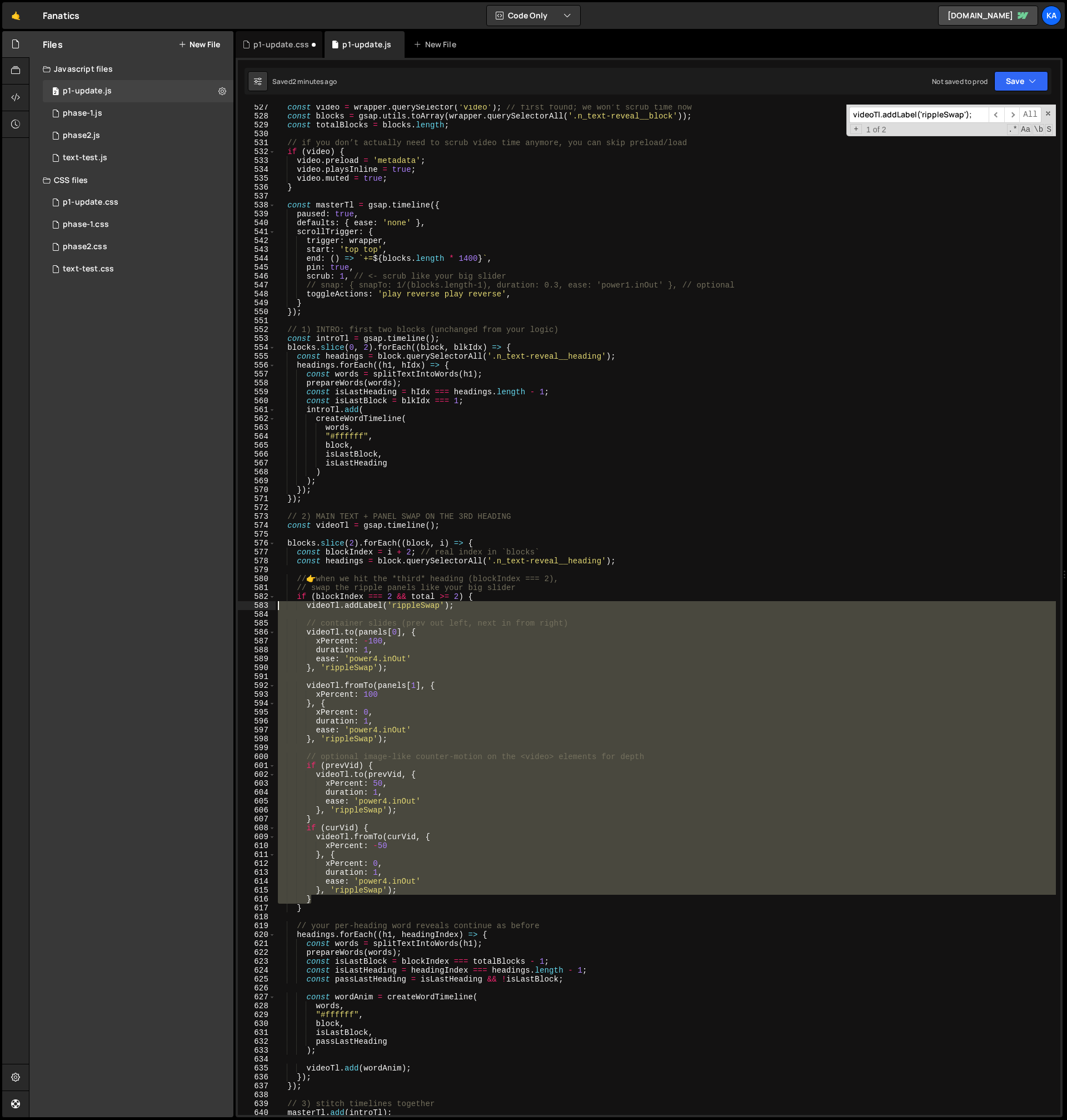
drag, startPoint x: 343, startPoint y: 899, endPoint x: 249, endPoint y: 606, distance: 307.7
click at [249, 606] on div "} 527 528 529 530 531 532 533 534 535 536 537 538 539 540 541 542 543 544 545 5…" at bounding box center [649, 610] width 822 height 1010
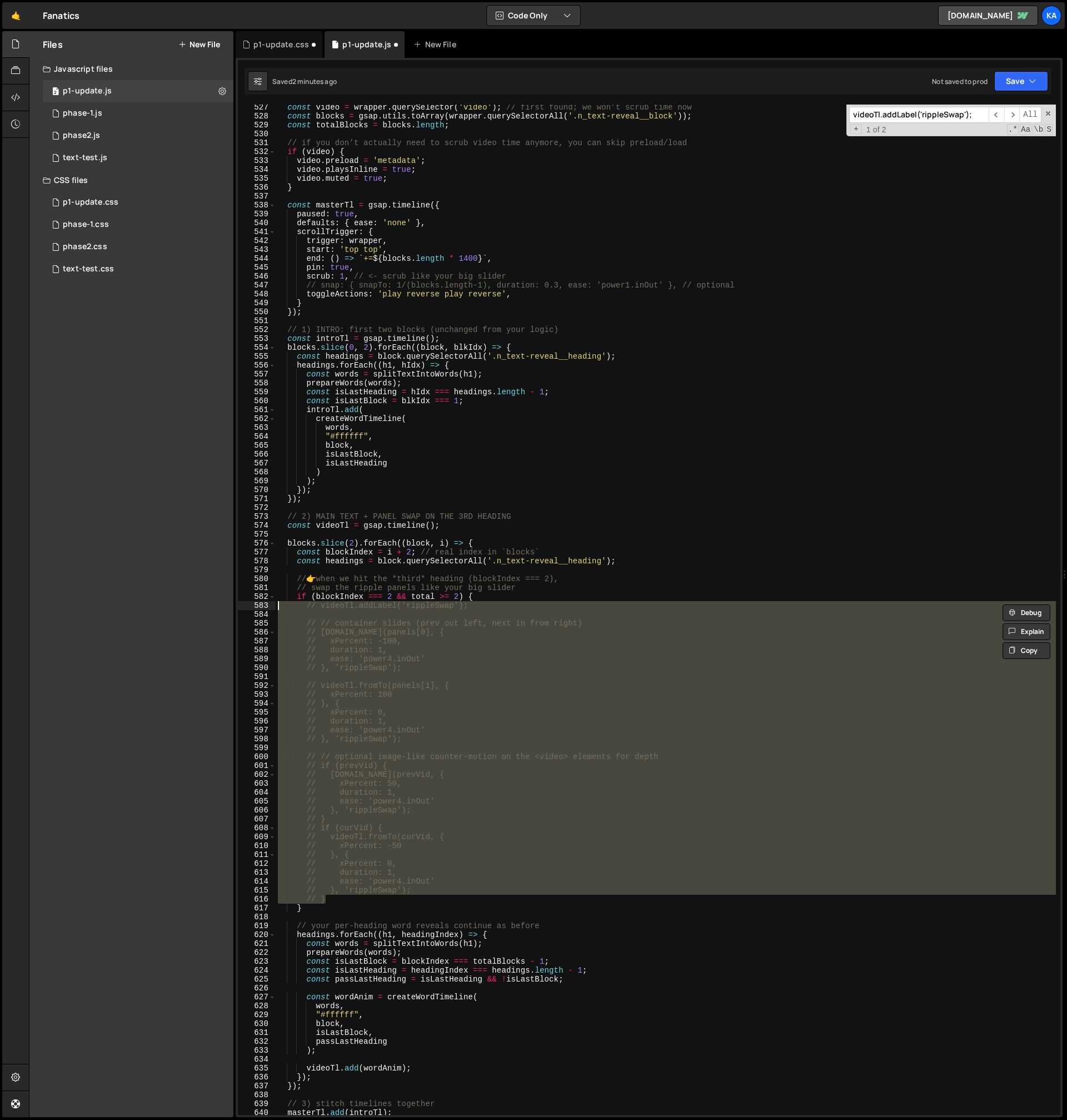
click at [506, 592] on div "const video = wrapper . querySelector ( 'video' ) ; // first found; we won’t sc…" at bounding box center [666, 617] width 781 height 1028
type textarea "if (blockIndex === 2 && total >= 2) {"
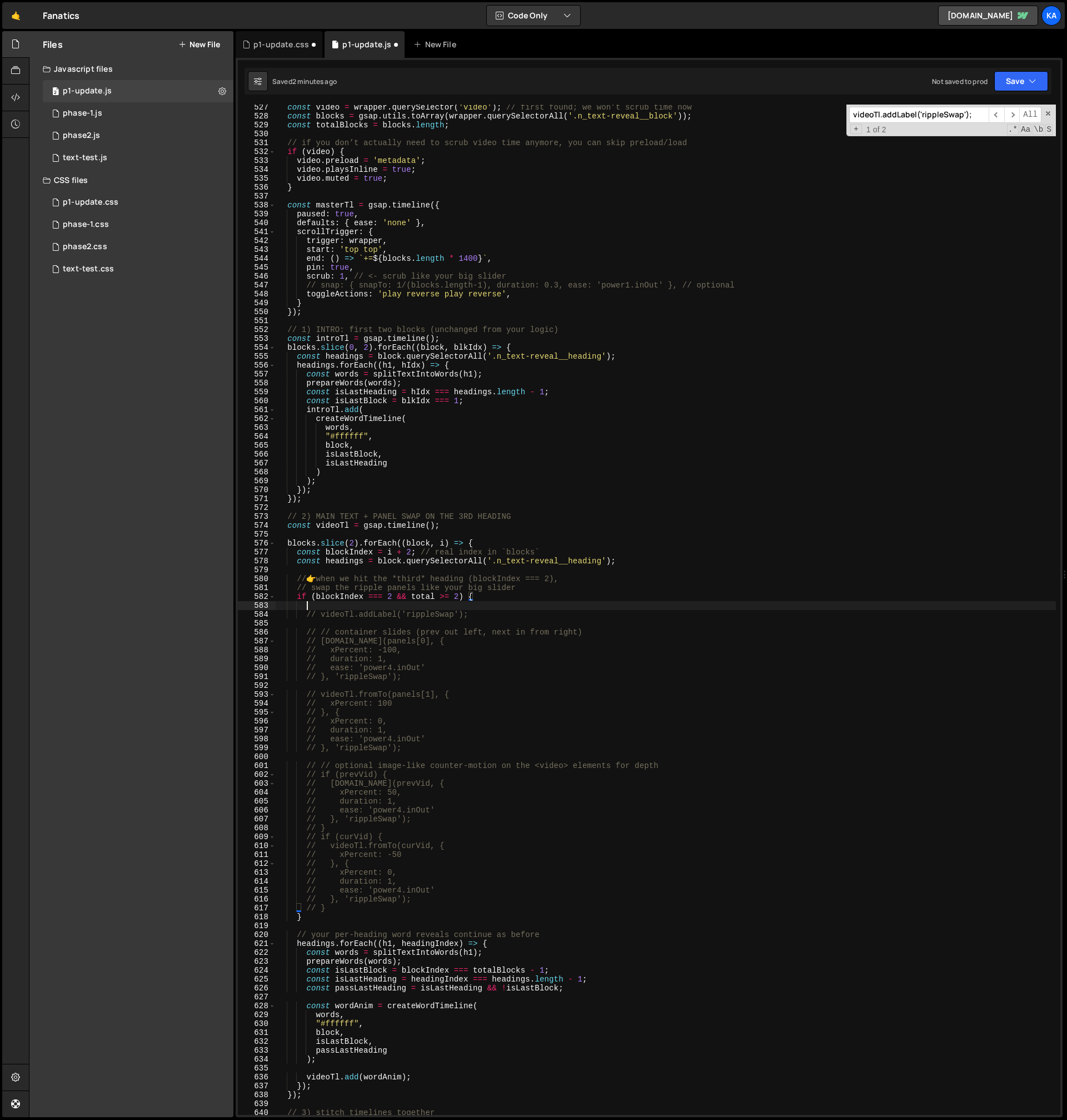
scroll to position [0, 1]
paste textarea "}, null, 'rippleSwap');"
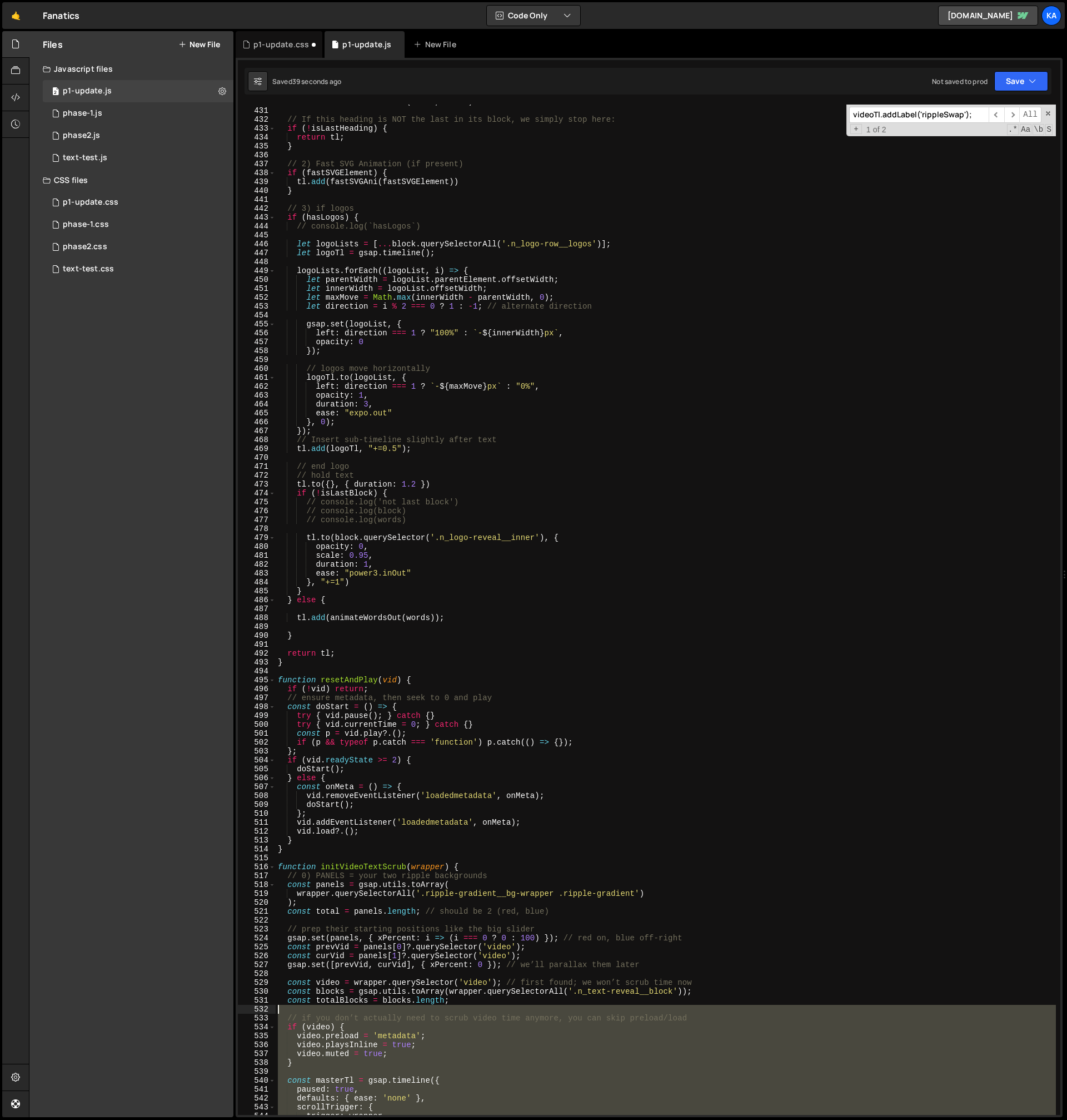
scroll to position [3219, 0]
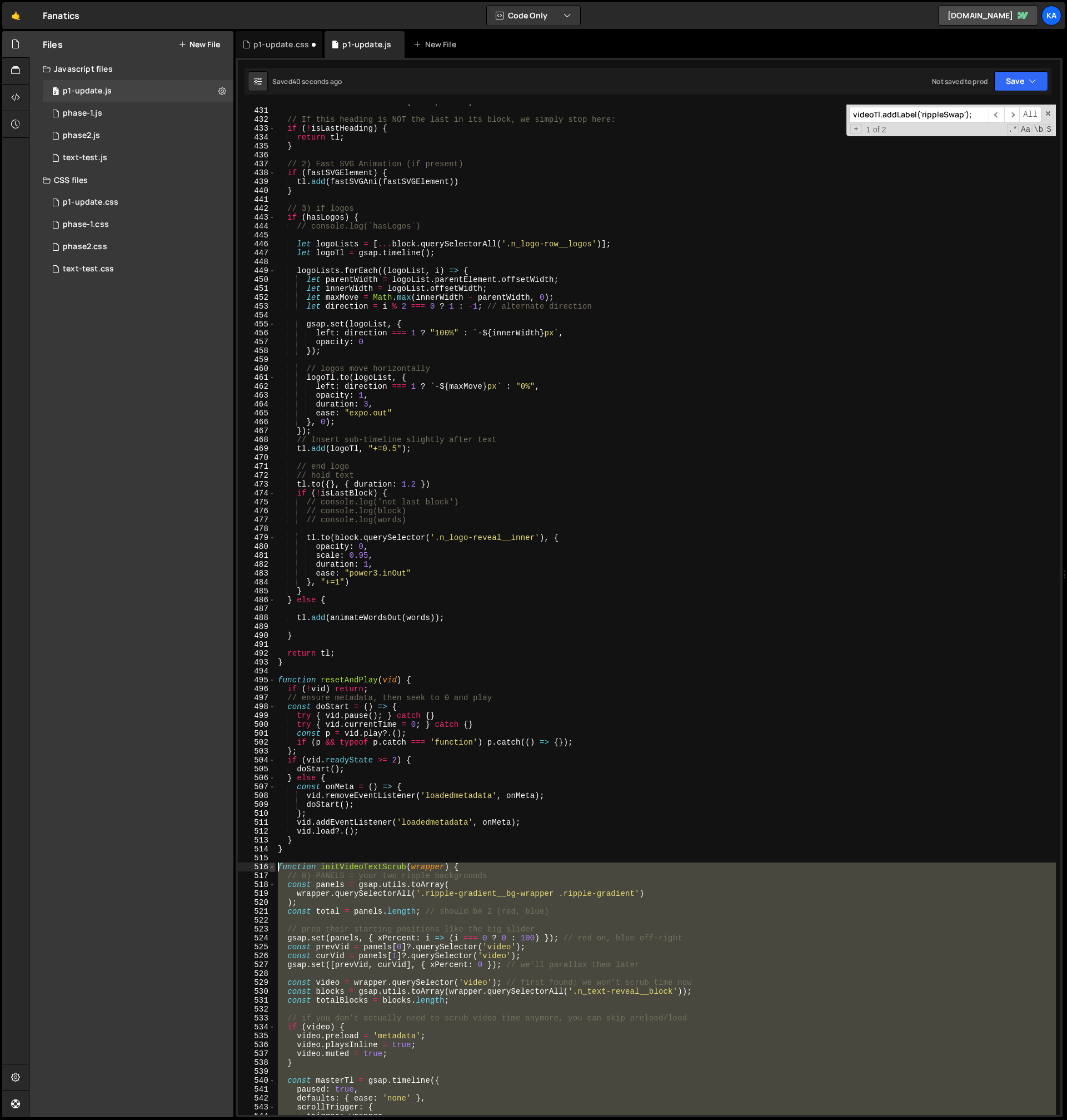
drag, startPoint x: 333, startPoint y: 930, endPoint x: 270, endPoint y: 864, distance: 91.2
click at [270, 864] on div "const inVid = goingForward ? curVid : prevVid; 430 431 432 433 434 435 436 437 …" at bounding box center [649, 610] width 822 height 1010
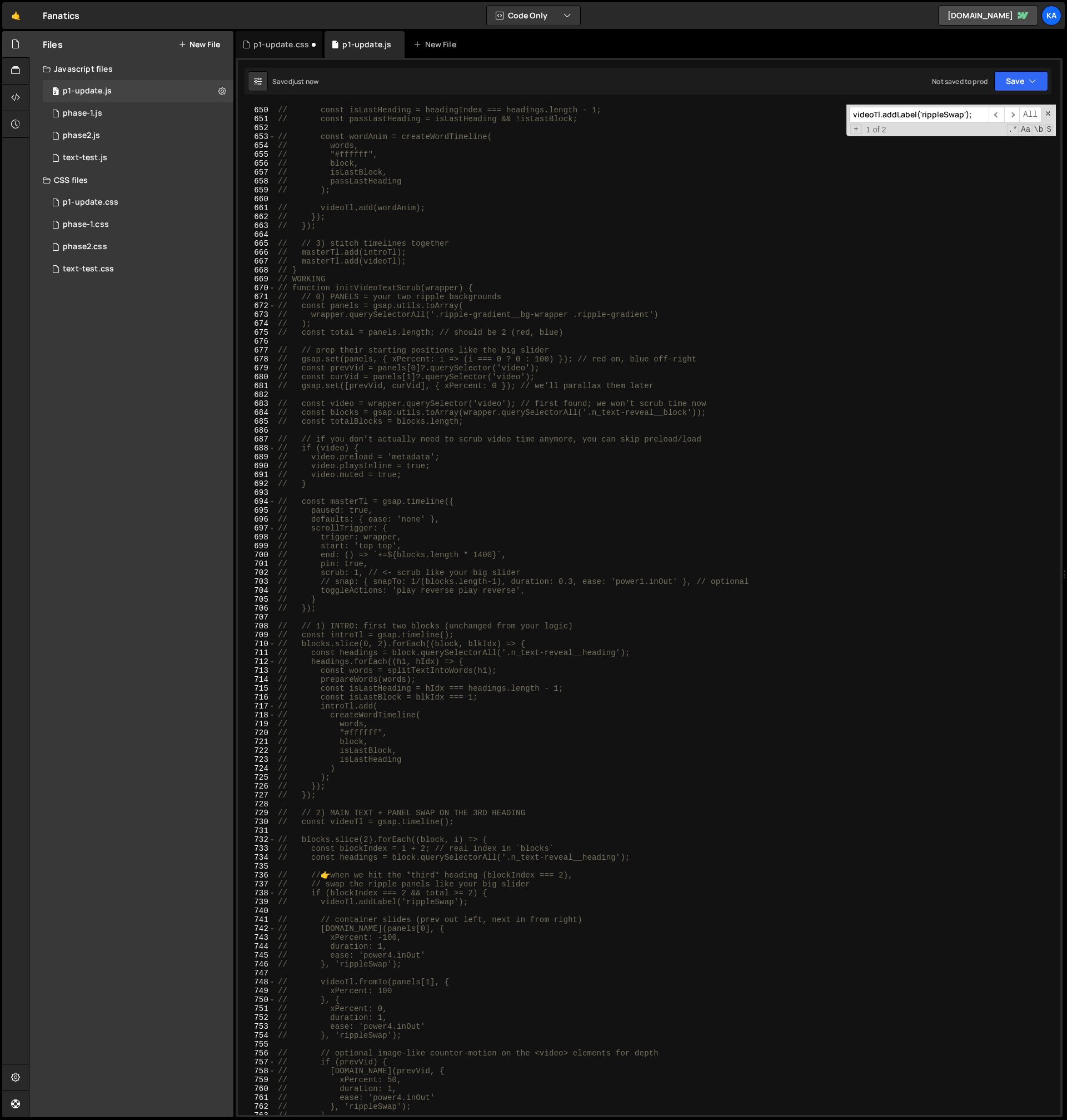
scroll to position [5166, 0]
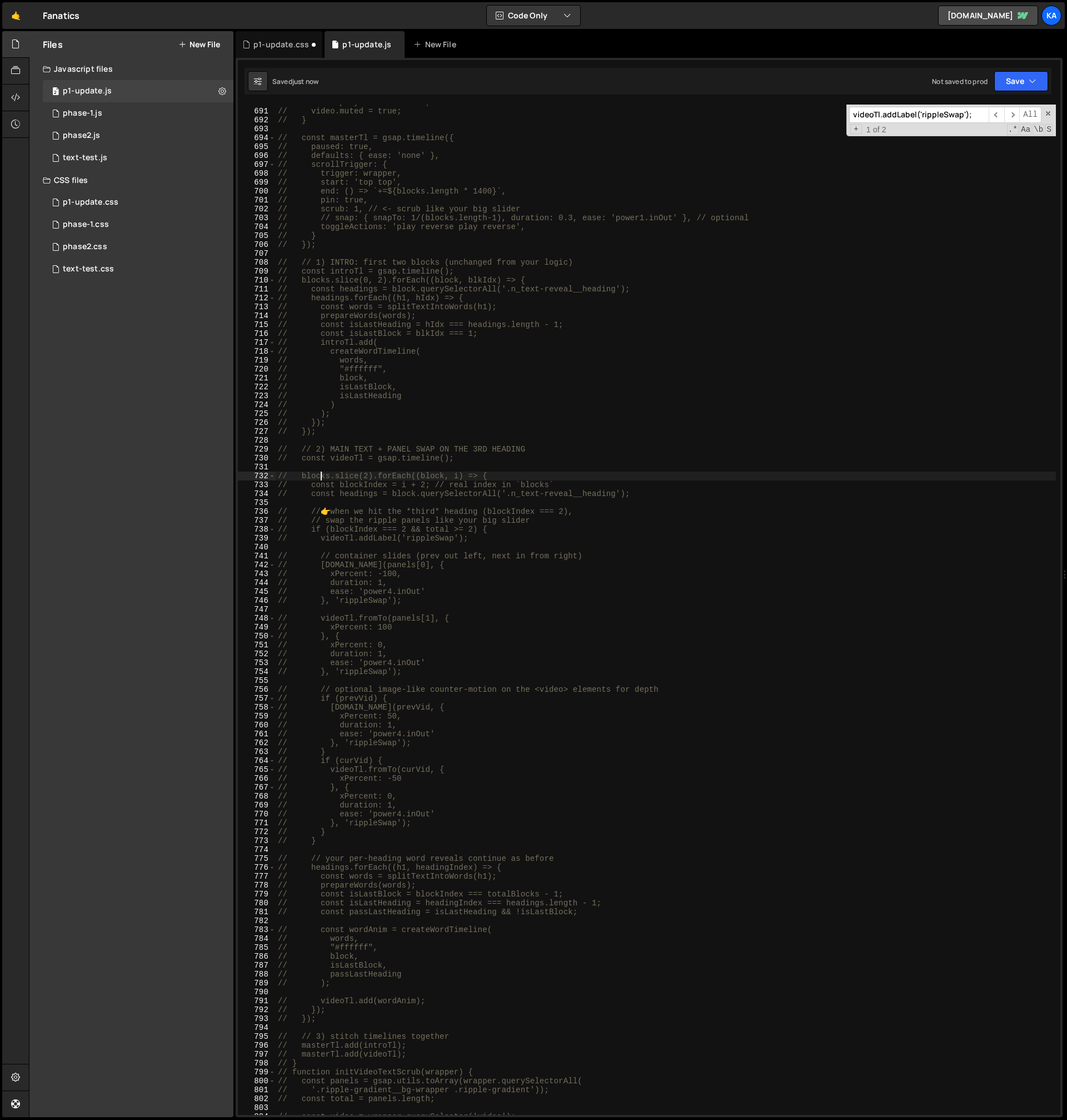
click at [319, 472] on div "// video.playsInline = true; // video.muted = true; // } // const masterTl = gs…" at bounding box center [666, 612] width 781 height 1028
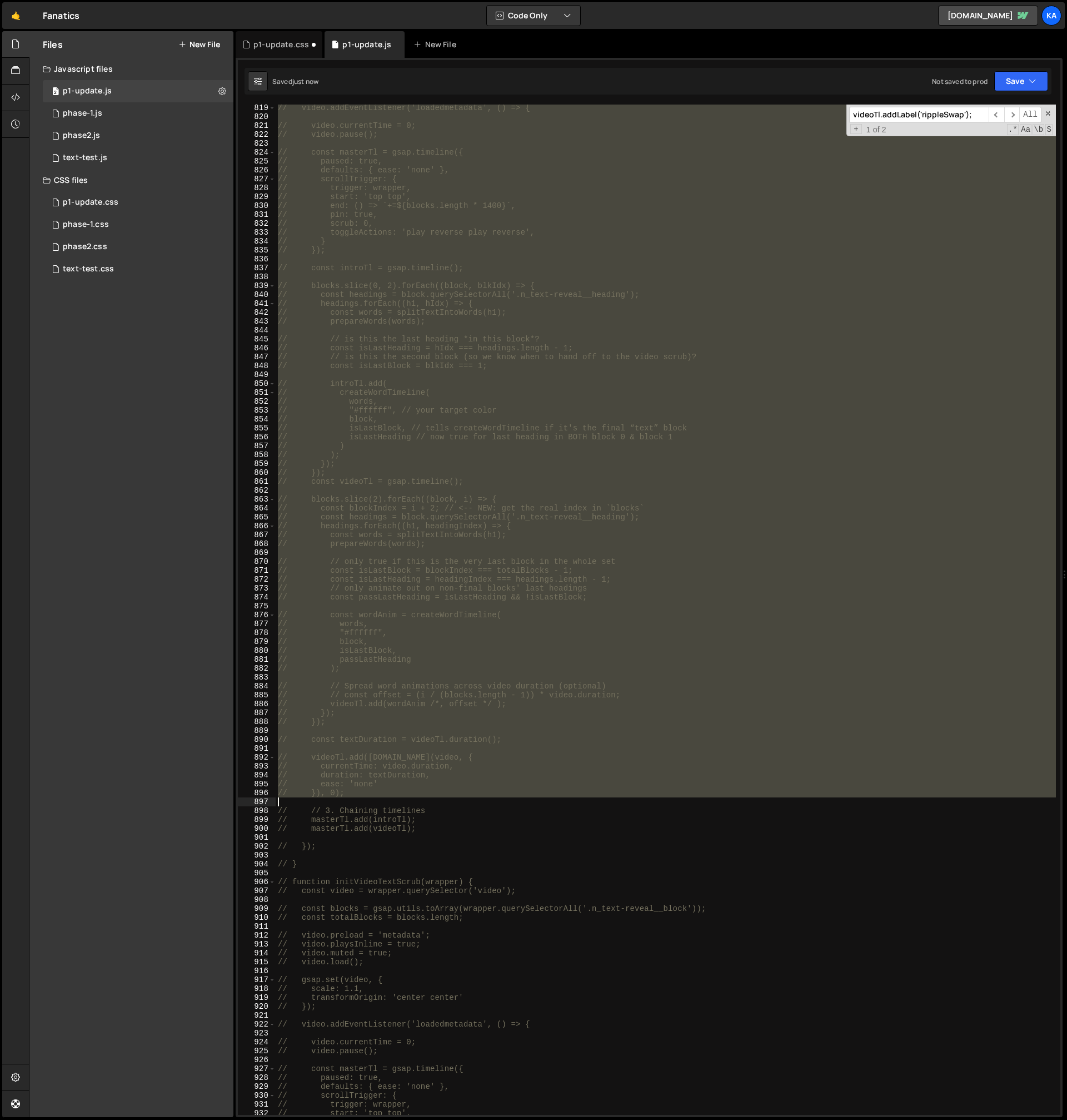
scroll to position [6128, 0]
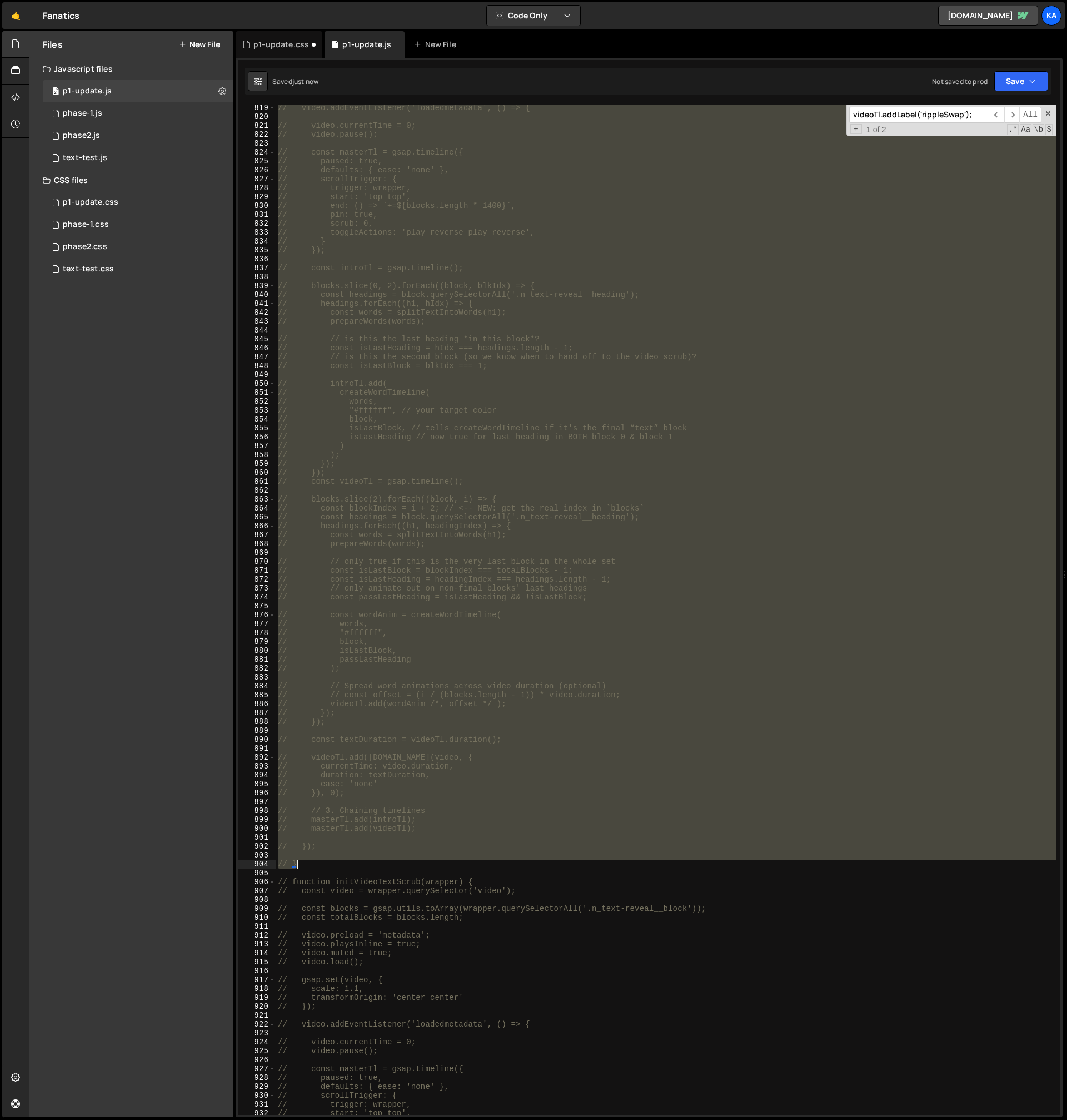
drag, startPoint x: 277, startPoint y: 340, endPoint x: 518, endPoint y: 867, distance: 579.5
click at [518, 867] on div "// video.addEventListener('loadedmetadata', () => { // video.currentTime = 0; /…" at bounding box center [666, 618] width 781 height 1028
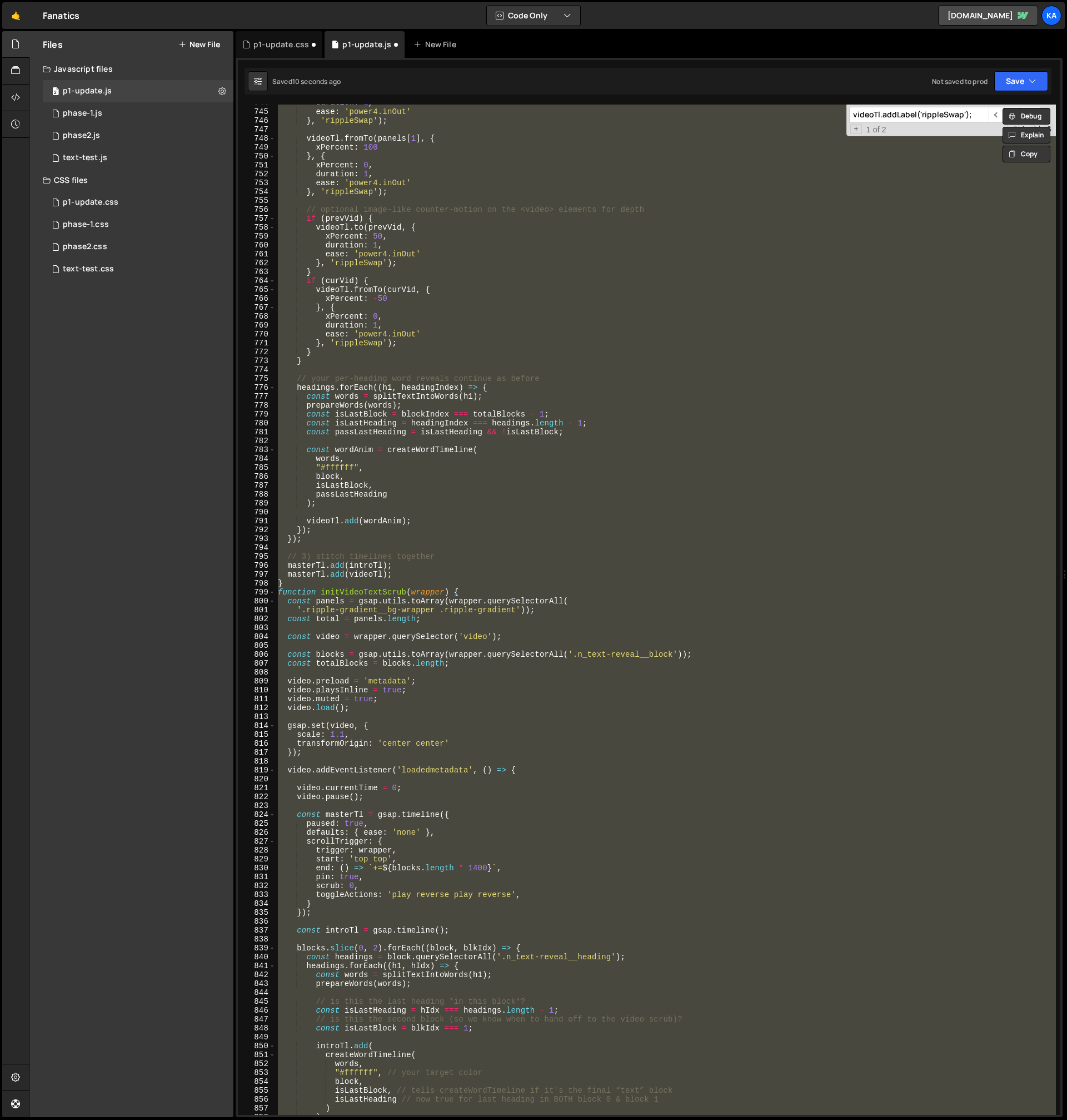
scroll to position [5296, 0]
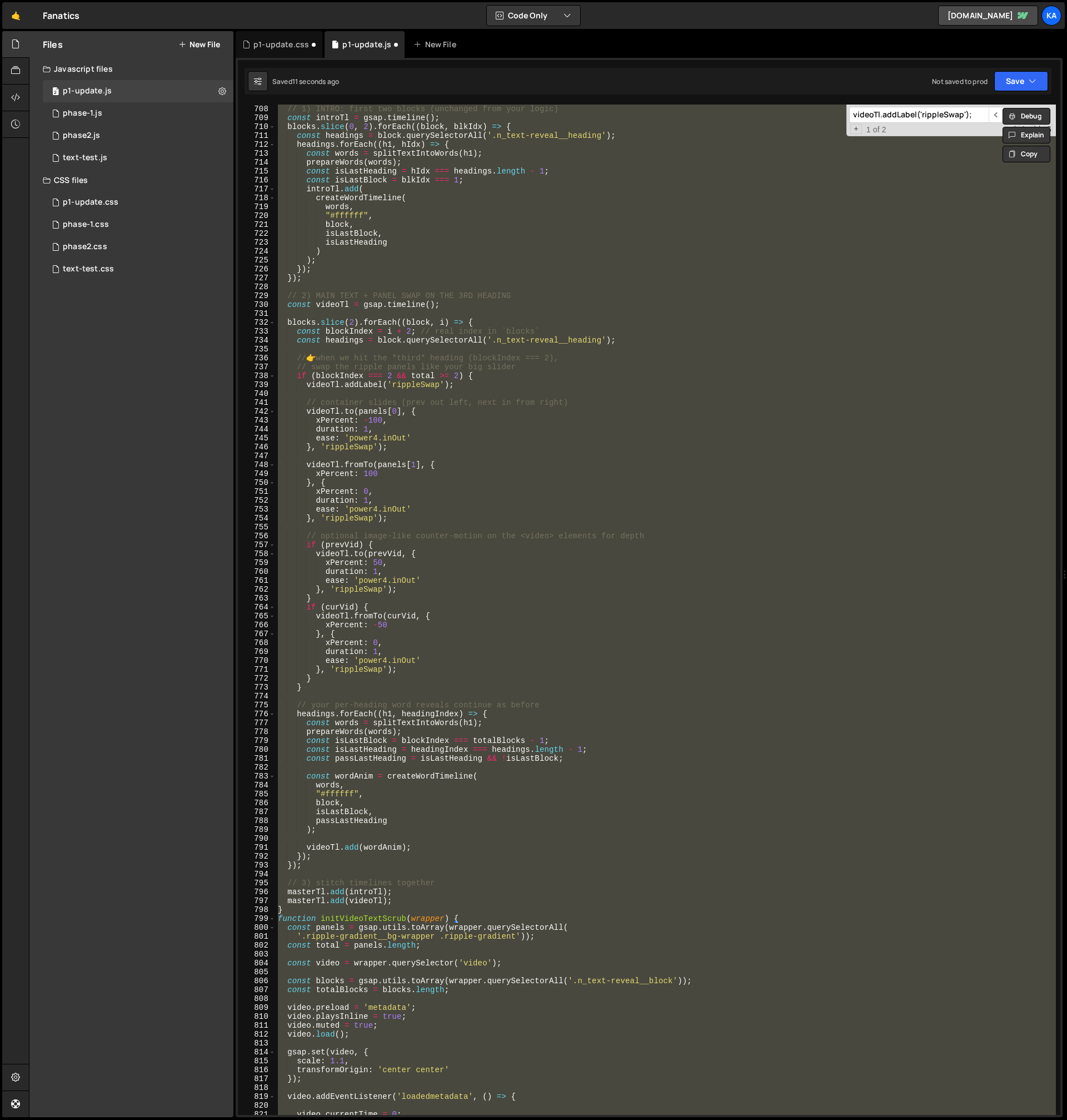
type textarea "// }"
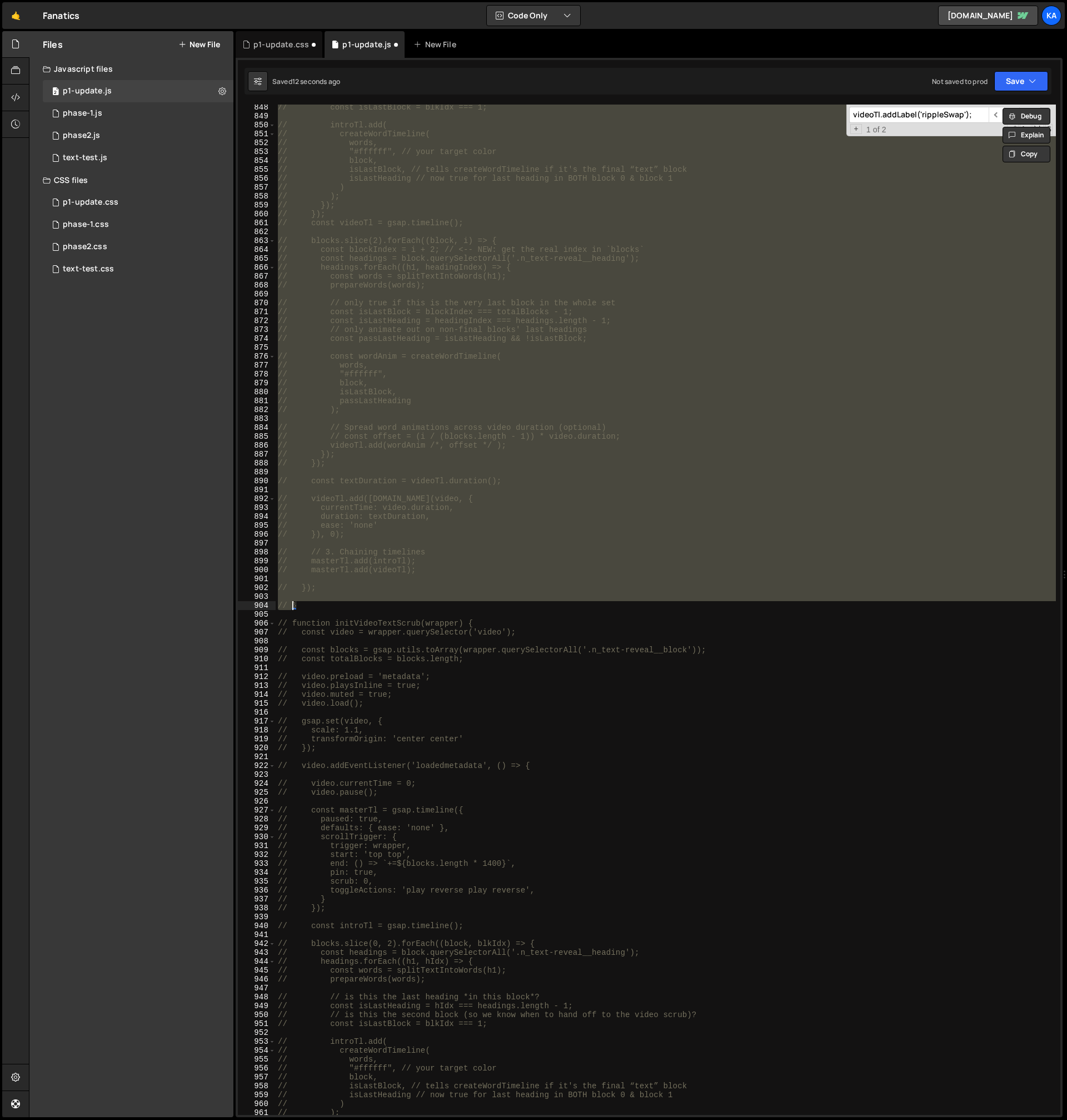
click at [363, 593] on div "// const isLastBlock = blkIdx === 1; // introTl.add( // createWordTimeline( // …" at bounding box center [666, 610] width 781 height 1010
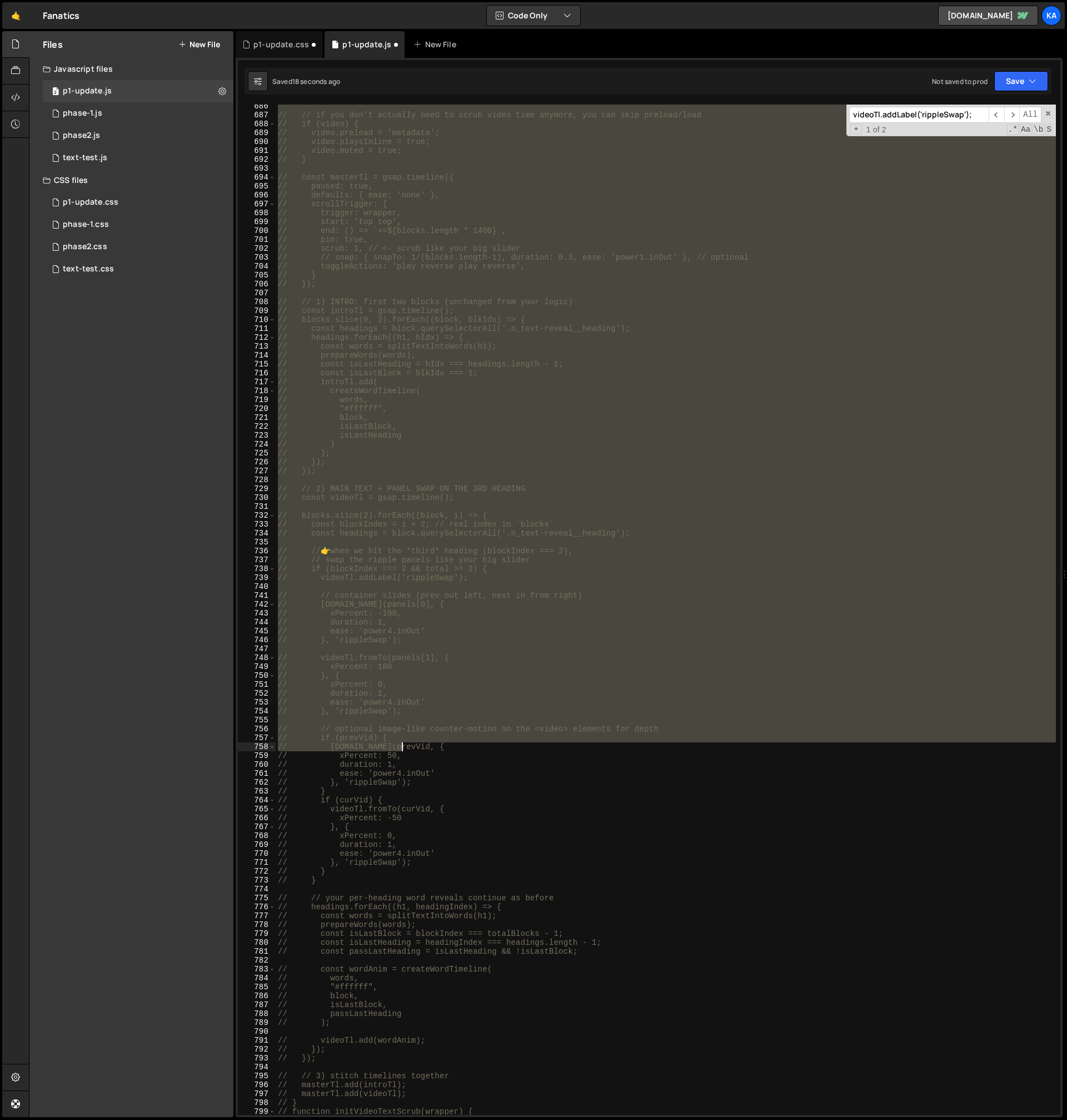
scroll to position [5395, 0]
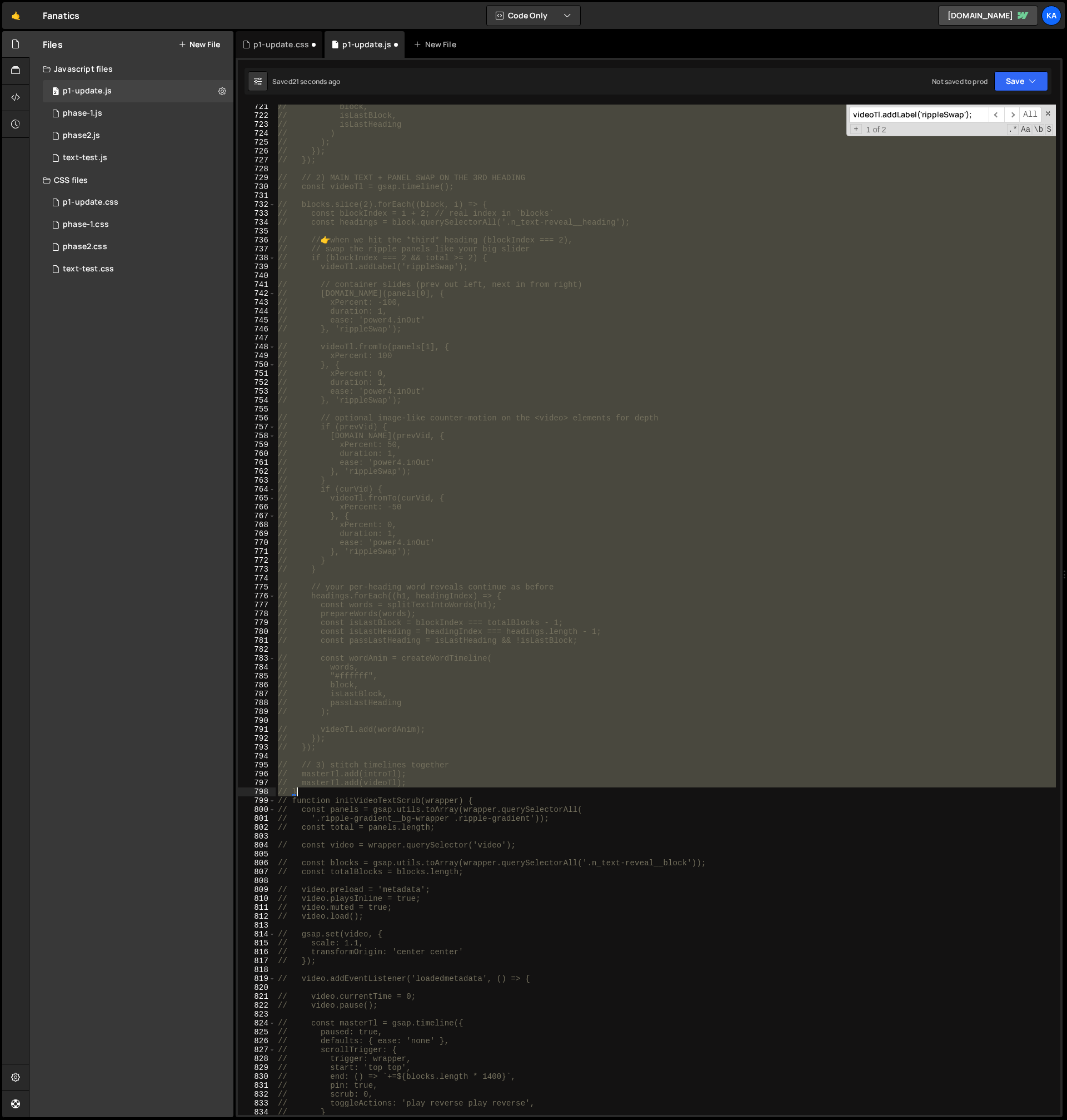
drag, startPoint x: 279, startPoint y: 276, endPoint x: 403, endPoint y: 792, distance: 530.7
click at [404, 793] on div "// block, // isLastBlock, // isLastHeading // ) // ); // }); // }); // // 2) MA…" at bounding box center [666, 616] width 781 height 1028
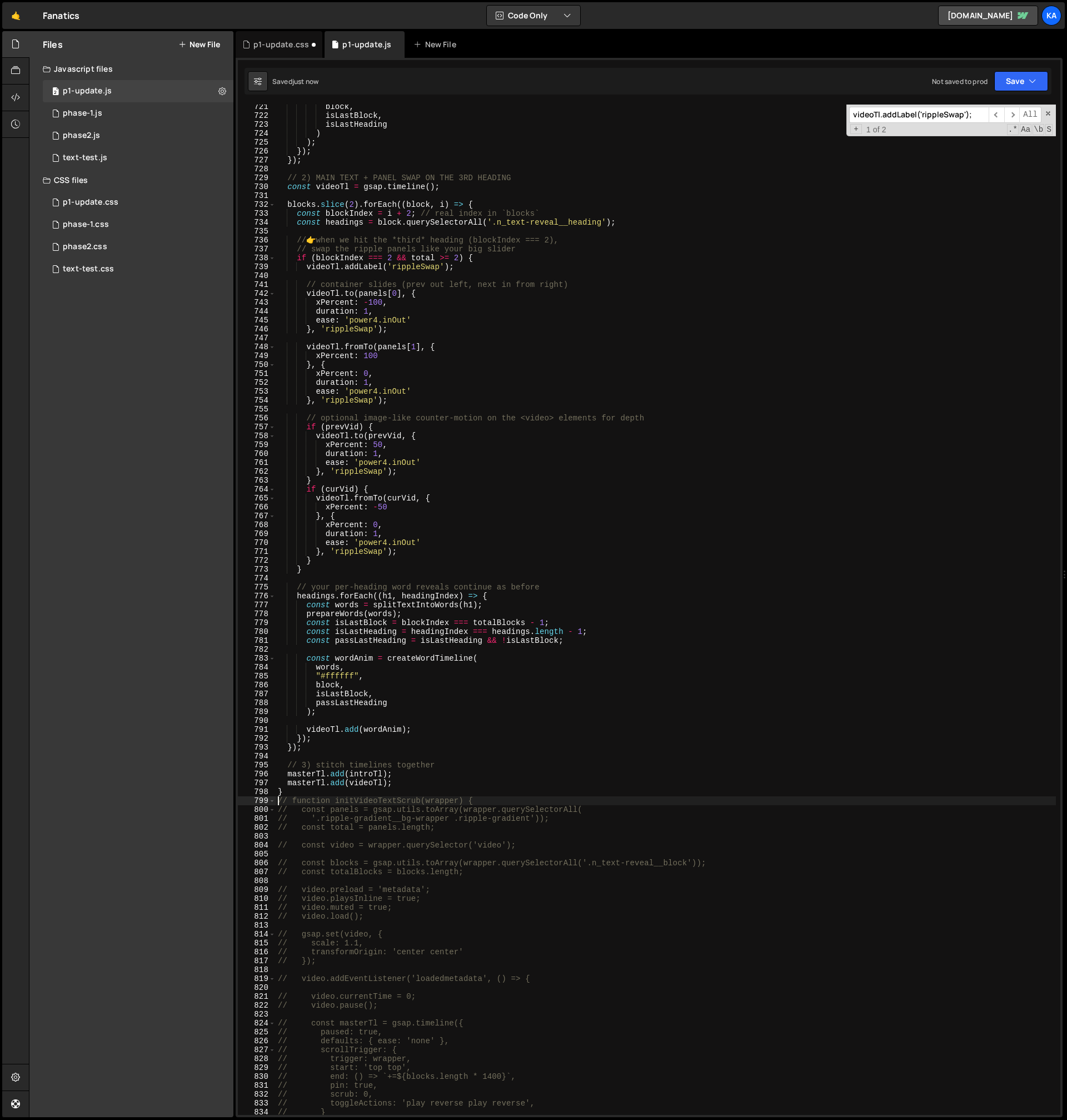
type textarea "}"
type textarea "// function initVideoTextScrub(wrapper) {"
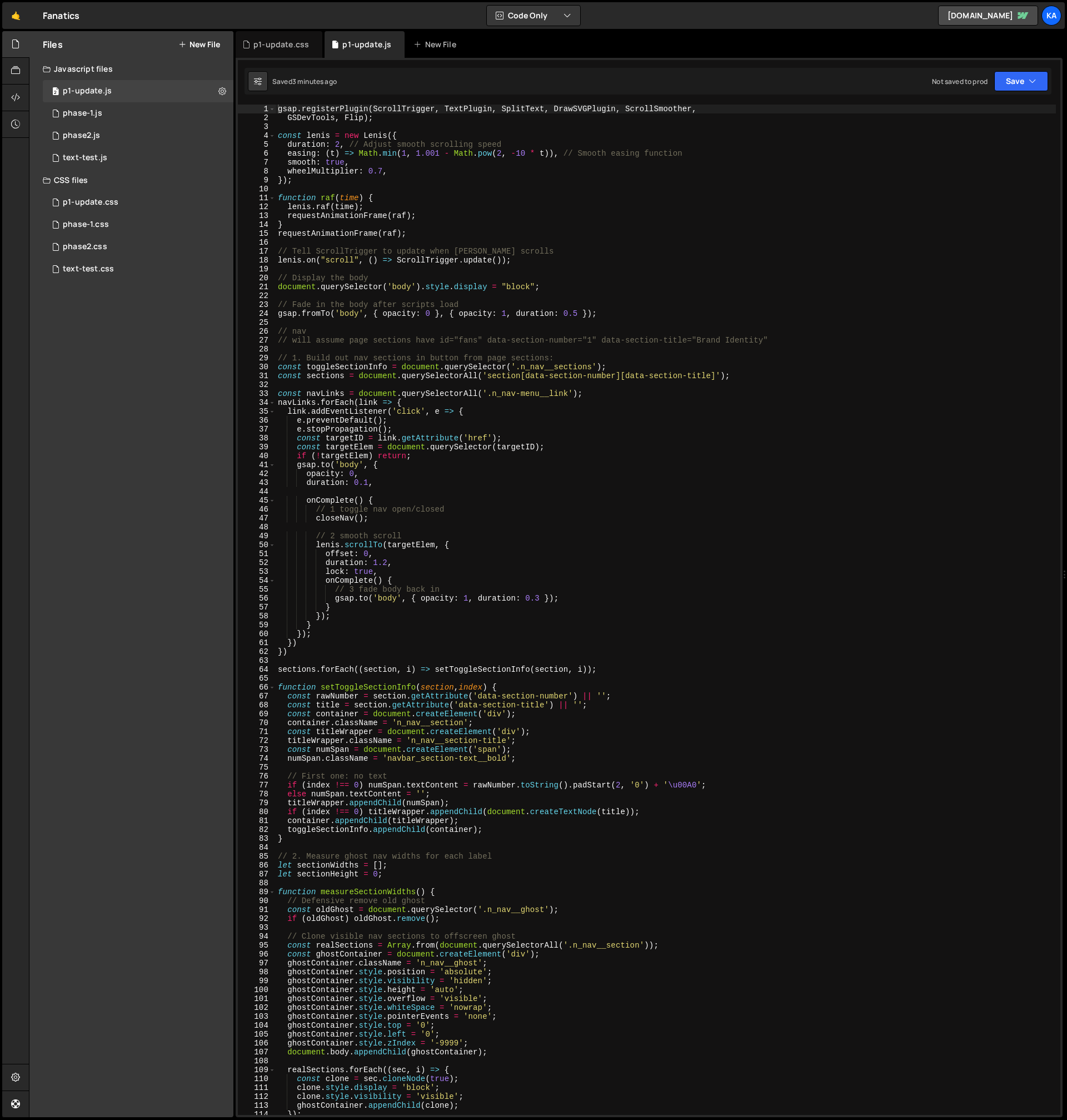
type textarea "// 1 toggle nav open/closed"
click at [748, 511] on div "gsap . registerPlugin ( ScrollTrigger , TextPlugin , SplitText , DrawSVGPlugin …" at bounding box center [666, 619] width 781 height 1028
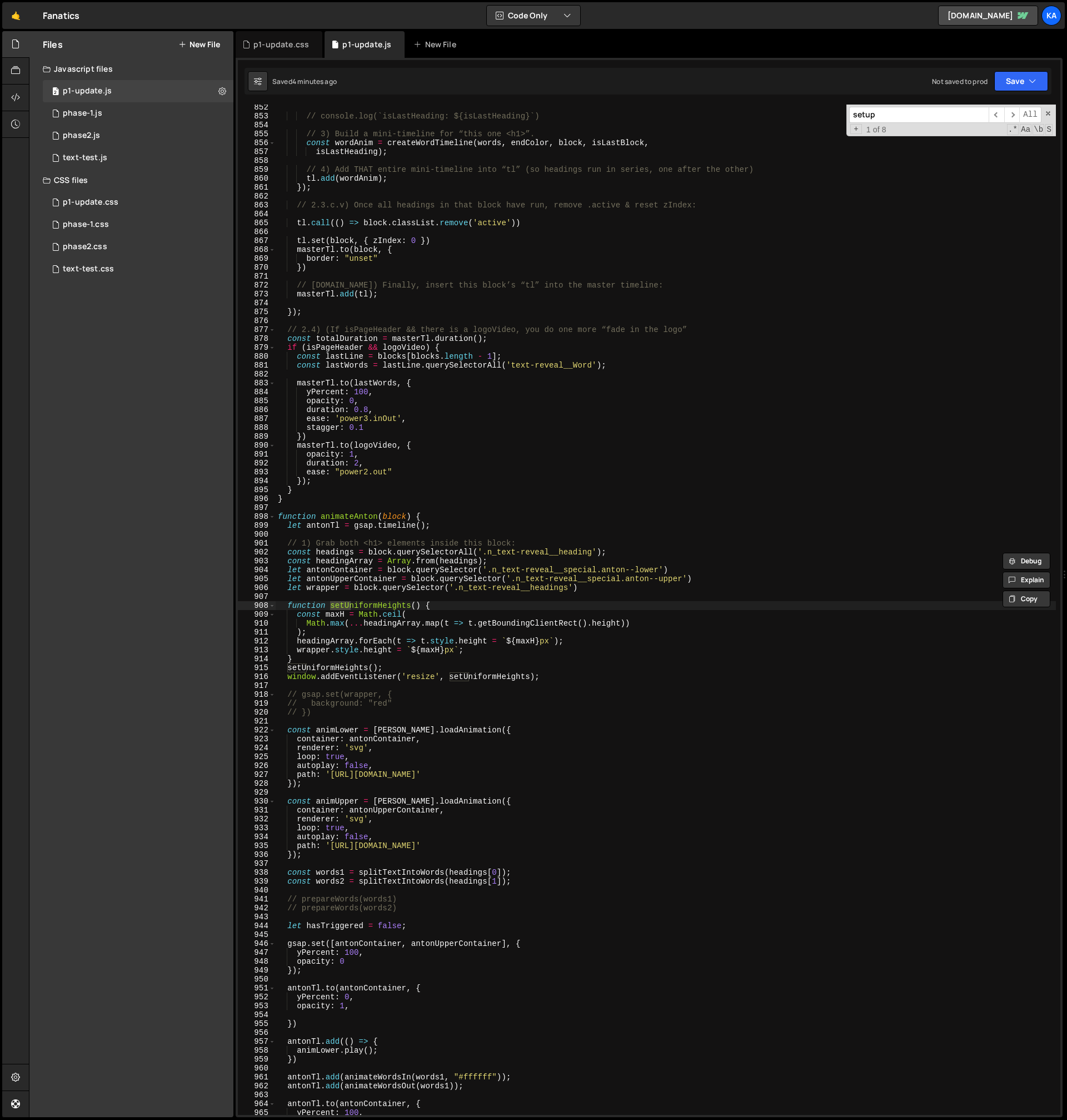
scroll to position [15007, 0]
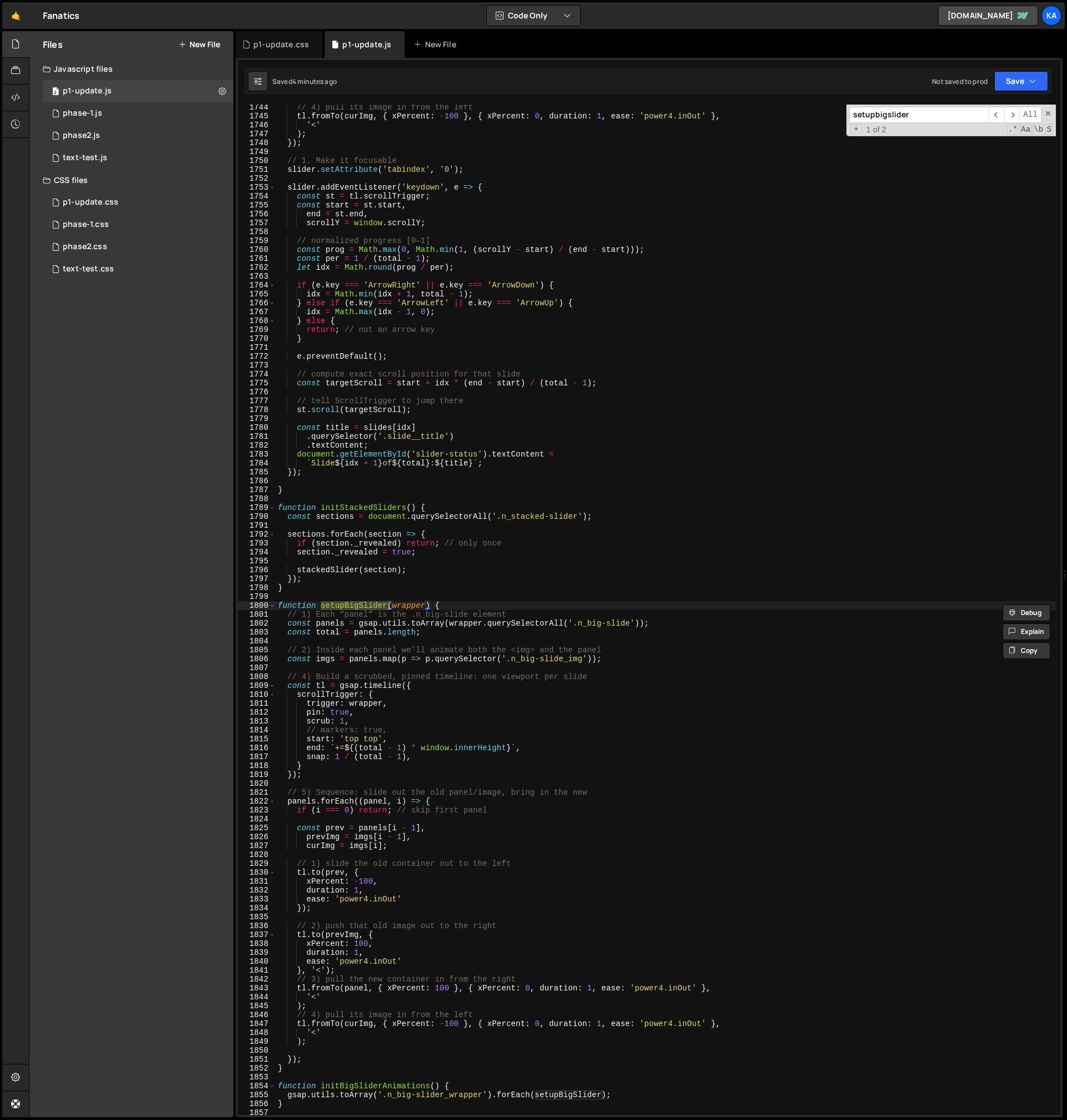
type input "setupbigslider"
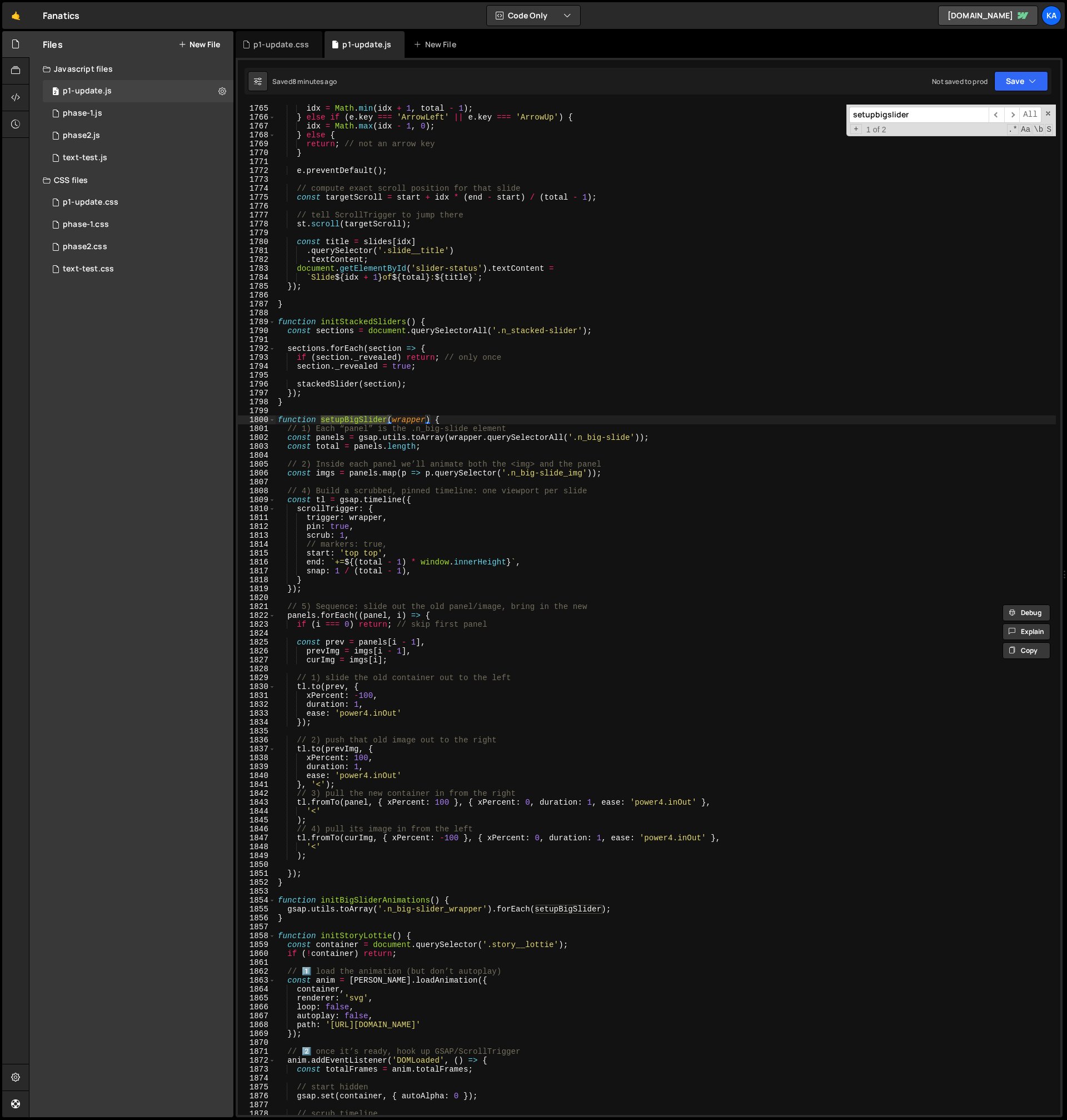
scroll to position [15406, 0]
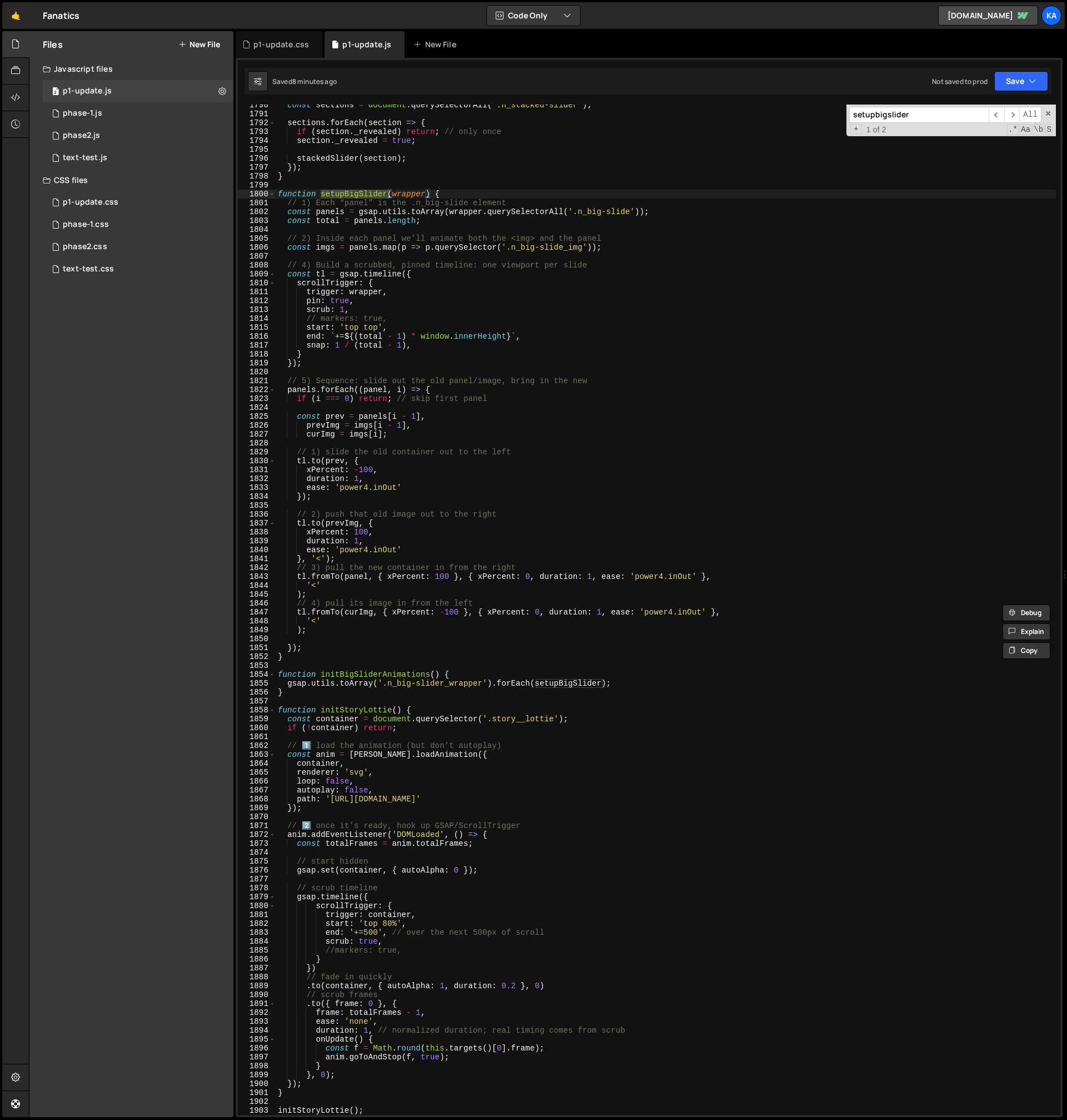
click at [709, 341] on div "const sections = document . querySelectorAll ( '.n_stacked-slider' ) ; sections…" at bounding box center [666, 615] width 781 height 1028
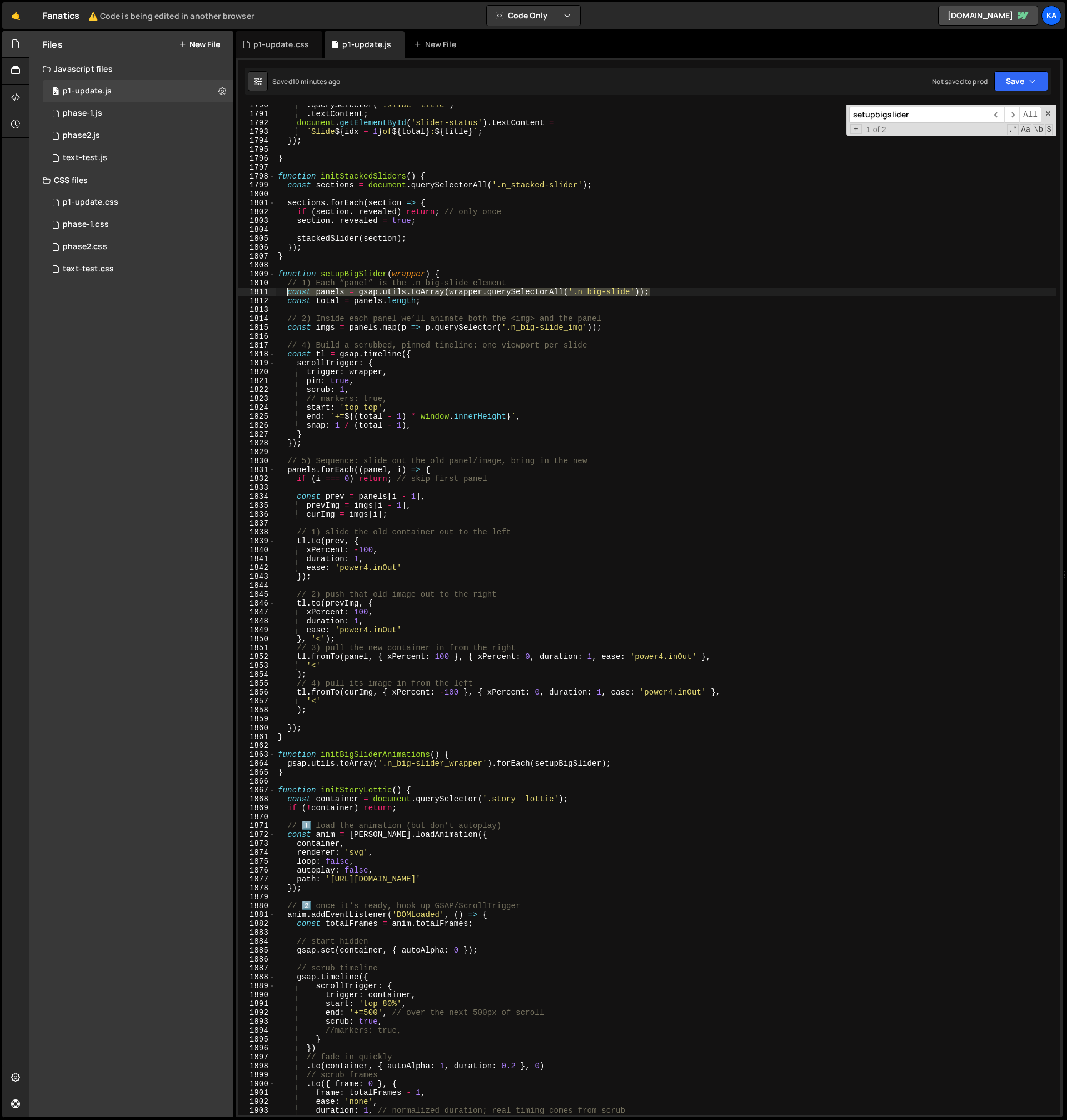
drag, startPoint x: 654, startPoint y: 291, endPoint x: 289, endPoint y: 288, distance: 365.0
click at [286, 288] on div ". querySelector ( '.slide__title' ) . textContent ; document . getElementById (…" at bounding box center [666, 615] width 781 height 1028
type textarea "const panels = gsap.utils.toArray(wrapper.querySelectorAll('.n_big-slide'));"
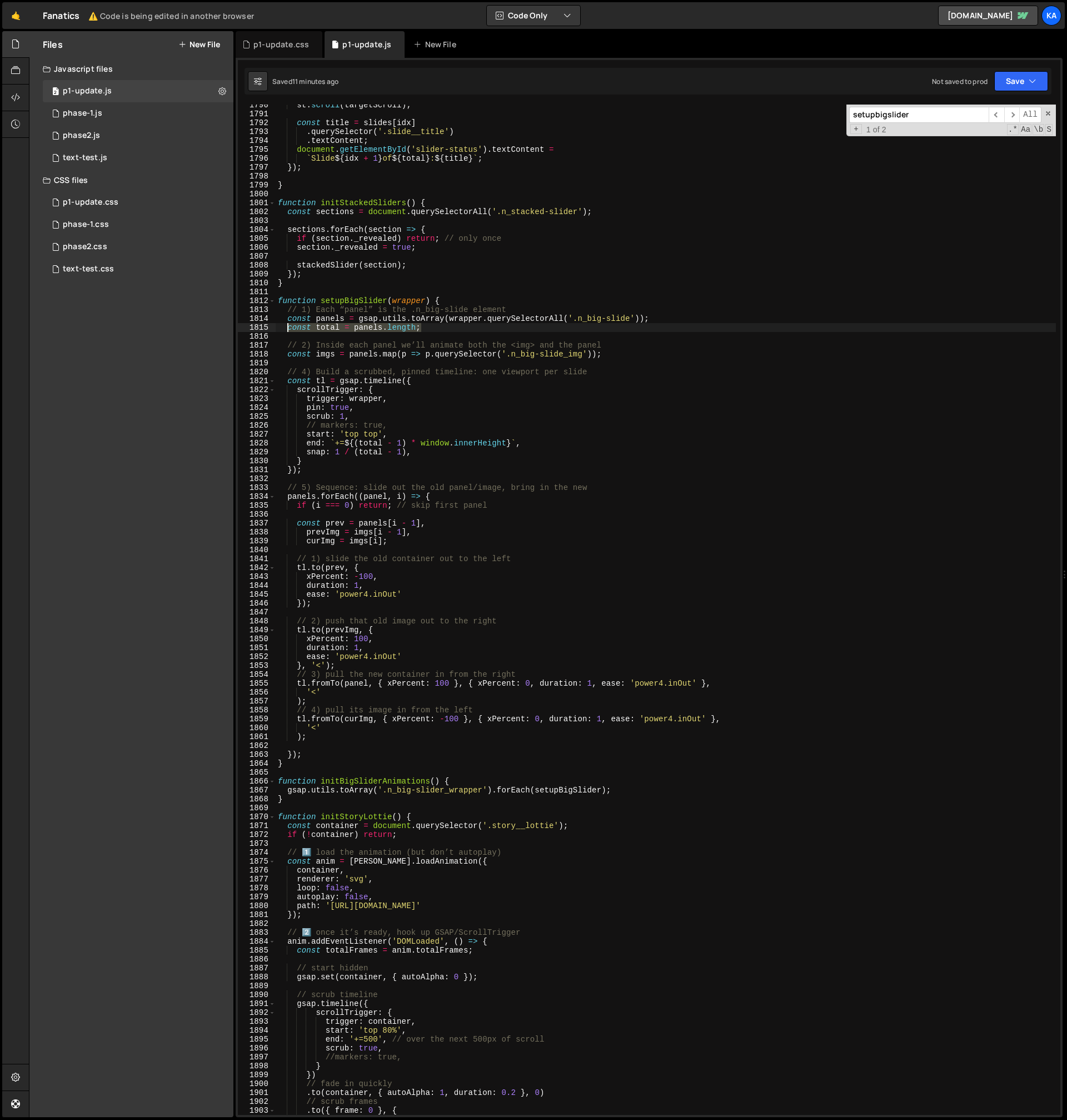
drag, startPoint x: 434, startPoint y: 326, endPoint x: 453, endPoint y: 323, distance: 19.2
click at [288, 327] on div "st . scroll ( targetScroll ) ; const title = slides [ idx ] . querySelector ( '…" at bounding box center [666, 615] width 781 height 1028
click at [637, 351] on div "st . scroll ( targetScroll ) ; const title = slides [ idx ] . querySelector ( '…" at bounding box center [666, 615] width 781 height 1028
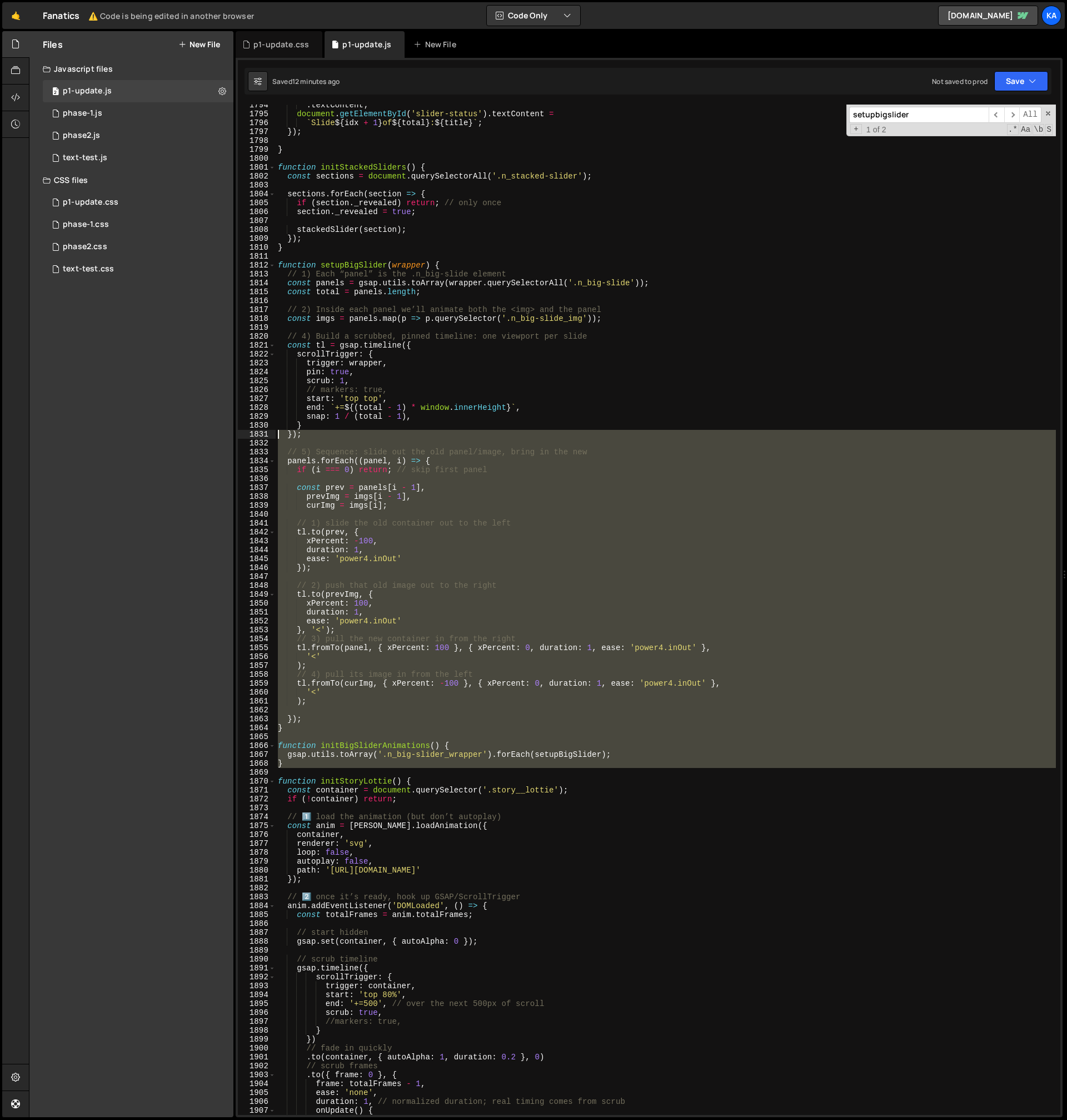
scroll to position [15298, 0]
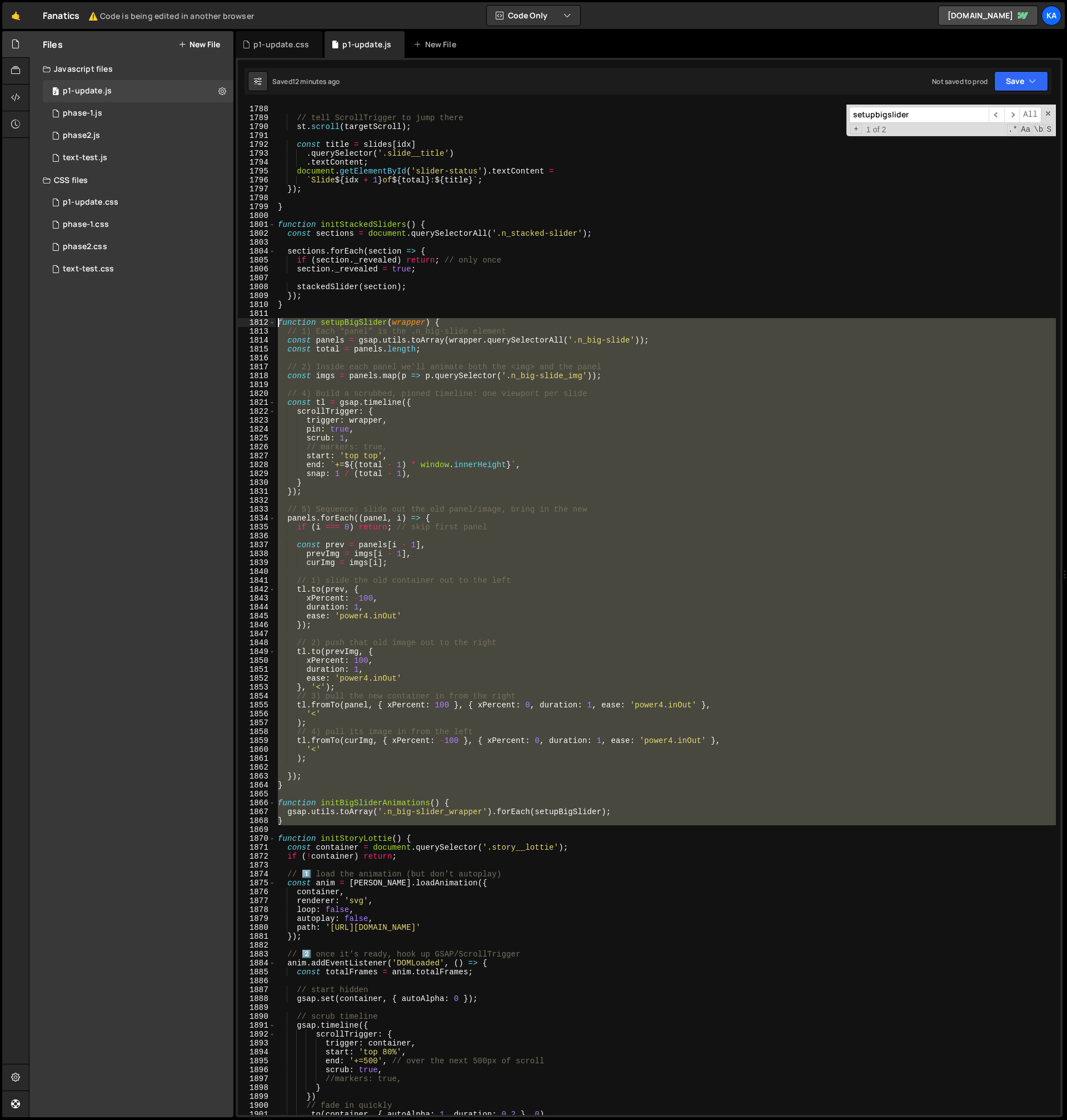
drag, startPoint x: 356, startPoint y: 720, endPoint x: 252, endPoint y: 323, distance: 410.4
click at [252, 323] on div "const imgs = panels.map(p => p.querySelector('.n_big-slide_img')); 1787 1788 17…" at bounding box center [649, 610] width 822 height 1010
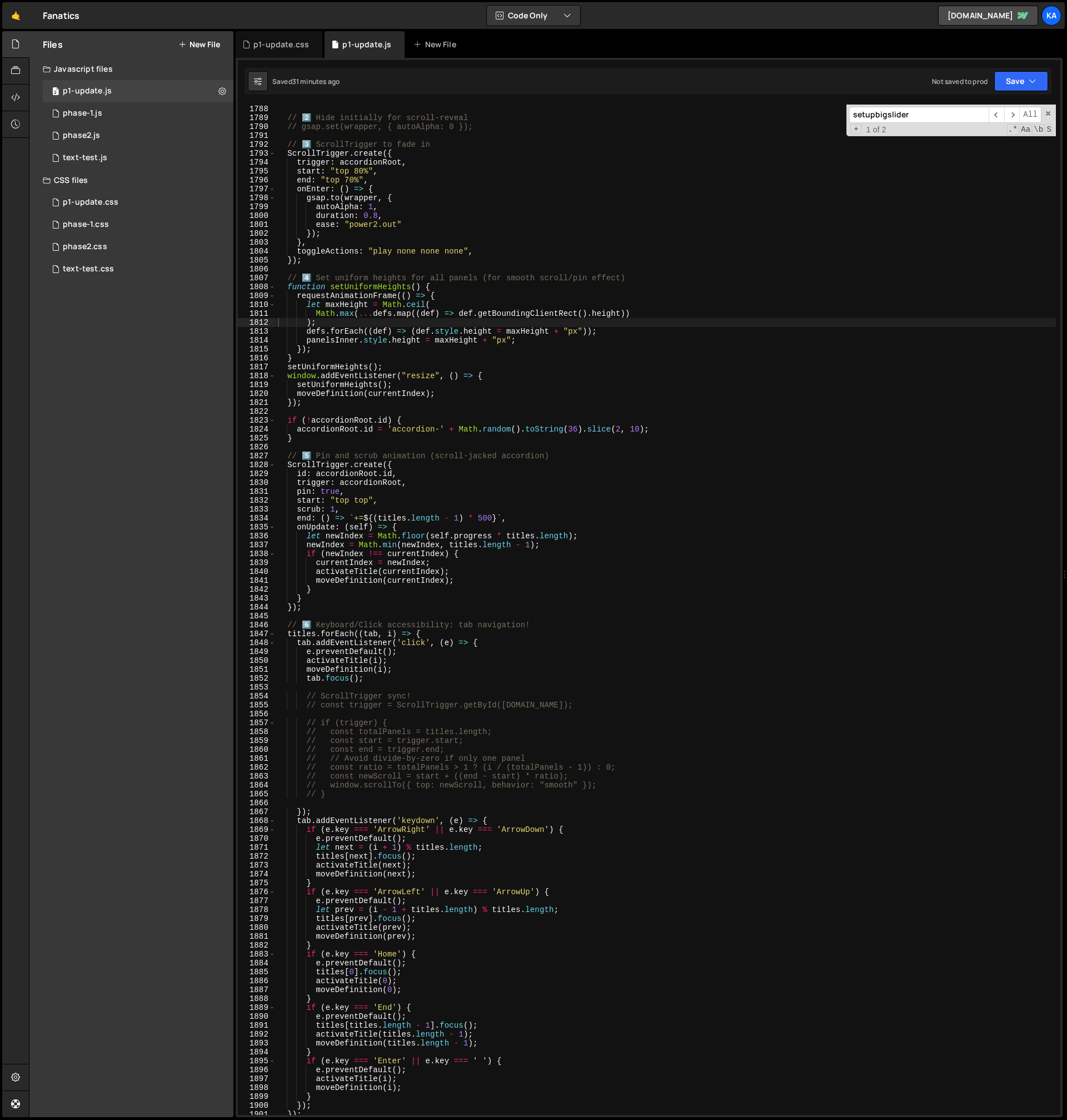
type textarea ");"
